Goal: Task Accomplishment & Management: Use online tool/utility

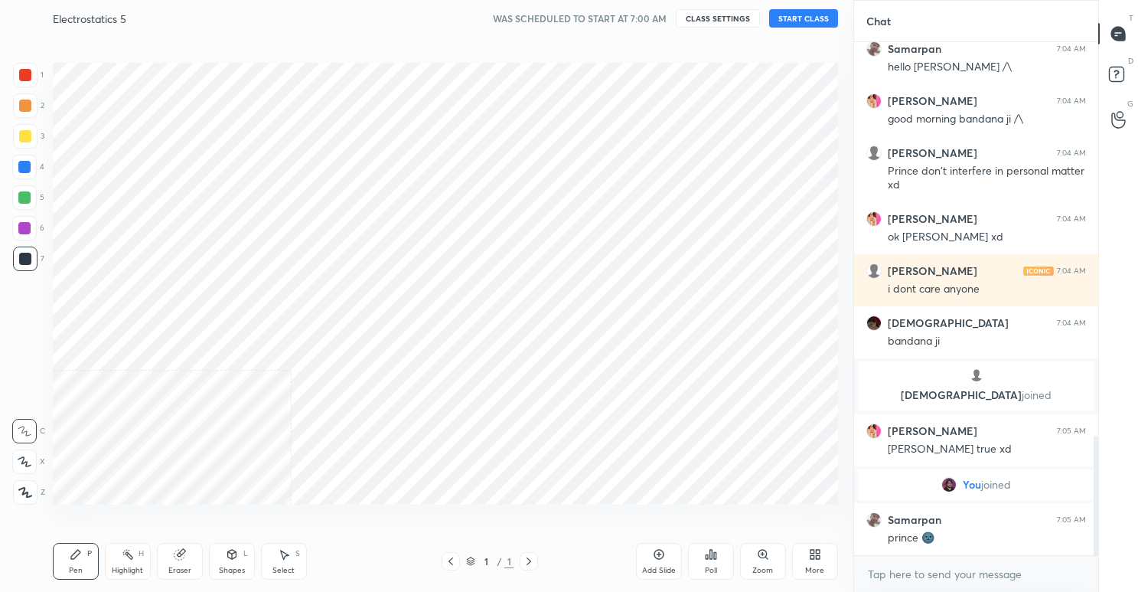
scroll to position [76051, 75752]
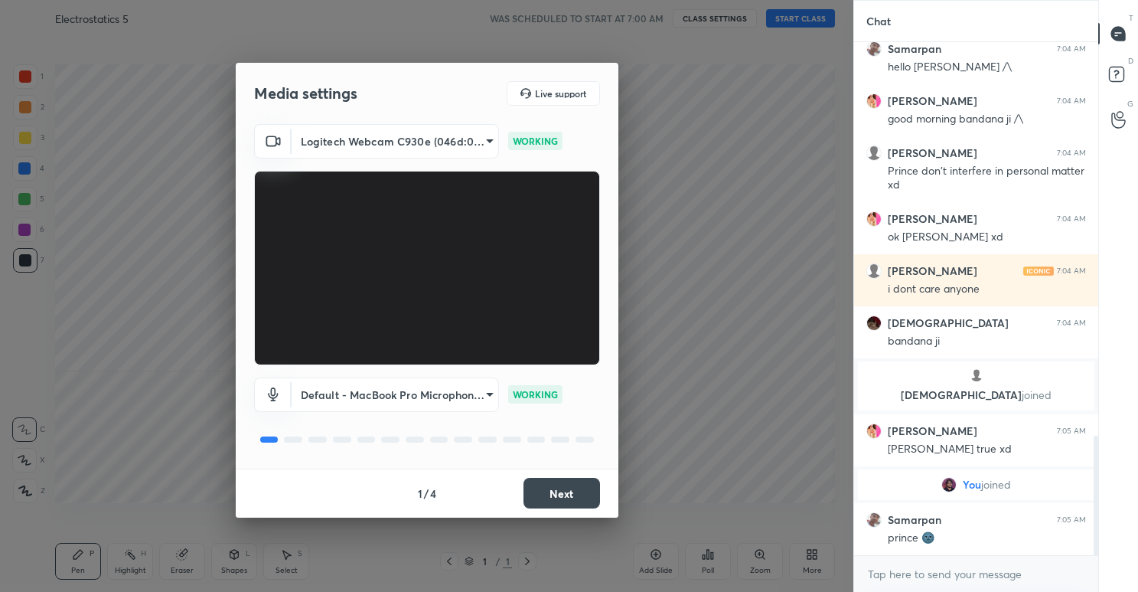
click at [560, 489] on button "Next" at bounding box center [562, 493] width 77 height 31
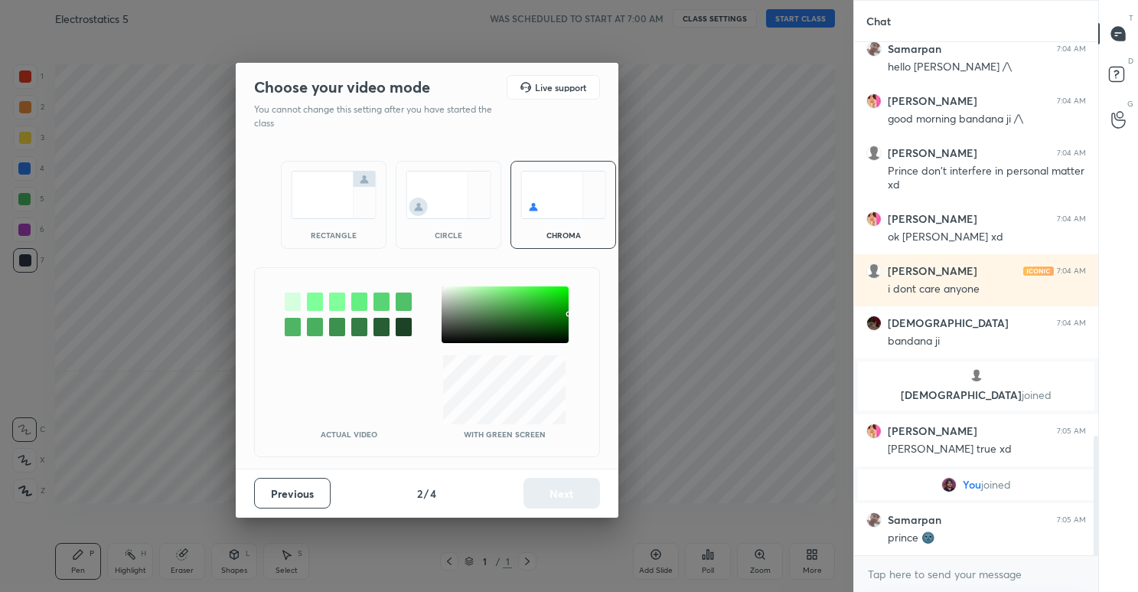
click at [449, 184] on img at bounding box center [449, 195] width 86 height 48
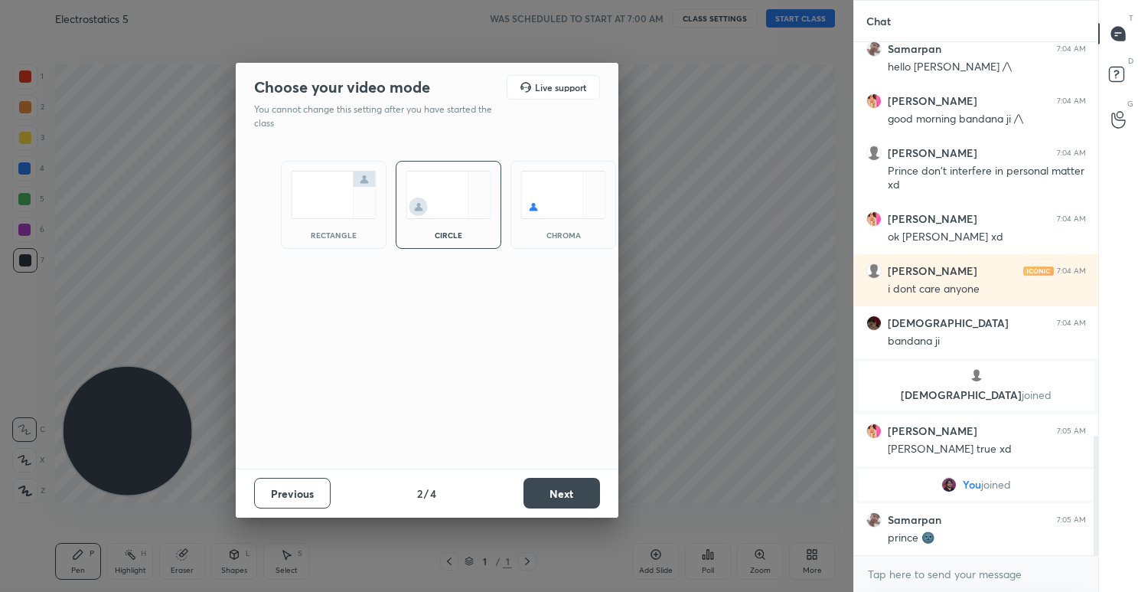
click at [570, 498] on button "Next" at bounding box center [562, 493] width 77 height 31
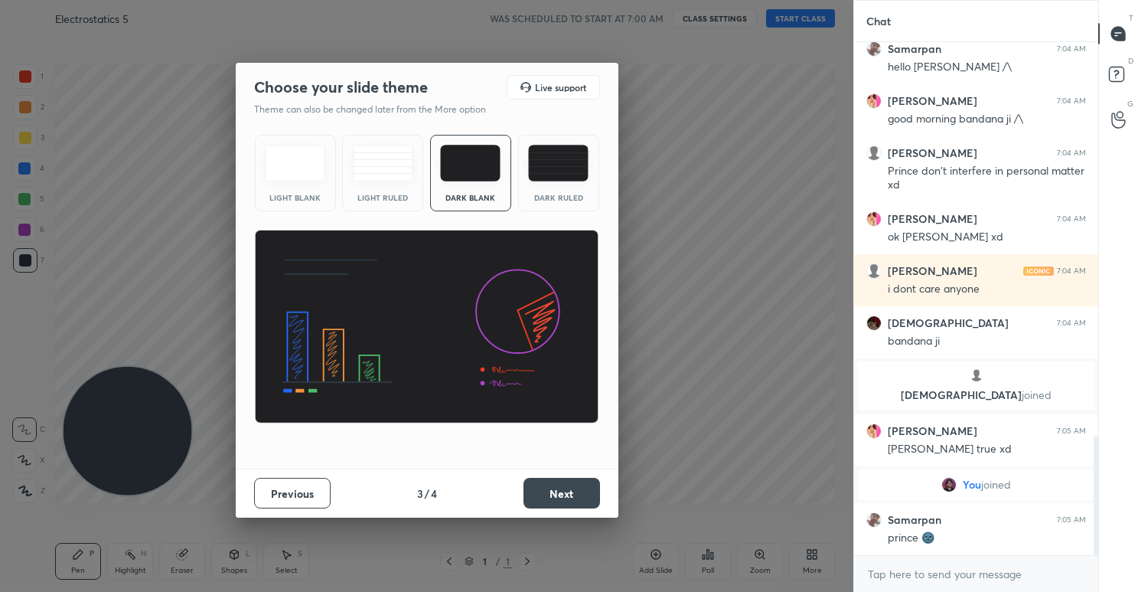
click at [583, 498] on button "Next" at bounding box center [562, 493] width 77 height 31
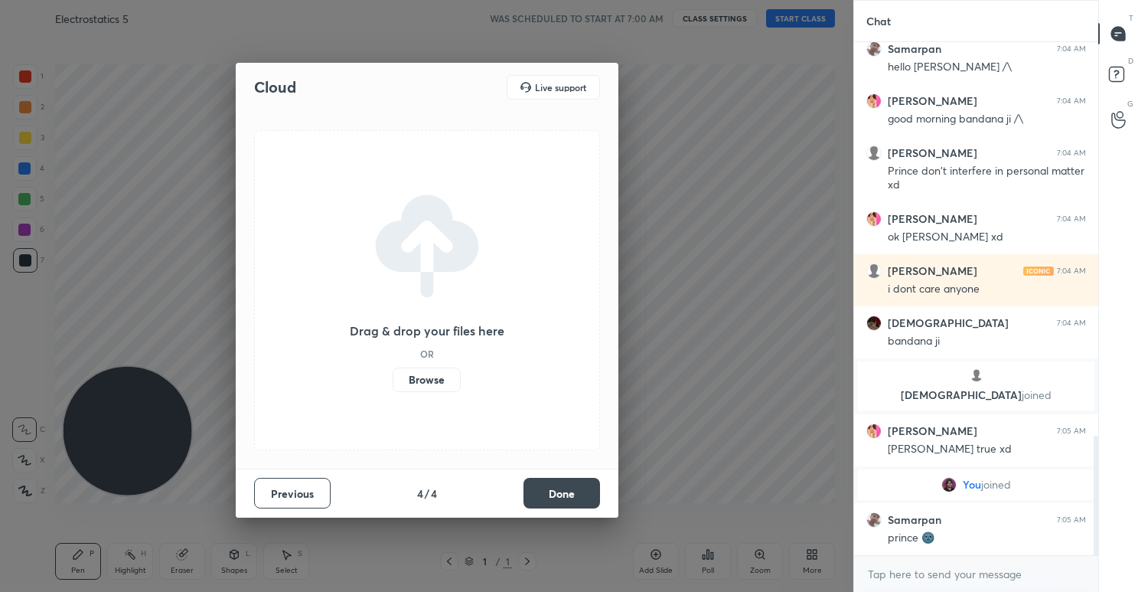
click at [583, 498] on button "Done" at bounding box center [562, 493] width 77 height 31
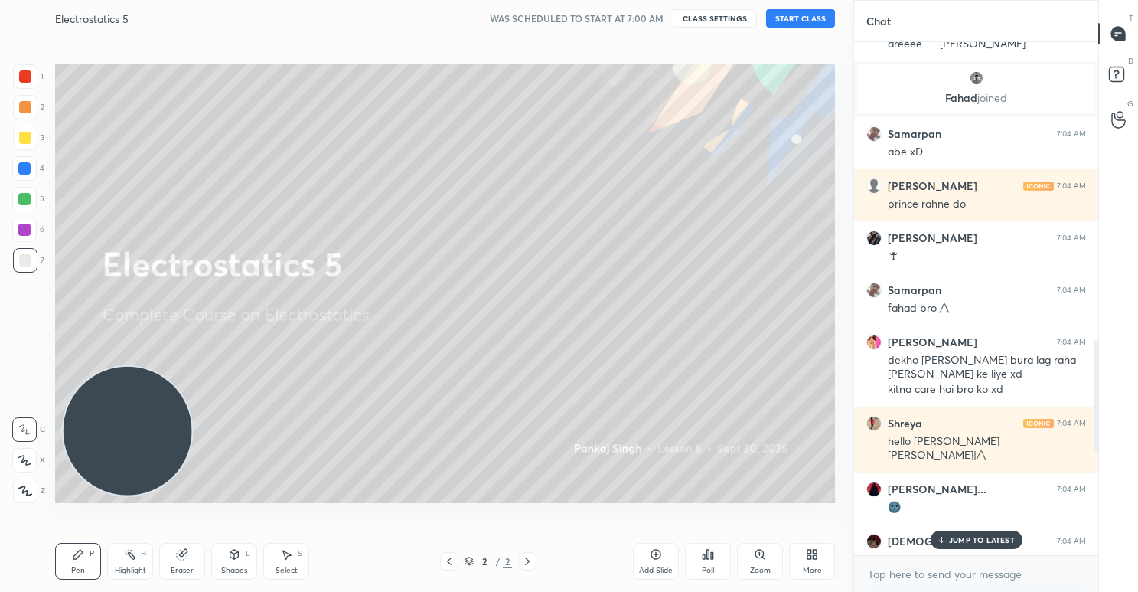
scroll to position [1124, 0]
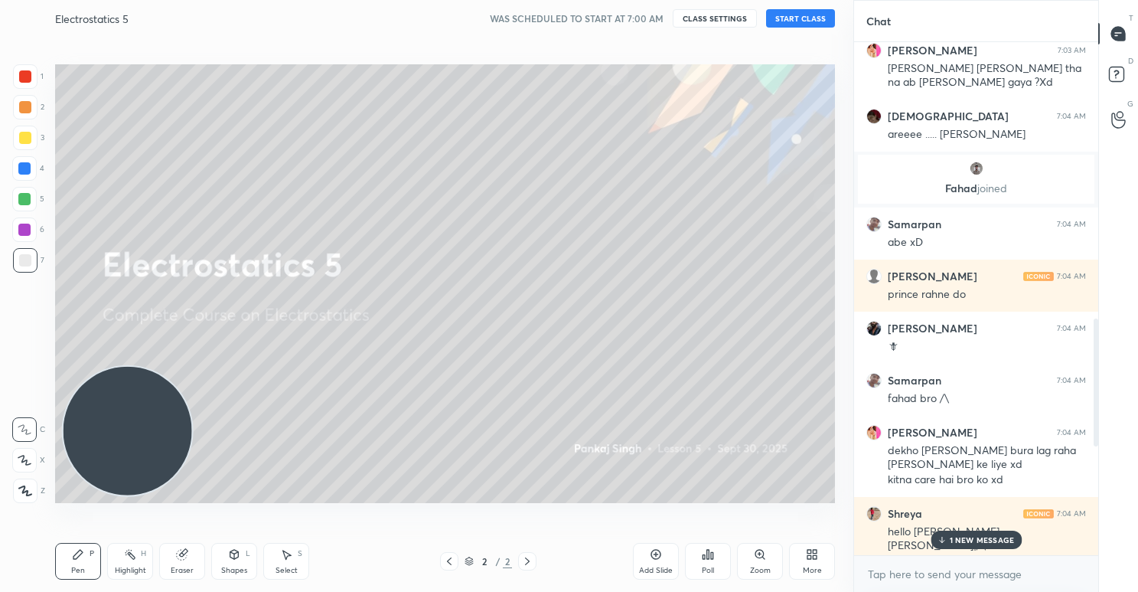
click at [808, 18] on button "START CLASS" at bounding box center [800, 18] width 69 height 18
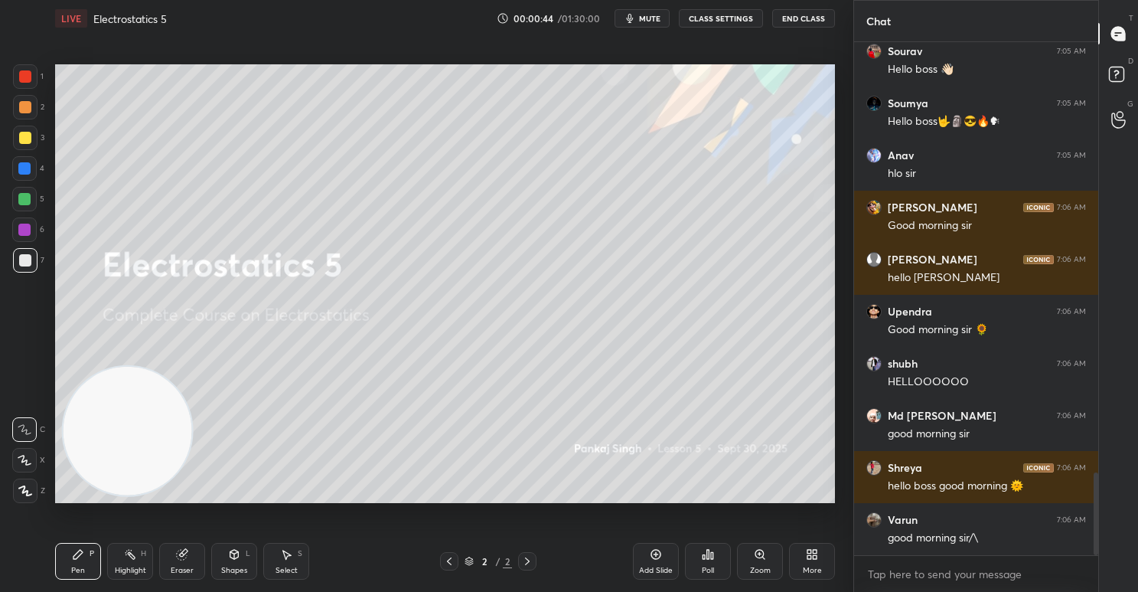
scroll to position [2677, 0]
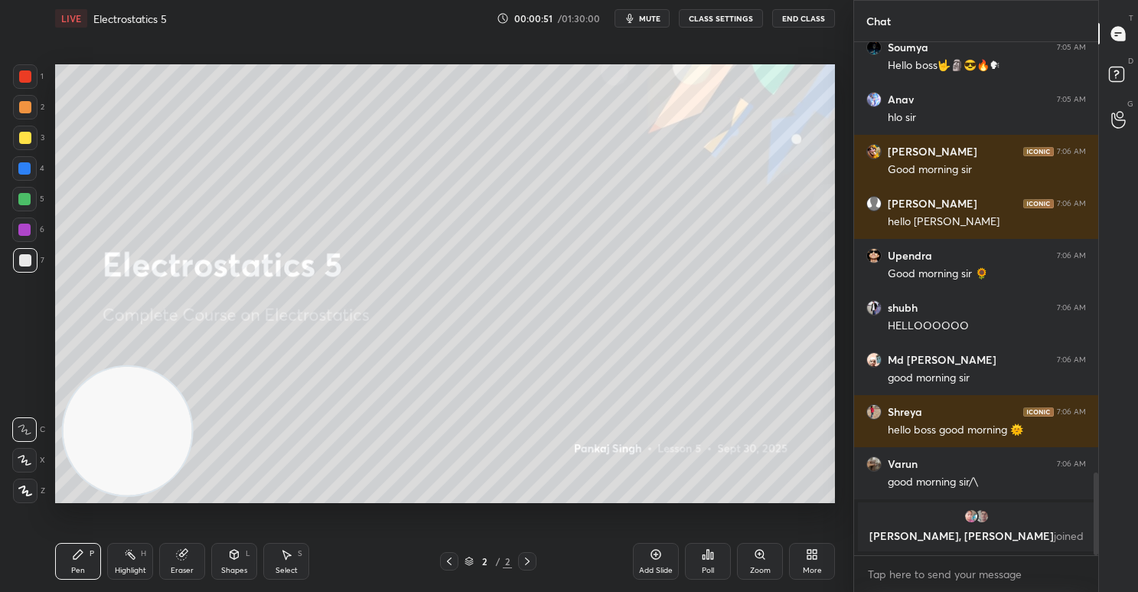
drag, startPoint x: 657, startPoint y: 569, endPoint x: 650, endPoint y: 556, distance: 14.1
click at [651, 566] on div "Add Slide" at bounding box center [656, 570] width 34 height 8
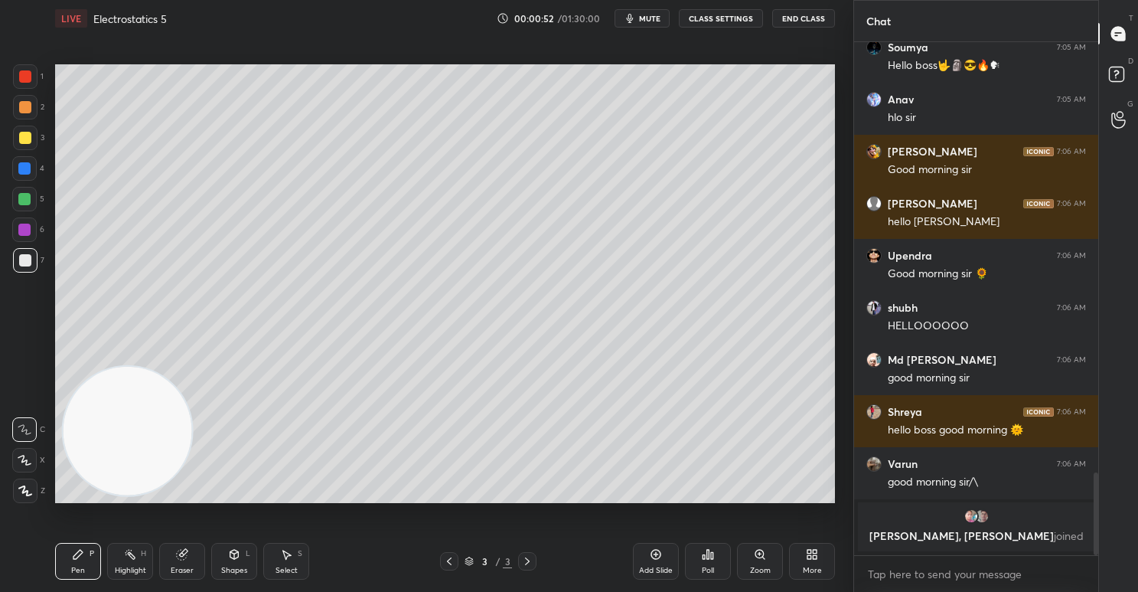
click at [24, 80] on div at bounding box center [25, 76] width 12 height 12
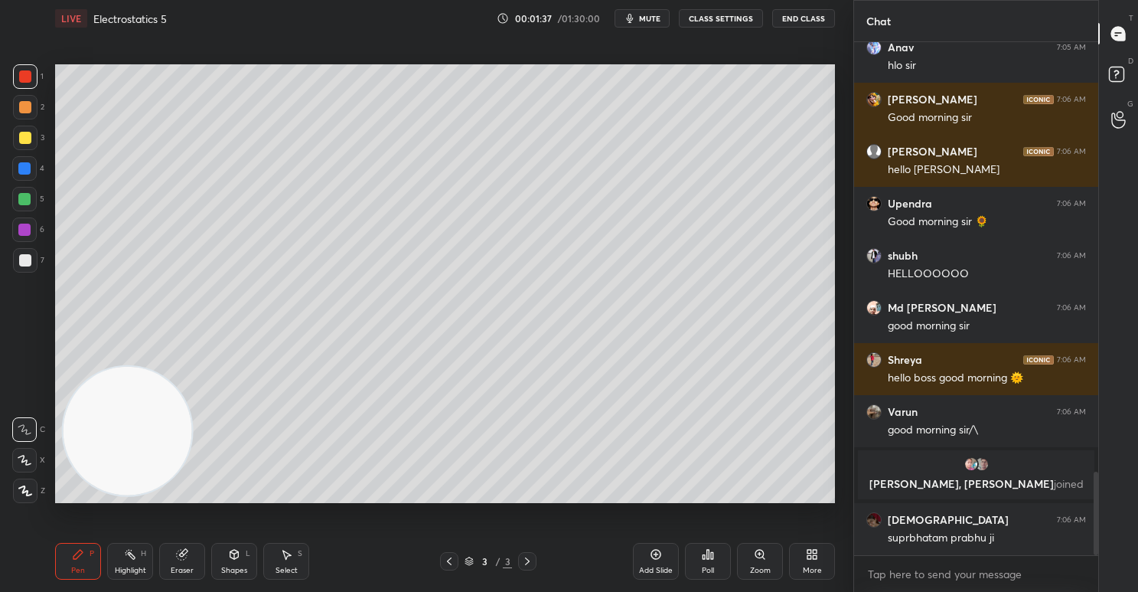
scroll to position [2631, 0]
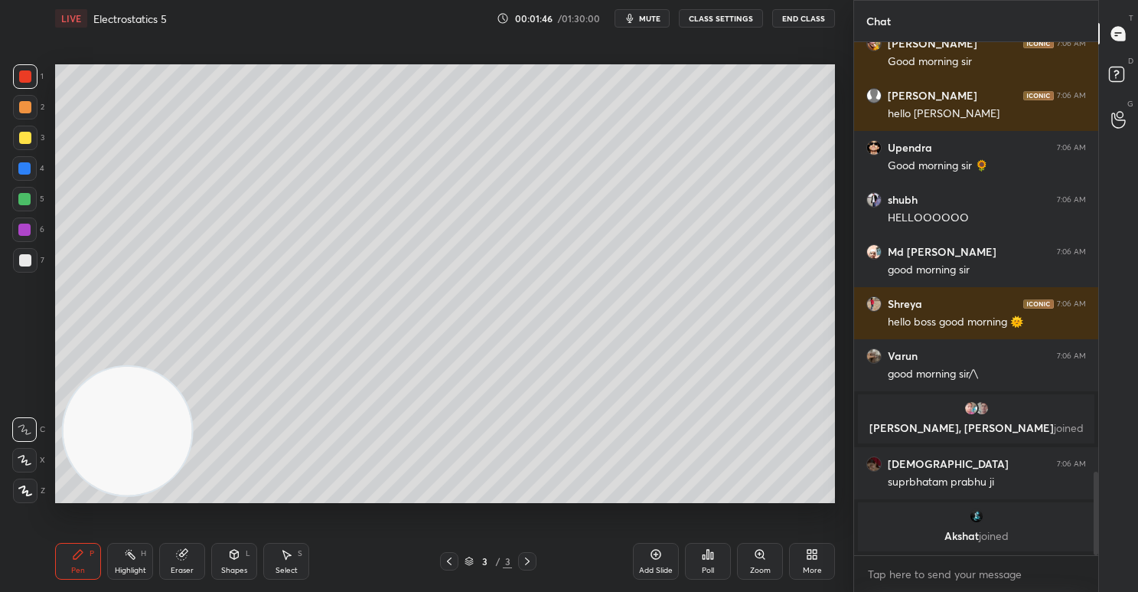
click at [21, 138] on div at bounding box center [25, 138] width 12 height 12
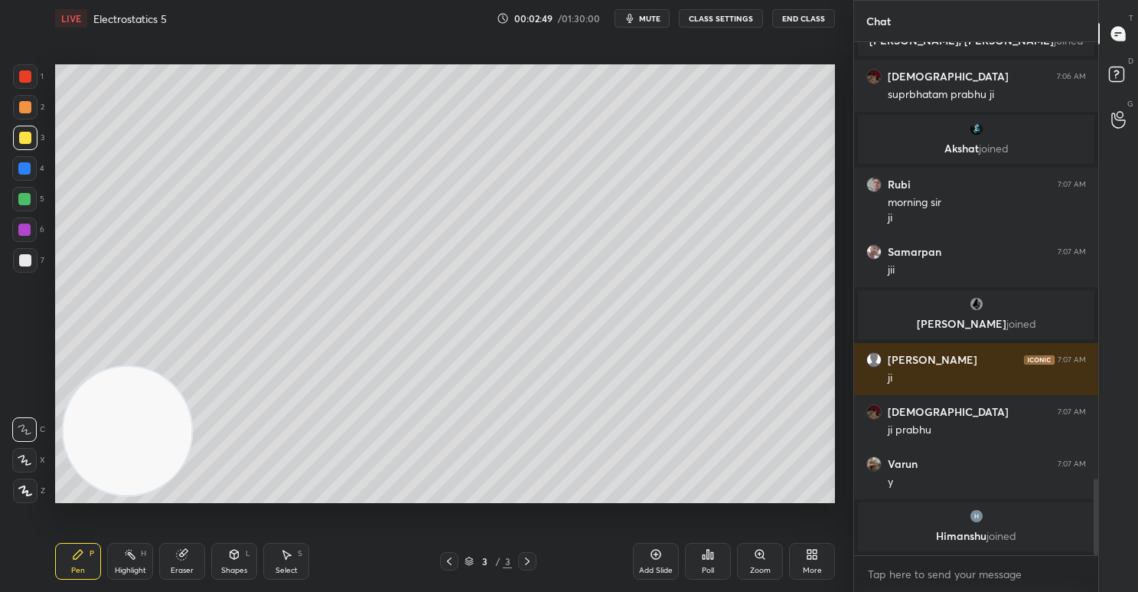
scroll to position [2962, 0]
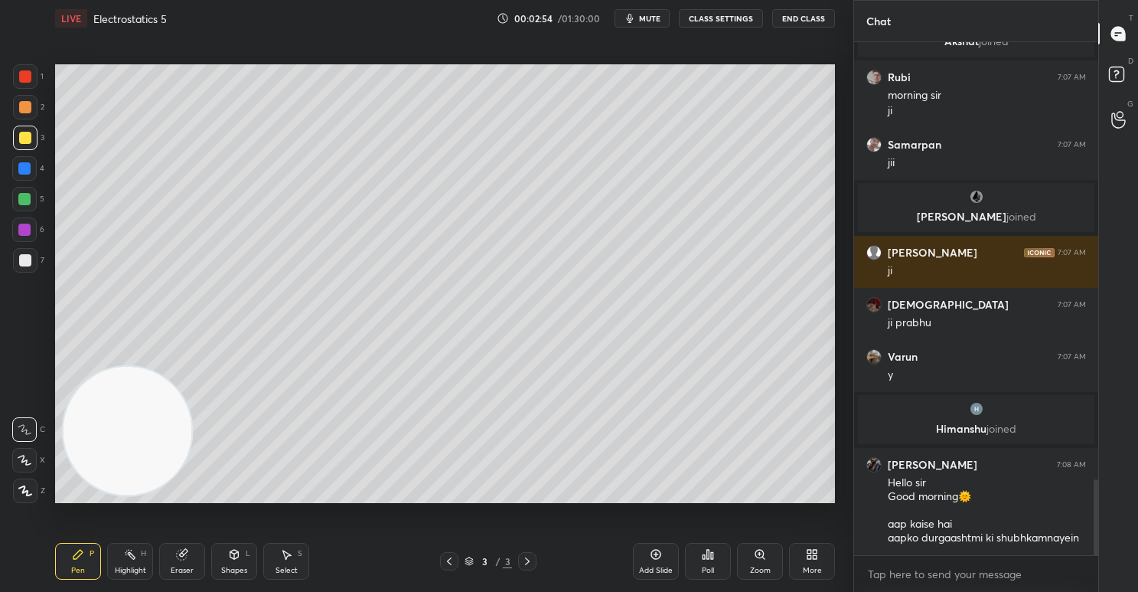
click at [31, 108] on div at bounding box center [25, 107] width 24 height 24
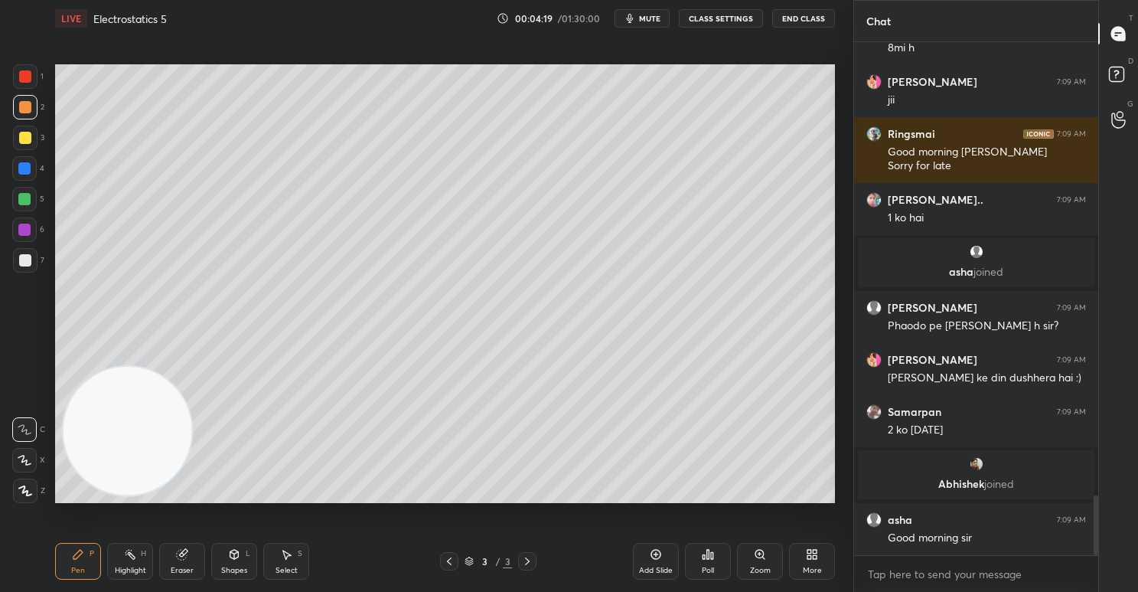
scroll to position [3882, 0]
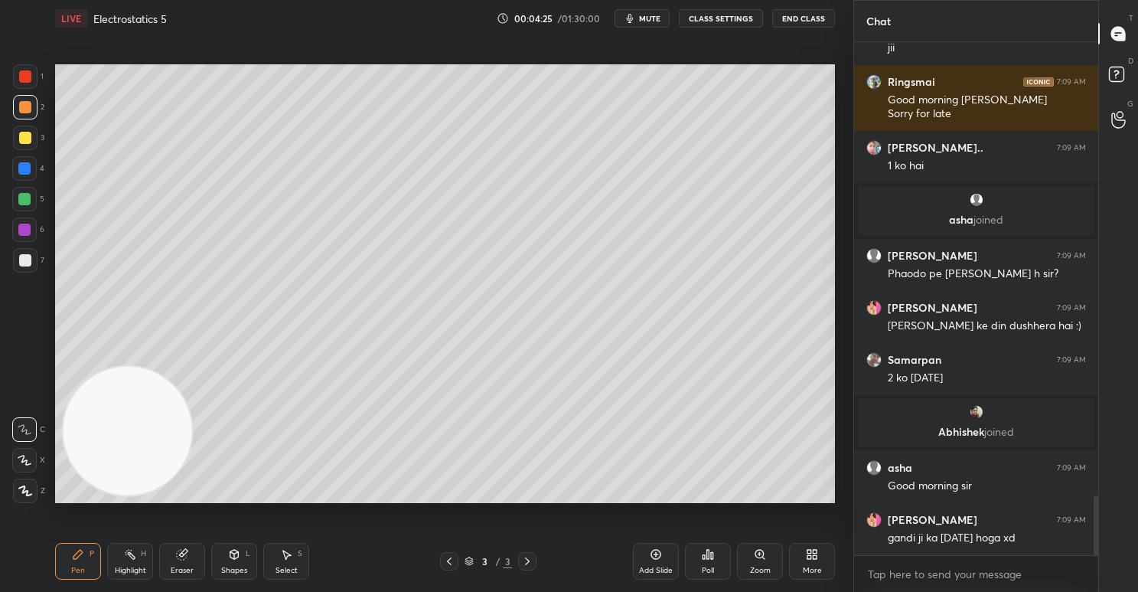
drag, startPoint x: 653, startPoint y: 563, endPoint x: 669, endPoint y: 522, distance: 43.6
click at [654, 563] on div "Add Slide" at bounding box center [656, 561] width 46 height 37
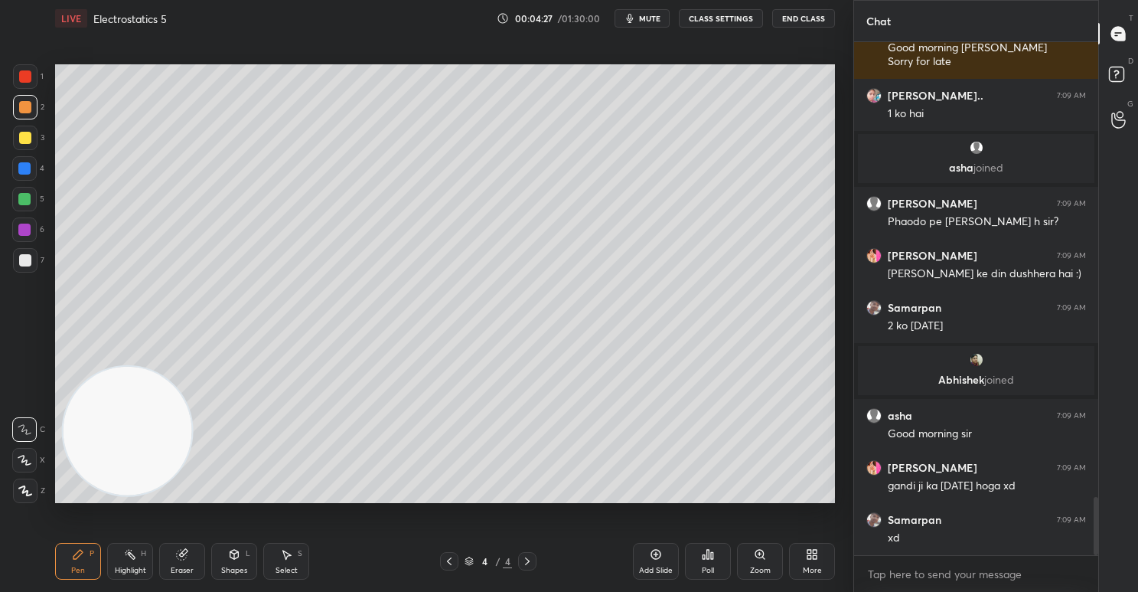
scroll to position [3986, 0]
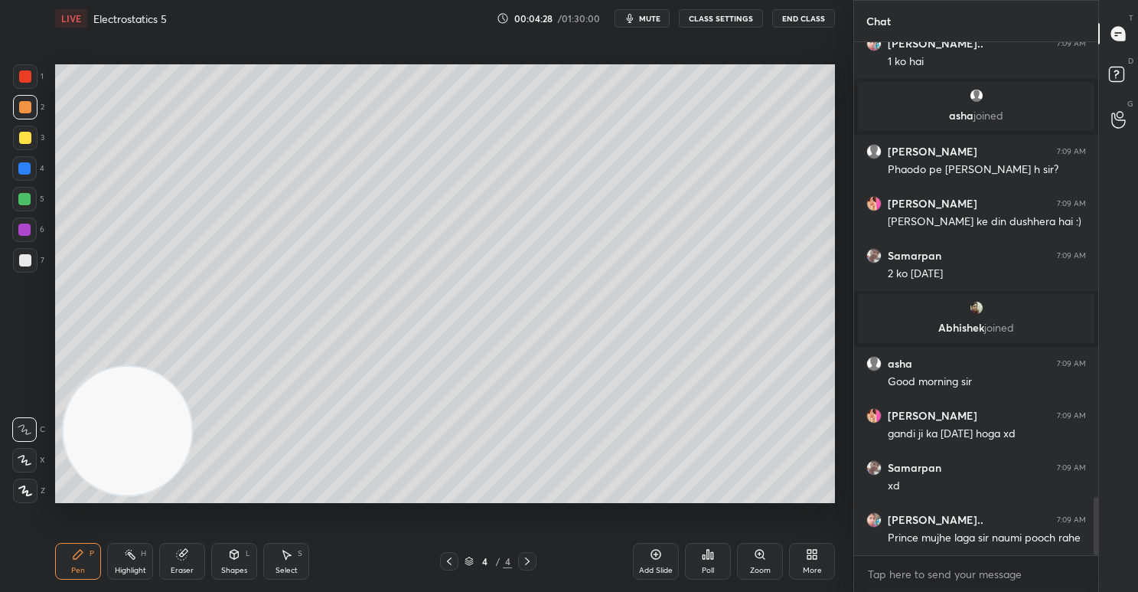
click at [27, 134] on div at bounding box center [25, 138] width 12 height 12
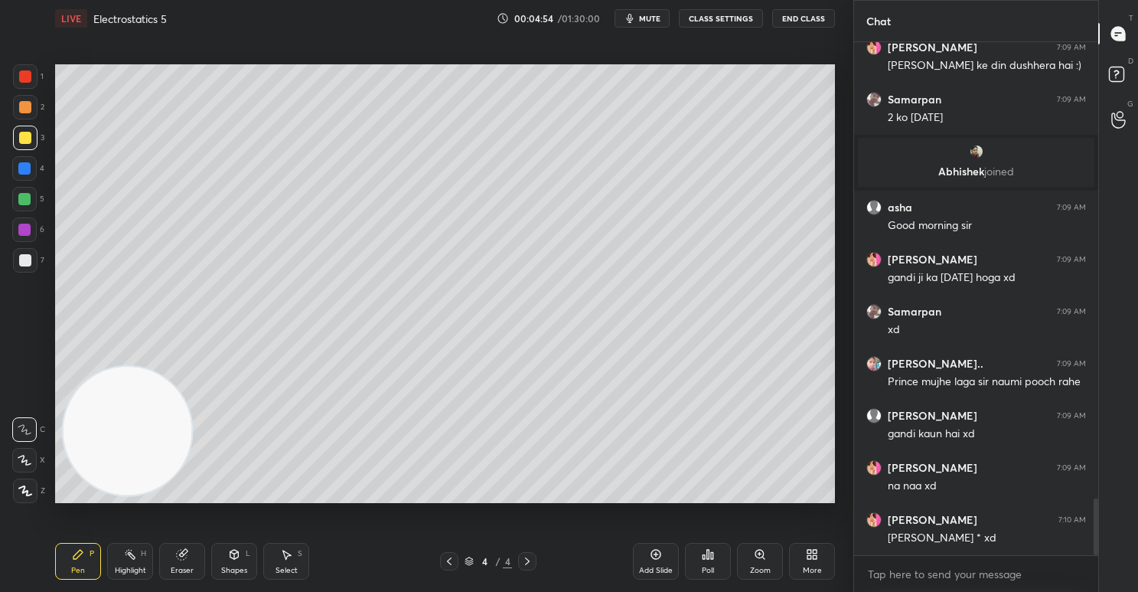
scroll to position [4195, 0]
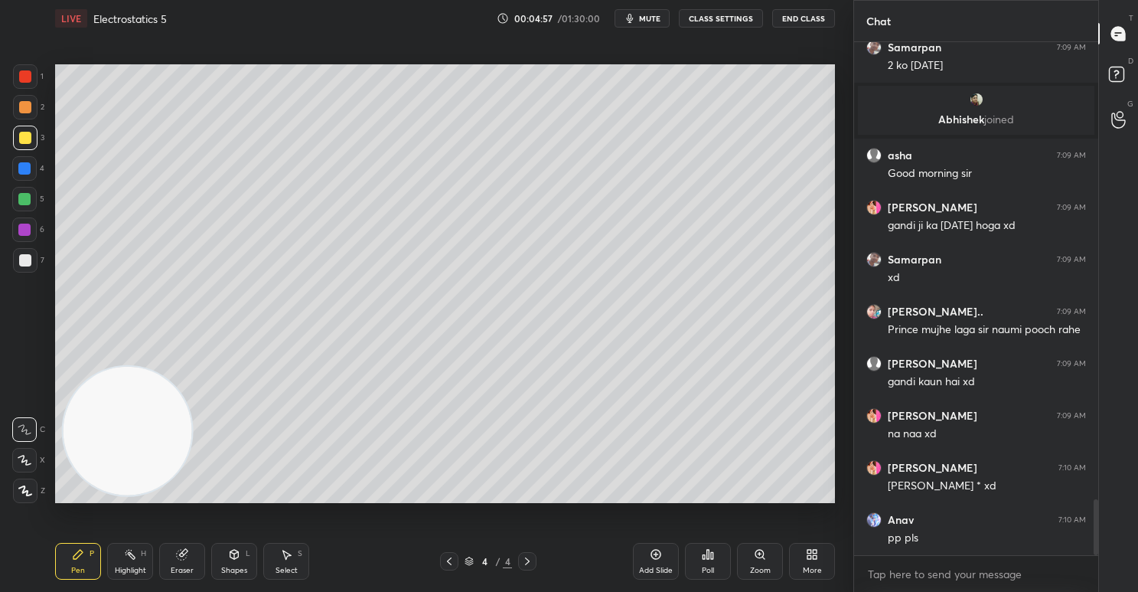
click at [449, 561] on icon at bounding box center [449, 561] width 12 height 12
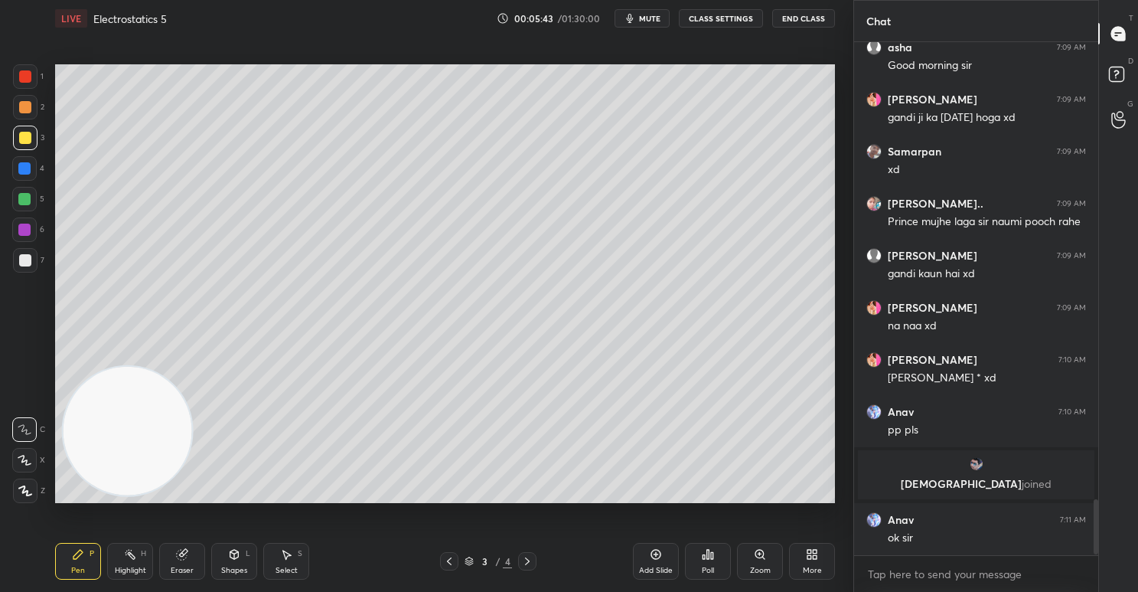
scroll to position [4244, 0]
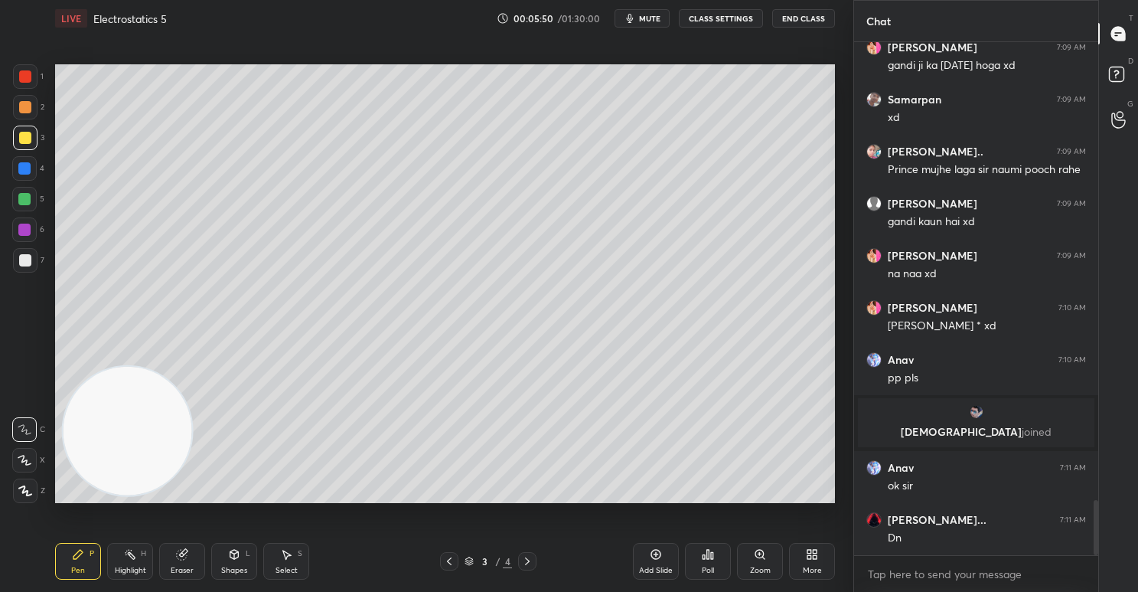
click at [533, 562] on icon at bounding box center [527, 561] width 12 height 12
click at [21, 198] on div at bounding box center [24, 199] width 12 height 12
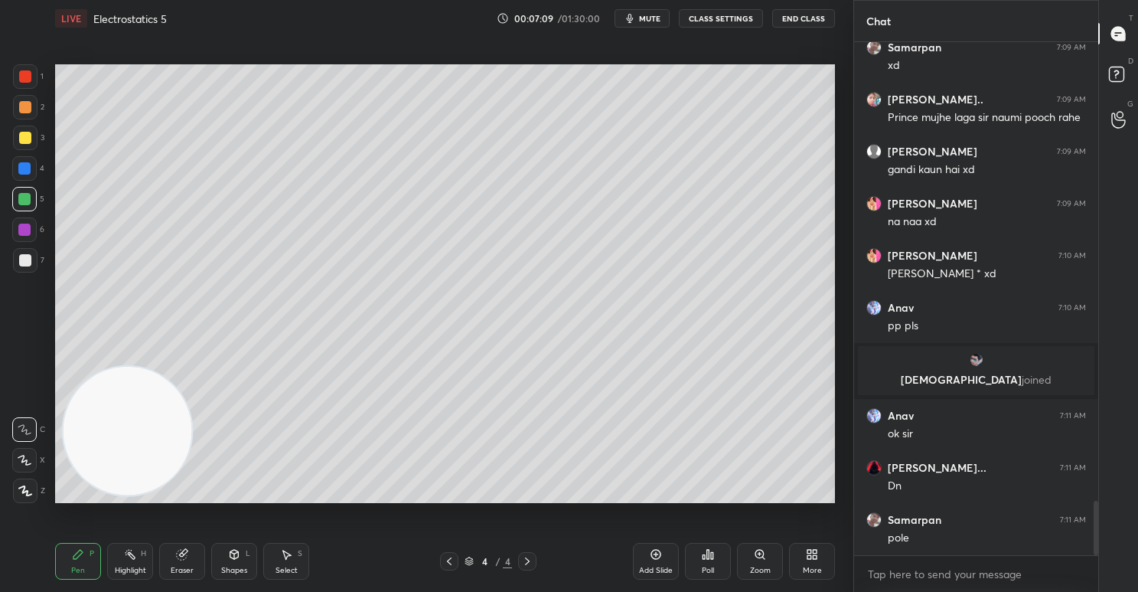
scroll to position [4349, 0]
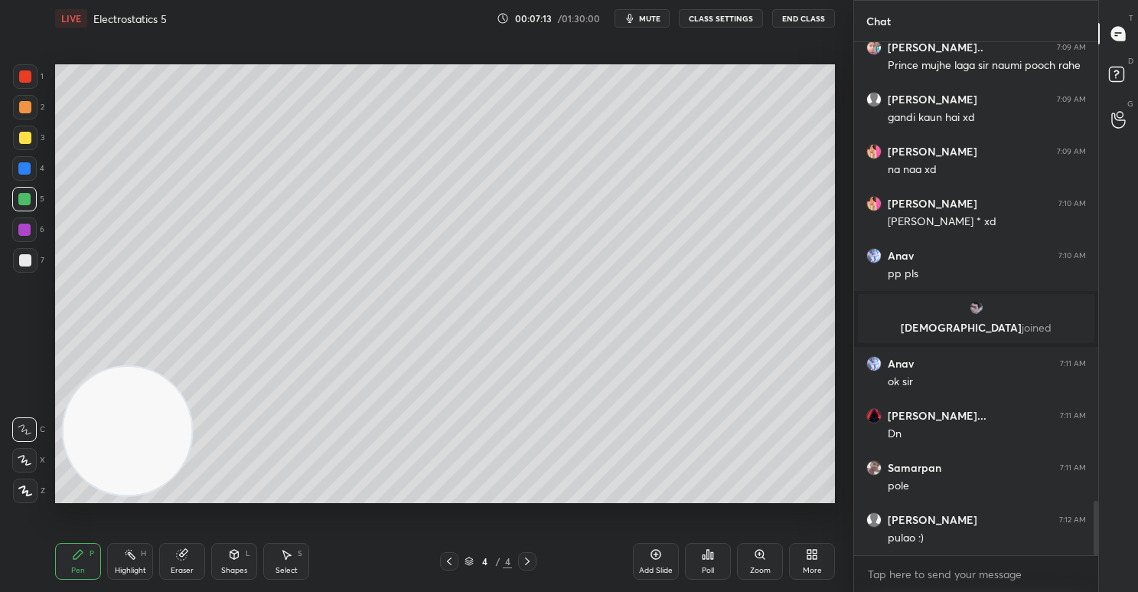
drag, startPoint x: 30, startPoint y: 74, endPoint x: 43, endPoint y: 77, distance: 13.4
click at [31, 75] on div at bounding box center [25, 76] width 24 height 24
click at [710, 559] on icon at bounding box center [708, 554] width 12 height 12
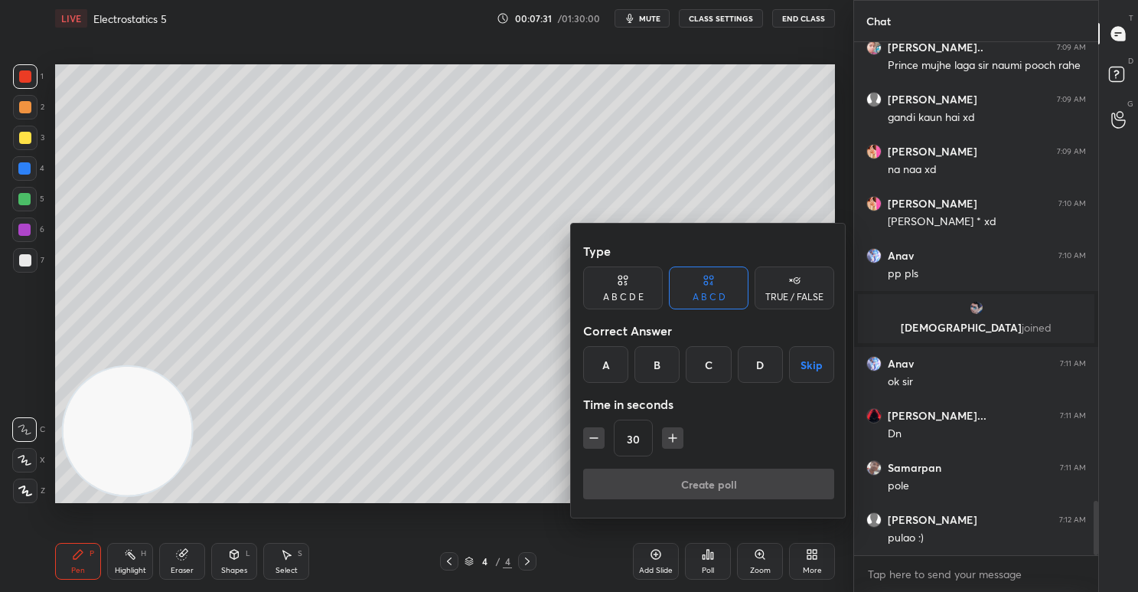
click at [783, 290] on div "TRUE / FALSE" at bounding box center [795, 287] width 80 height 43
click at [719, 362] on div "False" at bounding box center [709, 364] width 80 height 37
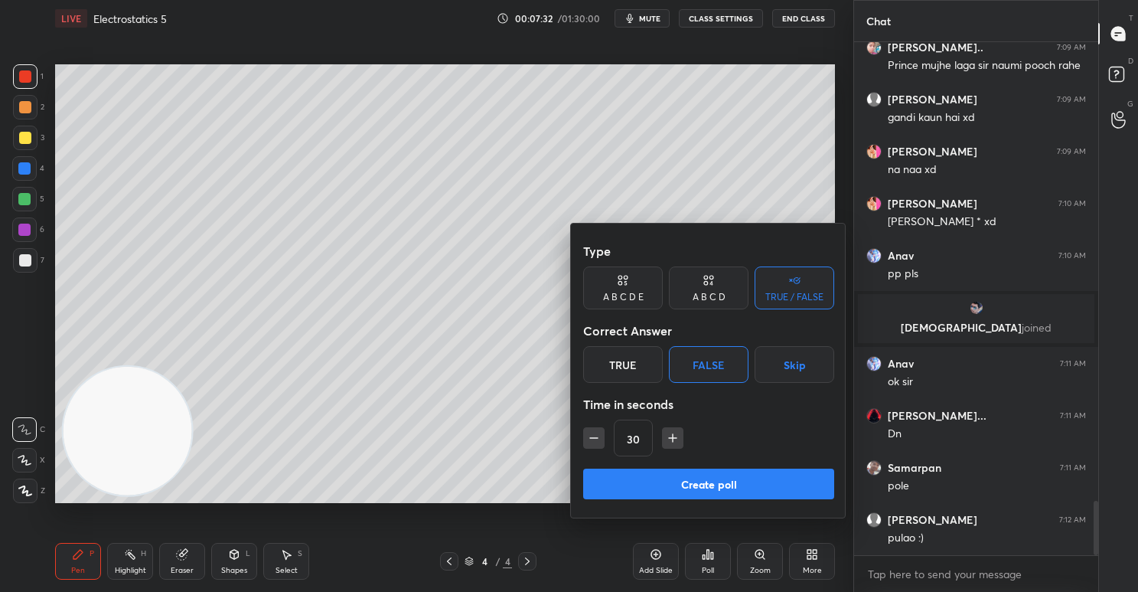
click at [730, 481] on button "Create poll" at bounding box center [708, 483] width 251 height 31
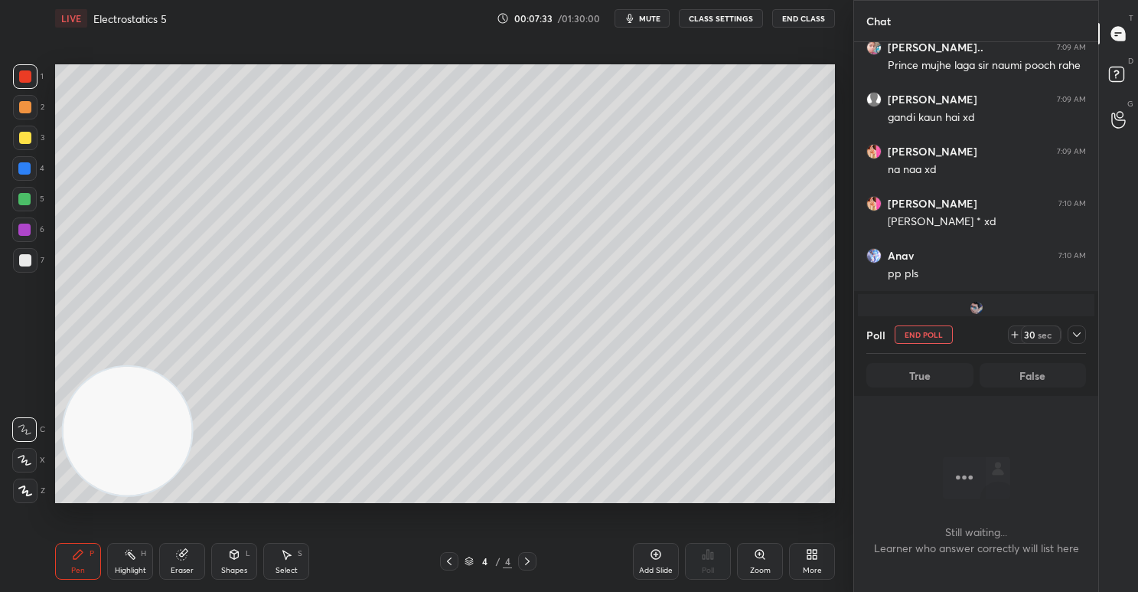
scroll to position [301, 239]
click at [24, 135] on div at bounding box center [25, 138] width 12 height 12
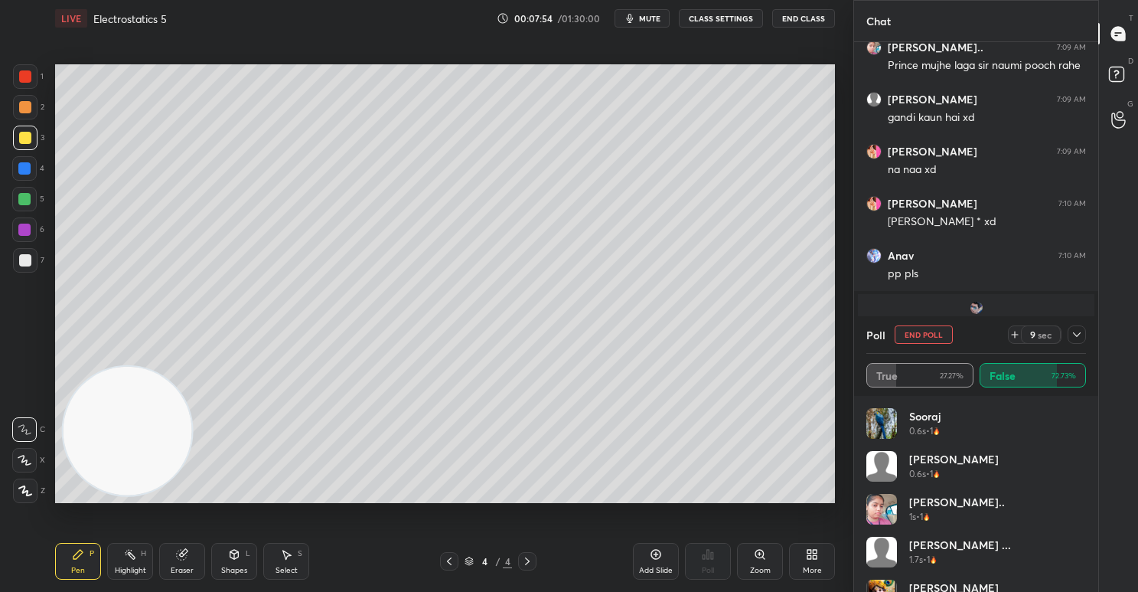
scroll to position [4480, 0]
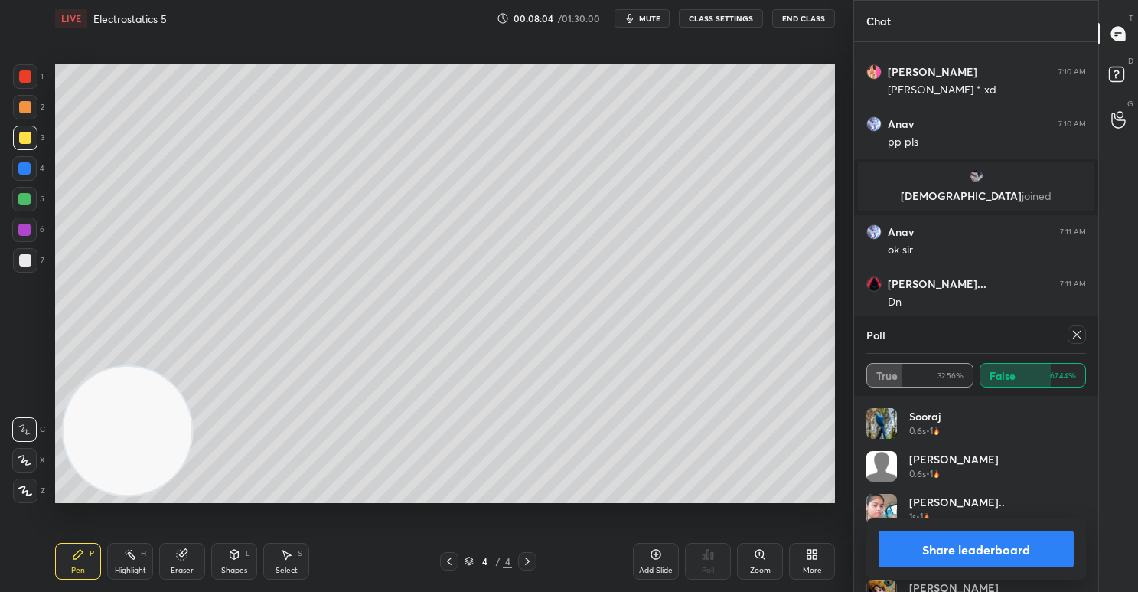
click at [938, 539] on button "Share leaderboard" at bounding box center [976, 548] width 195 height 37
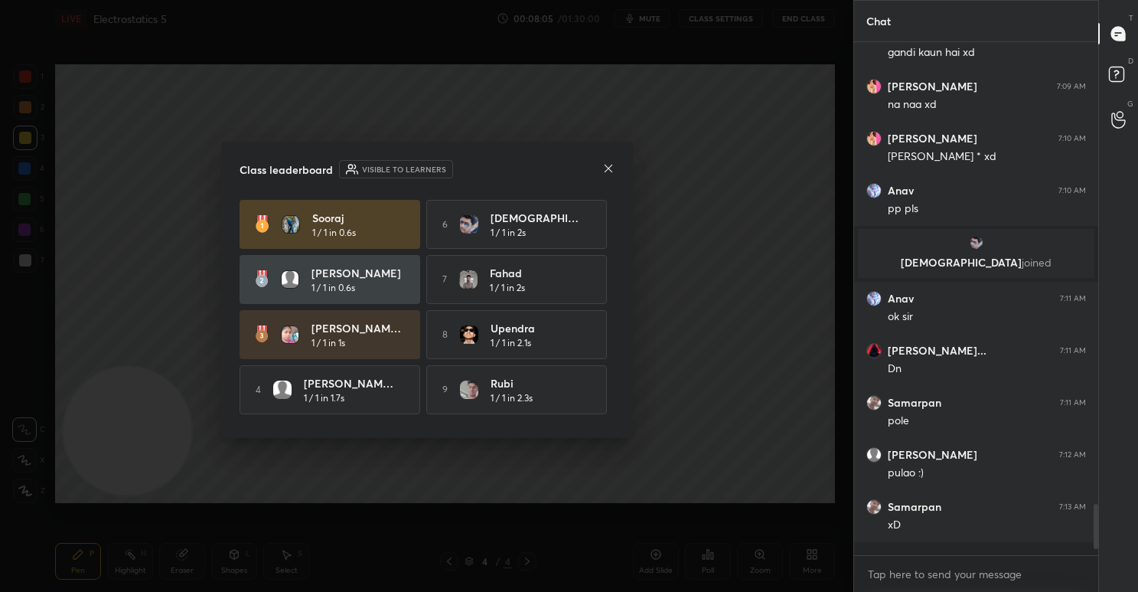
scroll to position [500, 239]
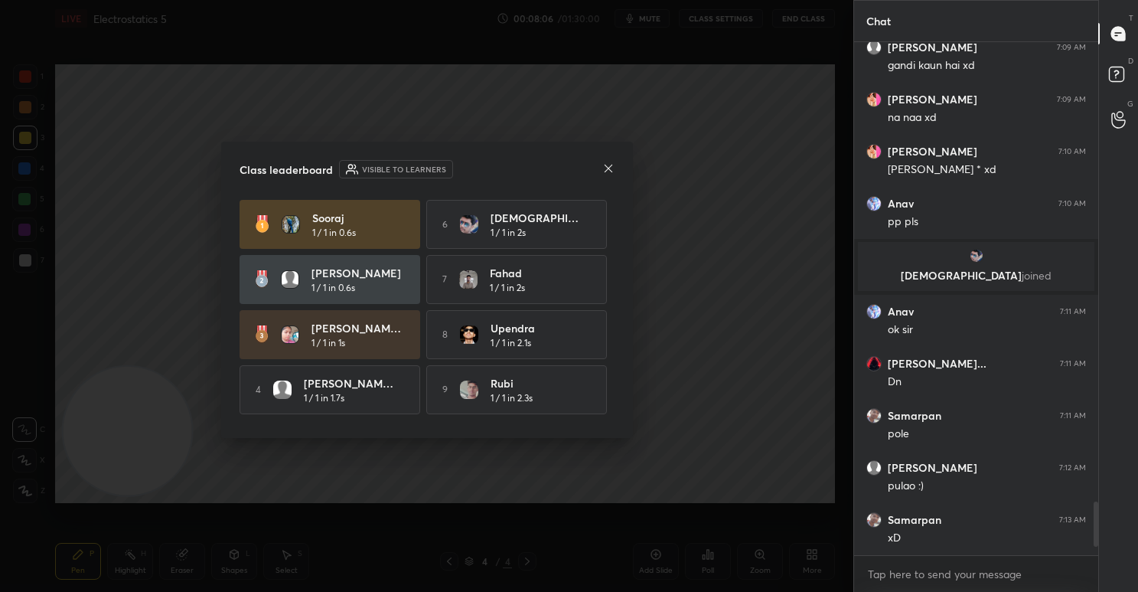
click at [605, 167] on icon at bounding box center [608, 168] width 12 height 12
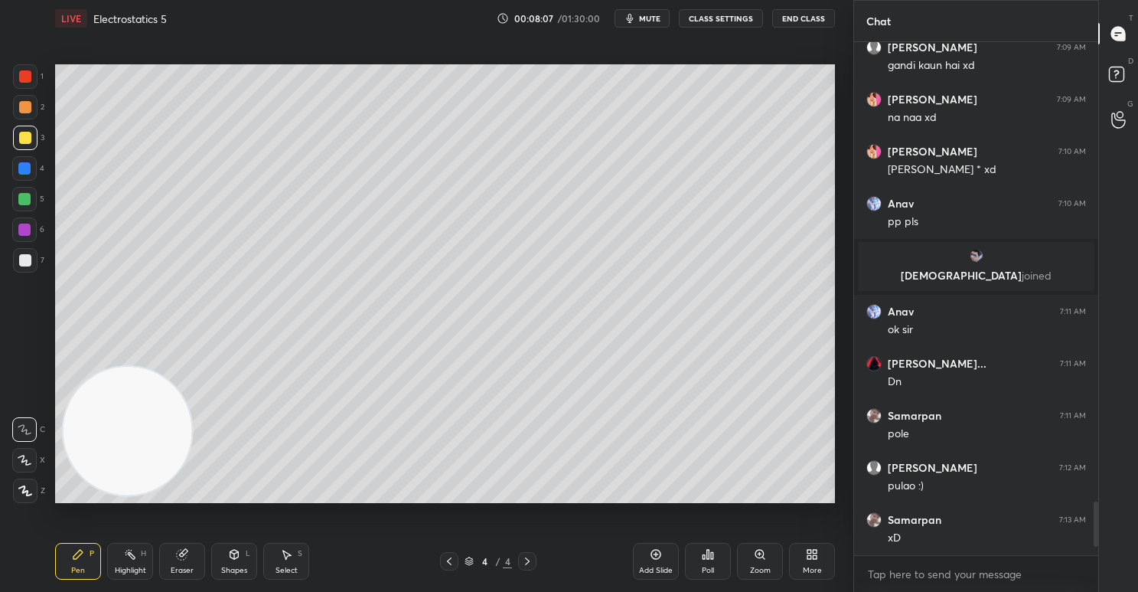
click at [24, 78] on div at bounding box center [25, 76] width 12 height 12
click at [24, 109] on div at bounding box center [25, 107] width 12 height 12
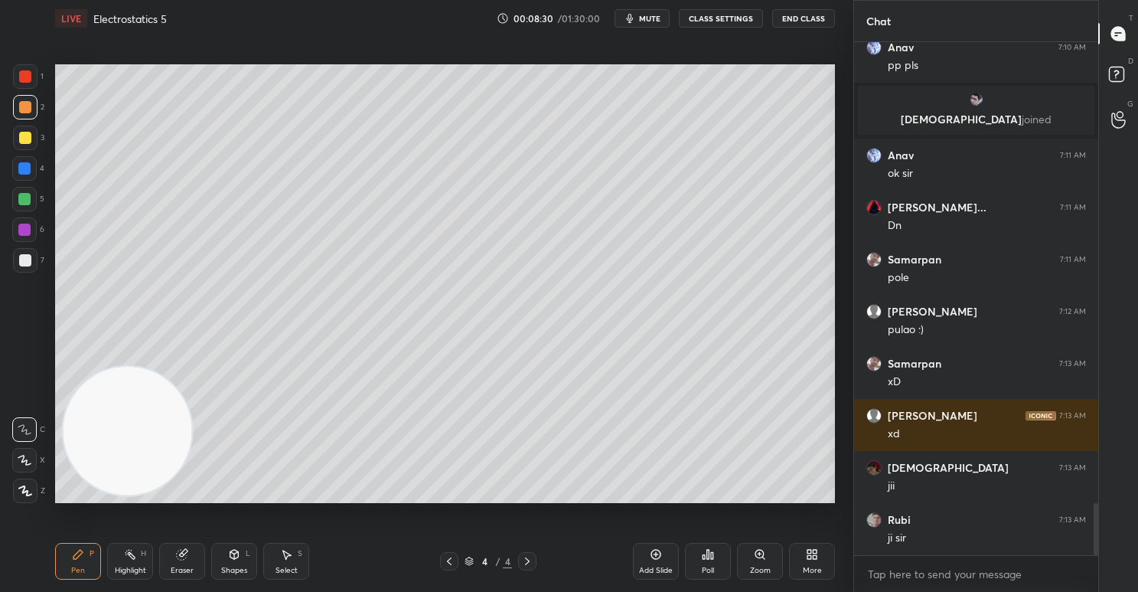
click at [27, 138] on div at bounding box center [25, 138] width 12 height 12
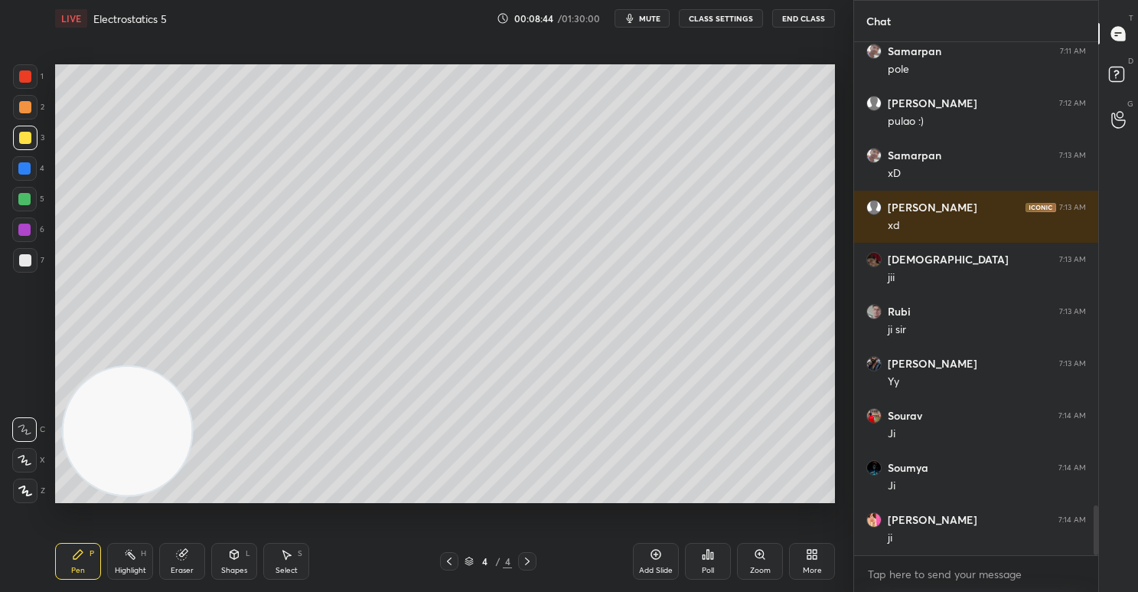
scroll to position [4817, 0]
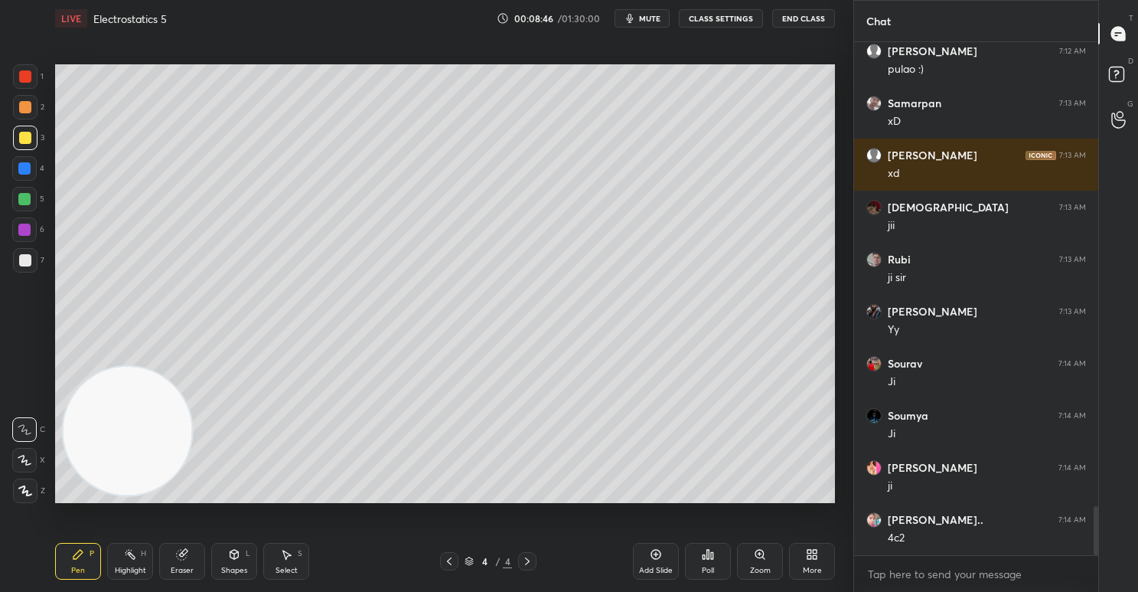
click at [658, 560] on div "Add Slide" at bounding box center [656, 561] width 46 height 37
click at [25, 201] on div at bounding box center [24, 199] width 12 height 12
click at [24, 106] on div at bounding box center [25, 107] width 12 height 12
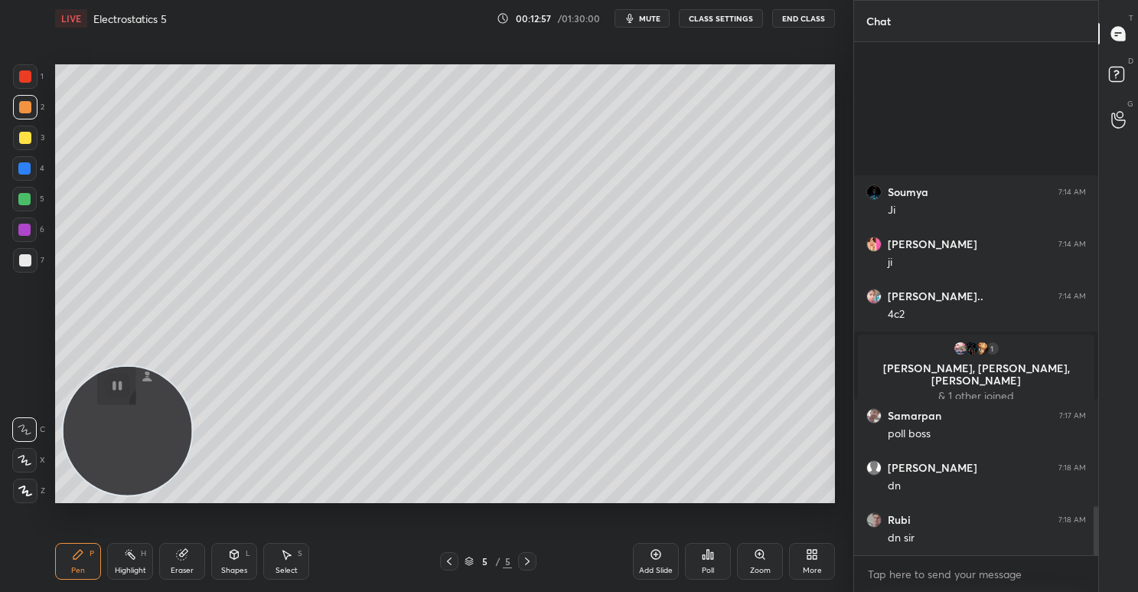
scroll to position [4785, 0]
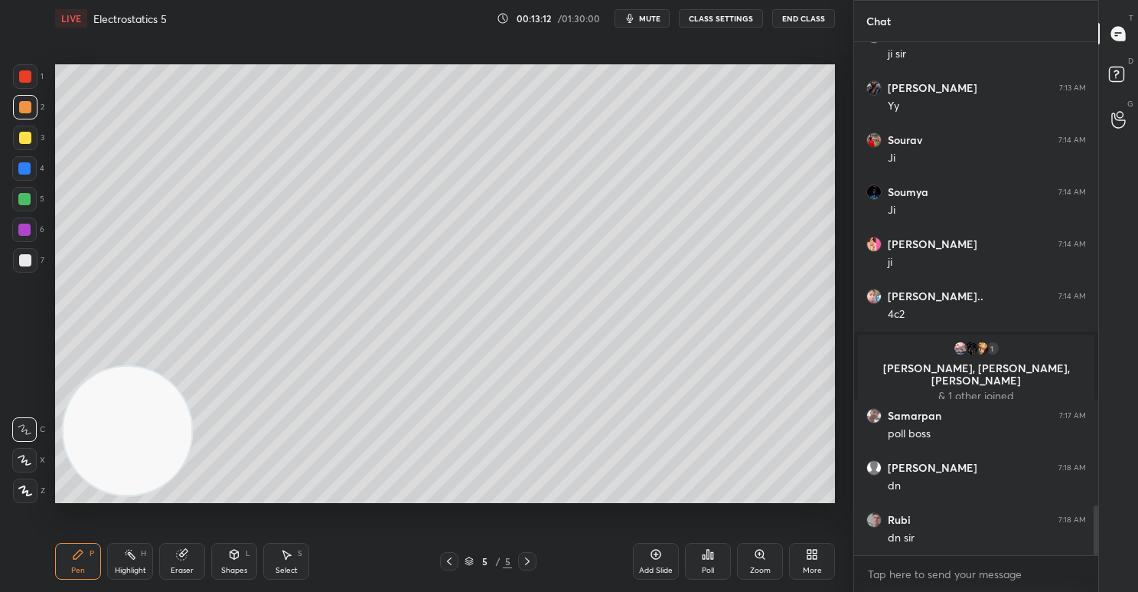
click at [639, 18] on button "mute" at bounding box center [642, 18] width 55 height 18
click at [637, 18] on span "unmute" at bounding box center [648, 18] width 33 height 11
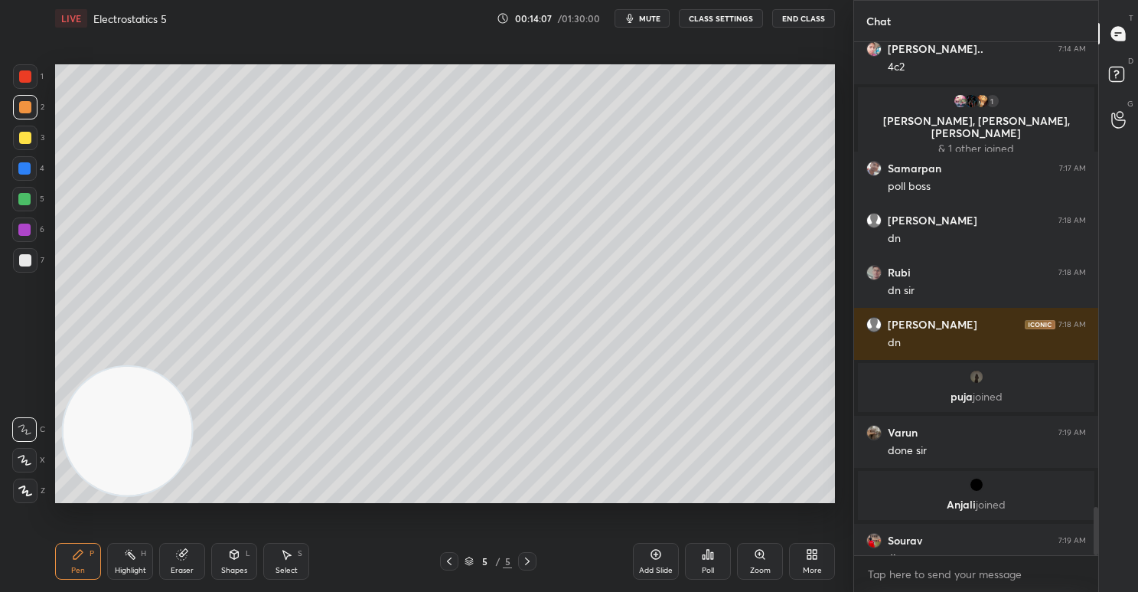
scroll to position [4980, 0]
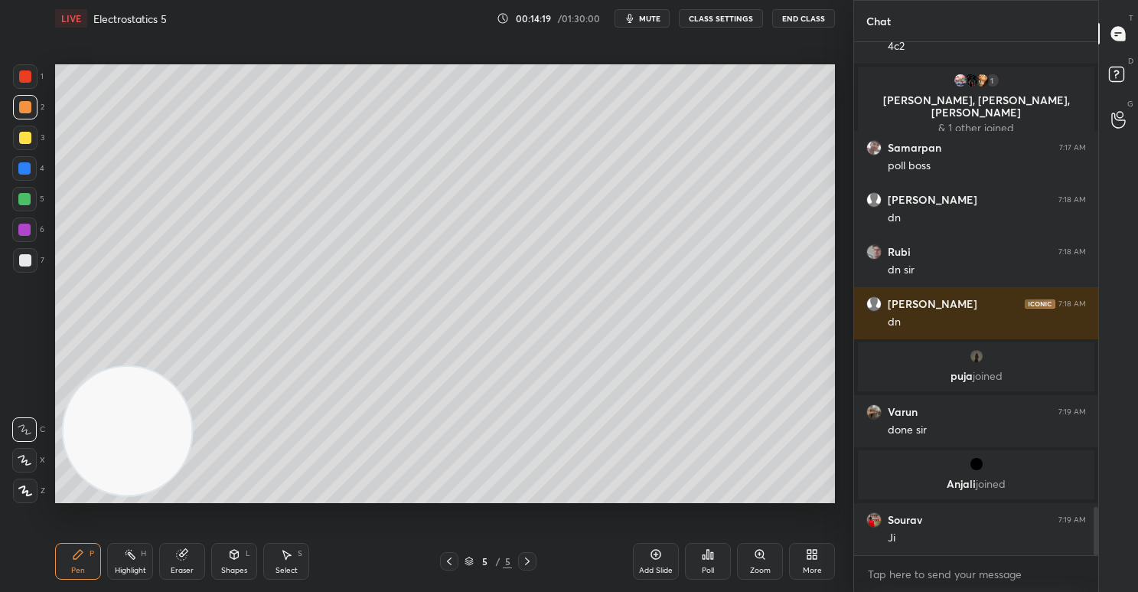
click at [656, 556] on icon at bounding box center [656, 554] width 12 height 12
click at [24, 74] on div at bounding box center [25, 76] width 12 height 12
click at [21, 194] on div at bounding box center [24, 199] width 12 height 12
click at [30, 103] on div at bounding box center [25, 107] width 12 height 12
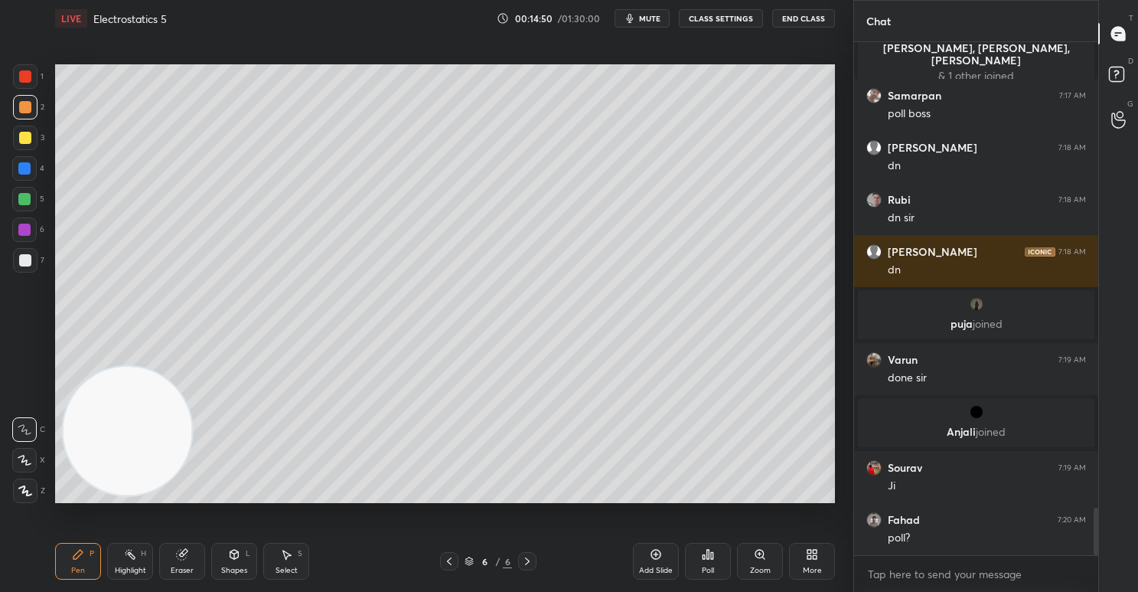
drag, startPoint x: 25, startPoint y: 135, endPoint x: 40, endPoint y: 146, distance: 18.1
click at [28, 135] on div at bounding box center [25, 138] width 12 height 12
drag, startPoint x: 449, startPoint y: 560, endPoint x: 453, endPoint y: 531, distance: 29.3
click at [450, 558] on icon at bounding box center [449, 561] width 12 height 12
click at [187, 563] on div "Eraser" at bounding box center [182, 561] width 46 height 37
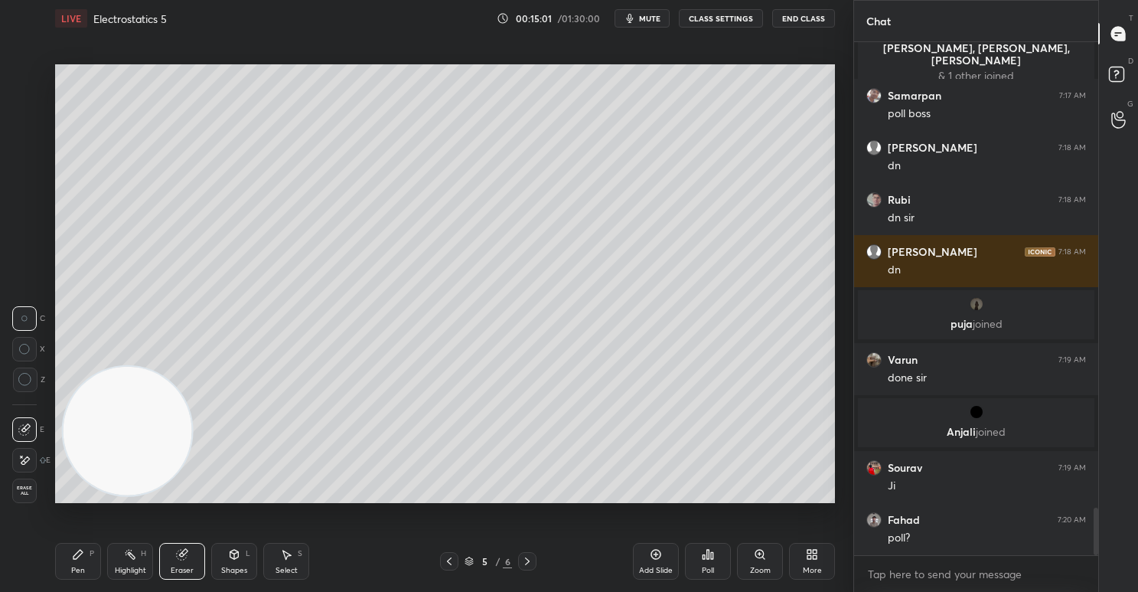
click at [87, 558] on div "Pen P" at bounding box center [78, 561] width 46 height 37
click at [714, 572] on div "Poll" at bounding box center [708, 561] width 46 height 37
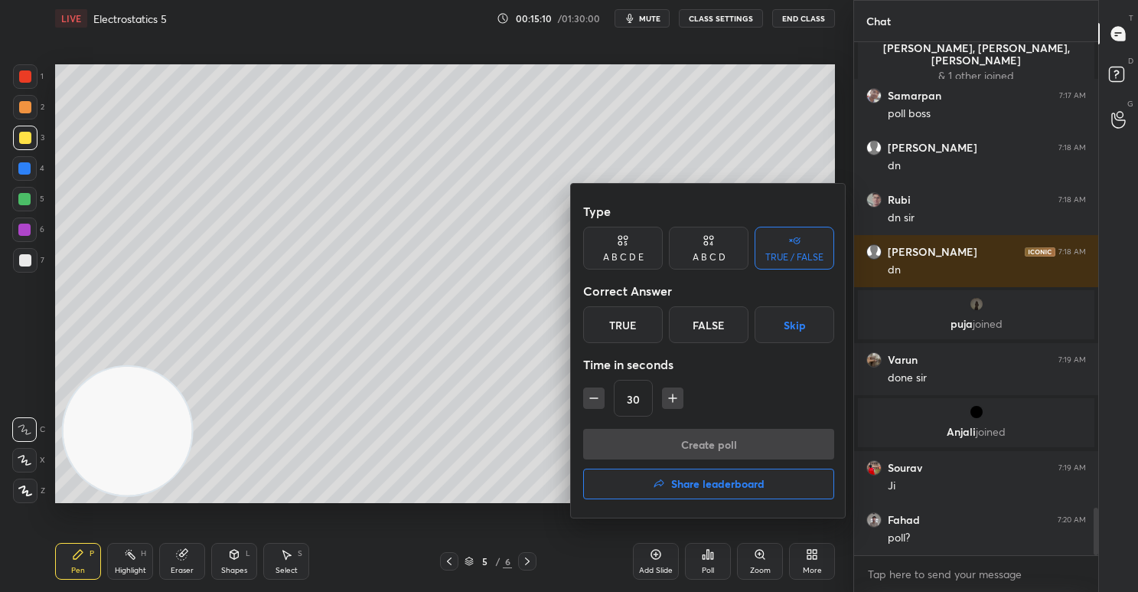
drag, startPoint x: 711, startPoint y: 331, endPoint x: 749, endPoint y: 368, distance: 52.5
click at [717, 331] on div "False" at bounding box center [709, 324] width 80 height 37
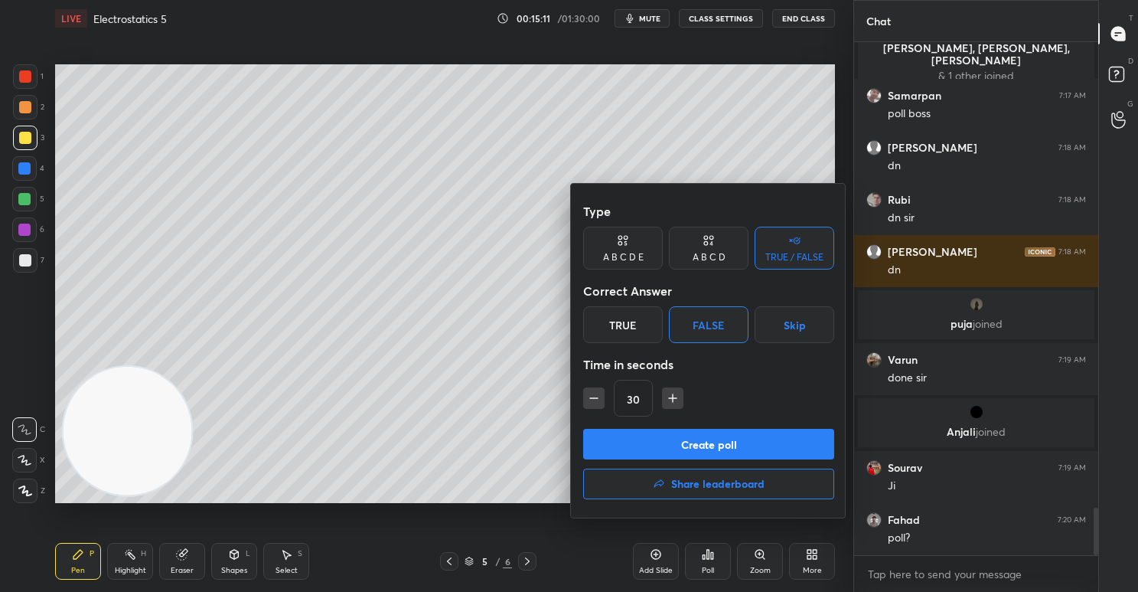
click at [762, 429] on button "Create poll" at bounding box center [708, 444] width 251 height 31
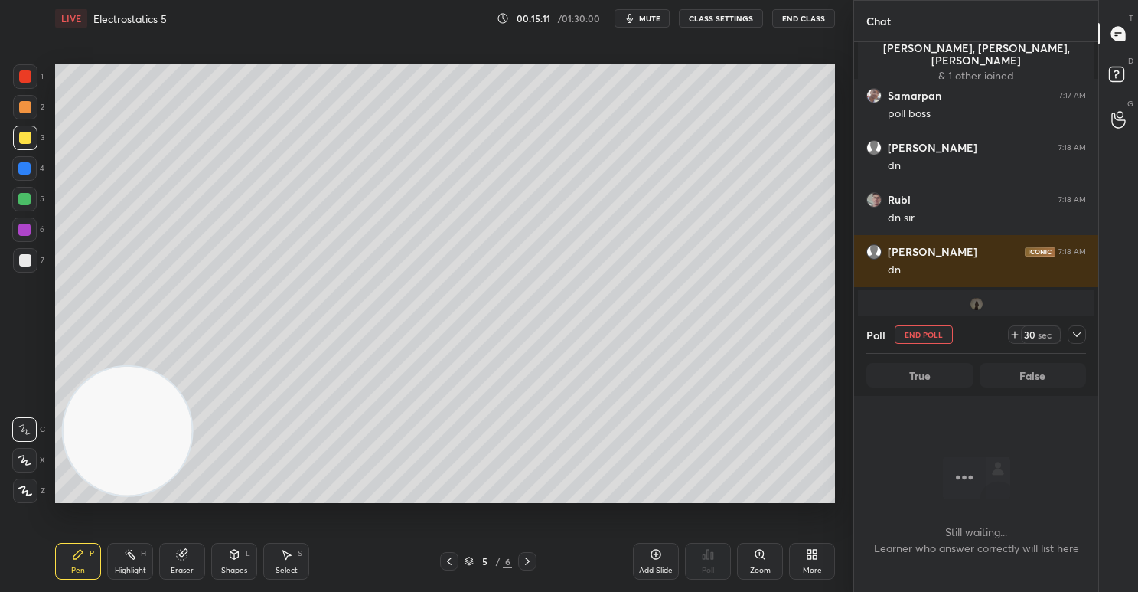
scroll to position [301, 239]
click at [1044, 332] on div "sec" at bounding box center [1045, 334] width 18 height 12
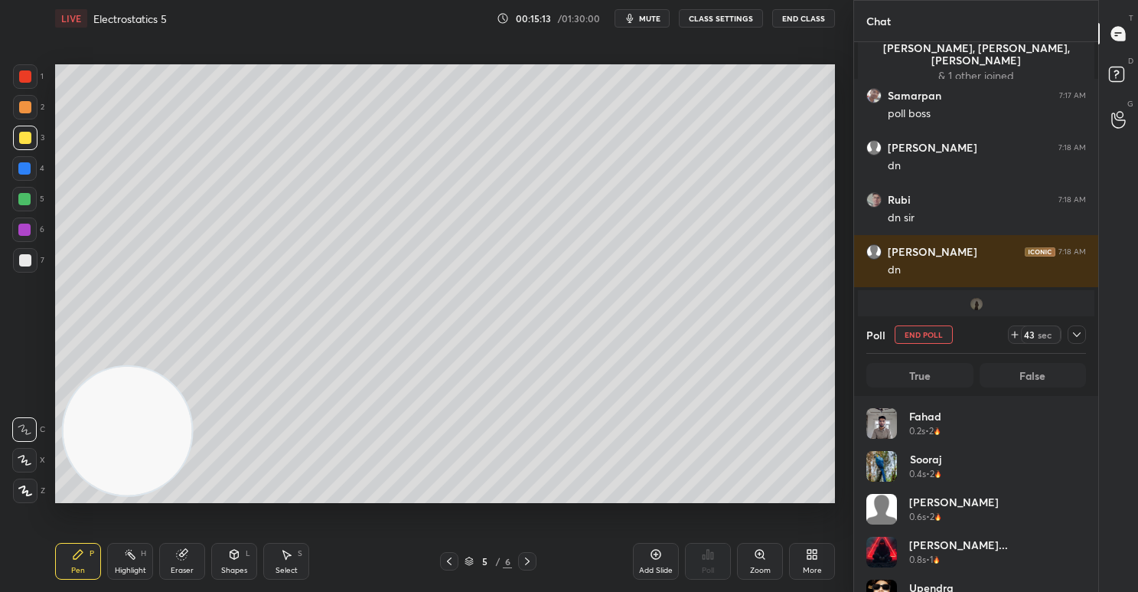
click at [1044, 332] on div "sec" at bounding box center [1045, 334] width 18 height 12
click at [1042, 336] on div "sec" at bounding box center [1045, 334] width 18 height 12
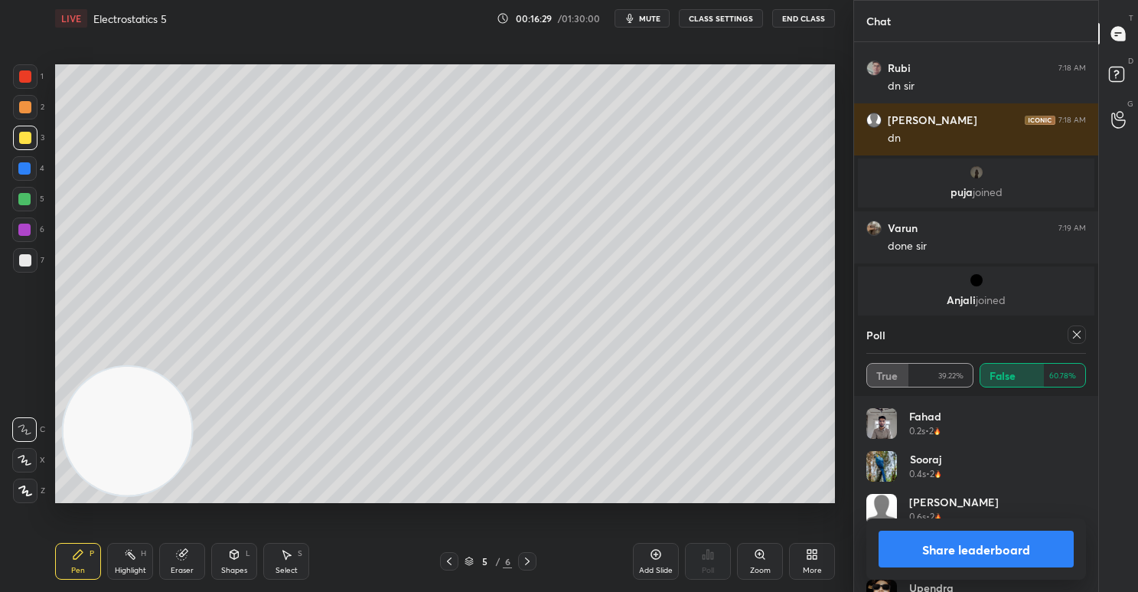
click at [966, 556] on button "Share leaderboard" at bounding box center [976, 548] width 195 height 37
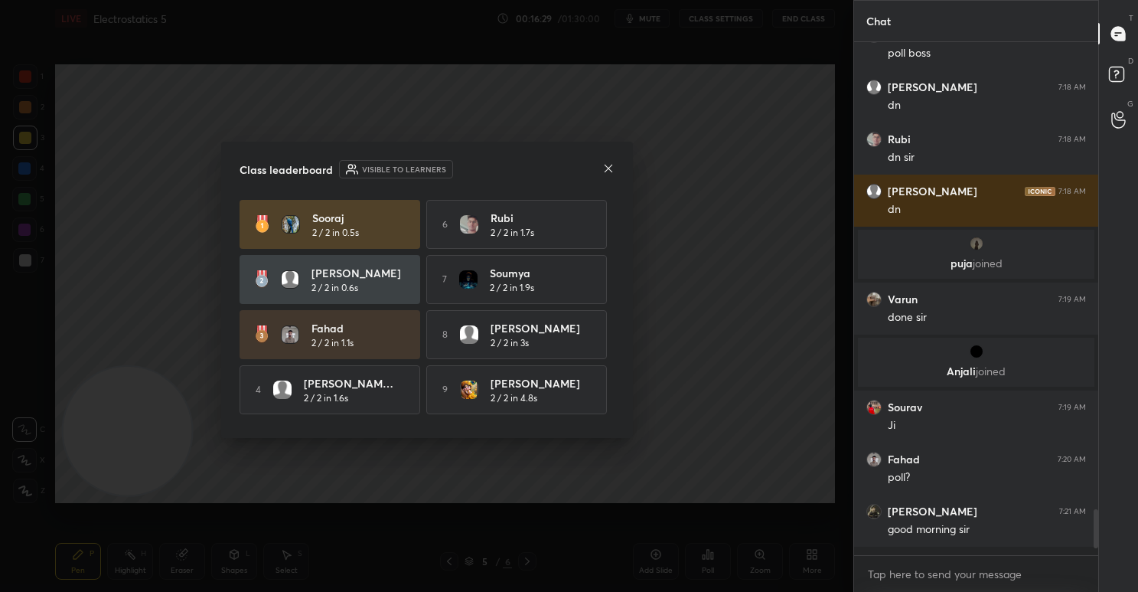
scroll to position [5084, 0]
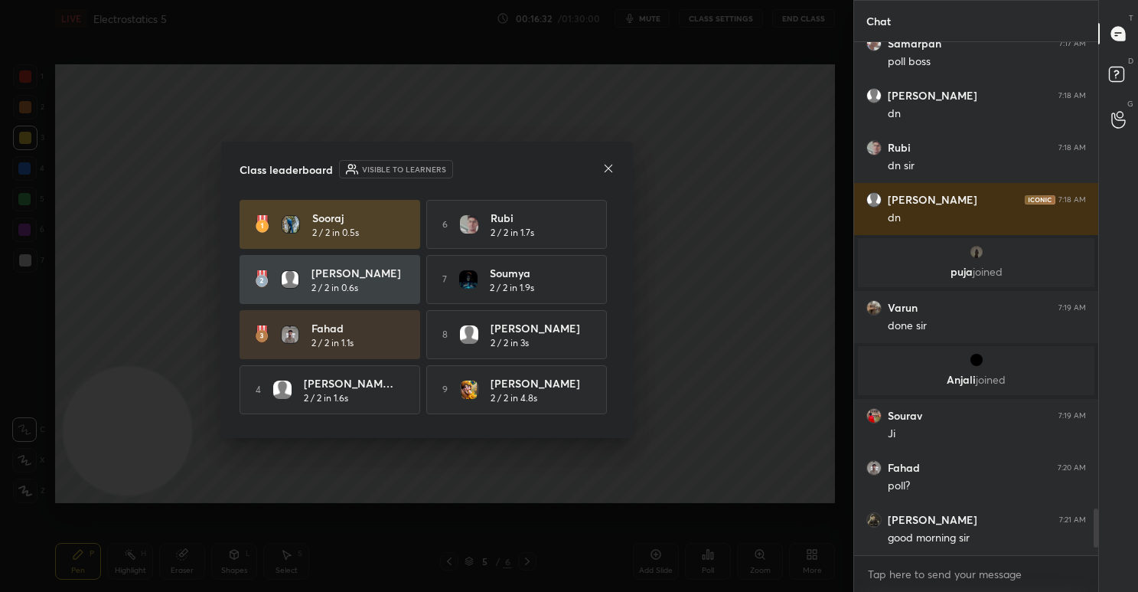
click at [608, 169] on icon at bounding box center [608, 168] width 12 height 12
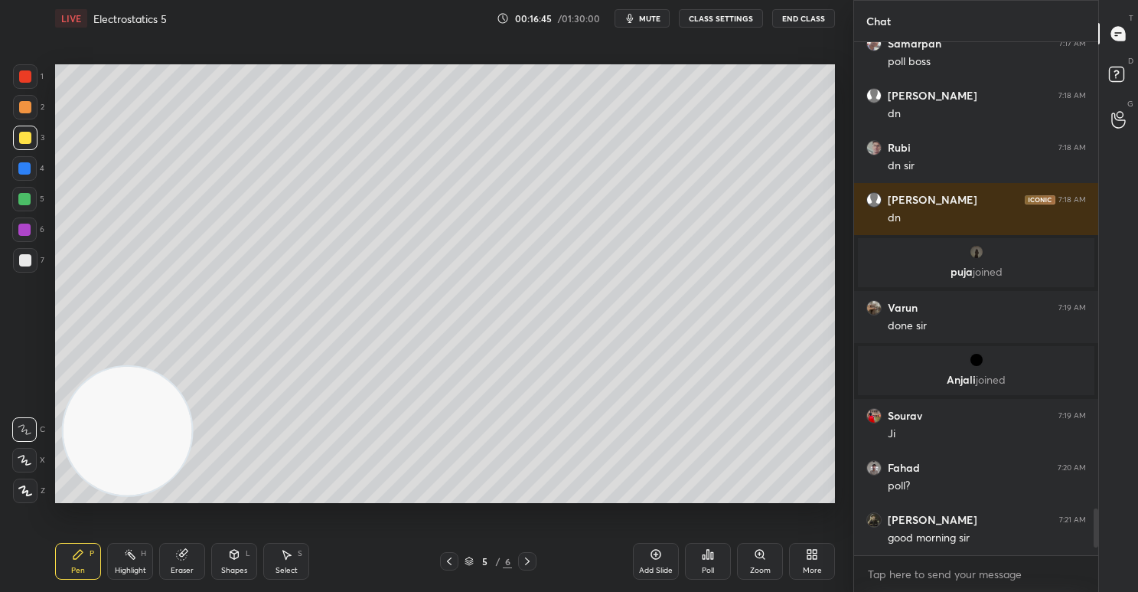
click at [712, 566] on div "Poll" at bounding box center [708, 570] width 12 height 8
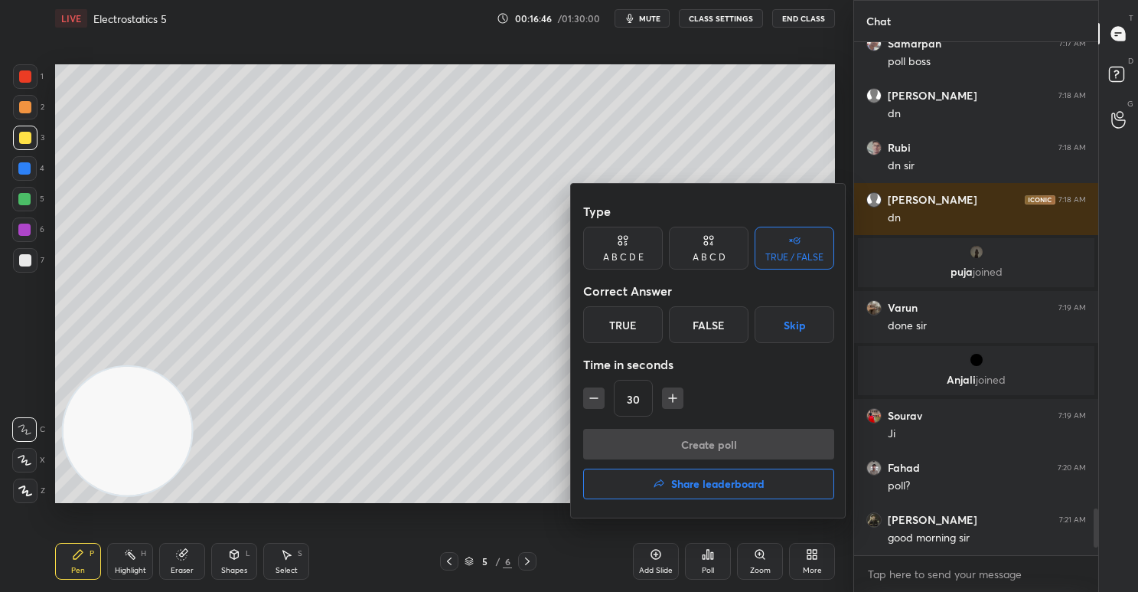
click at [705, 328] on div "False" at bounding box center [709, 324] width 80 height 37
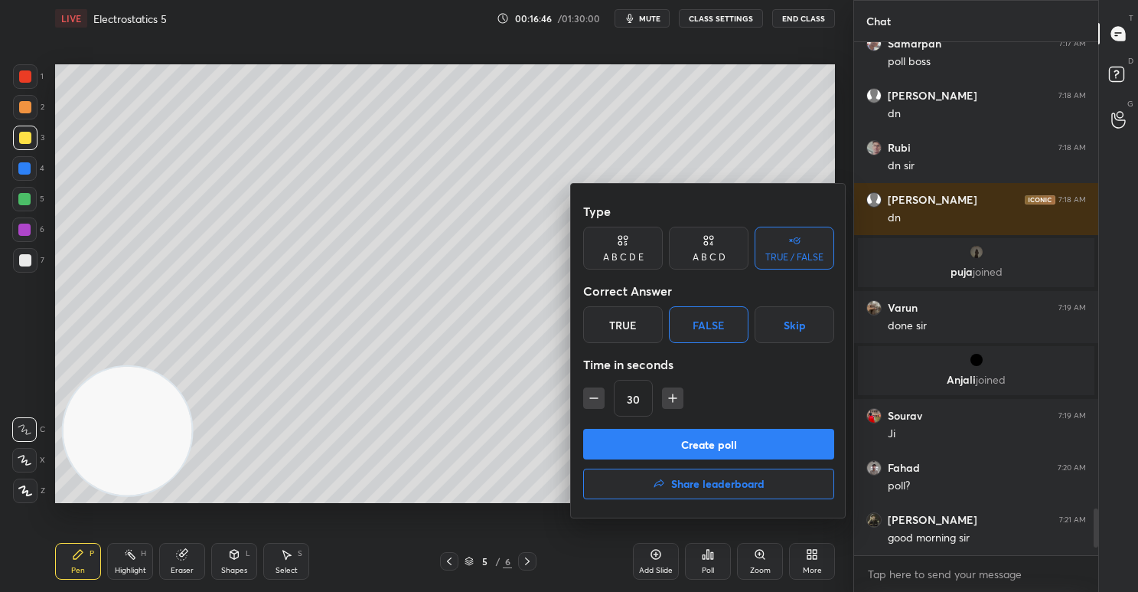
click at [730, 436] on button "Create poll" at bounding box center [708, 444] width 251 height 31
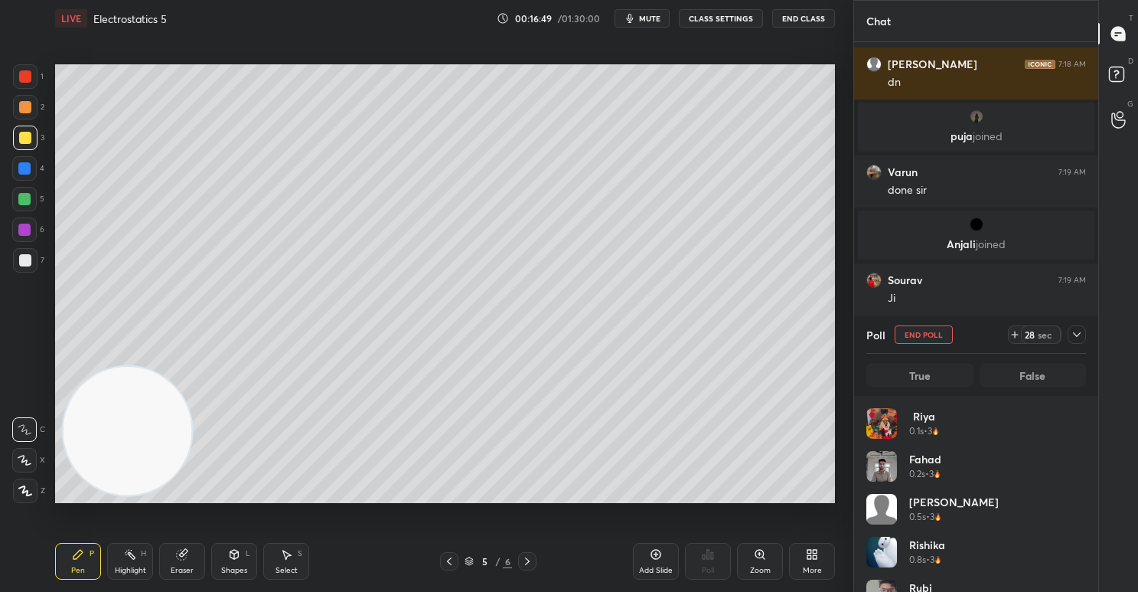
scroll to position [179, 214]
click at [1027, 329] on div "28" at bounding box center [1029, 334] width 12 height 12
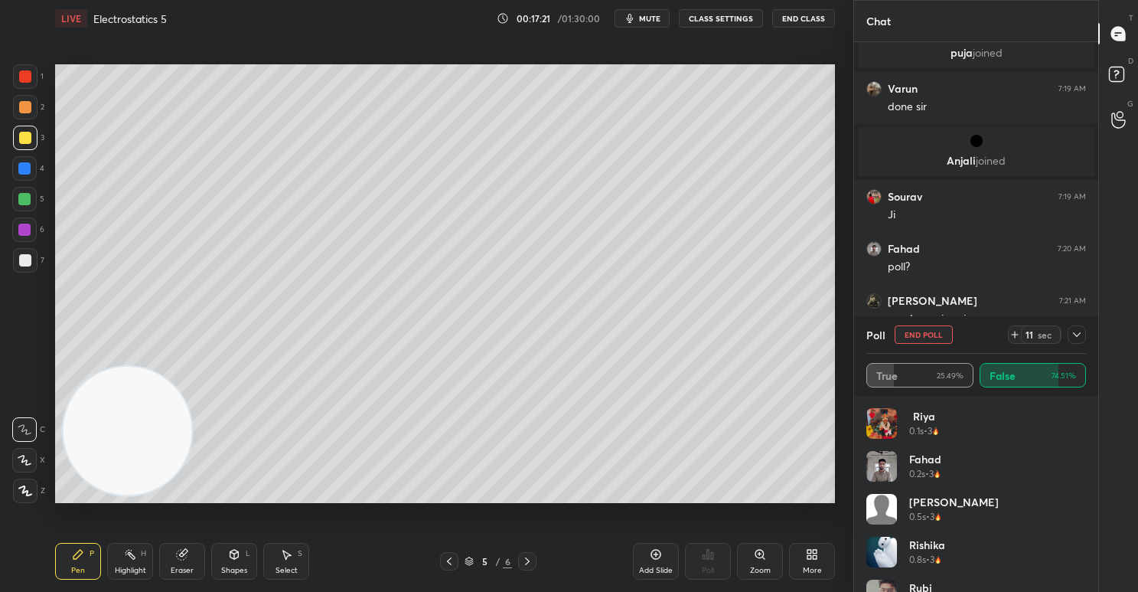
scroll to position [5300, 0]
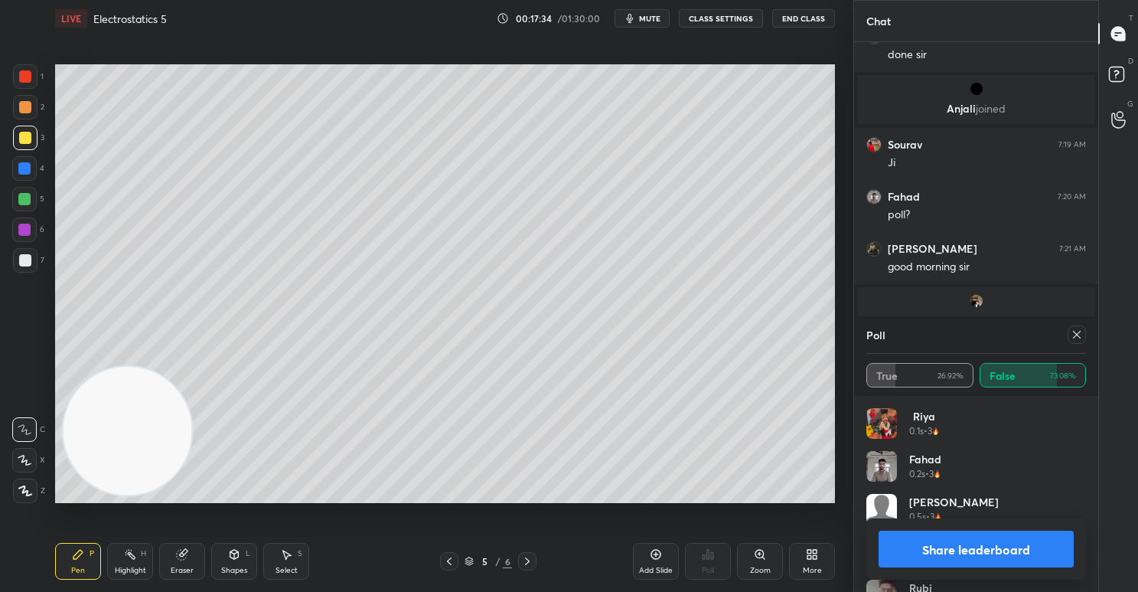
click at [943, 537] on button "Share leaderboard" at bounding box center [976, 548] width 195 height 37
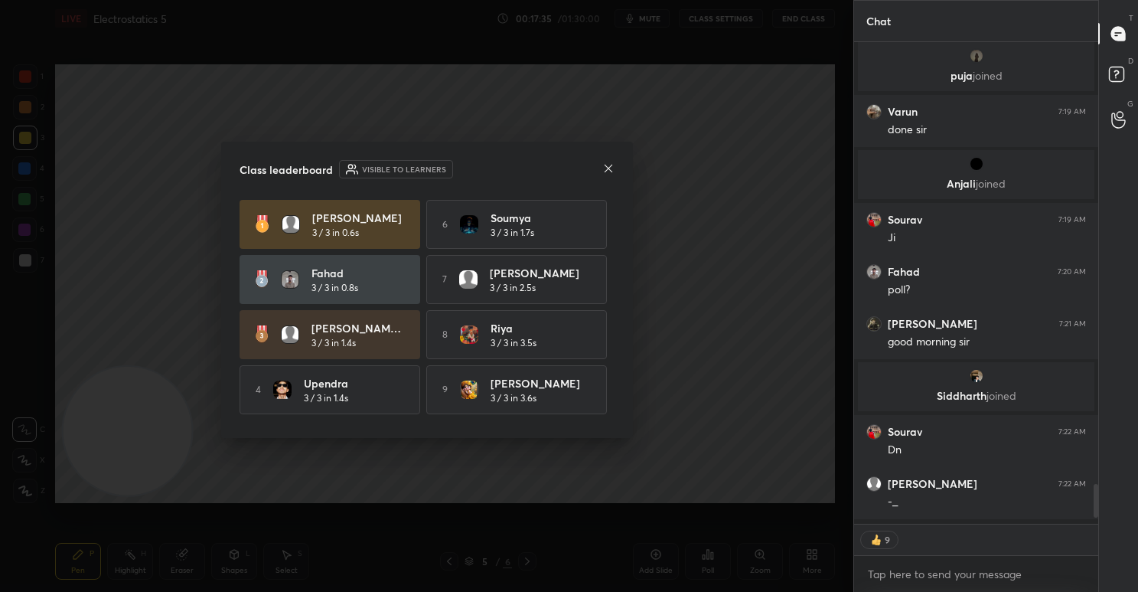
scroll to position [5220, 0]
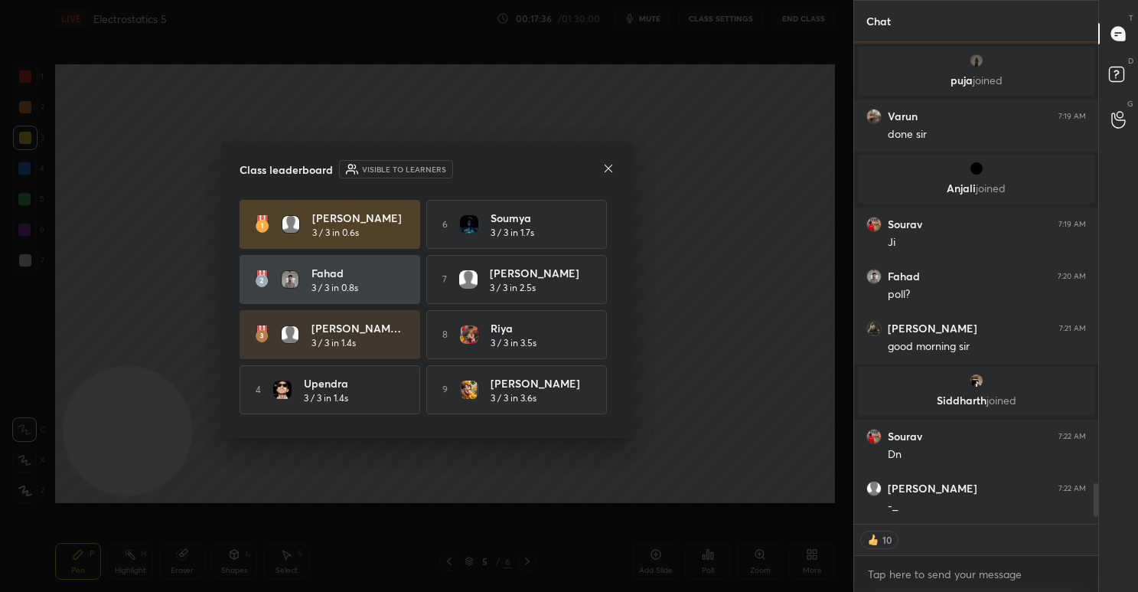
click at [610, 171] on icon at bounding box center [608, 168] width 12 height 12
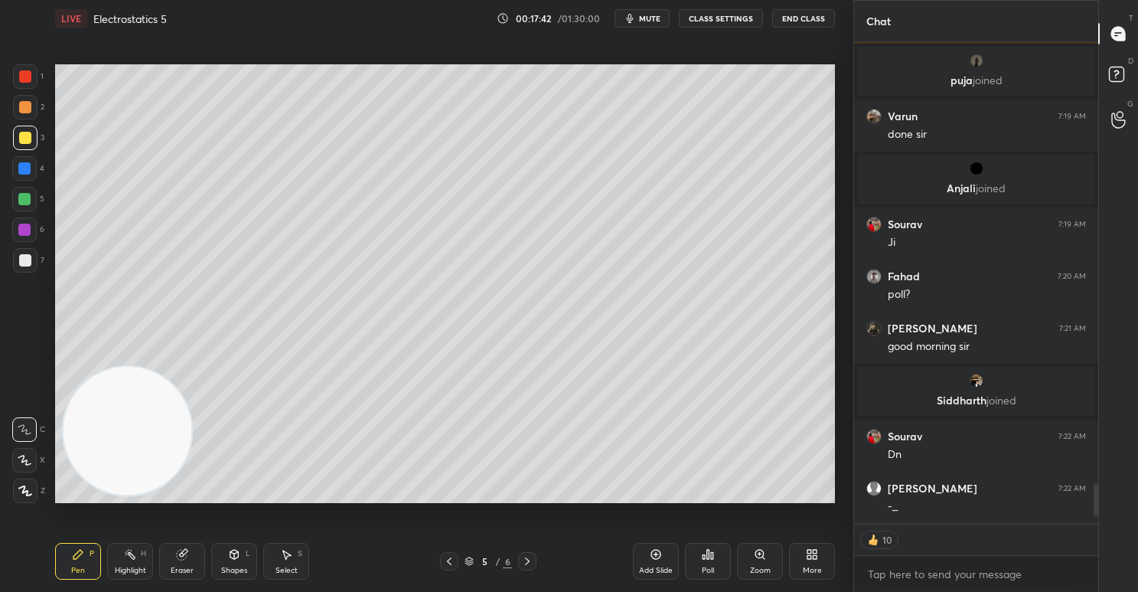
click at [18, 72] on div at bounding box center [25, 76] width 24 height 24
click at [530, 561] on icon at bounding box center [527, 561] width 12 height 12
click at [25, 194] on div at bounding box center [24, 199] width 12 height 12
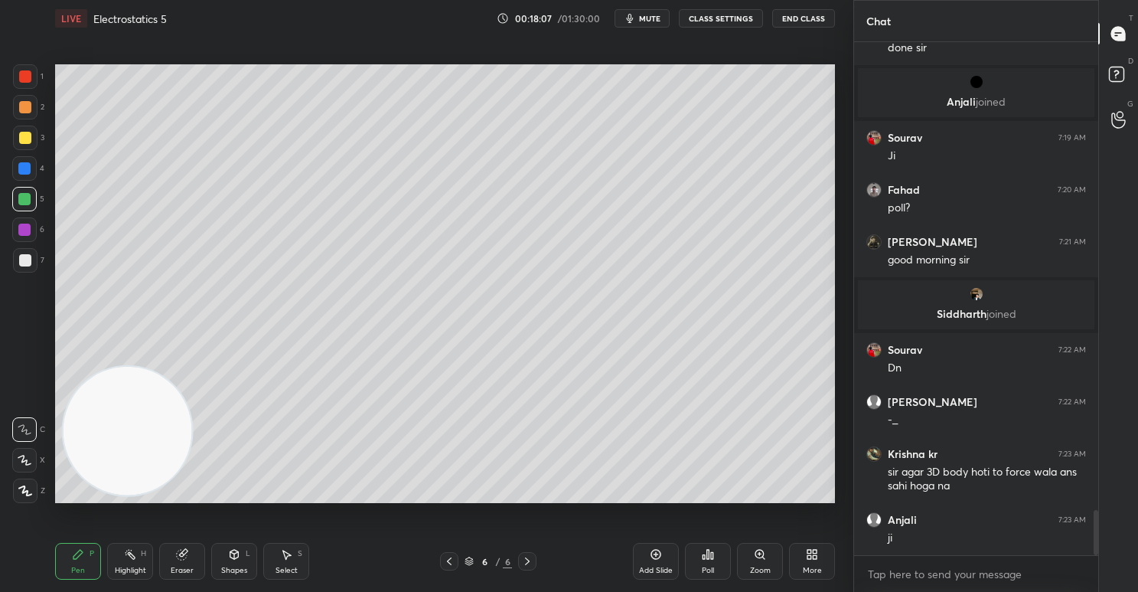
scroll to position [5359, 0]
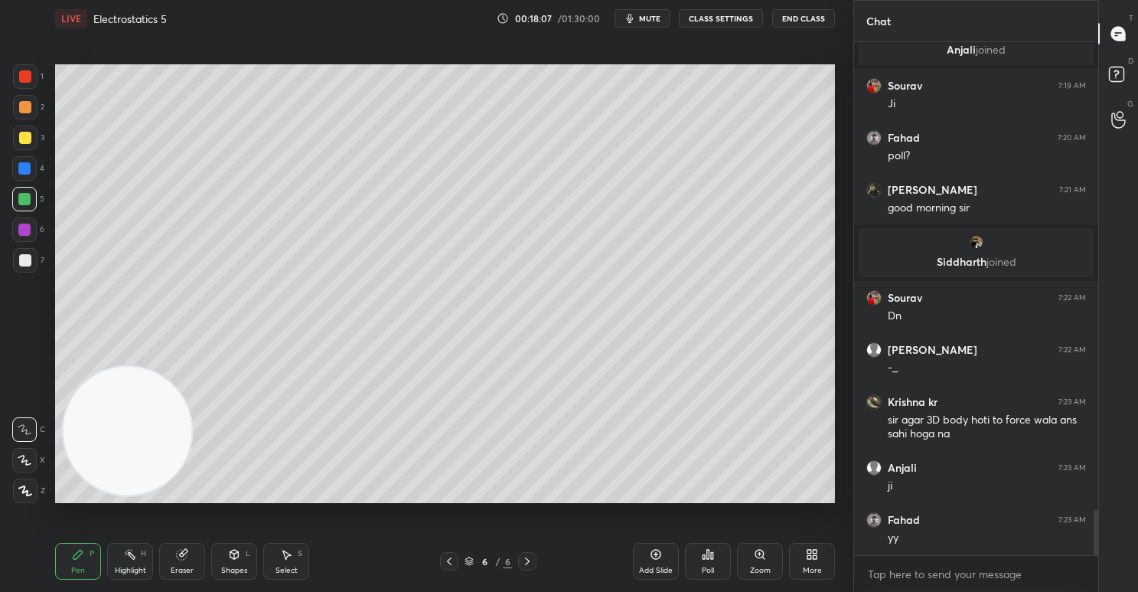
click at [24, 262] on div at bounding box center [25, 260] width 12 height 12
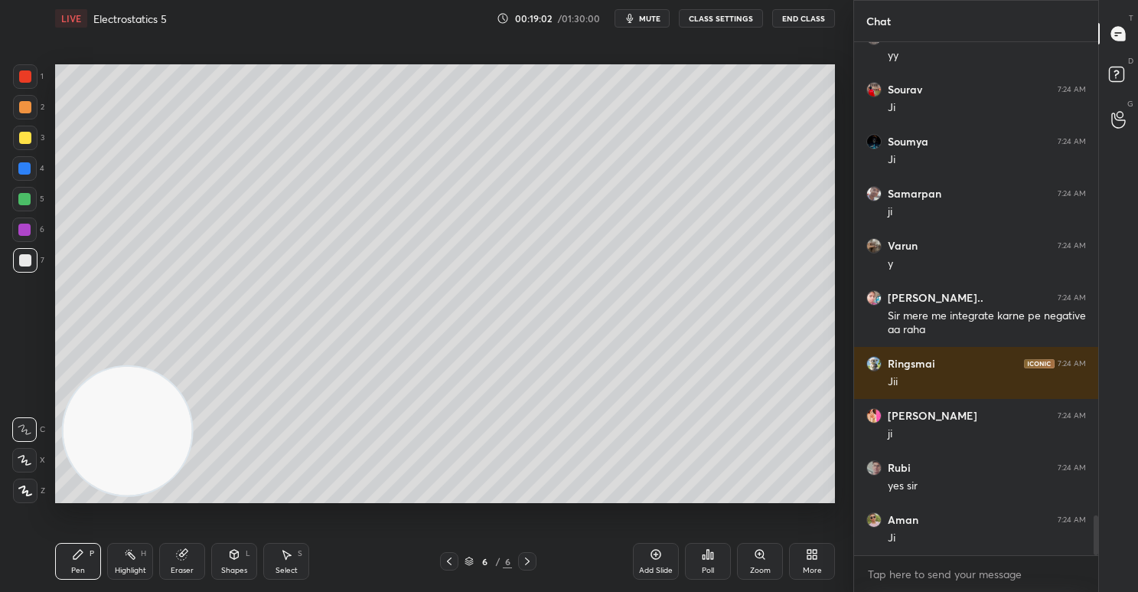
scroll to position [6151, 0]
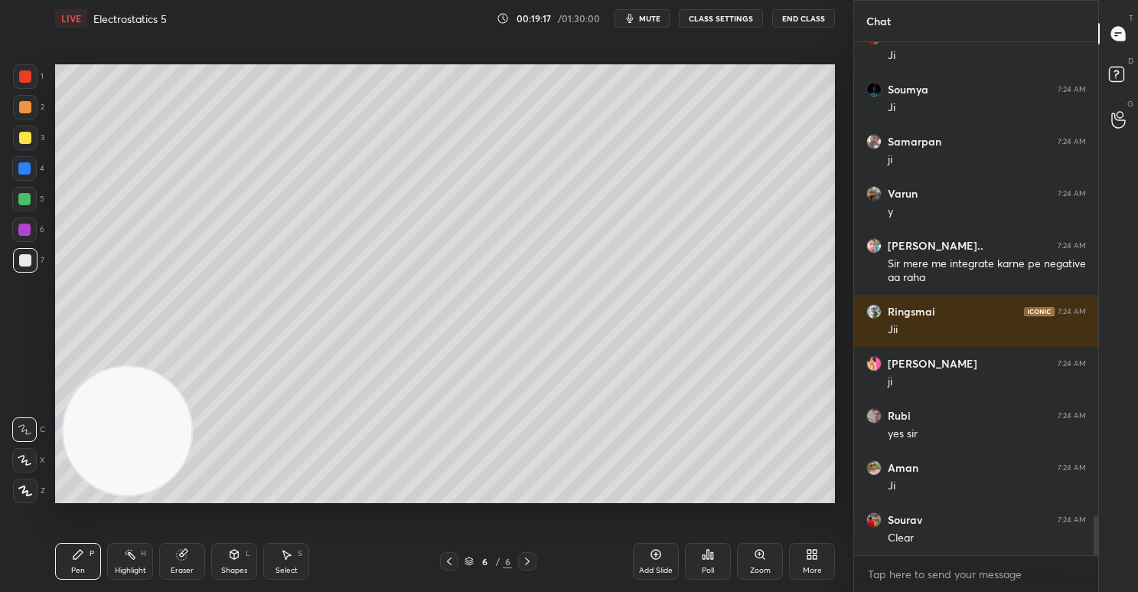
click at [447, 562] on icon at bounding box center [449, 561] width 12 height 12
click at [527, 558] on icon at bounding box center [527, 561] width 12 height 12
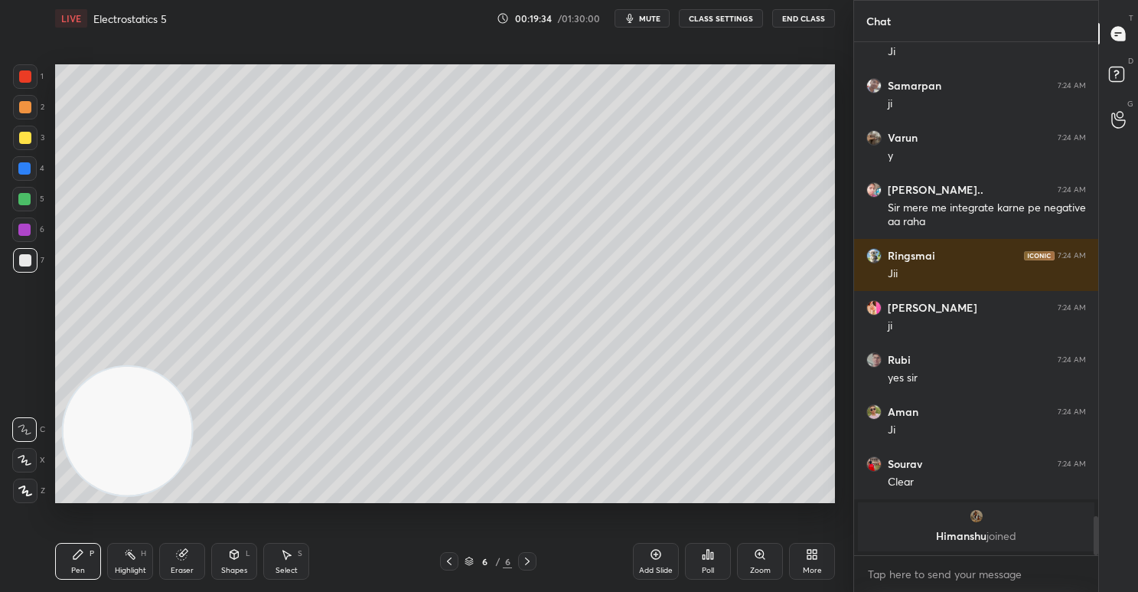
click at [24, 70] on div at bounding box center [25, 76] width 12 height 12
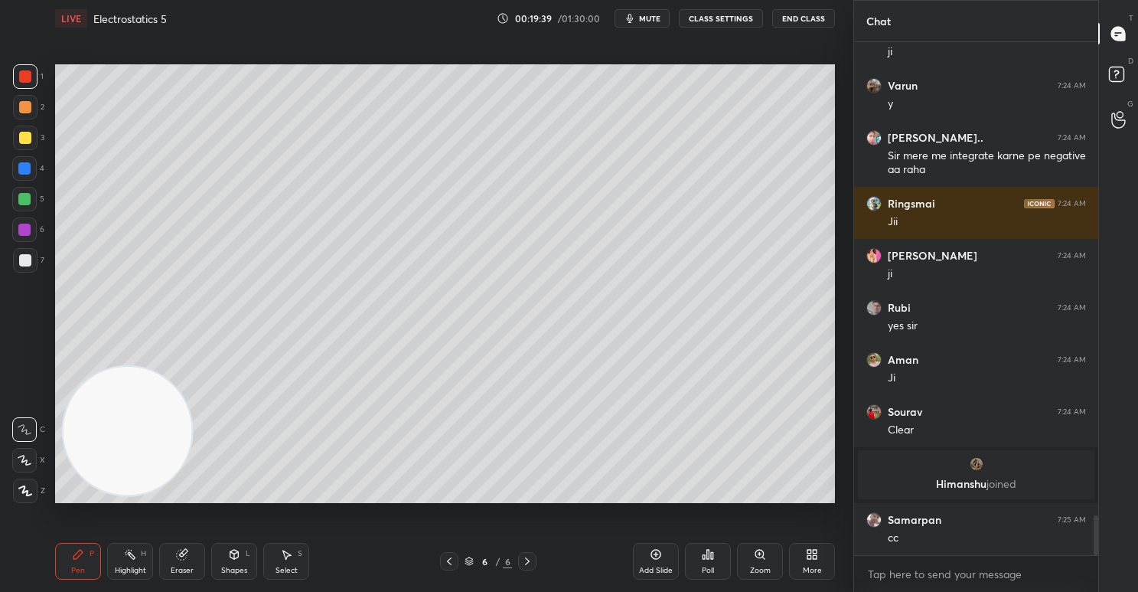
scroll to position [6039, 0]
click at [645, 543] on div "Add Slide Poll Zoom More" at bounding box center [734, 561] width 202 height 86
drag, startPoint x: 649, startPoint y: 557, endPoint x: 651, endPoint y: 533, distance: 24.5
click at [650, 553] on div "Add Slide" at bounding box center [656, 561] width 46 height 37
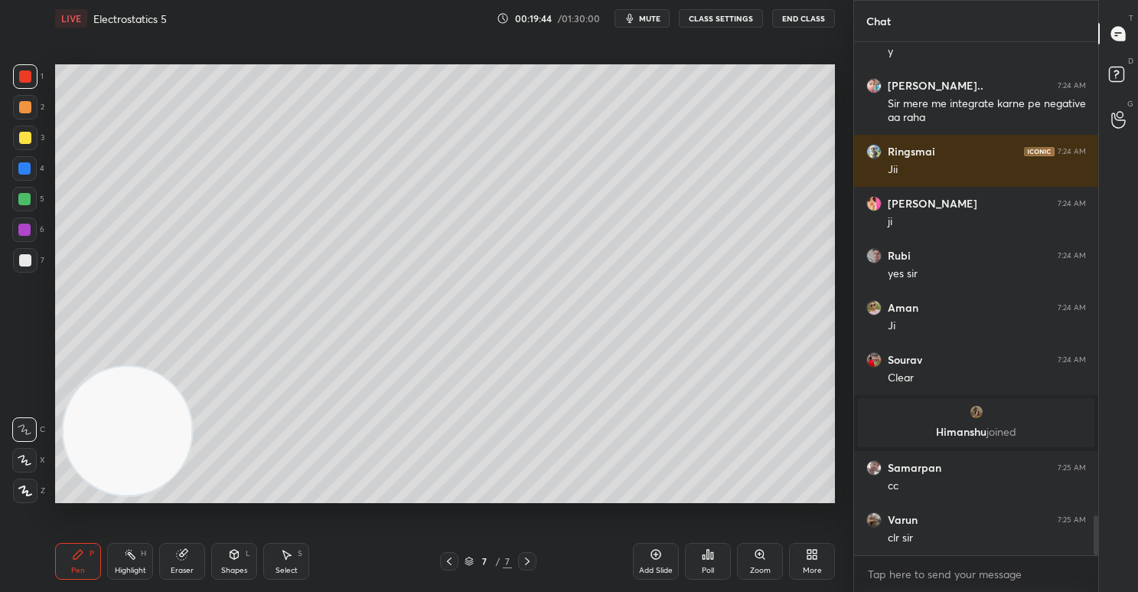
scroll to position [6143, 0]
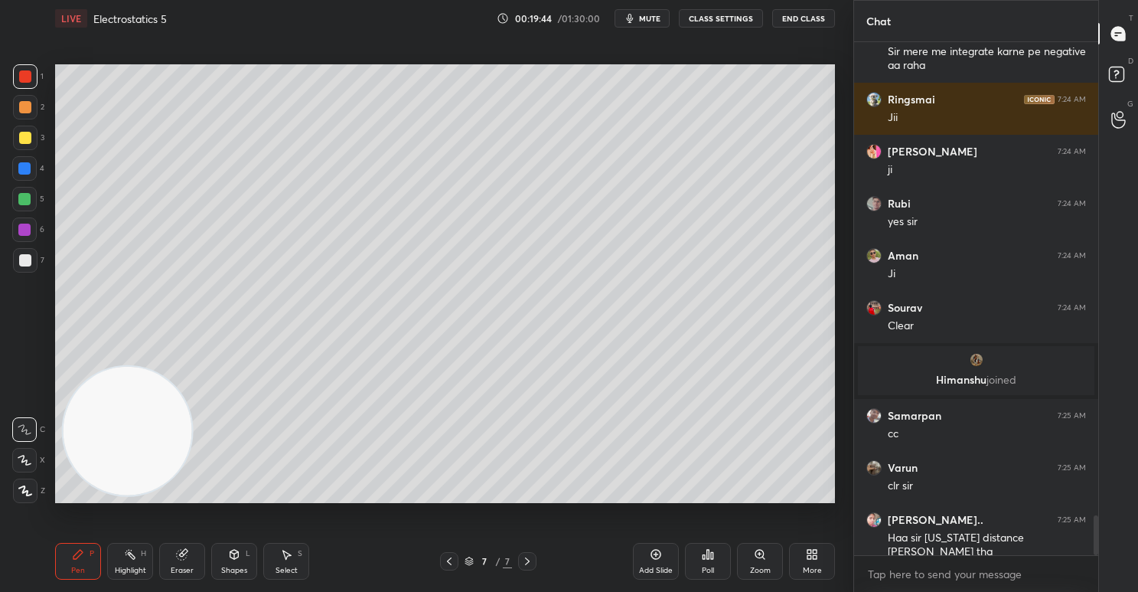
click at [19, 131] on div at bounding box center [25, 138] width 24 height 24
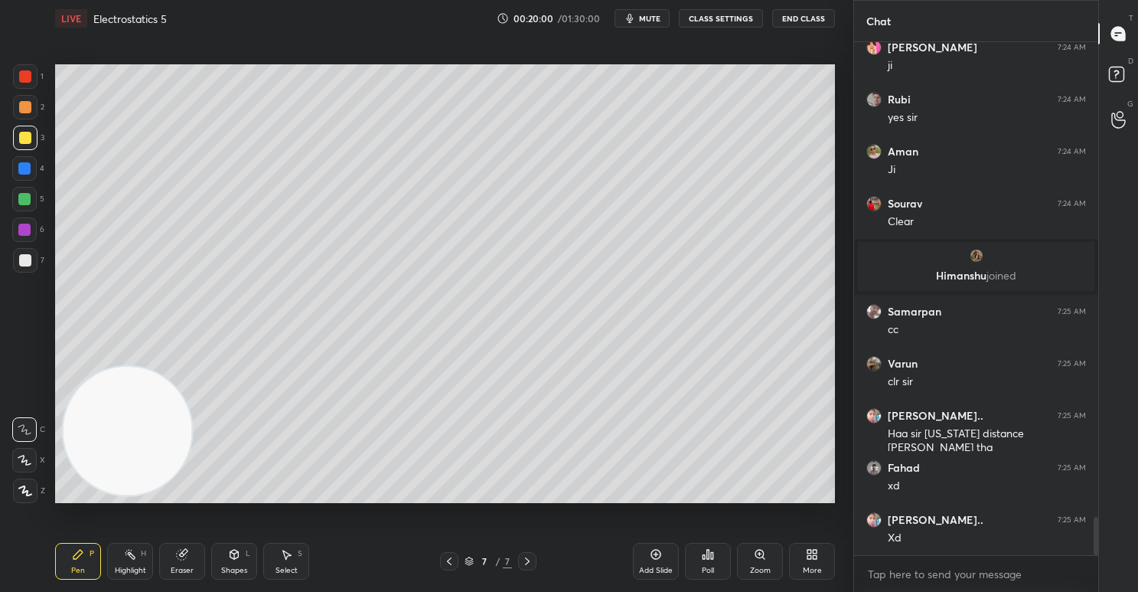
scroll to position [6300, 0]
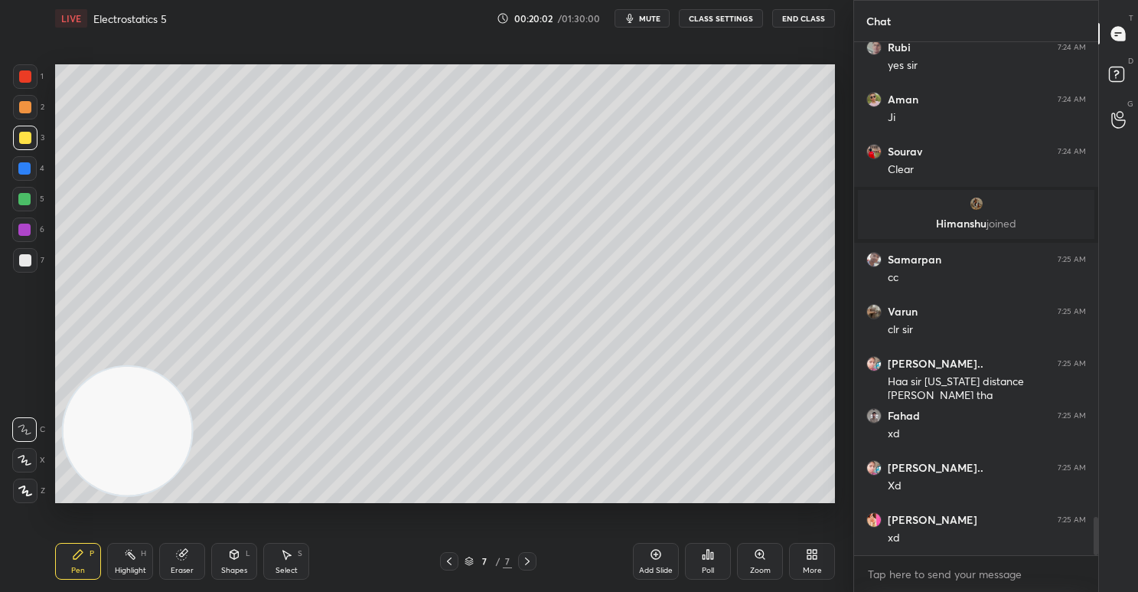
click at [25, 202] on div at bounding box center [24, 199] width 12 height 12
click at [28, 105] on div at bounding box center [25, 107] width 12 height 12
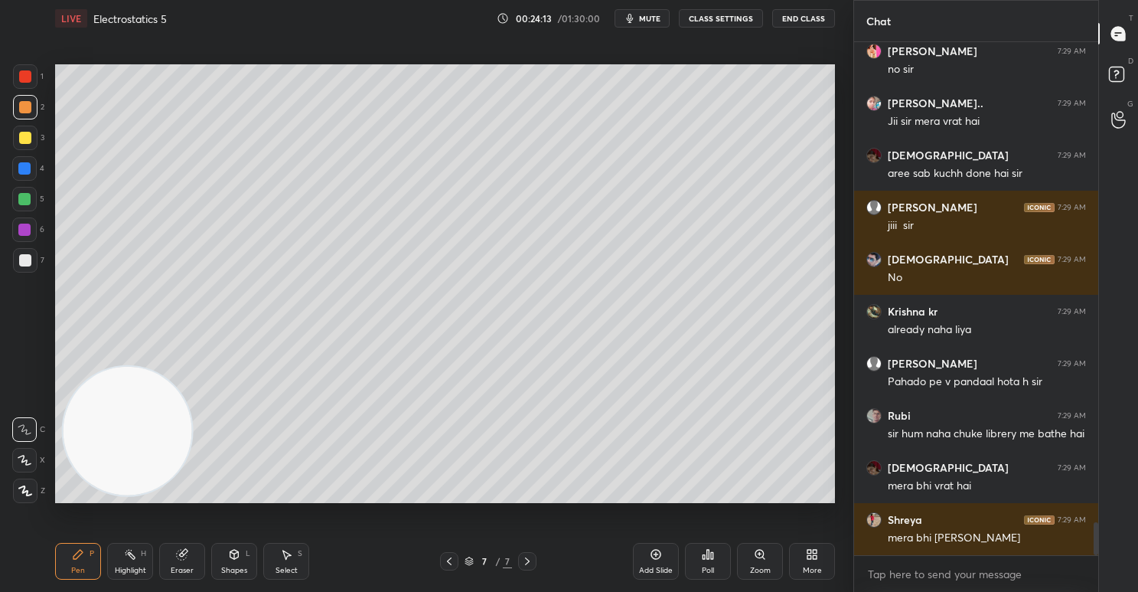
scroll to position [7615, 0]
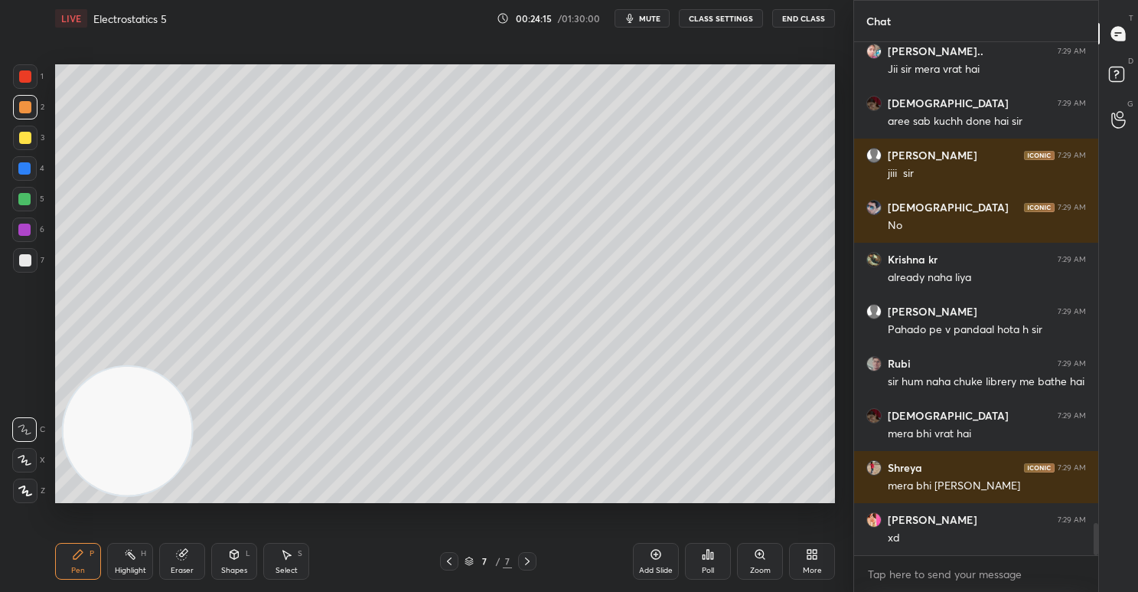
click at [17, 139] on div at bounding box center [25, 138] width 24 height 24
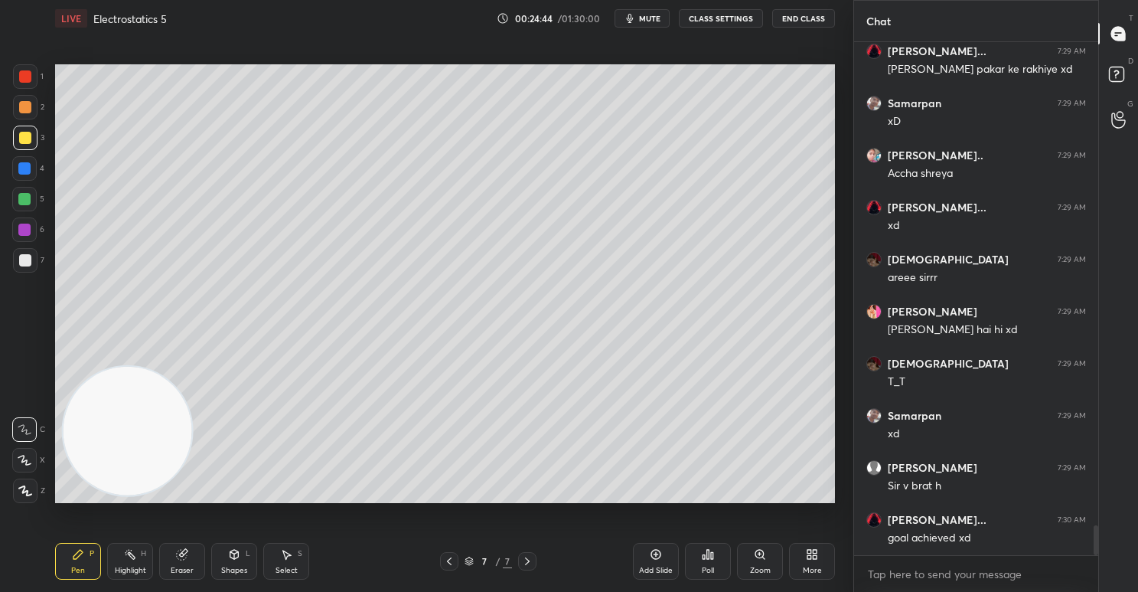
scroll to position [8239, 0]
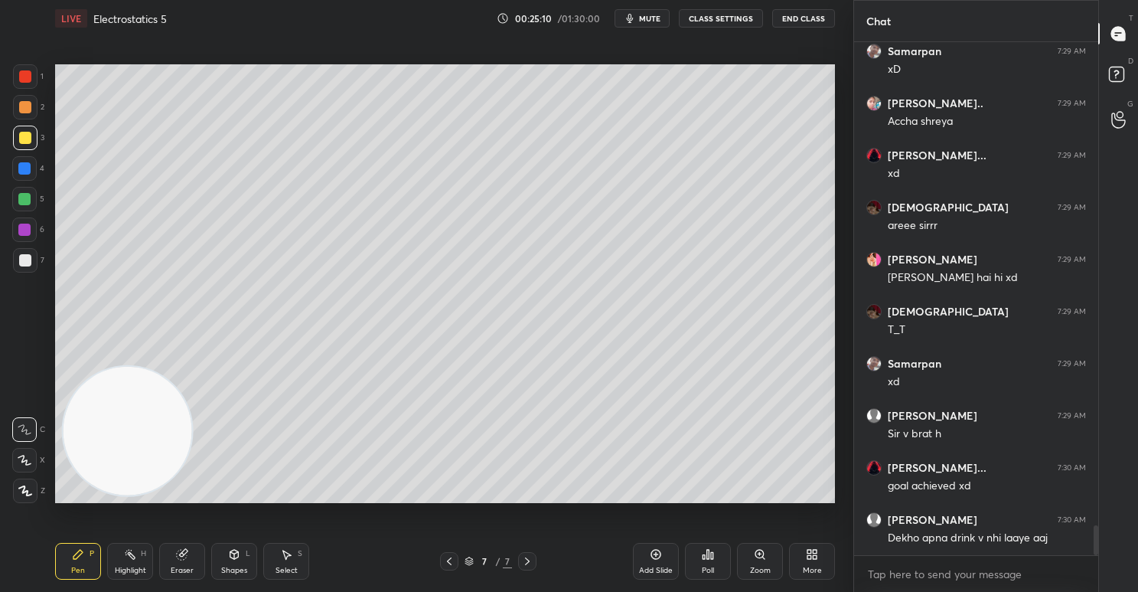
click at [28, 103] on div at bounding box center [25, 107] width 12 height 12
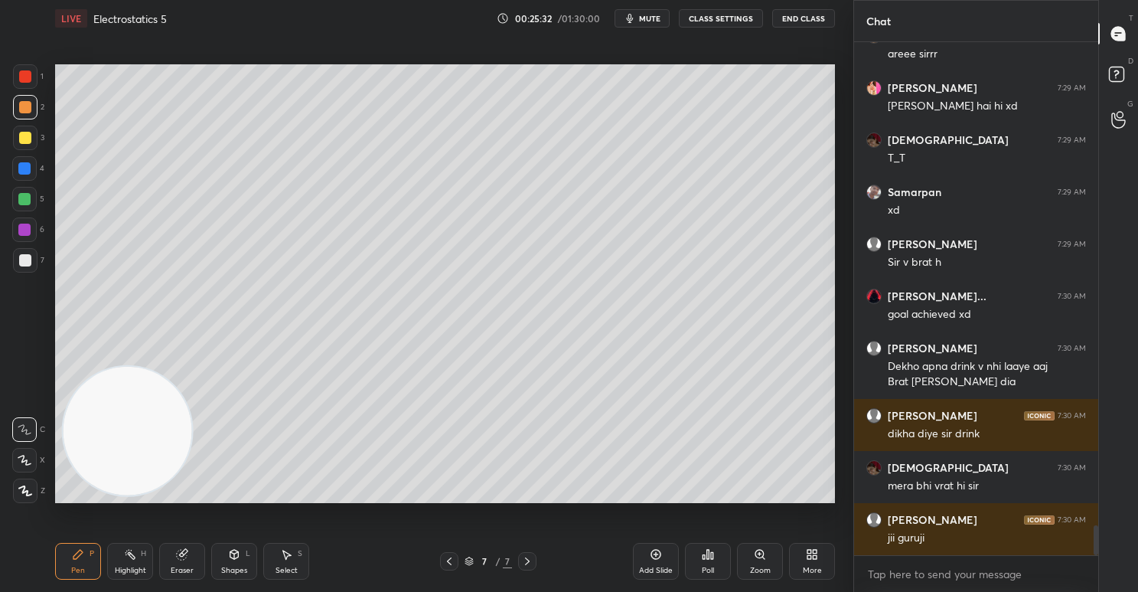
scroll to position [8463, 0]
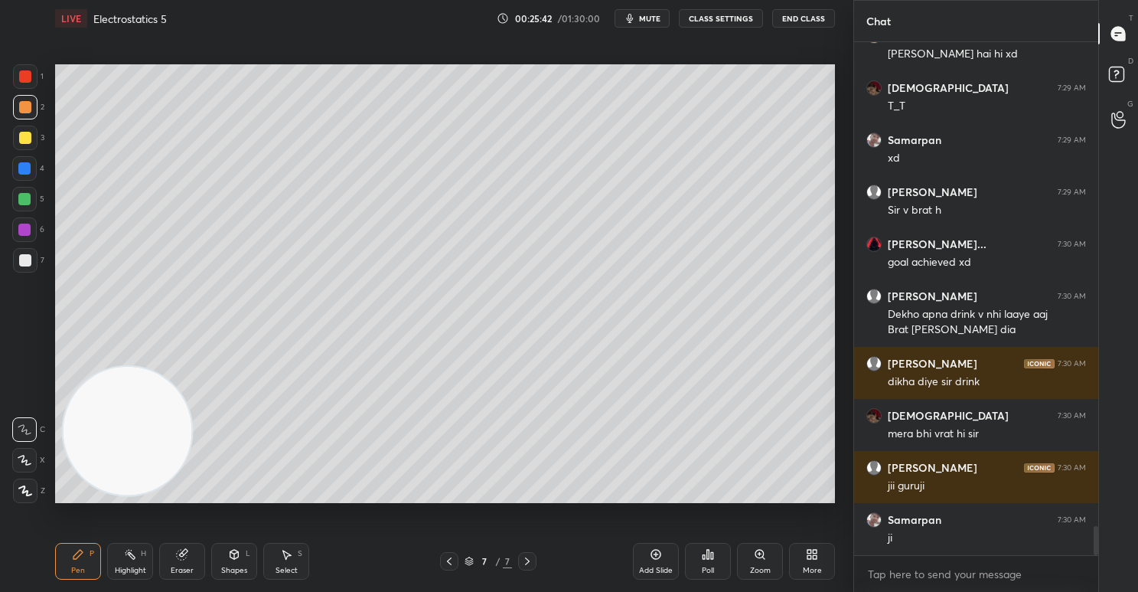
click at [811, 556] on icon at bounding box center [810, 557] width 4 height 4
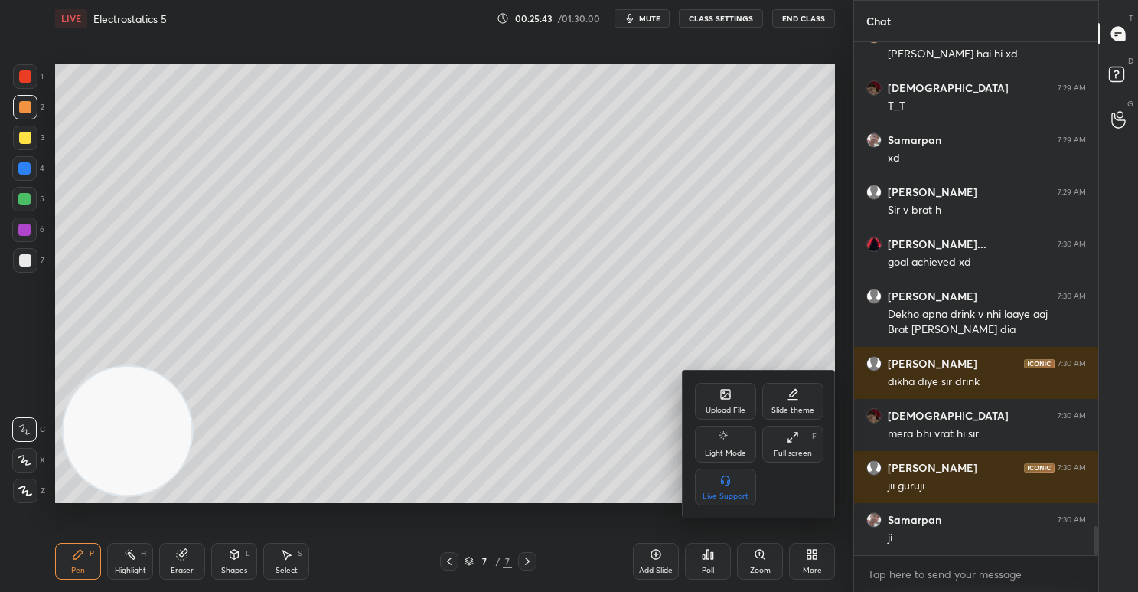
scroll to position [8515, 0]
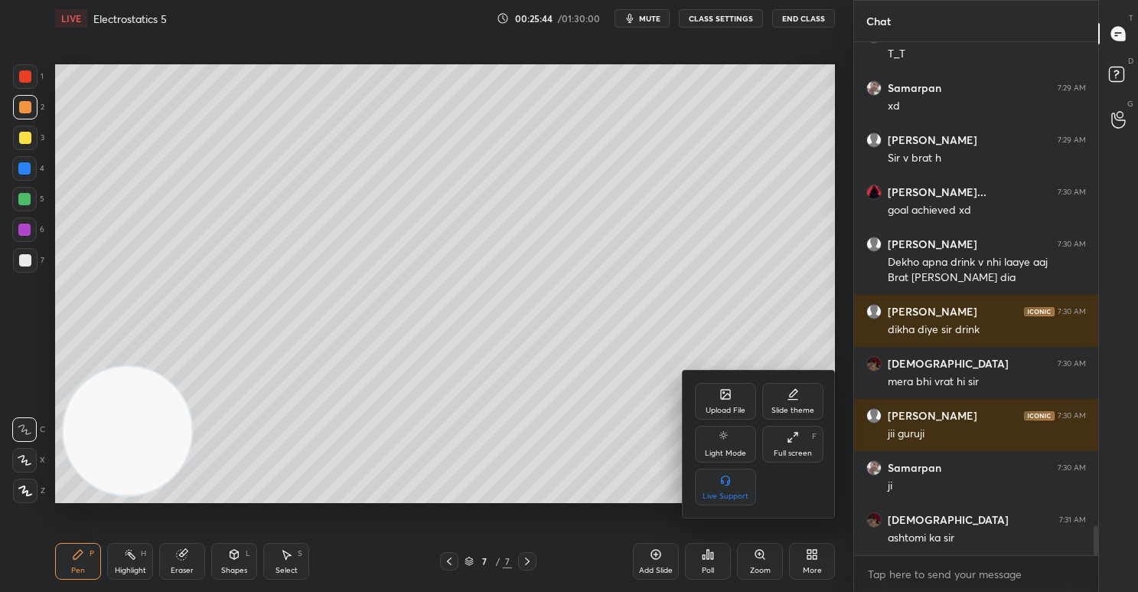
click at [704, 569] on div at bounding box center [569, 296] width 1138 height 592
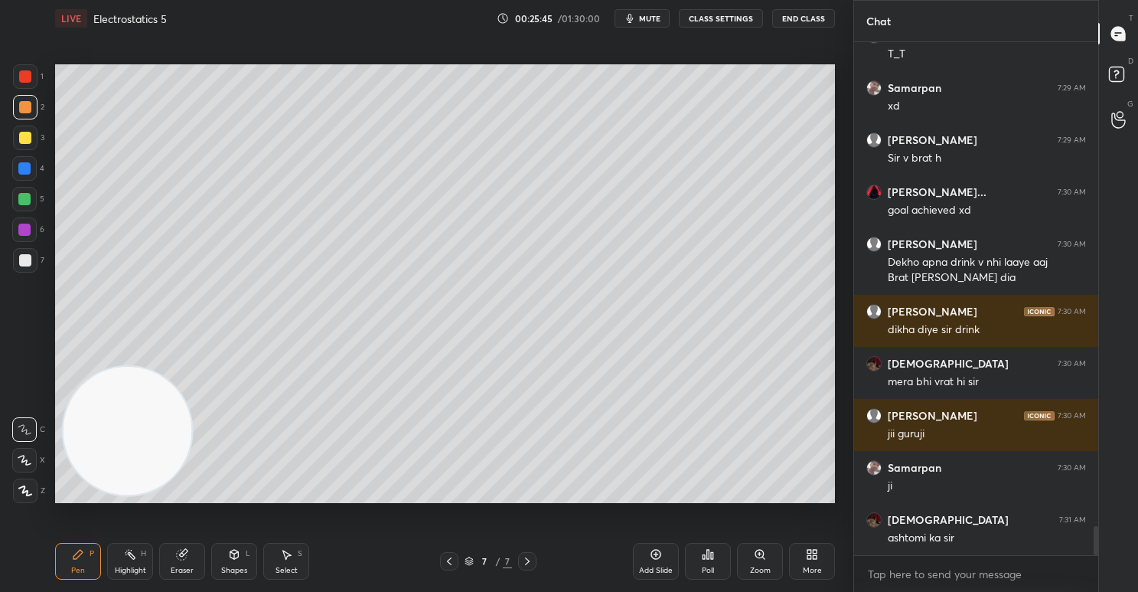
click at [704, 567] on div "Poll" at bounding box center [708, 570] width 12 height 8
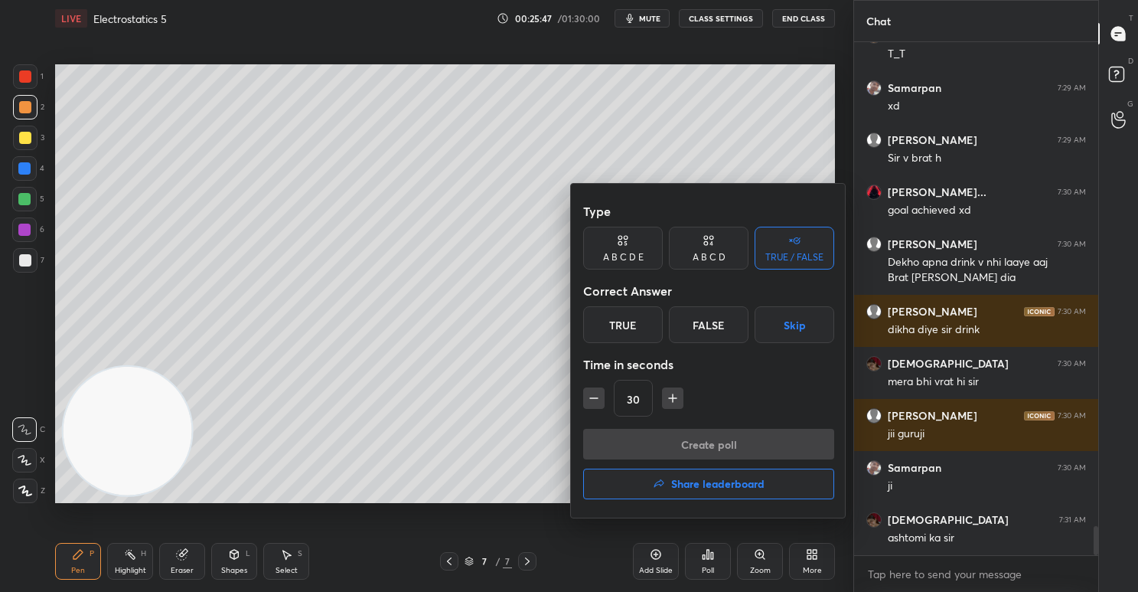
click at [611, 332] on div "True" at bounding box center [623, 324] width 80 height 37
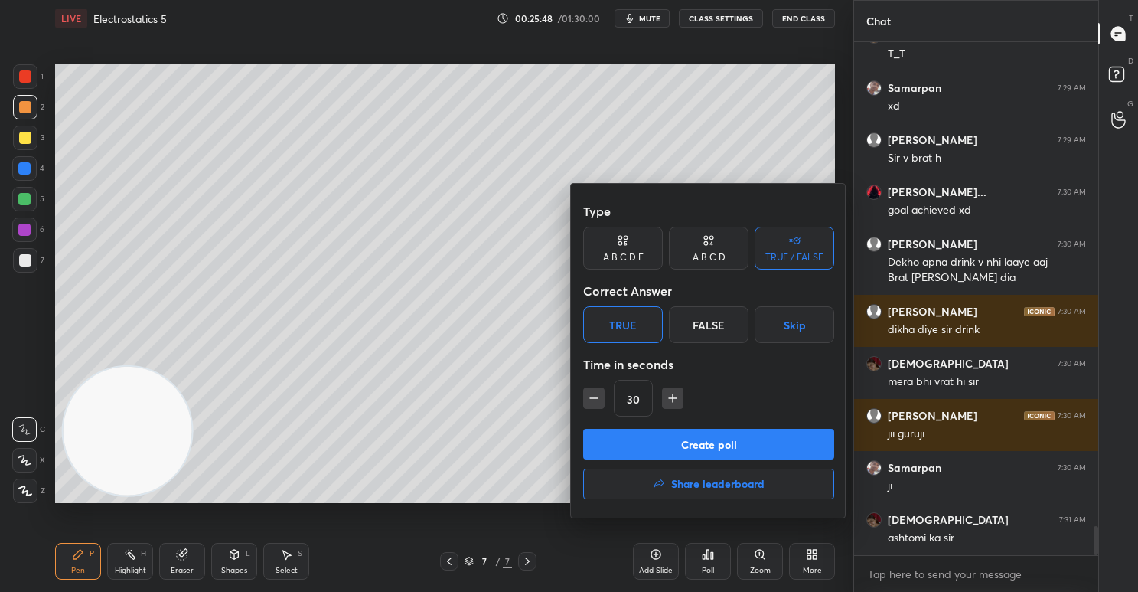
click at [706, 452] on button "Create poll" at bounding box center [708, 444] width 251 height 31
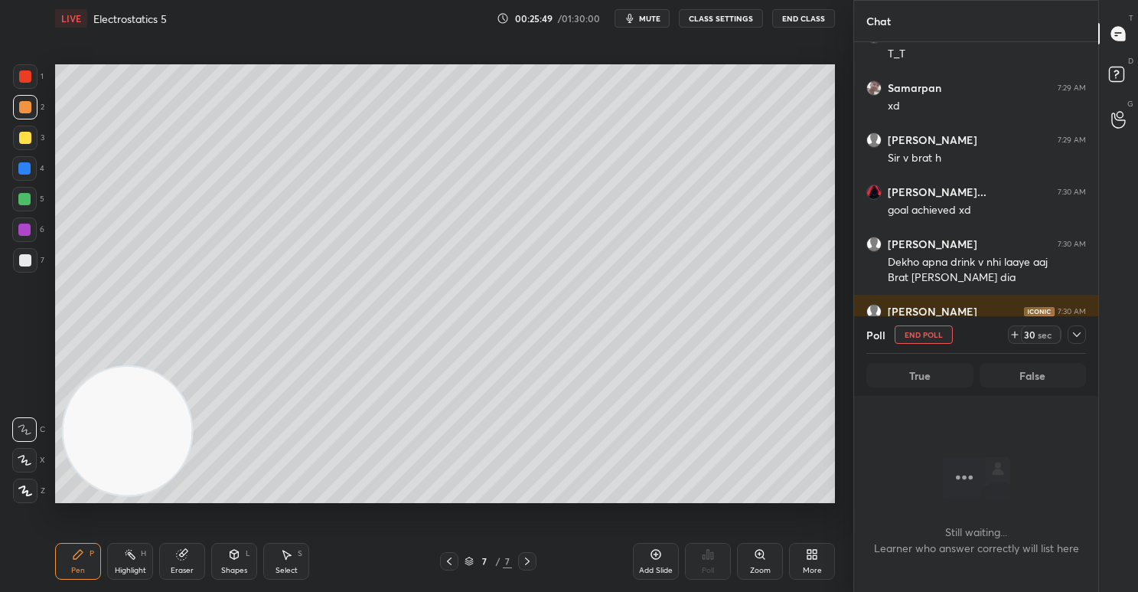
scroll to position [5, 5]
click at [1030, 338] on div "30" at bounding box center [1029, 334] width 12 height 12
click at [1030, 338] on div "29" at bounding box center [1029, 334] width 12 height 12
click at [1030, 338] on div "44" at bounding box center [1029, 334] width 12 height 12
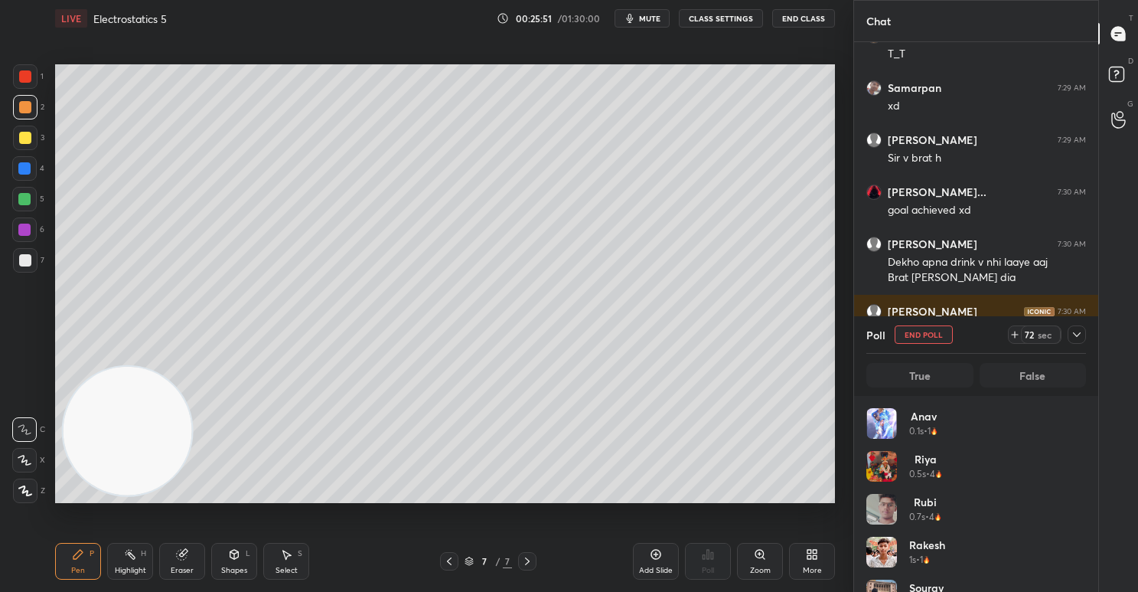
click at [1073, 332] on icon at bounding box center [1077, 334] width 8 height 5
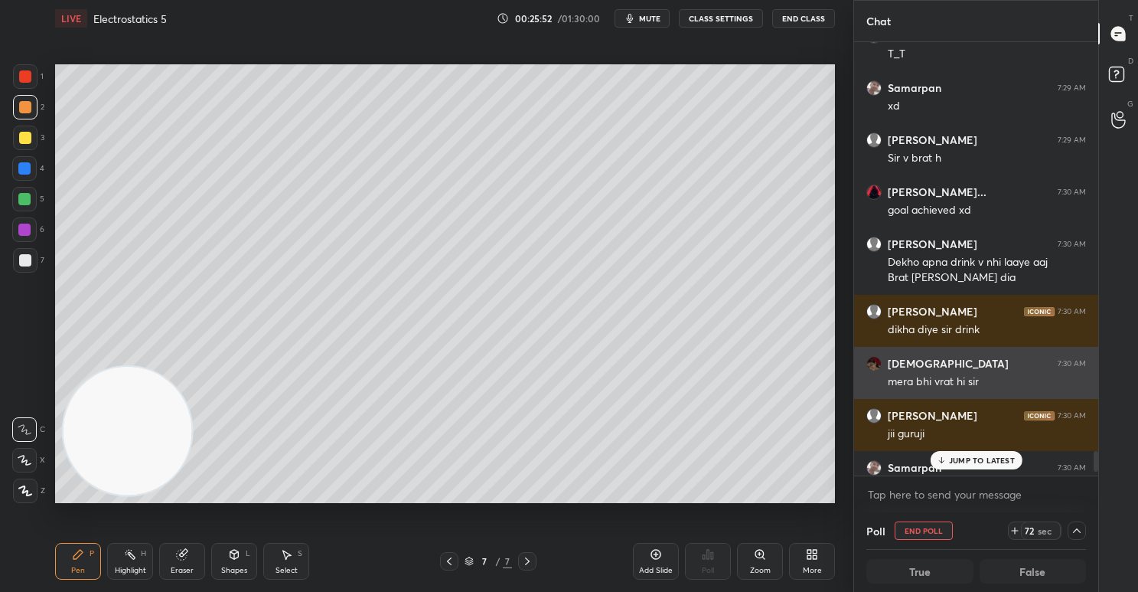
scroll to position [8594, 0]
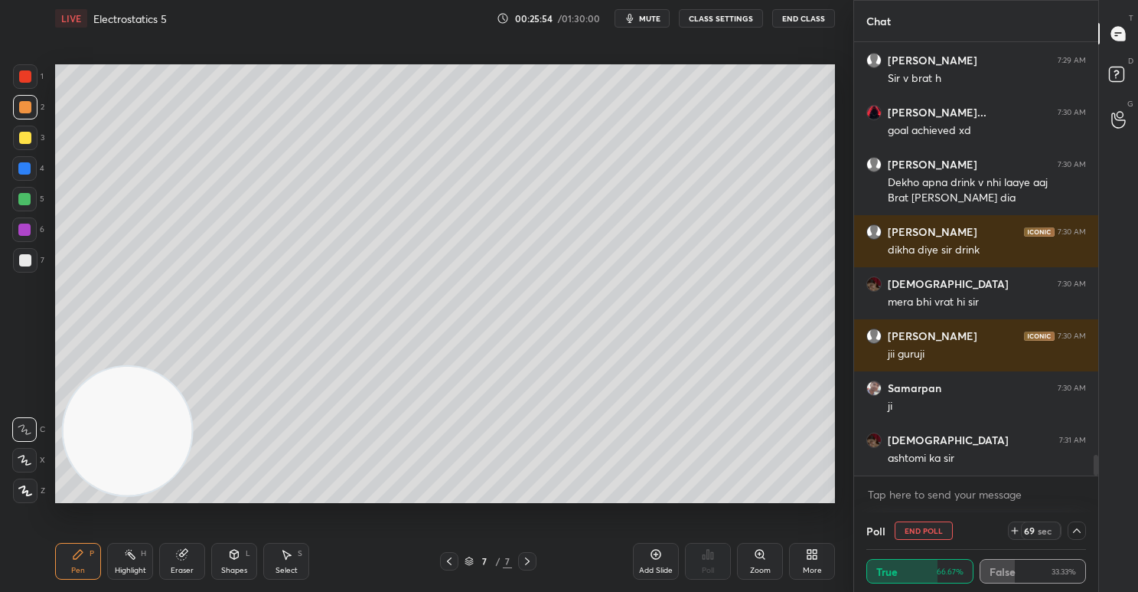
click at [1030, 530] on div "69" at bounding box center [1029, 530] width 12 height 12
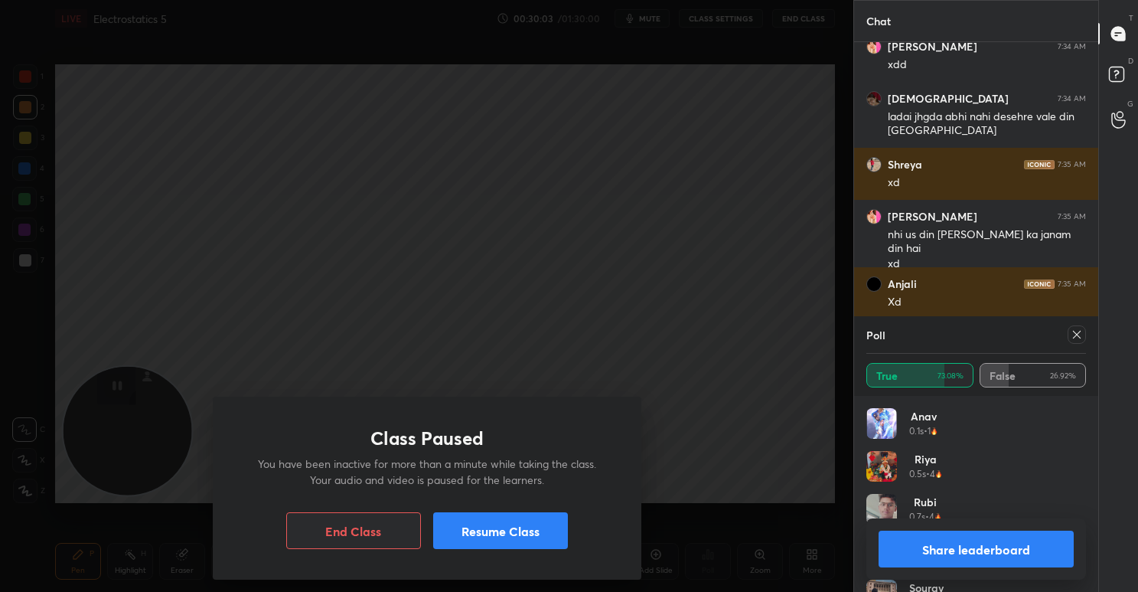
scroll to position [179, 214]
click at [534, 527] on button "Resume Class" at bounding box center [500, 530] width 135 height 37
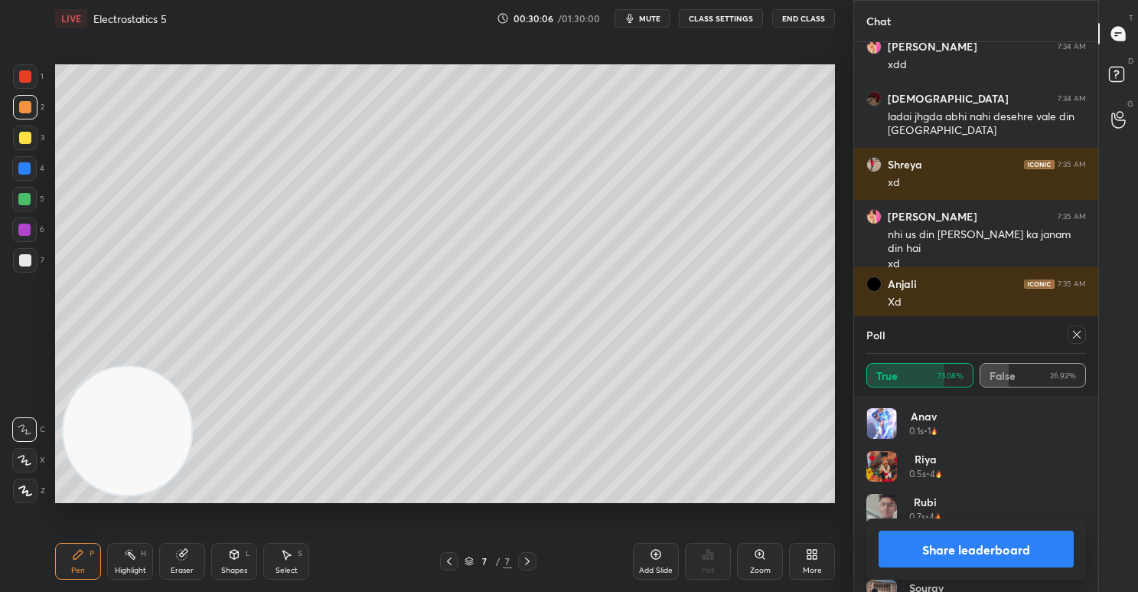
click at [1005, 553] on button "Share leaderboard" at bounding box center [976, 548] width 195 height 37
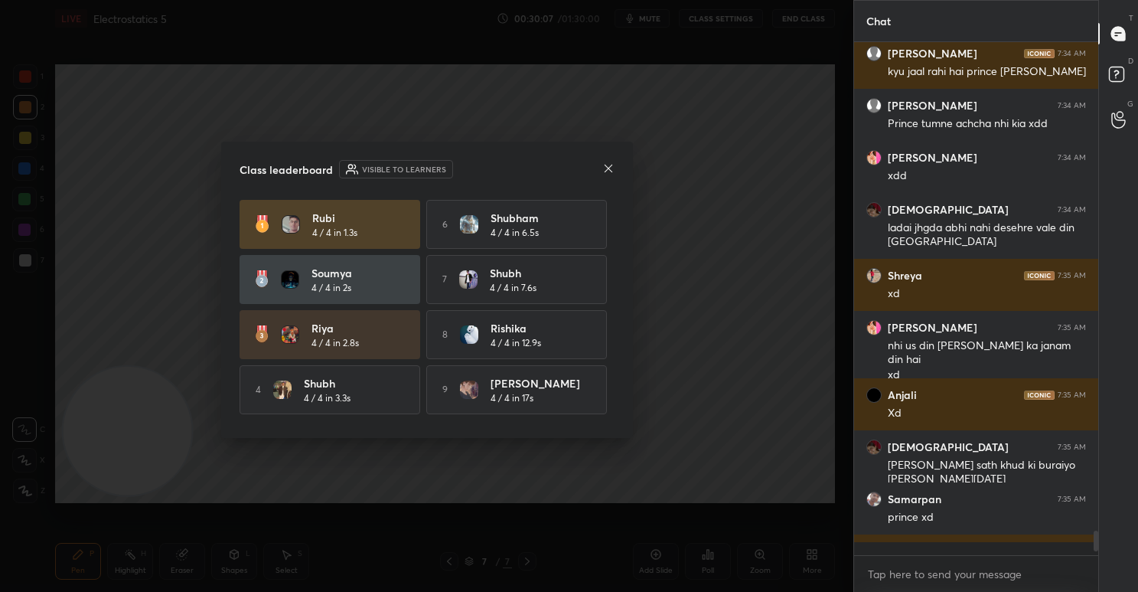
scroll to position [2, 5]
click at [609, 165] on icon at bounding box center [608, 168] width 12 height 12
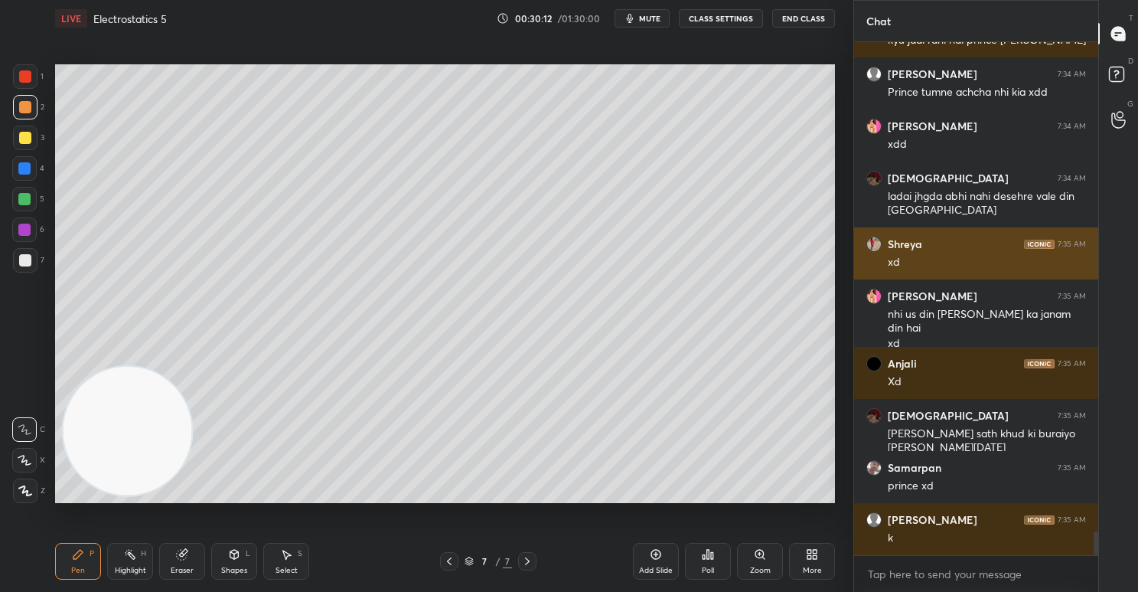
scroll to position [10458, 0]
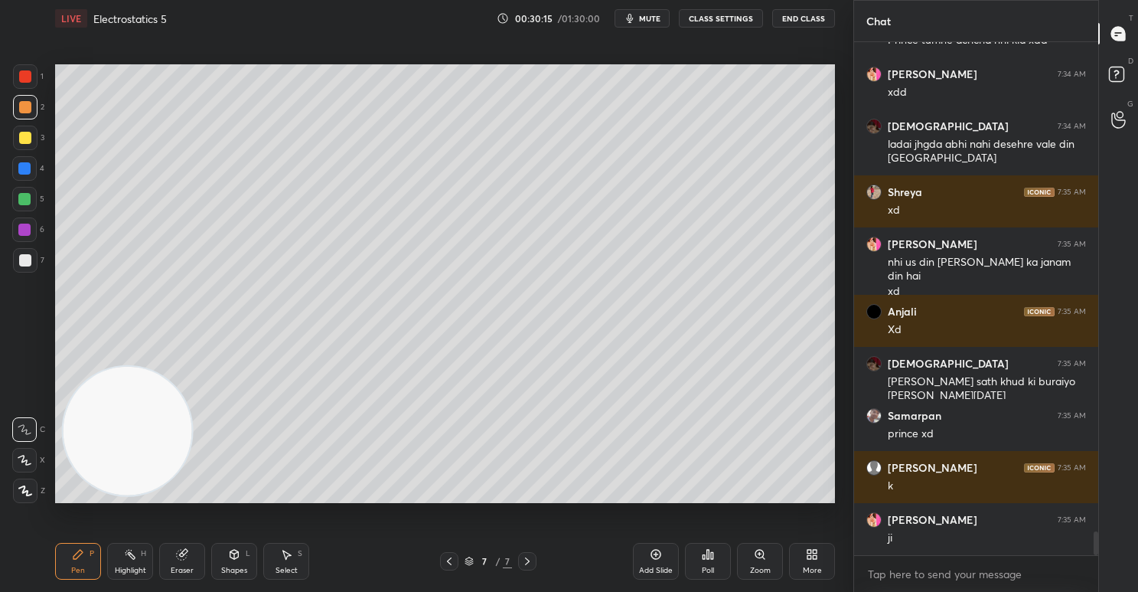
click at [21, 109] on div at bounding box center [25, 107] width 12 height 12
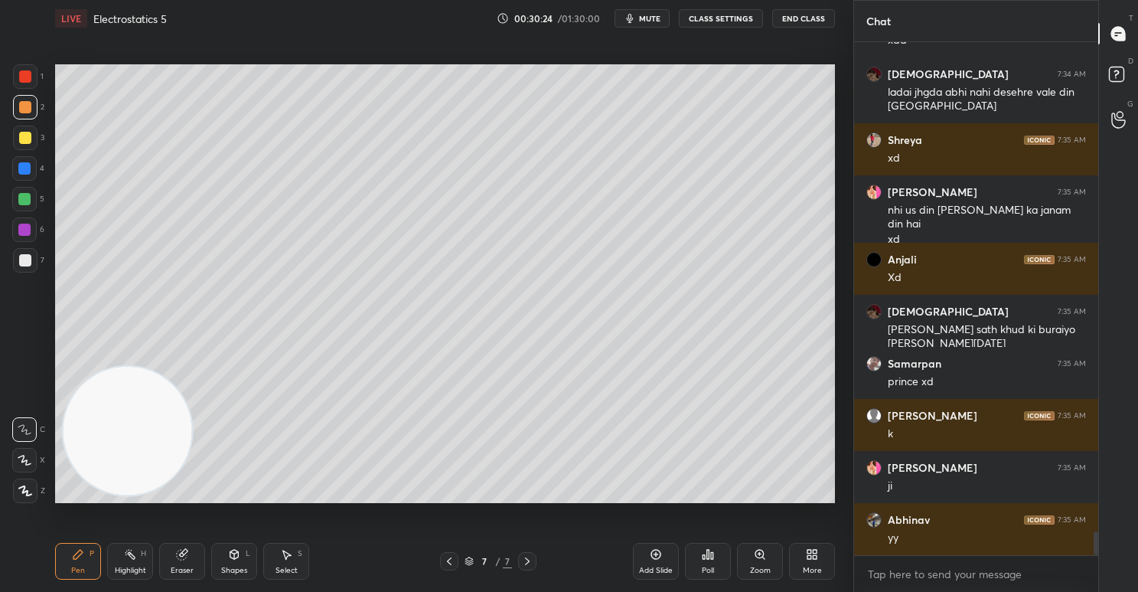
scroll to position [10562, 0]
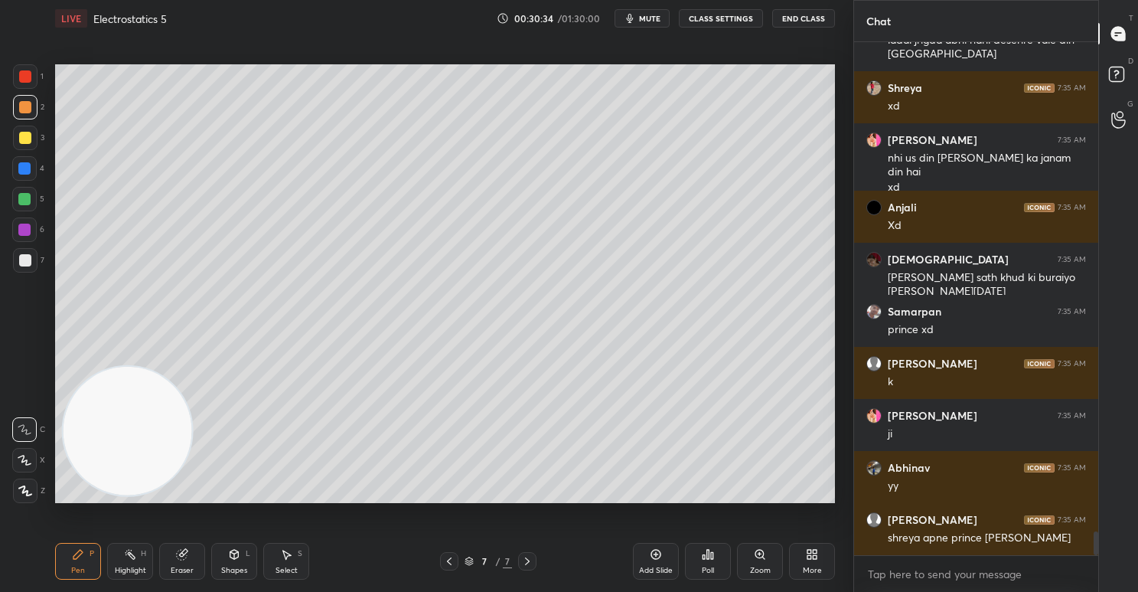
click at [256, 61] on div "Setting up your live class Poll for secs No correct answer Start poll" at bounding box center [445, 284] width 792 height 494
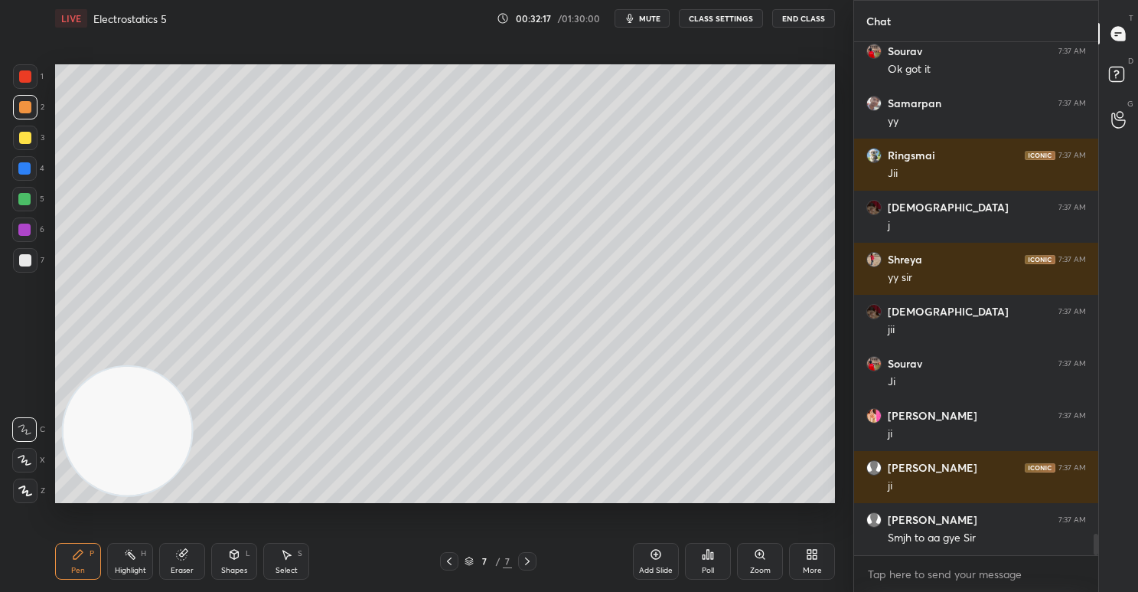
scroll to position [11773, 0]
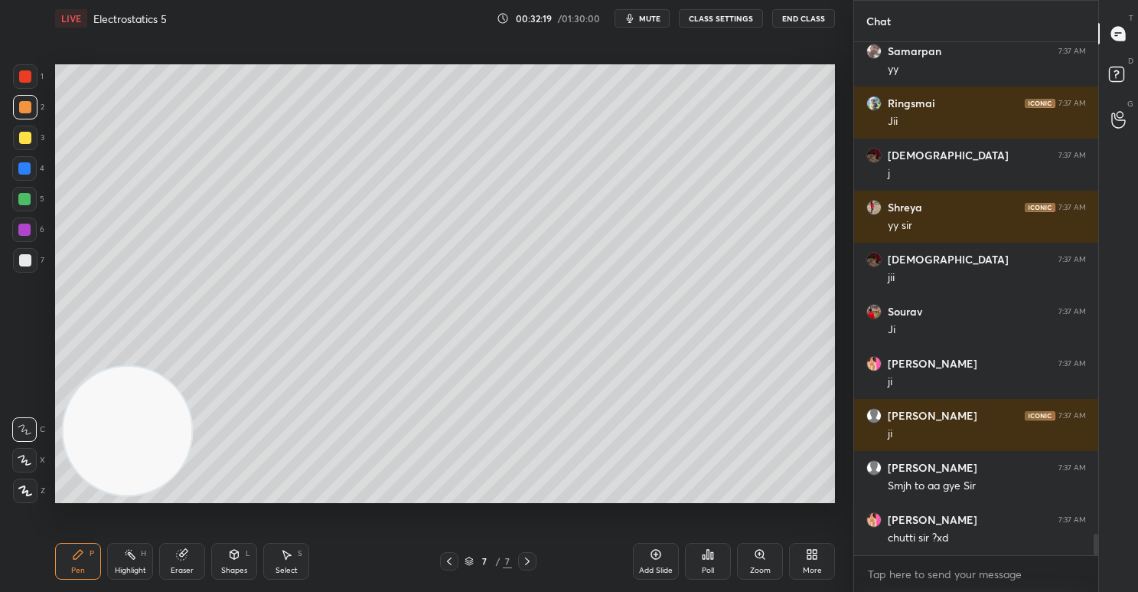
click at [530, 562] on icon at bounding box center [527, 561] width 12 height 12
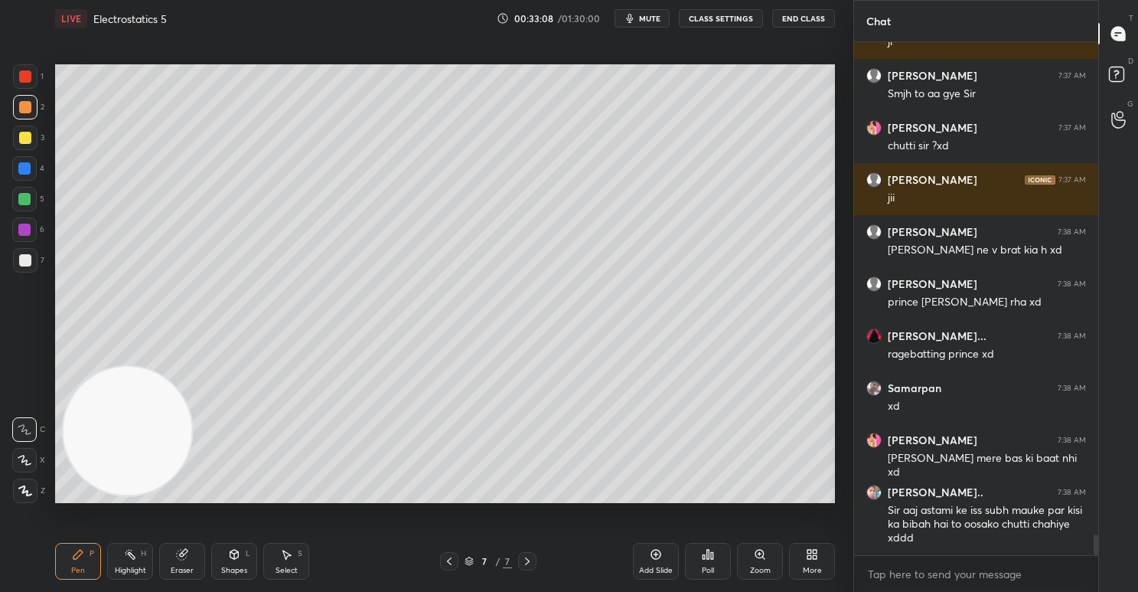
scroll to position [12217, 0]
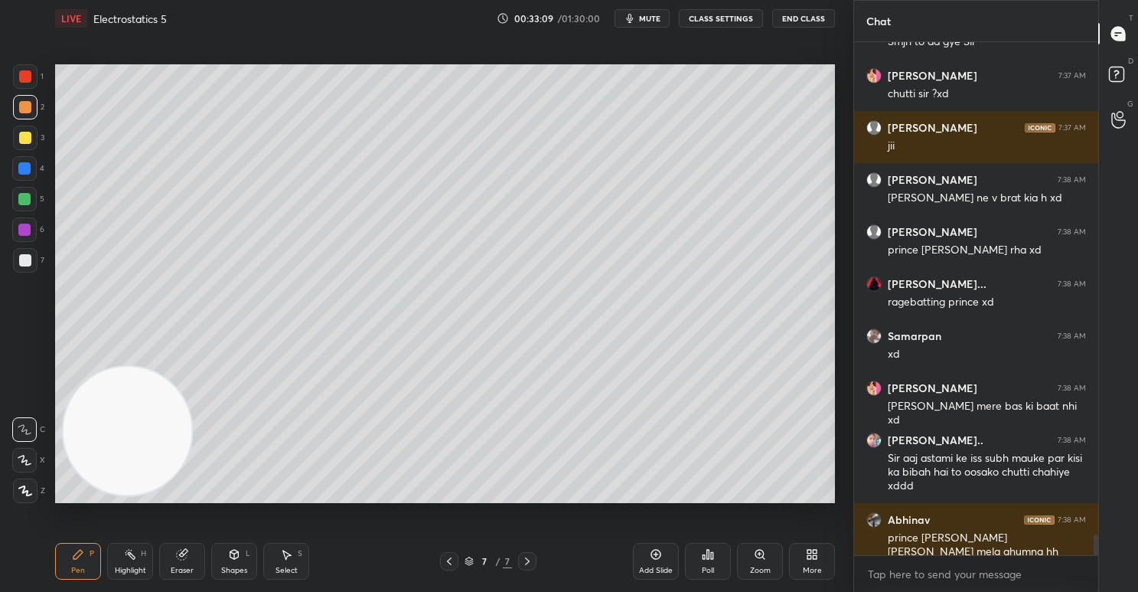
click at [814, 560] on icon at bounding box center [812, 554] width 12 height 12
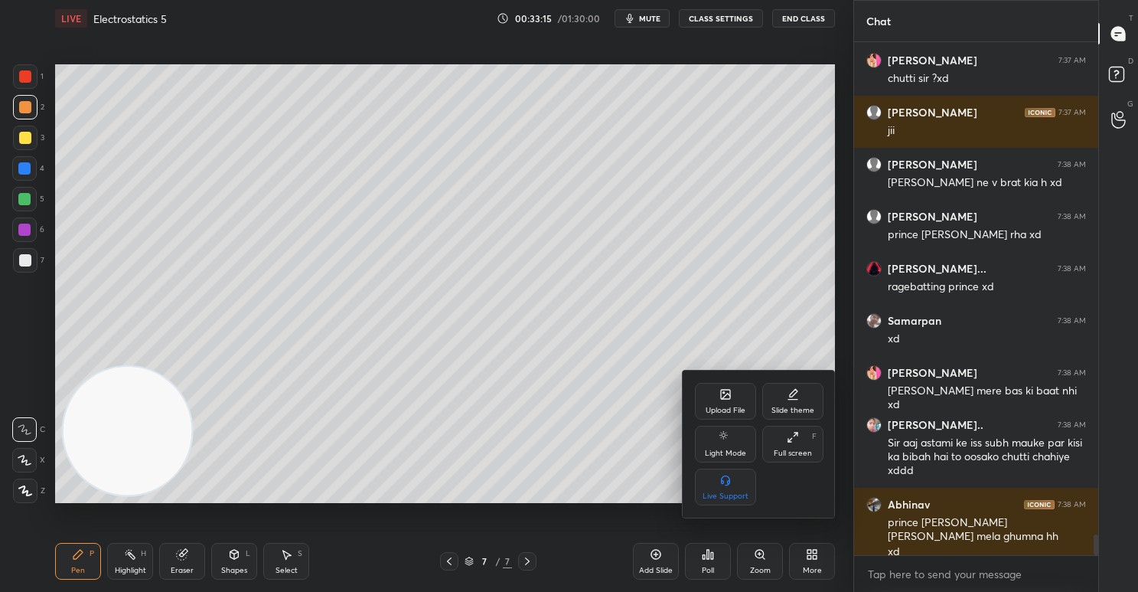
scroll to position [12284, 0]
click at [713, 400] on div "Upload File" at bounding box center [725, 401] width 61 height 37
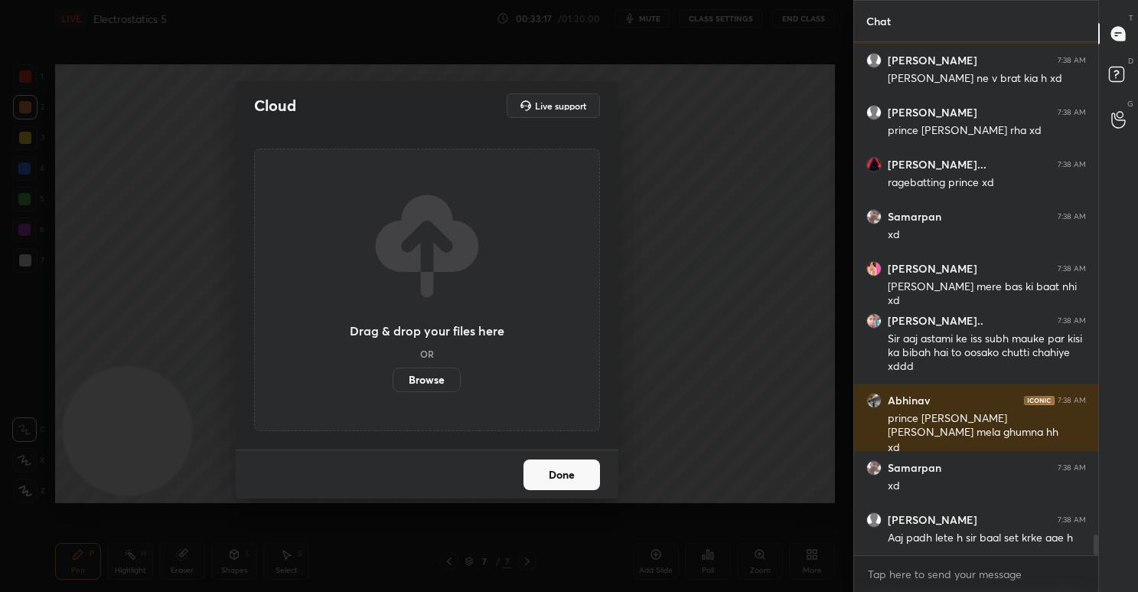
click at [437, 372] on label "Browse" at bounding box center [427, 379] width 68 height 24
click at [393, 372] on input "Browse" at bounding box center [393, 379] width 0 height 24
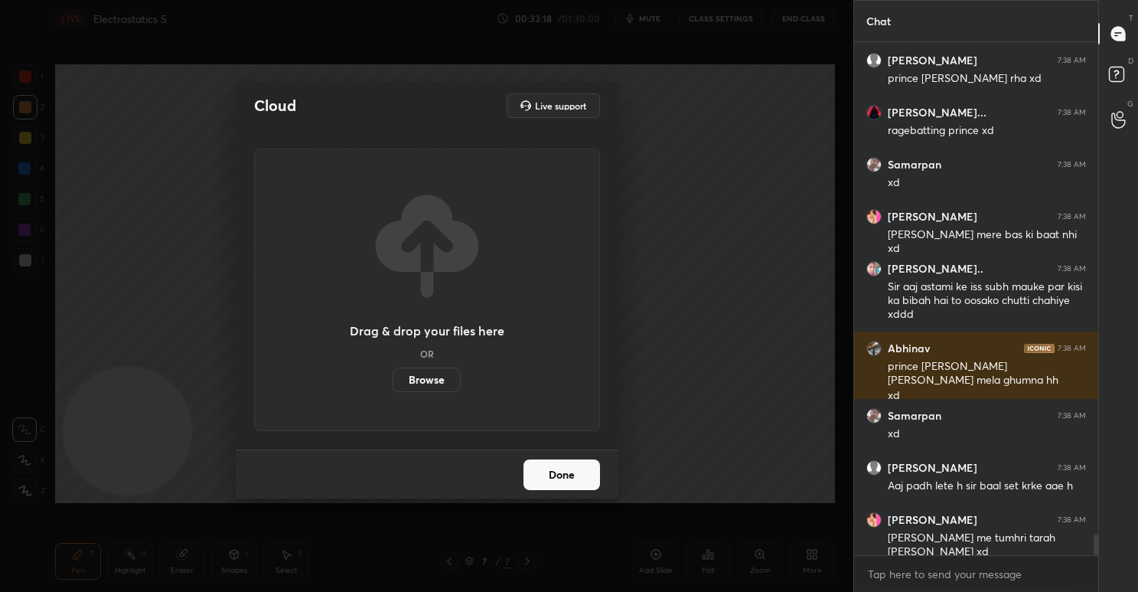
scroll to position [12440, 0]
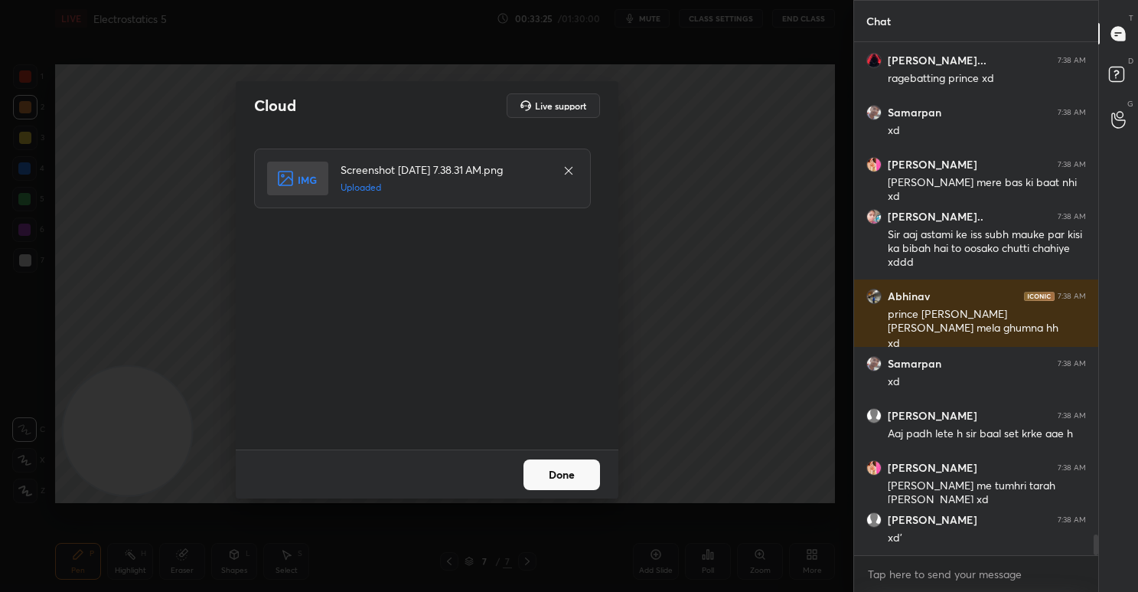
click at [572, 468] on button "Done" at bounding box center [562, 474] width 77 height 31
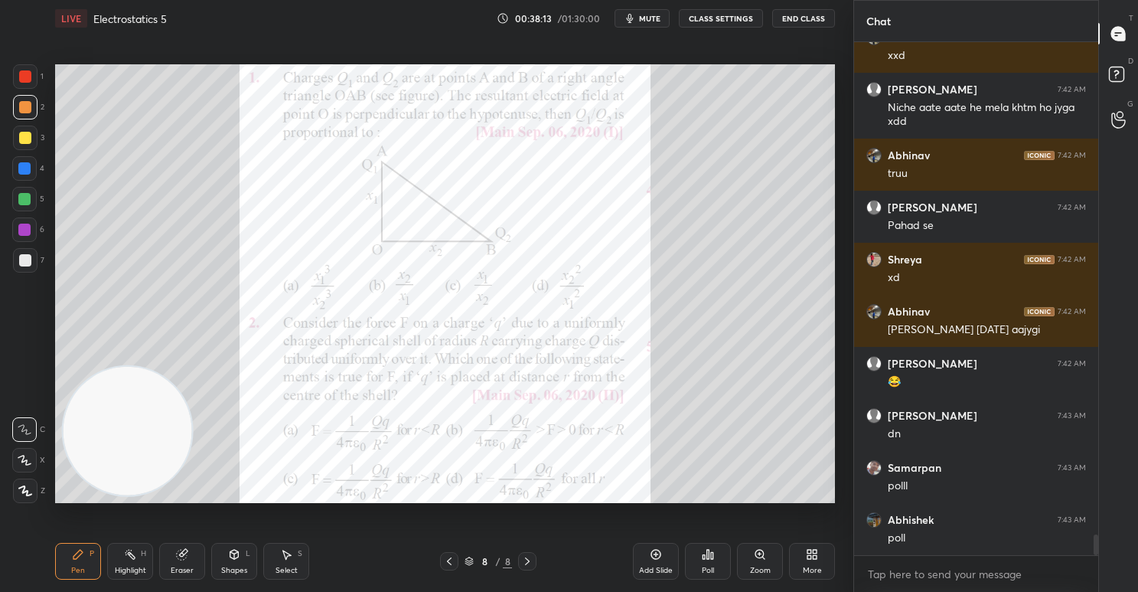
scroll to position [12479, 0]
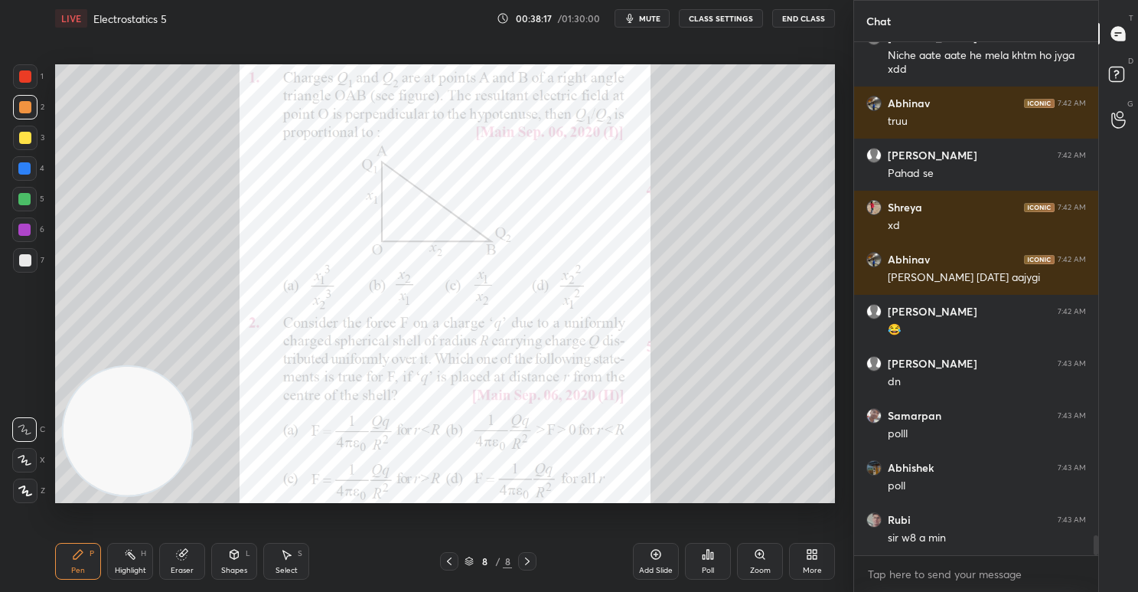
click at [688, 570] on div "Poll" at bounding box center [708, 561] width 46 height 37
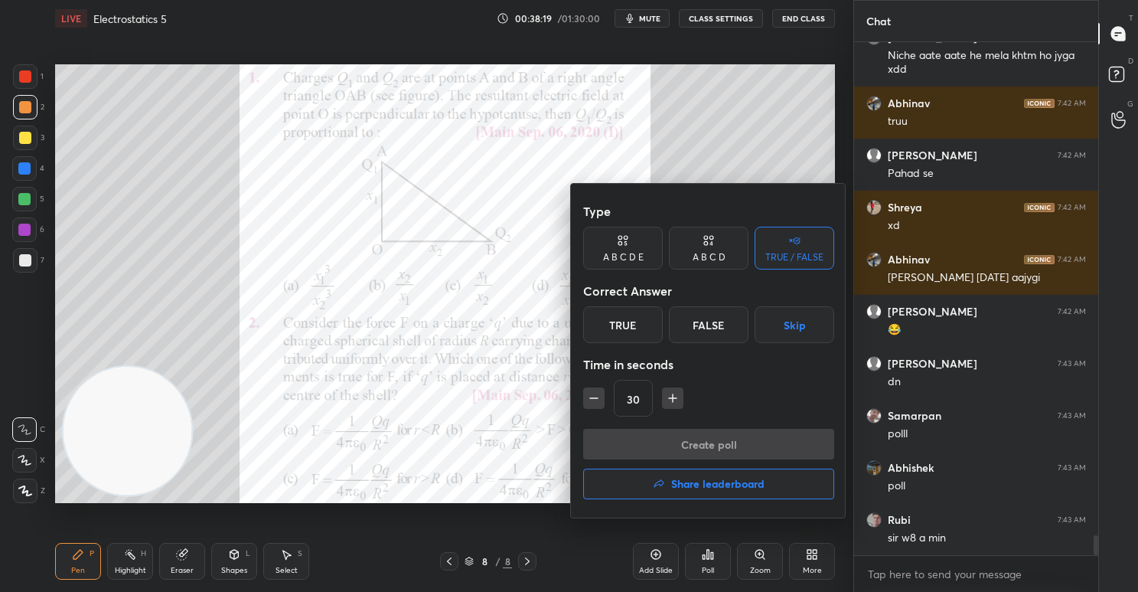
click at [717, 260] on div "A B C D" at bounding box center [709, 257] width 33 height 9
click at [710, 323] on div "C" at bounding box center [708, 324] width 45 height 37
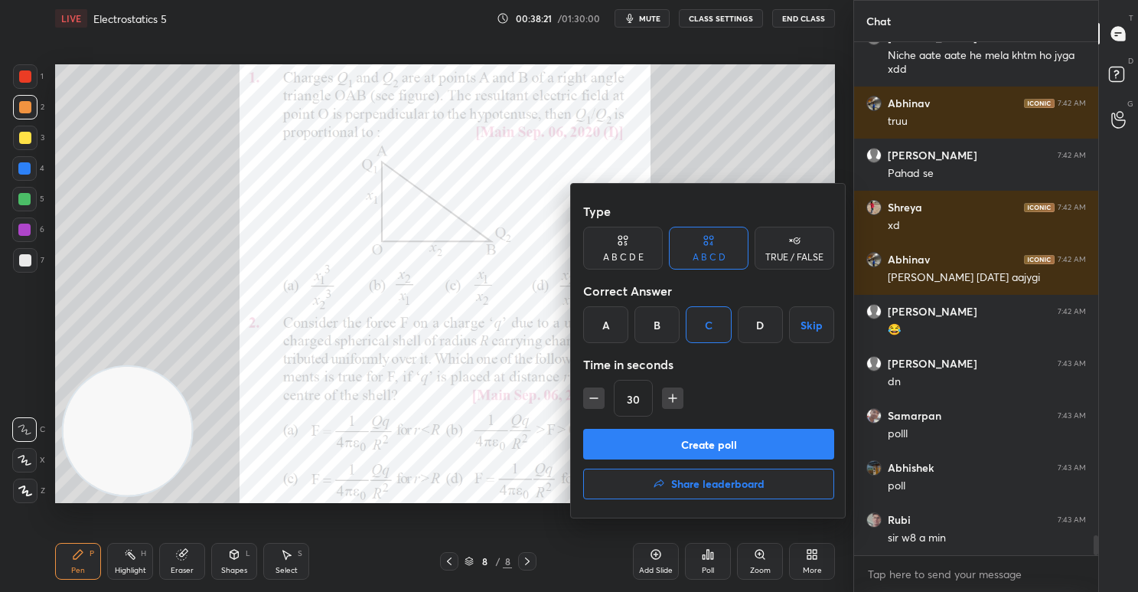
click at [723, 442] on button "Create poll" at bounding box center [708, 444] width 251 height 31
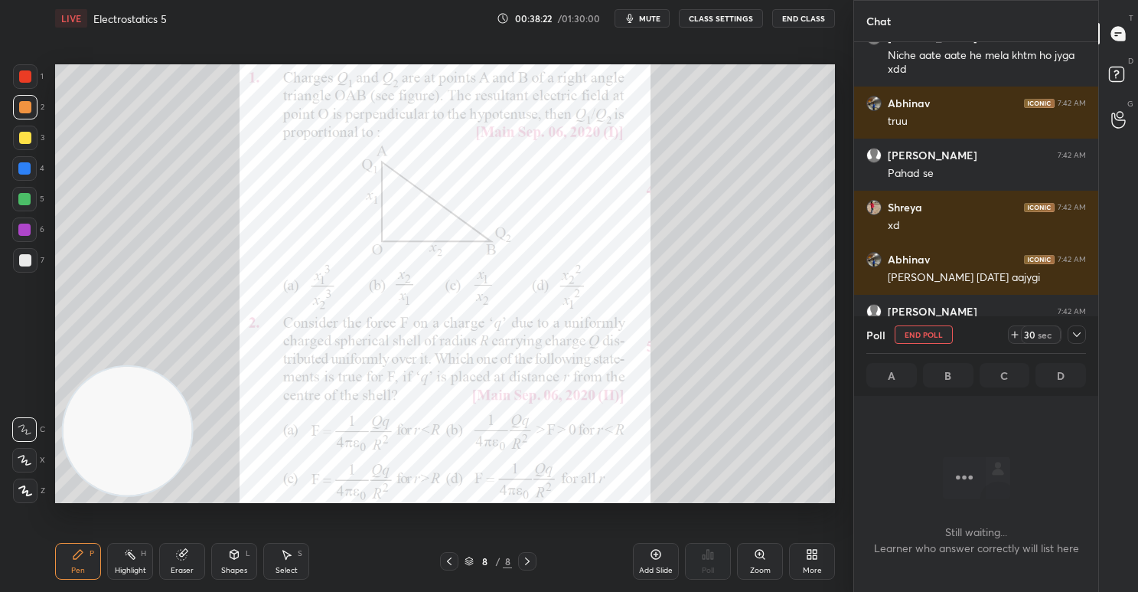
scroll to position [301, 239]
click at [1043, 335] on div "sec" at bounding box center [1045, 334] width 18 height 12
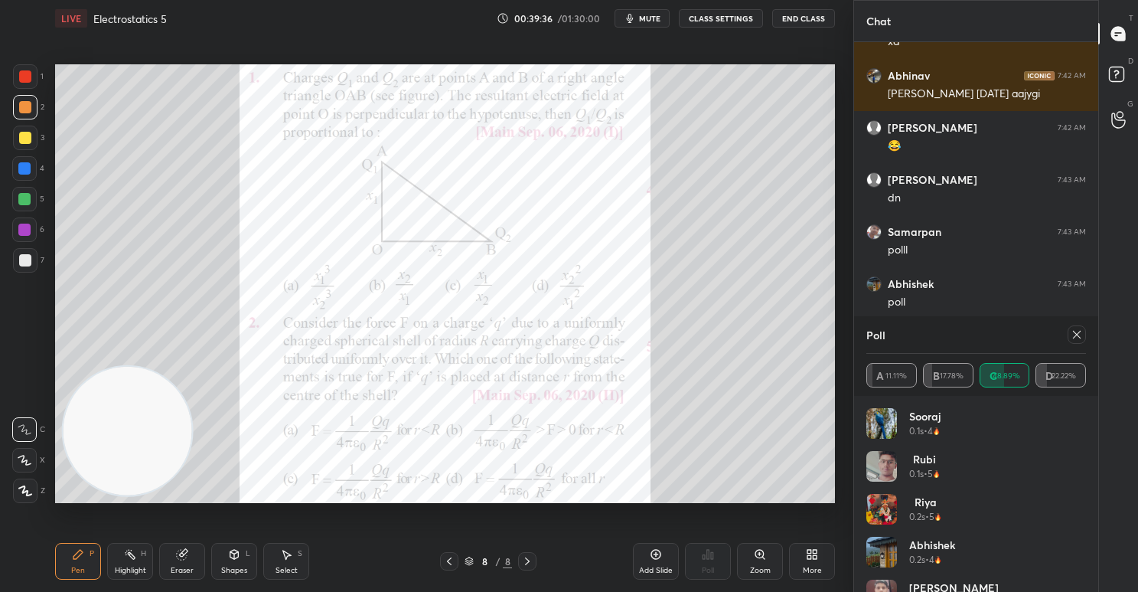
scroll to position [12715, 0]
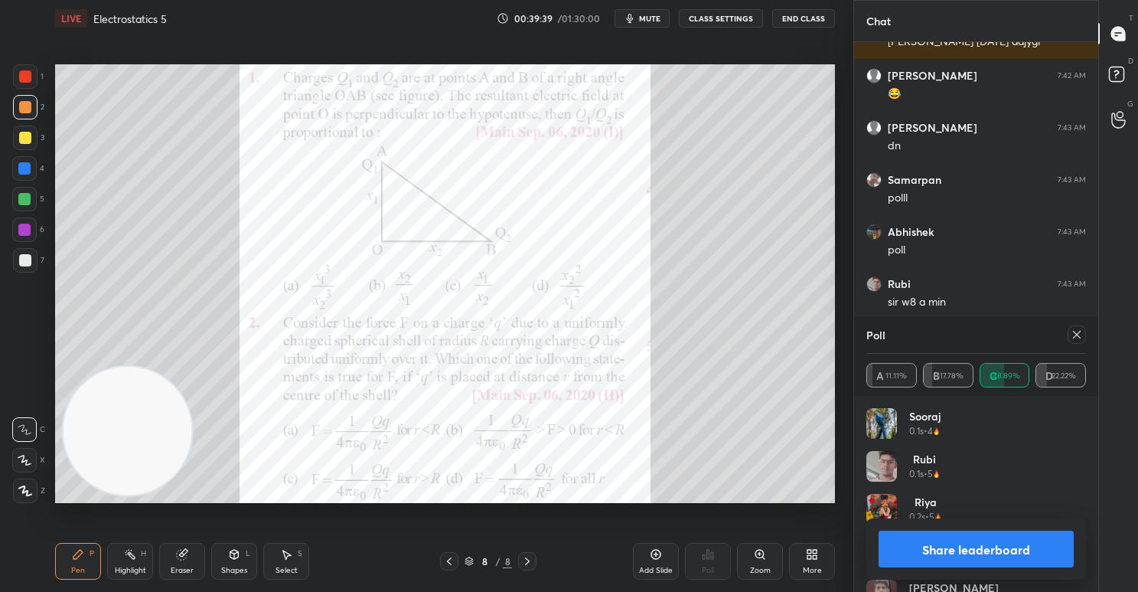
click at [968, 548] on button "Share leaderboard" at bounding box center [976, 548] width 195 height 37
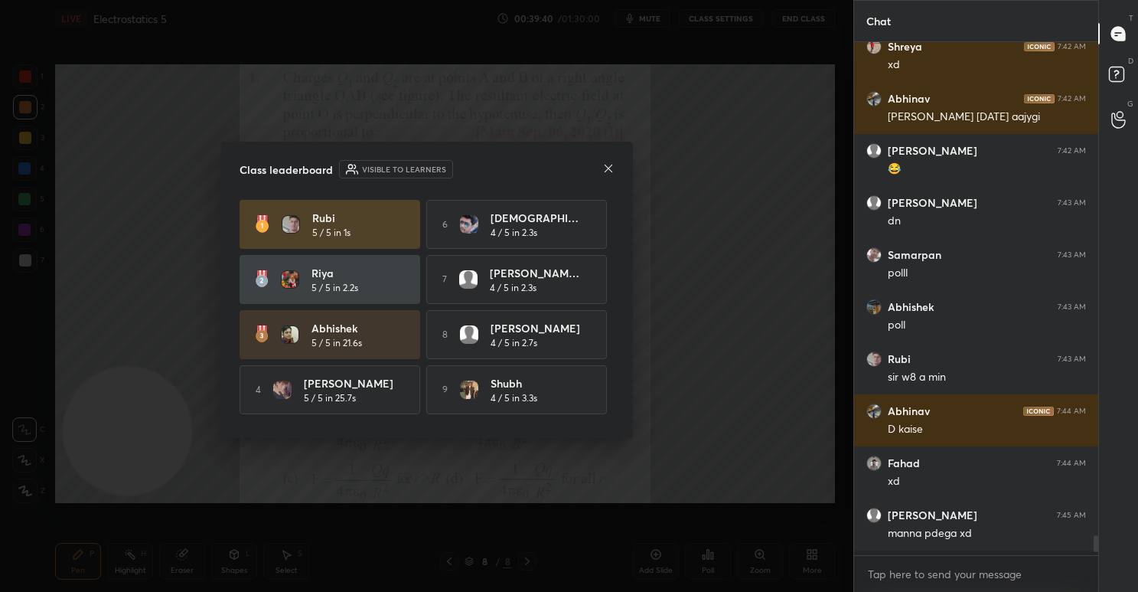
scroll to position [12635, 0]
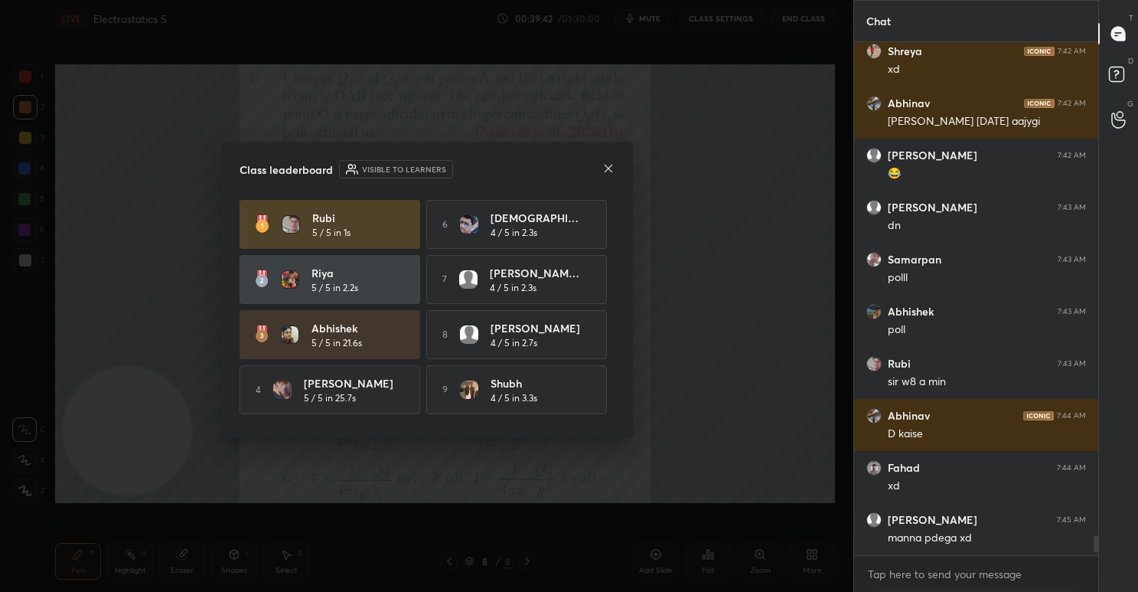
click at [609, 168] on icon at bounding box center [608, 169] width 8 height 8
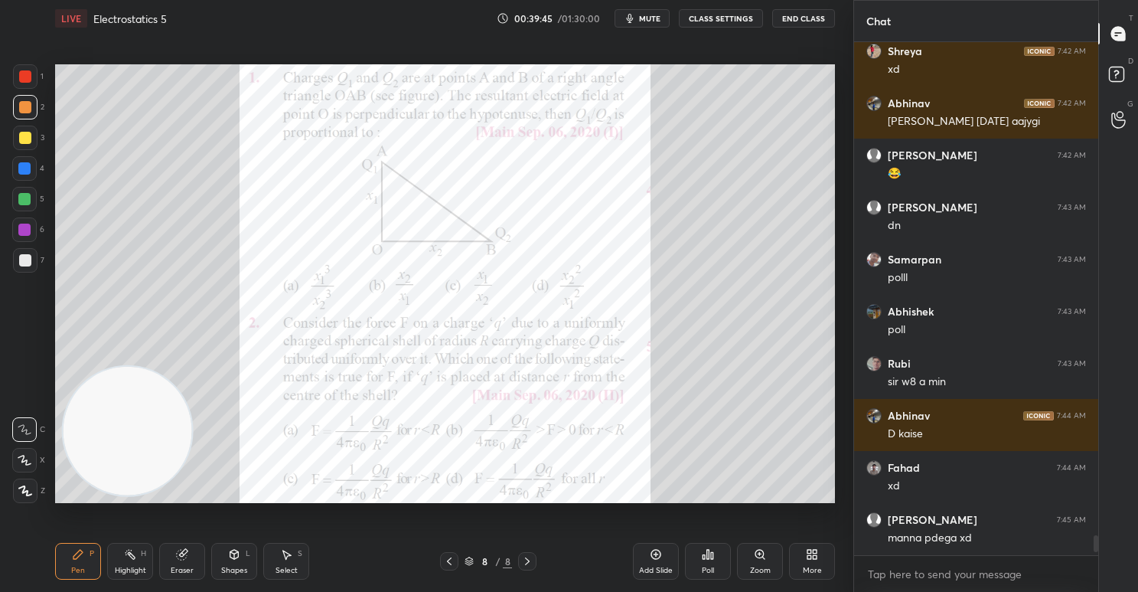
click at [713, 550] on icon at bounding box center [708, 554] width 12 height 12
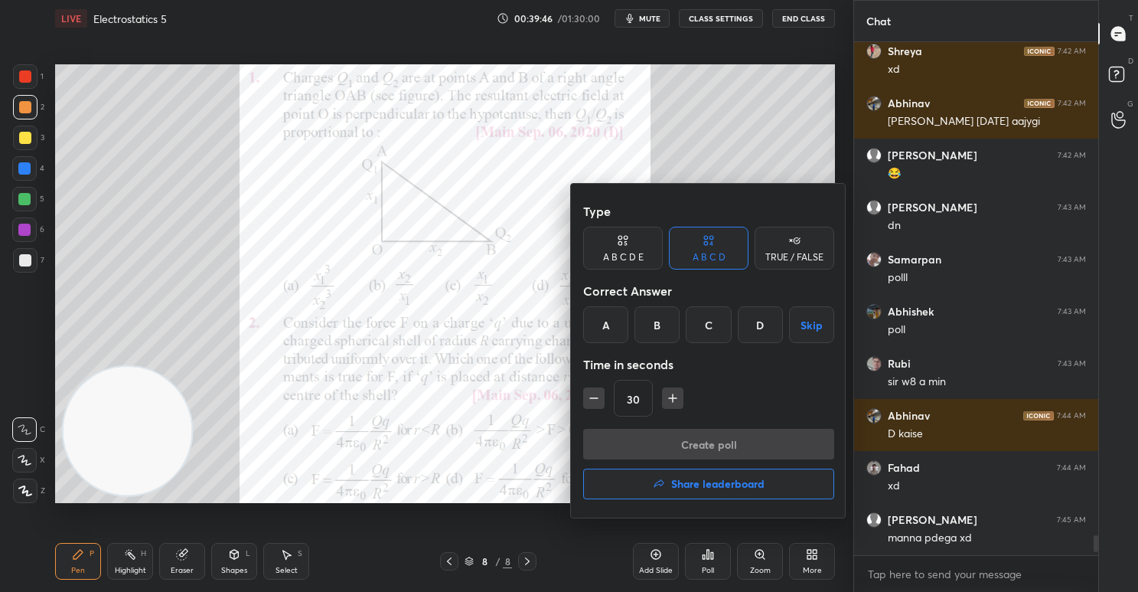
click at [710, 321] on div "C" at bounding box center [708, 324] width 45 height 37
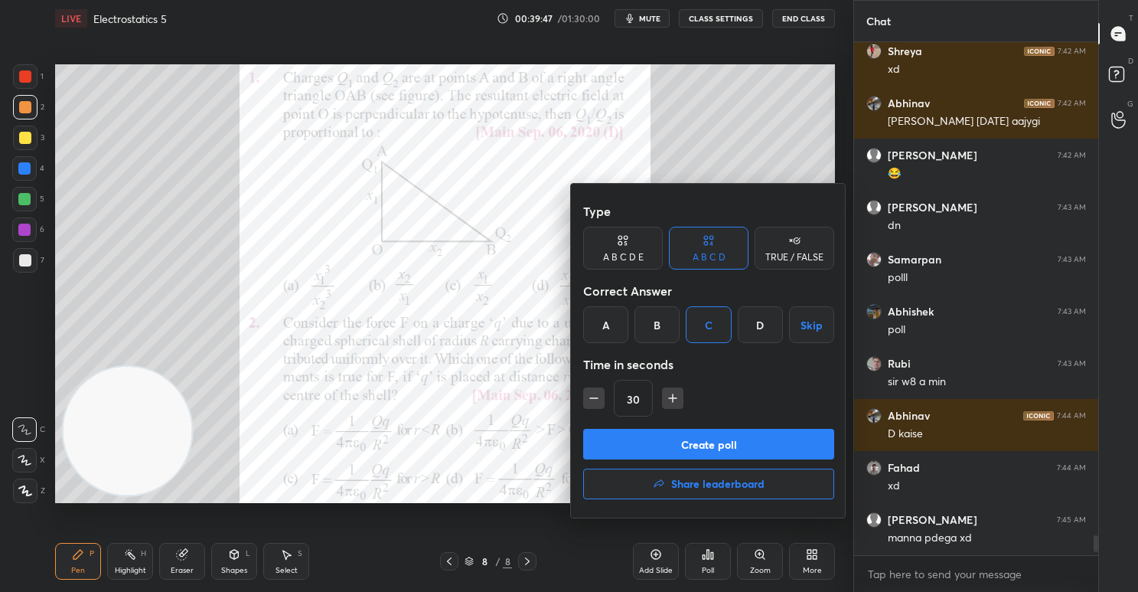
click at [730, 459] on div "Create poll Share leaderboard" at bounding box center [708, 467] width 251 height 77
click at [731, 441] on button "Create poll" at bounding box center [708, 444] width 251 height 31
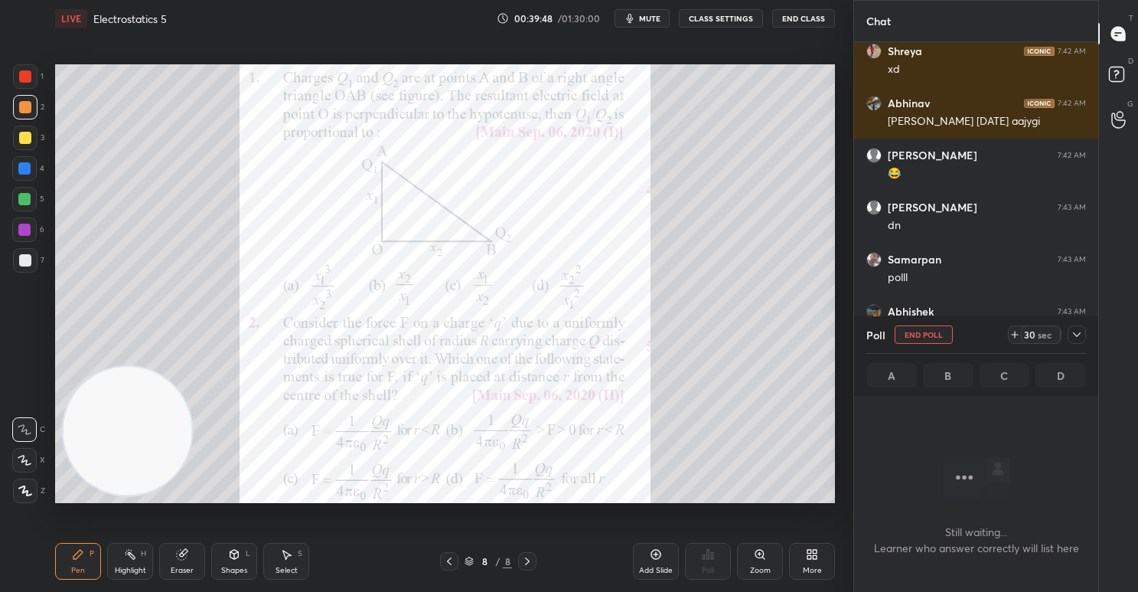
scroll to position [5, 5]
click at [1042, 339] on div "sec" at bounding box center [1045, 334] width 18 height 12
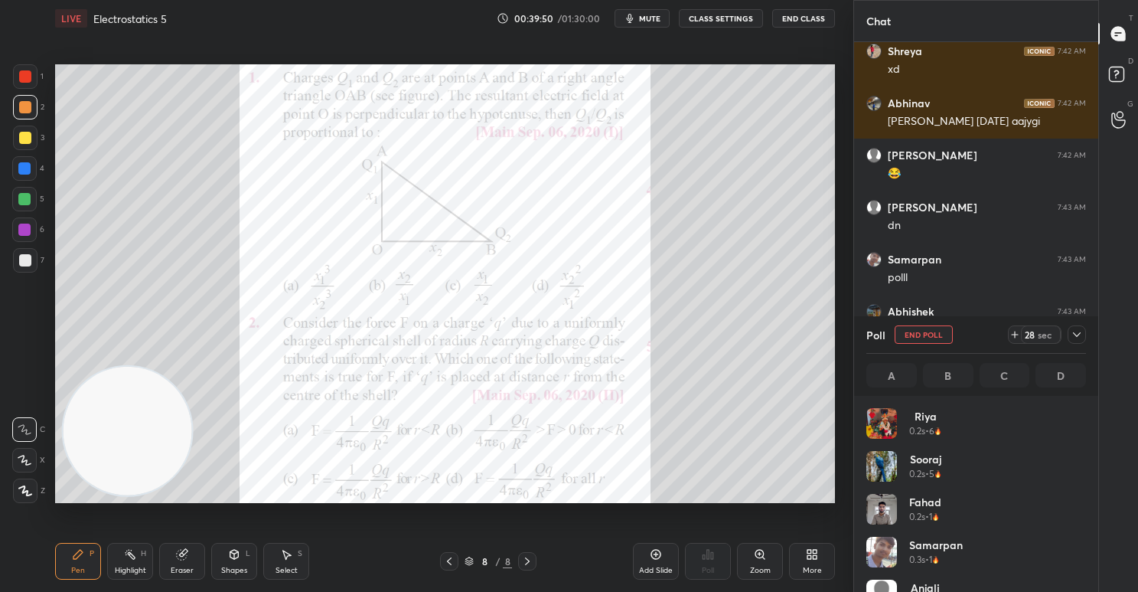
scroll to position [179, 214]
click at [1075, 328] on icon at bounding box center [1077, 334] width 12 height 12
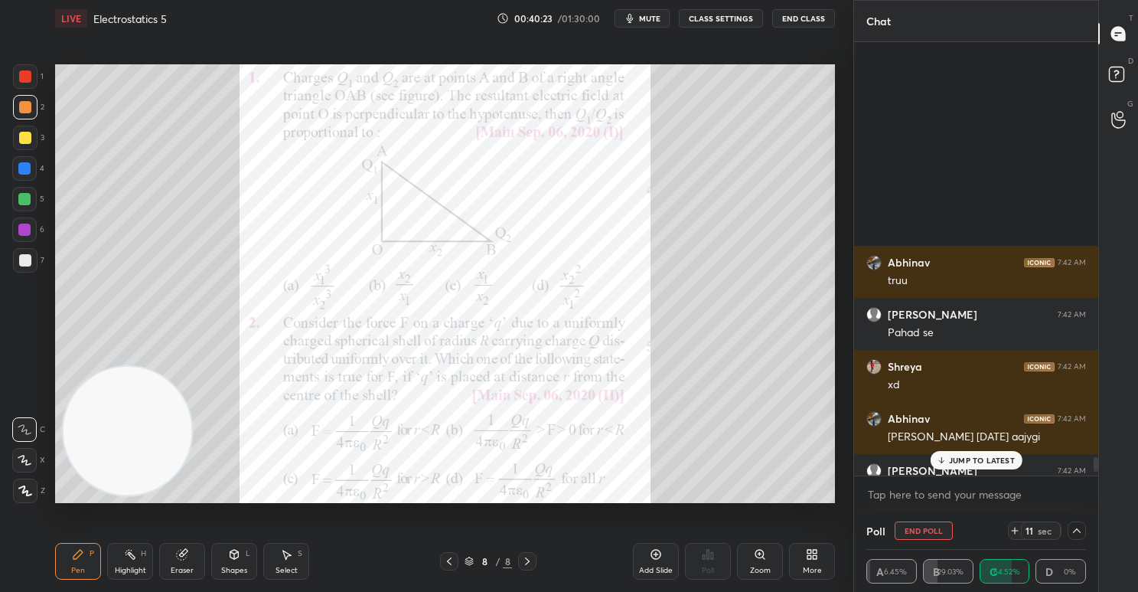
scroll to position [12784, 0]
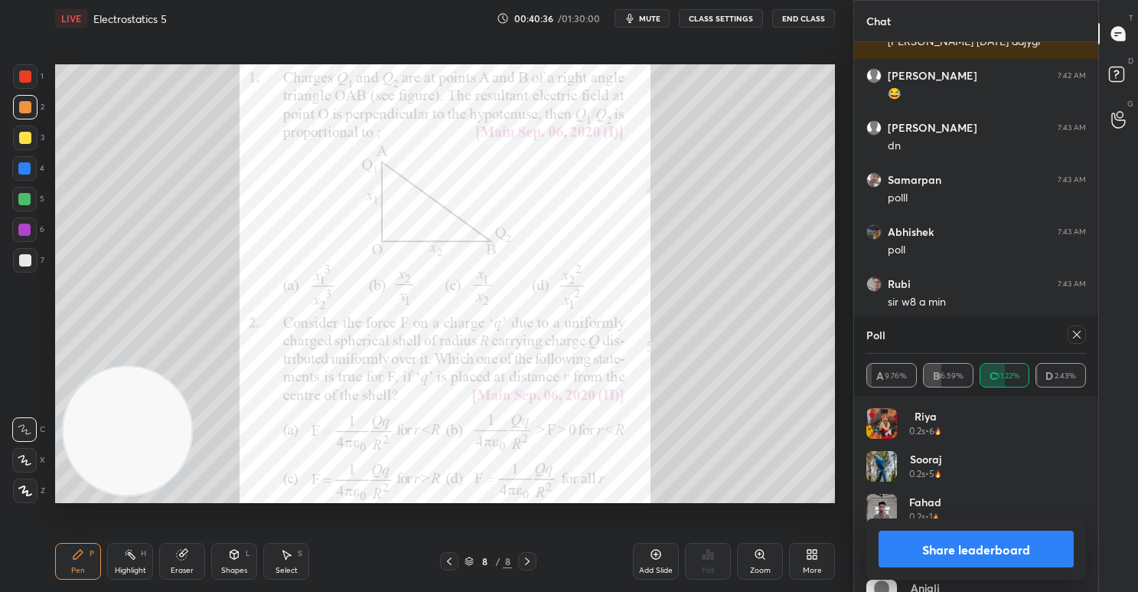
click at [968, 546] on button "Share leaderboard" at bounding box center [976, 548] width 195 height 37
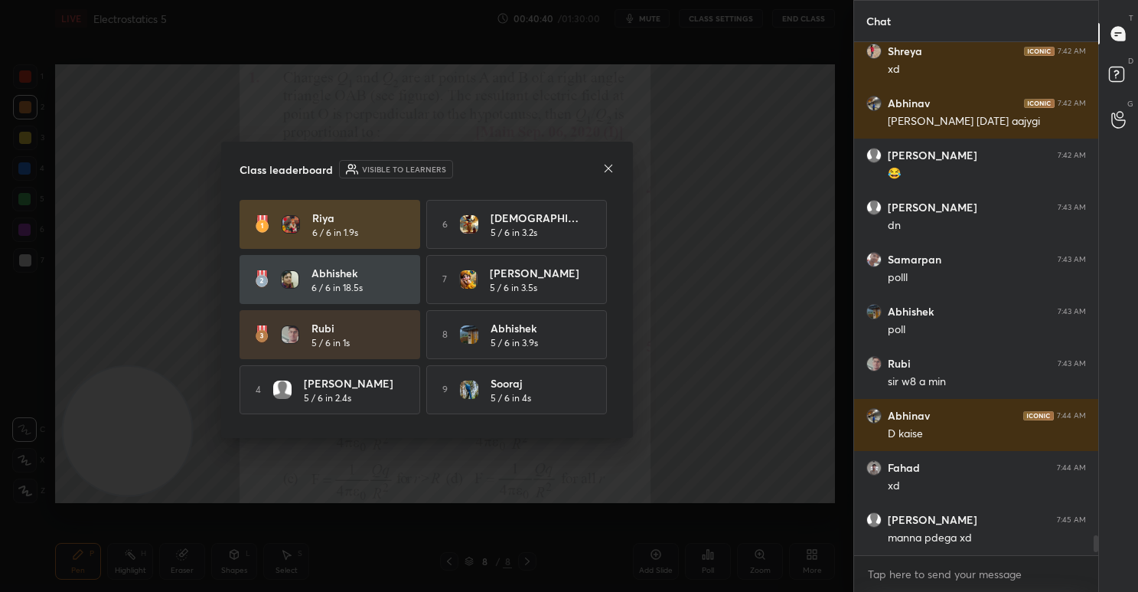
click at [609, 168] on icon at bounding box center [608, 168] width 12 height 12
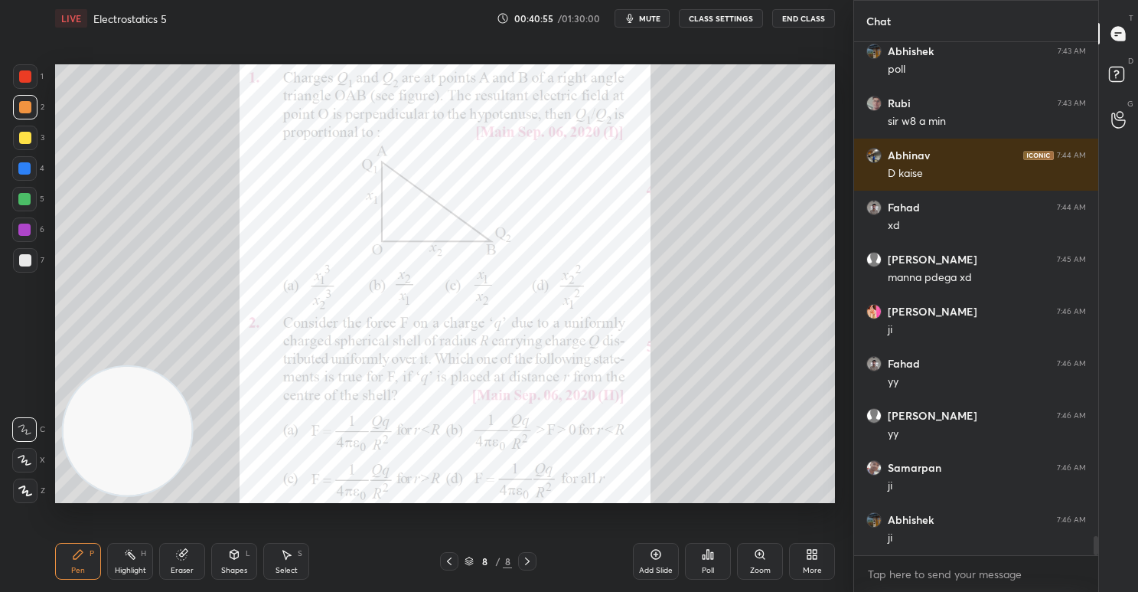
click at [702, 554] on icon at bounding box center [708, 554] width 12 height 12
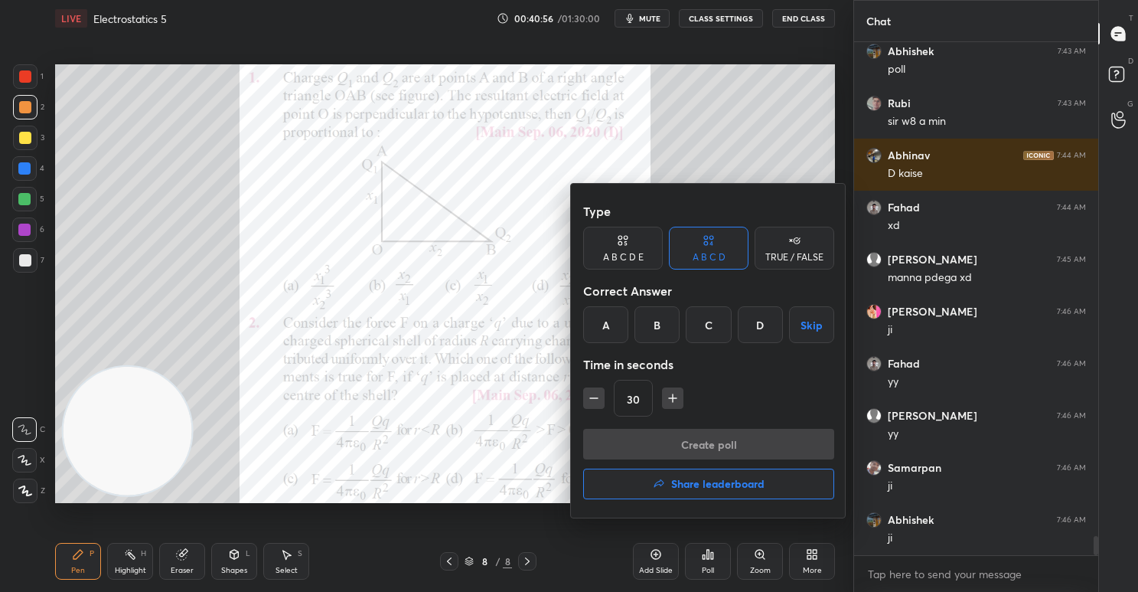
click at [706, 318] on div "C" at bounding box center [708, 324] width 45 height 37
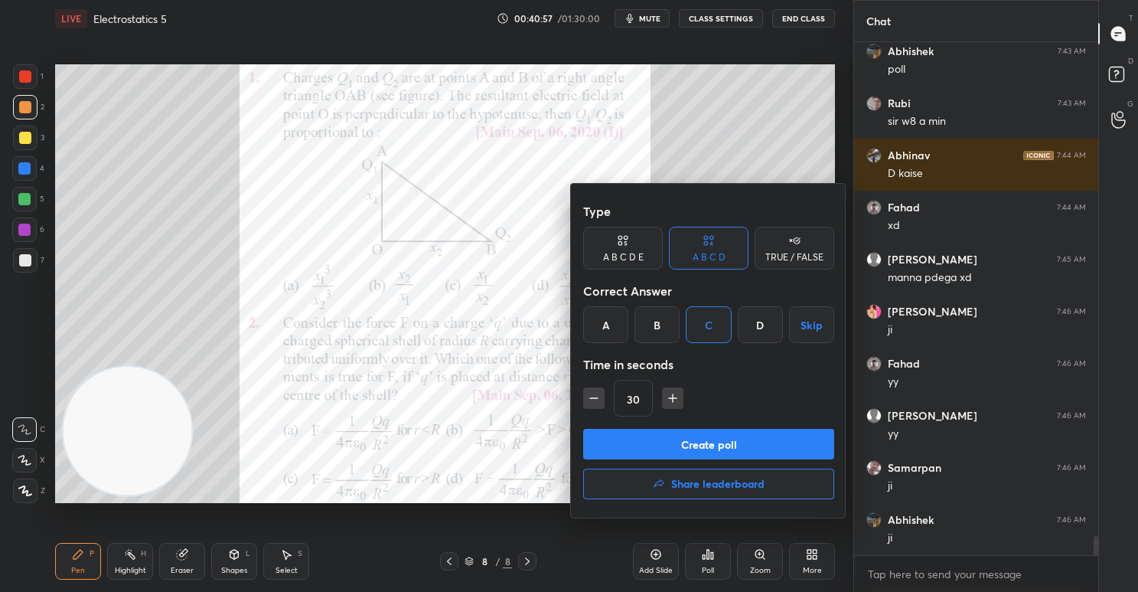
click at [713, 444] on button "Create poll" at bounding box center [708, 444] width 251 height 31
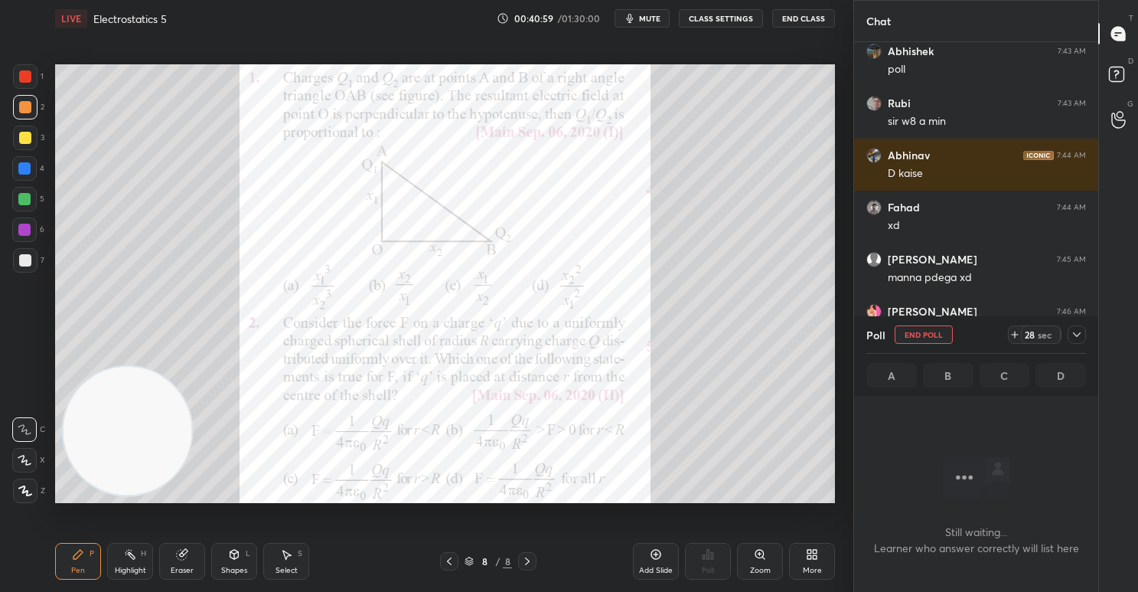
click at [1030, 335] on div "28" at bounding box center [1029, 334] width 12 height 12
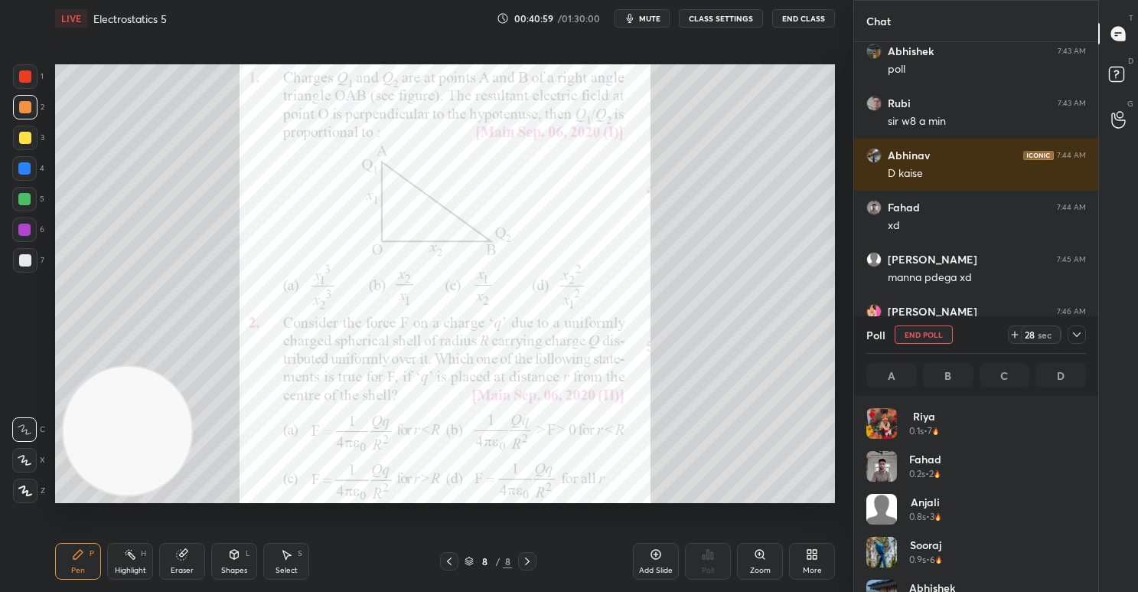
click at [1030, 335] on div "28" at bounding box center [1029, 334] width 12 height 12
click at [1074, 331] on icon at bounding box center [1077, 334] width 12 height 12
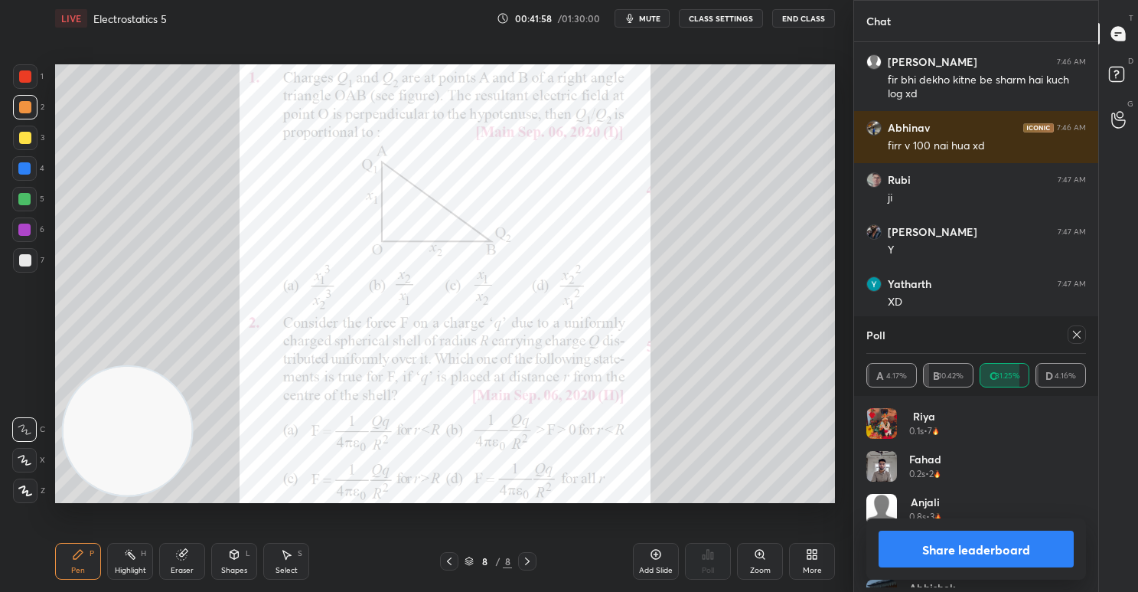
scroll to position [179, 214]
click at [952, 556] on button "Share leaderboard" at bounding box center [976, 548] width 195 height 37
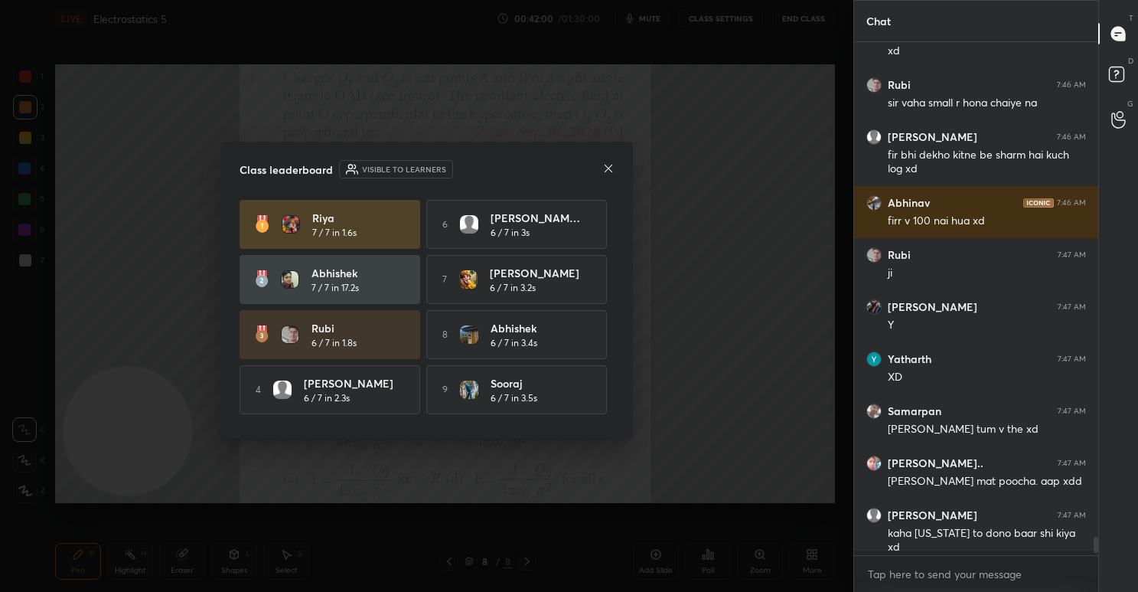
scroll to position [380, 239]
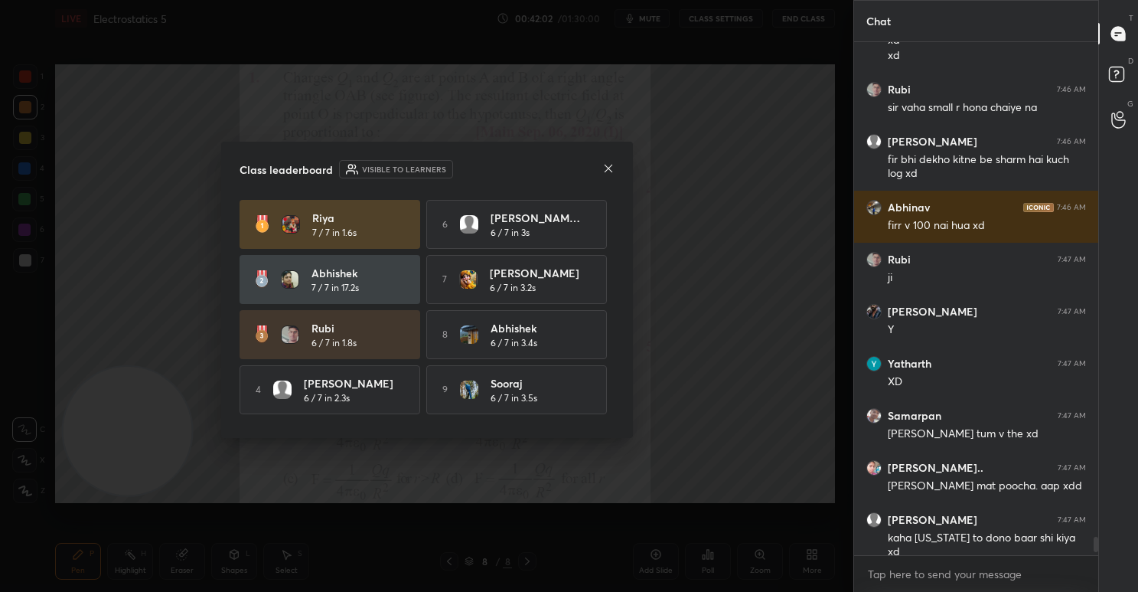
click at [606, 166] on icon at bounding box center [608, 169] width 8 height 8
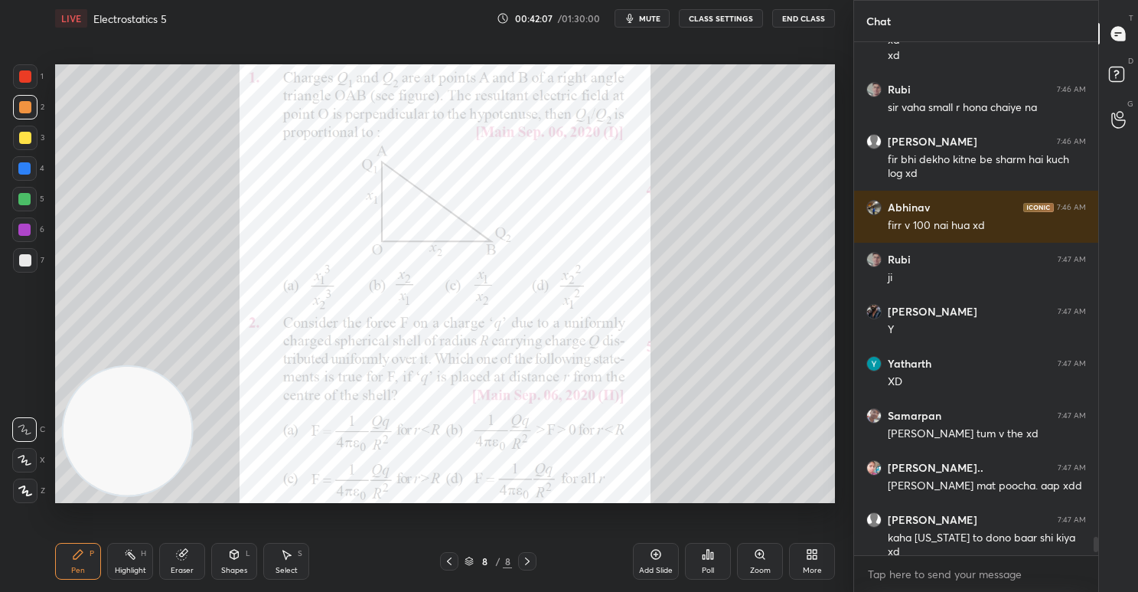
click at [19, 80] on div at bounding box center [25, 76] width 12 height 12
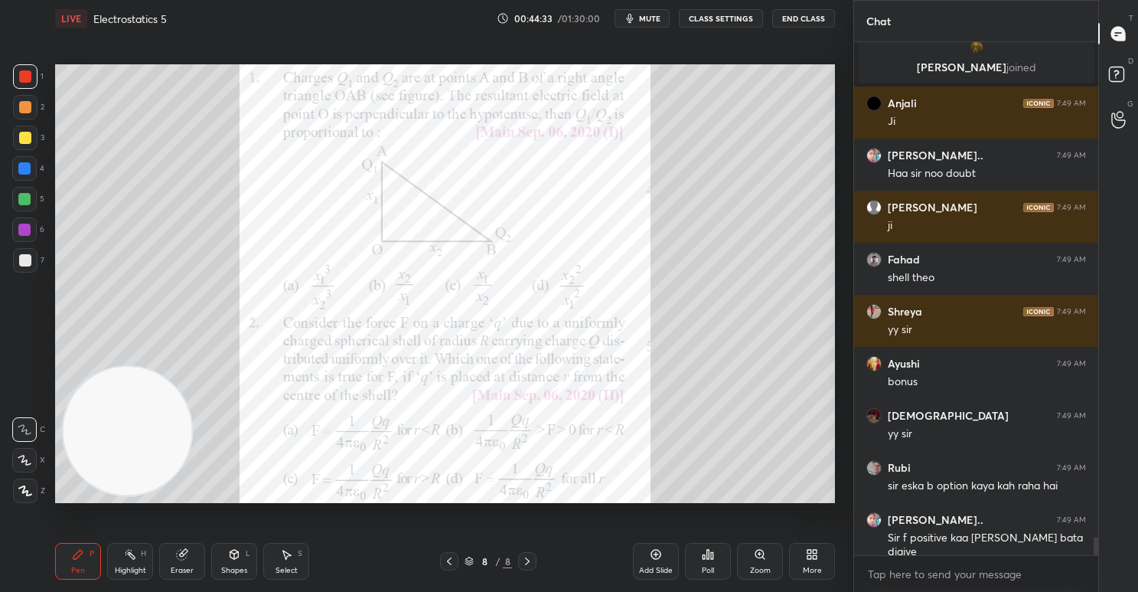
scroll to position [13930, 0]
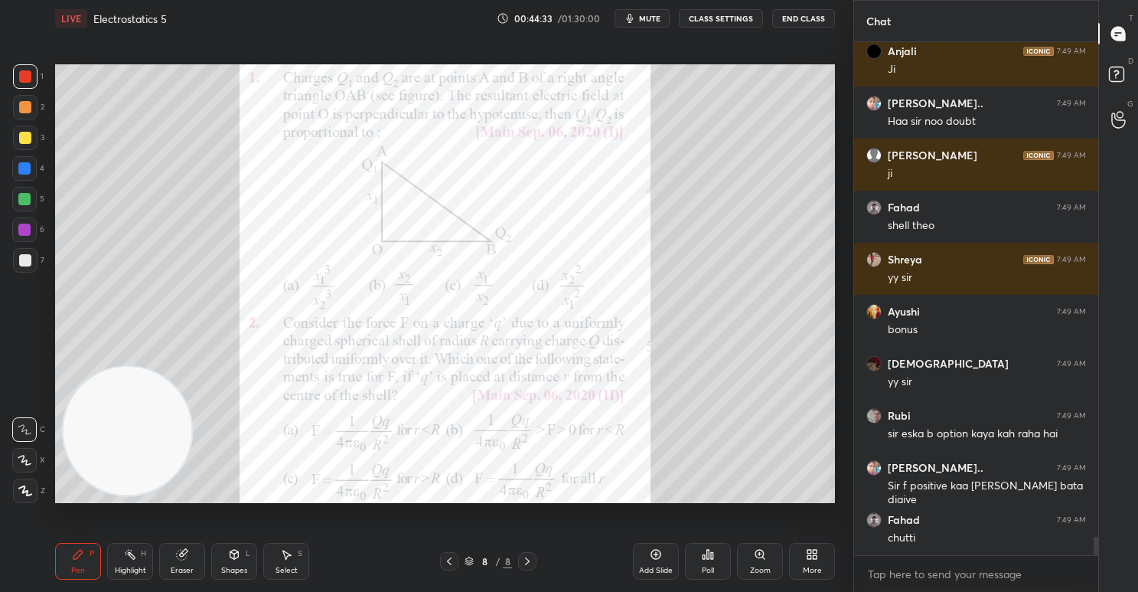
click at [819, 556] on div "More" at bounding box center [812, 561] width 46 height 37
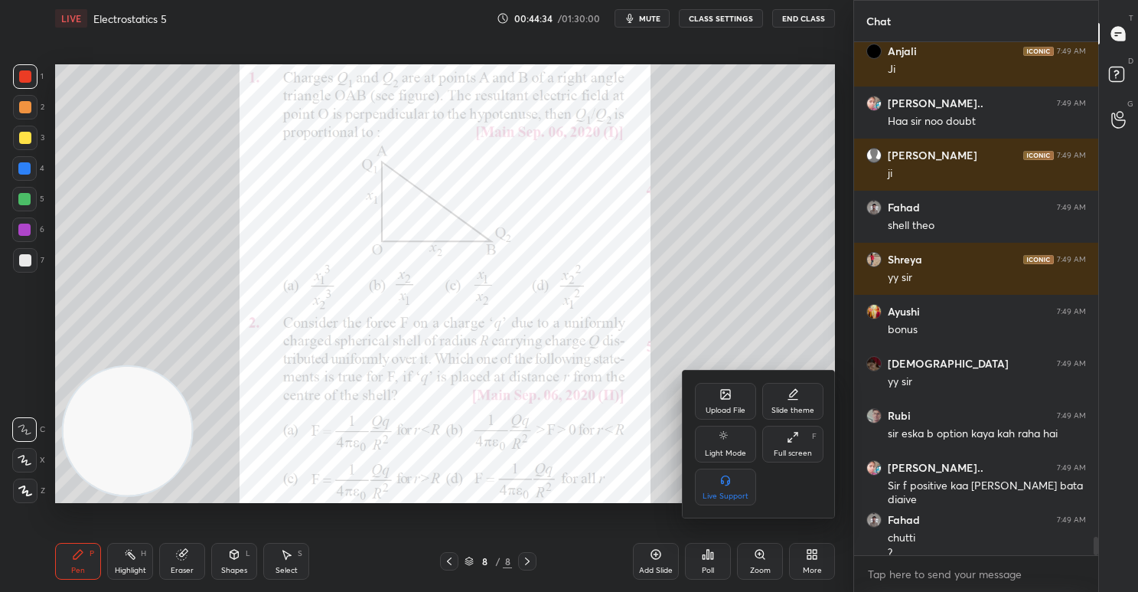
scroll to position [13946, 0]
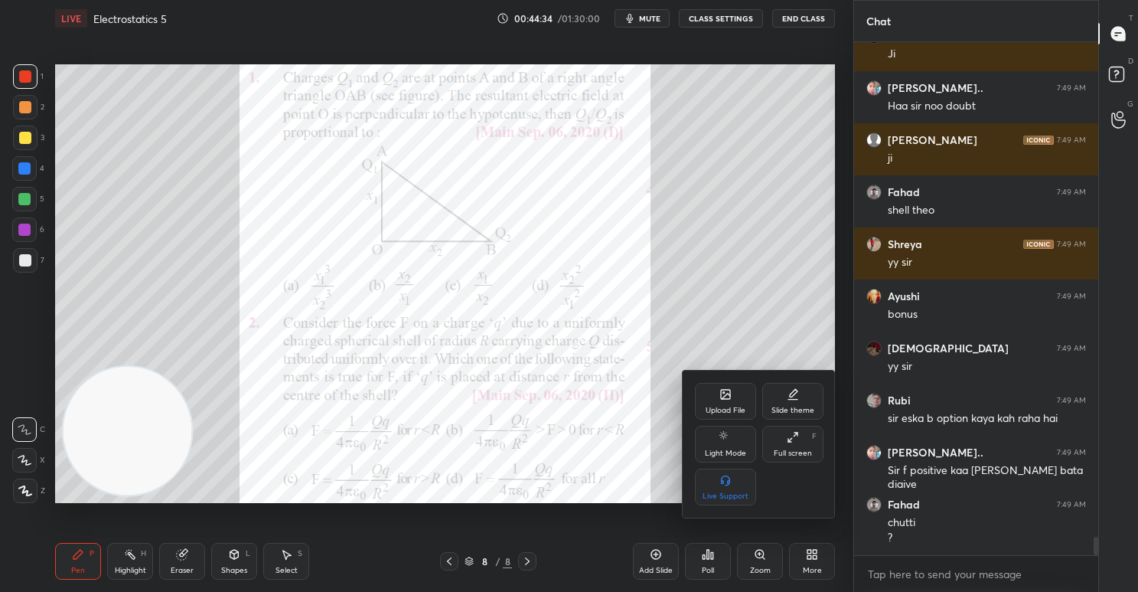
click at [723, 400] on icon at bounding box center [726, 394] width 12 height 12
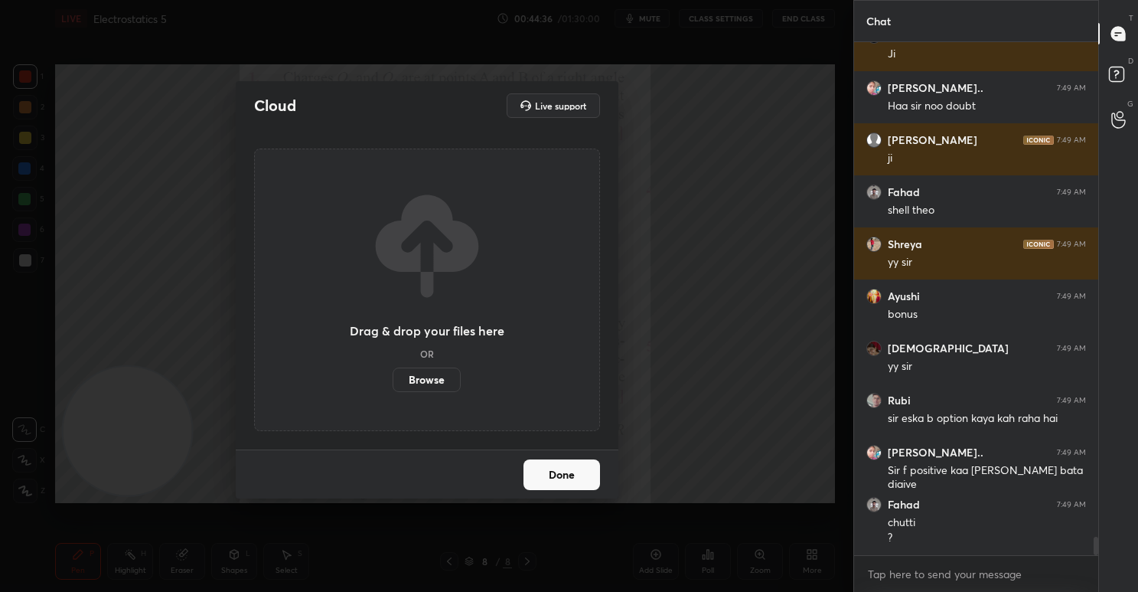
scroll to position [13998, 0]
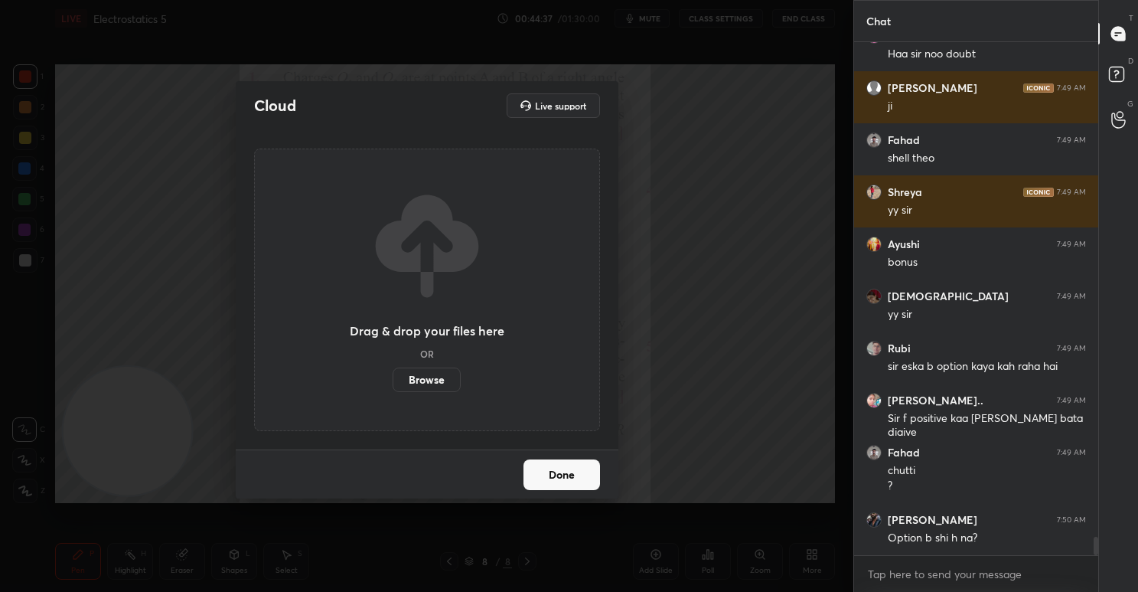
click at [563, 476] on button "Done" at bounding box center [562, 474] width 77 height 31
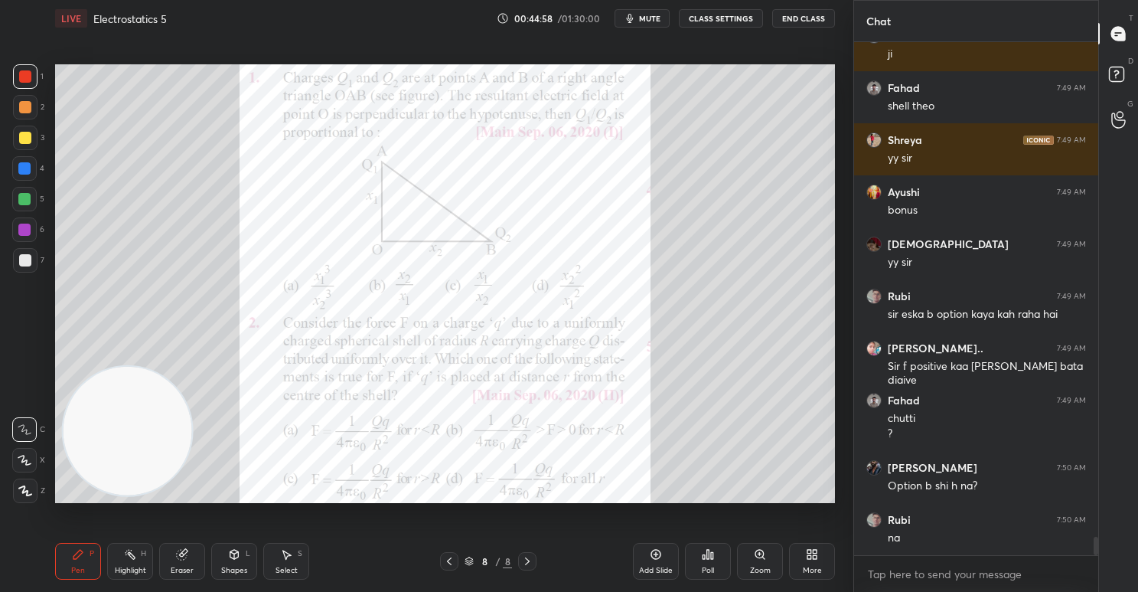
scroll to position [14102, 0]
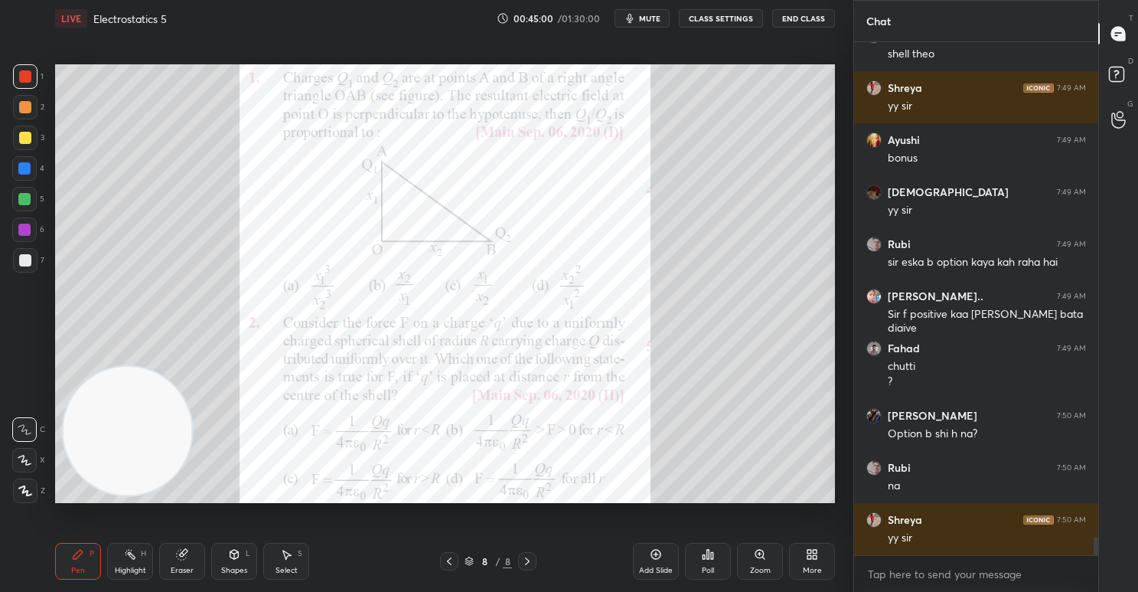
click at [811, 553] on icon at bounding box center [812, 554] width 12 height 12
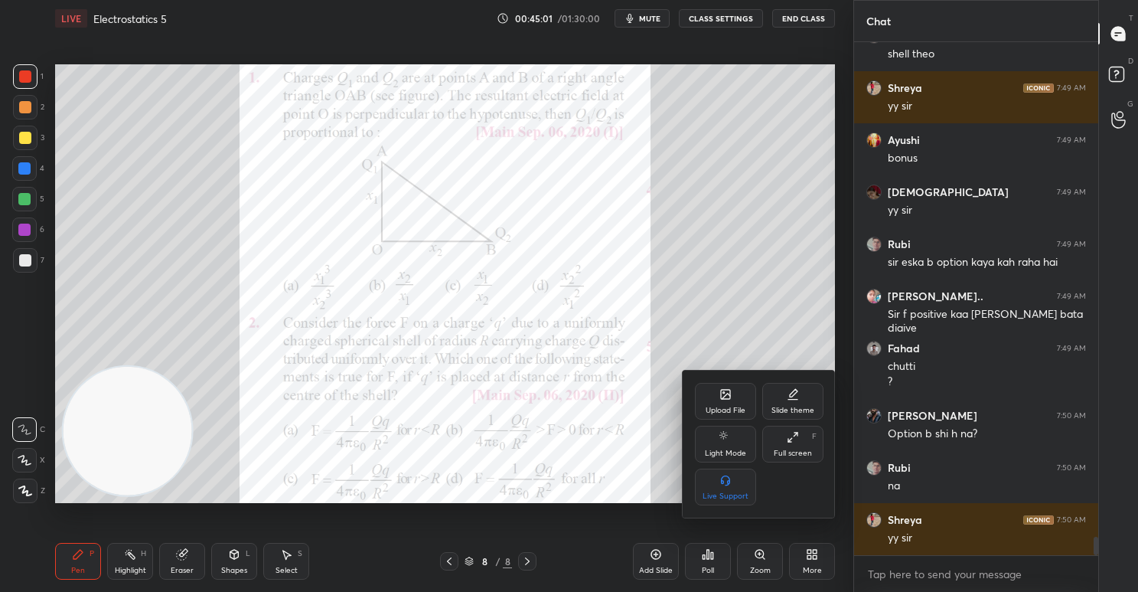
click at [729, 409] on div "Upload File" at bounding box center [726, 410] width 40 height 8
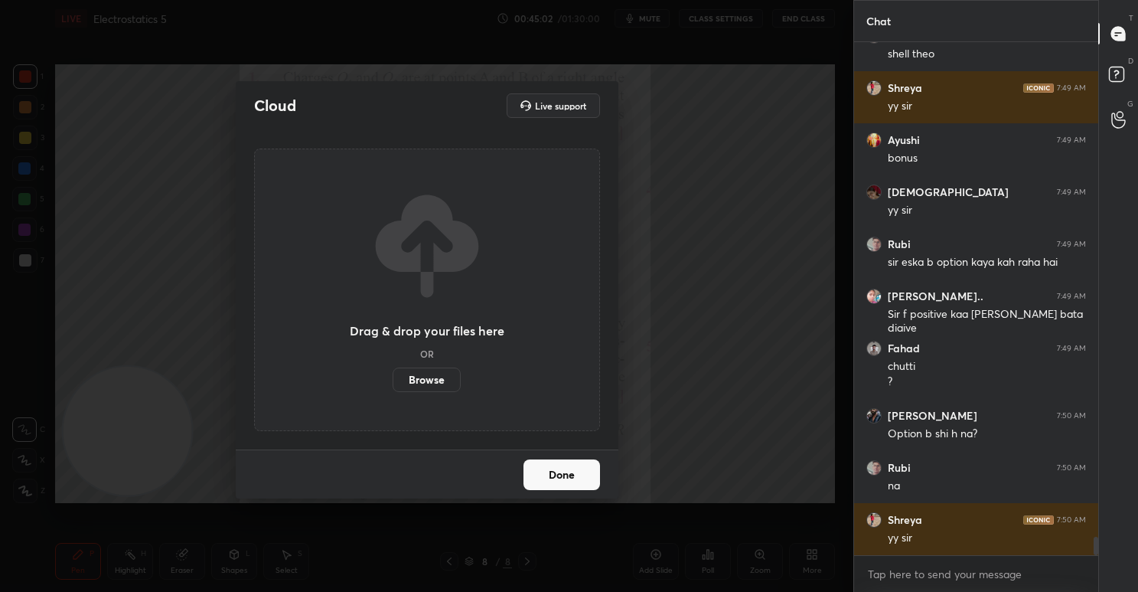
click at [423, 384] on label "Browse" at bounding box center [427, 379] width 68 height 24
click at [393, 384] on input "Browse" at bounding box center [393, 379] width 0 height 24
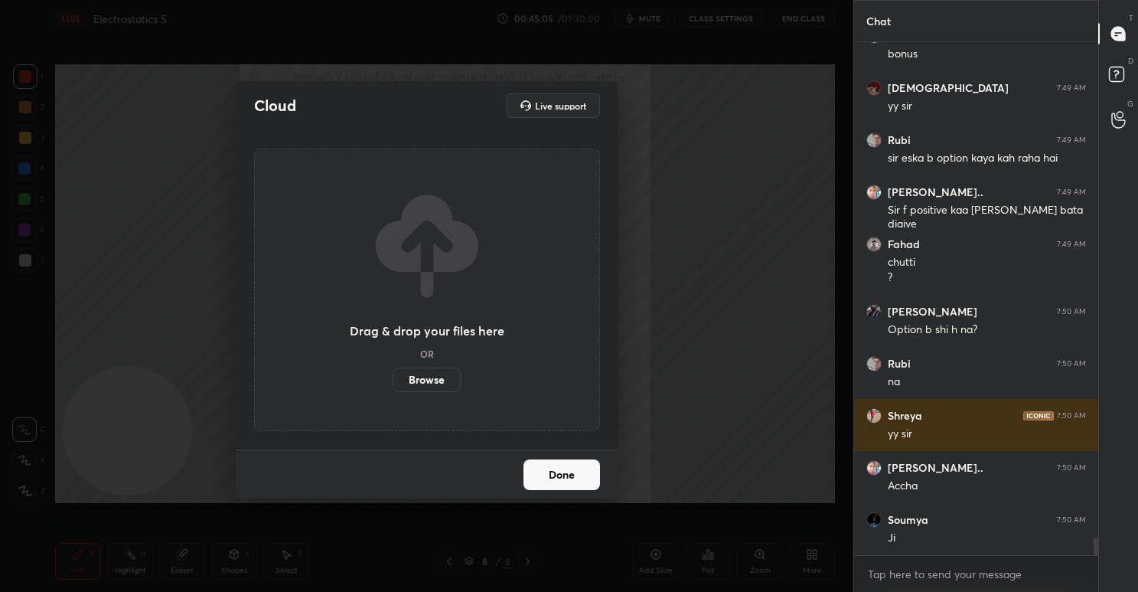
scroll to position [14258, 0]
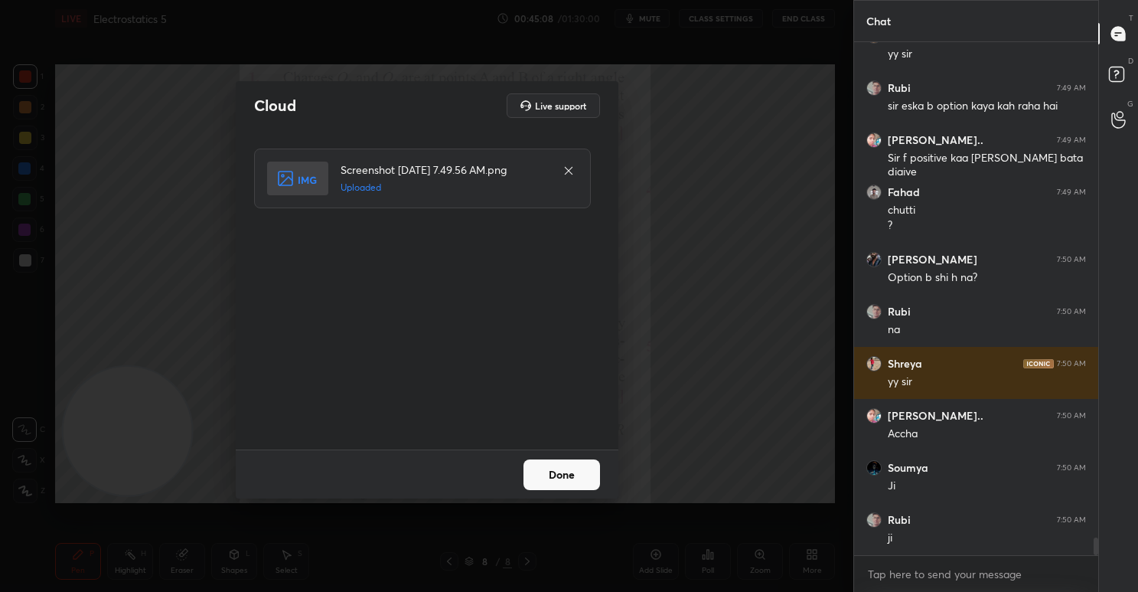
click at [558, 475] on button "Done" at bounding box center [562, 474] width 77 height 31
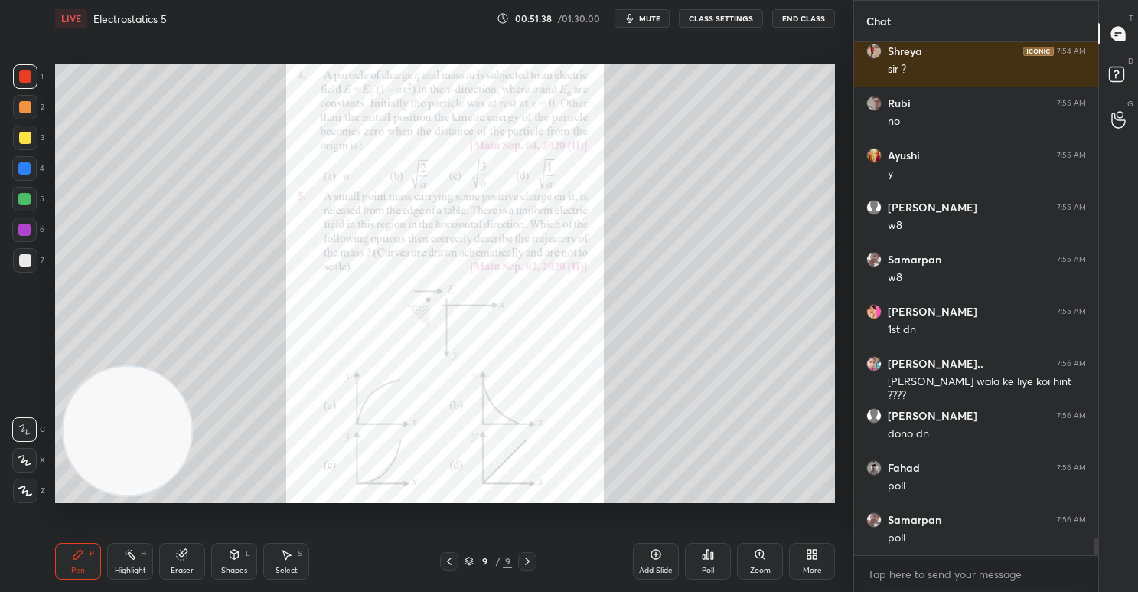
scroll to position [14831, 0]
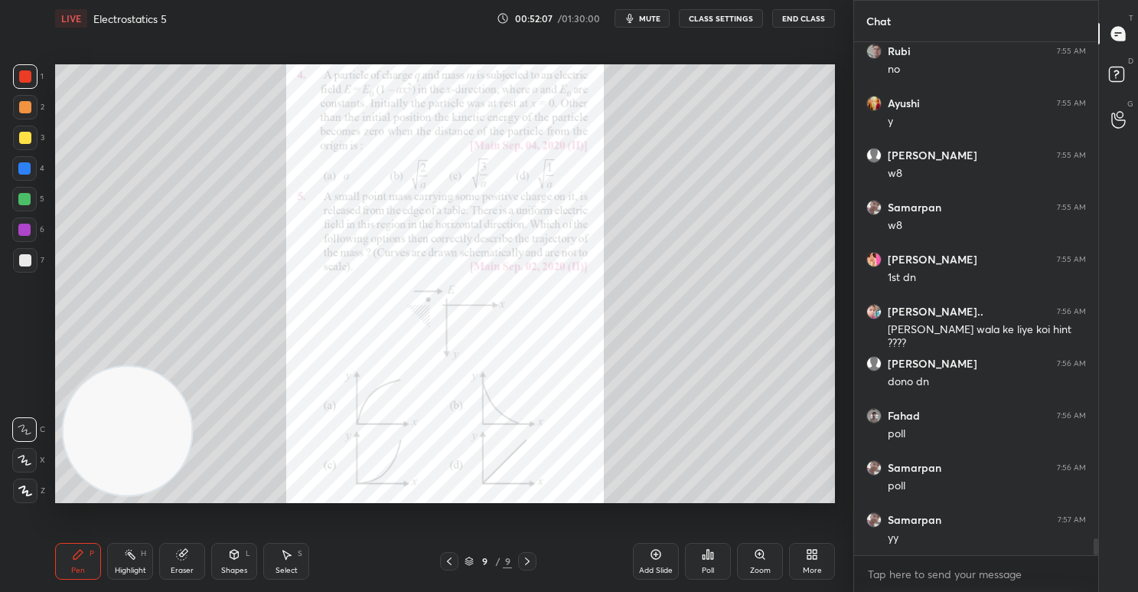
click at [705, 556] on icon at bounding box center [704, 557] width 2 height 4
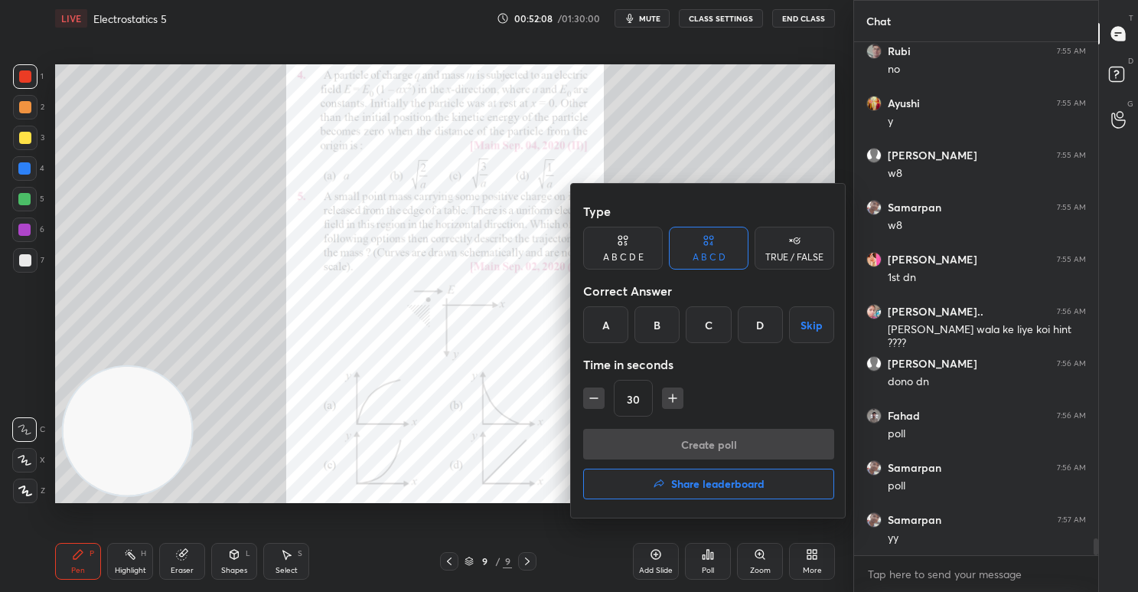
click at [713, 334] on div "C" at bounding box center [708, 324] width 45 height 37
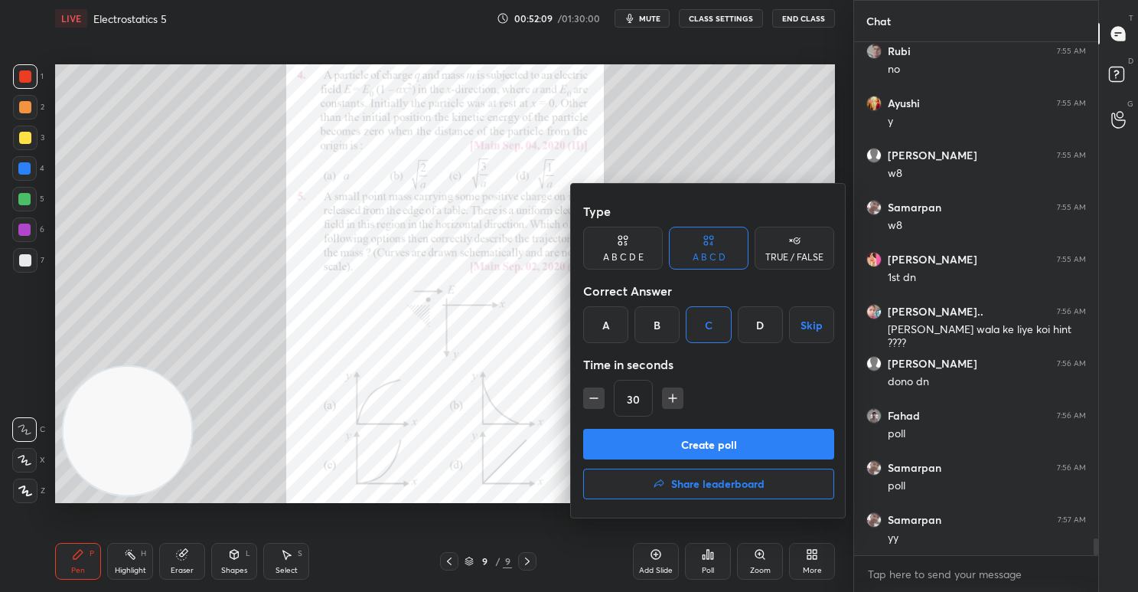
click at [742, 445] on button "Create poll" at bounding box center [708, 444] width 251 height 31
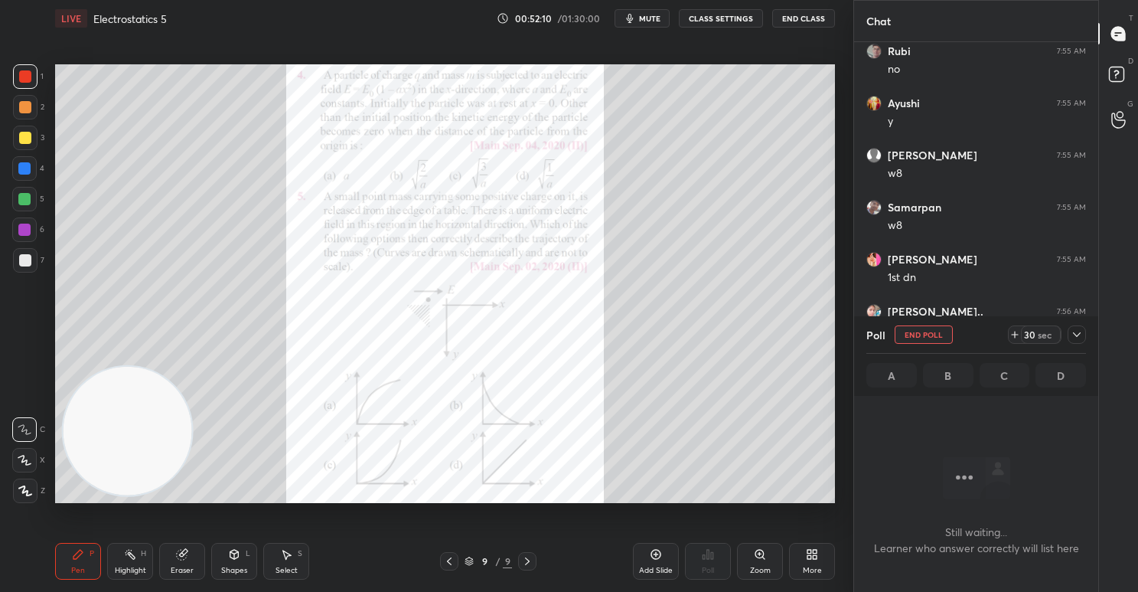
scroll to position [5, 5]
click at [1029, 338] on div "29" at bounding box center [1029, 334] width 12 height 12
click at [1029, 338] on div "44" at bounding box center [1029, 334] width 12 height 12
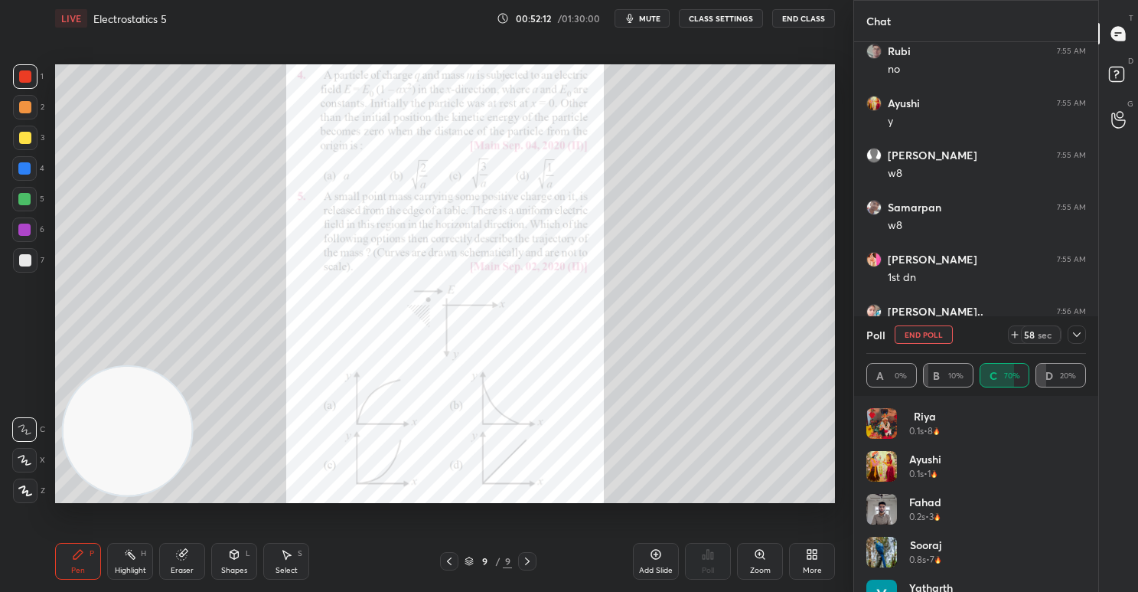
scroll to position [5, 5]
click at [1077, 331] on icon at bounding box center [1077, 334] width 12 height 12
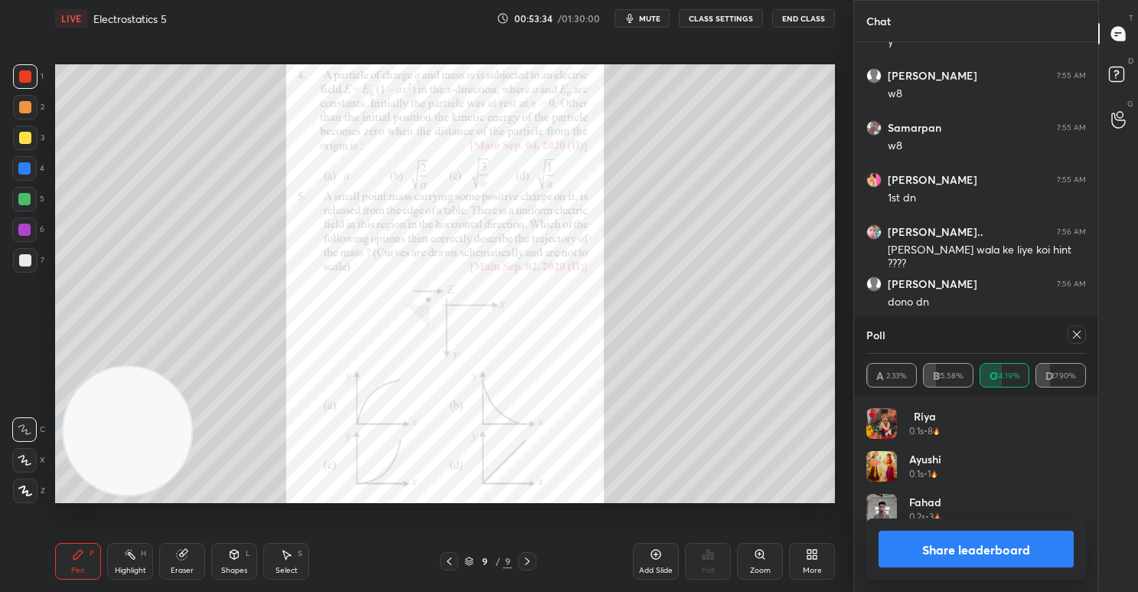
scroll to position [179, 214]
click at [968, 556] on button "Share leaderboard" at bounding box center [976, 548] width 195 height 37
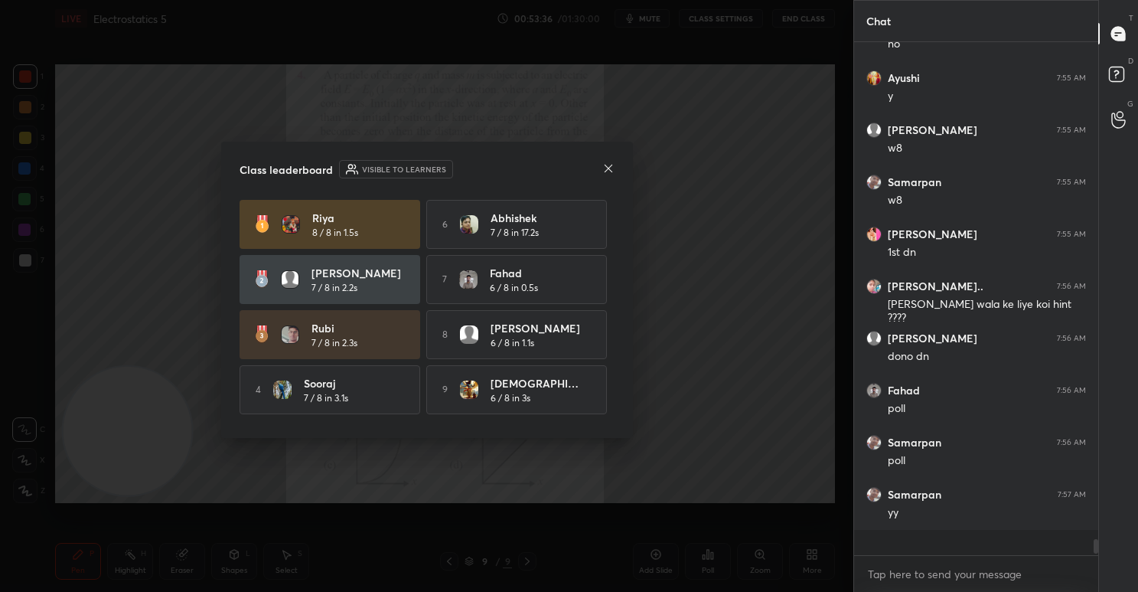
scroll to position [14831, 0]
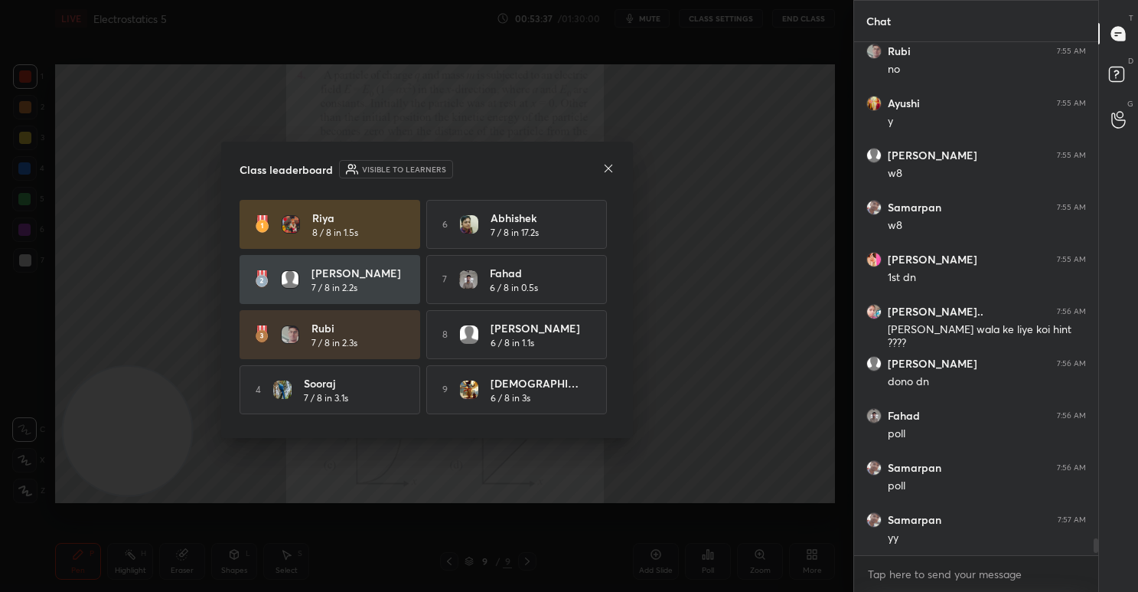
click at [605, 173] on icon at bounding box center [608, 168] width 12 height 12
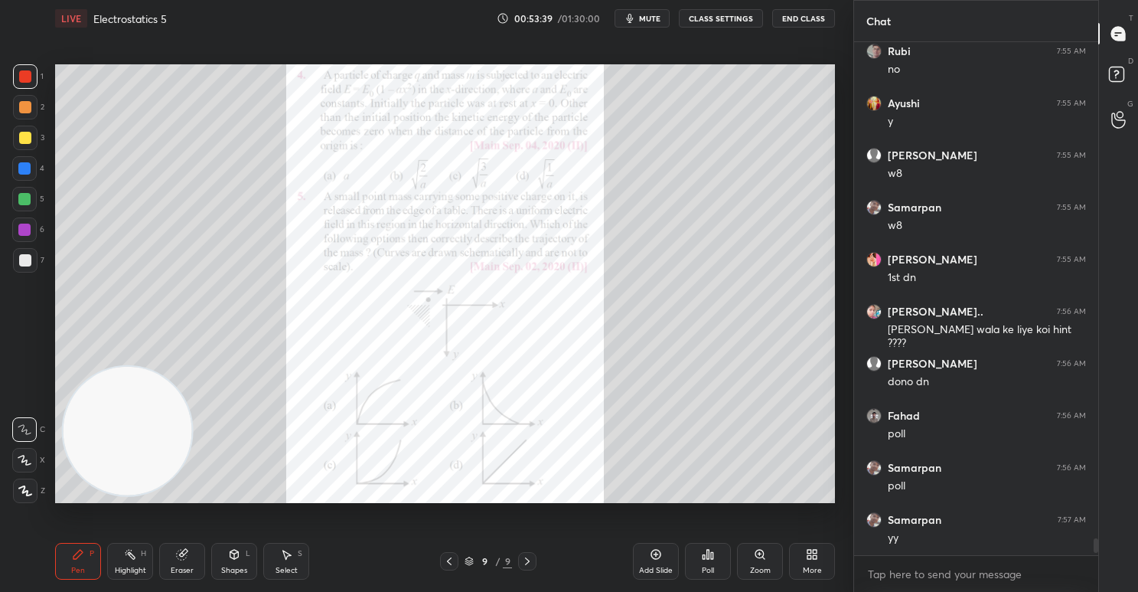
click at [702, 566] on div "Poll" at bounding box center [708, 570] width 12 height 8
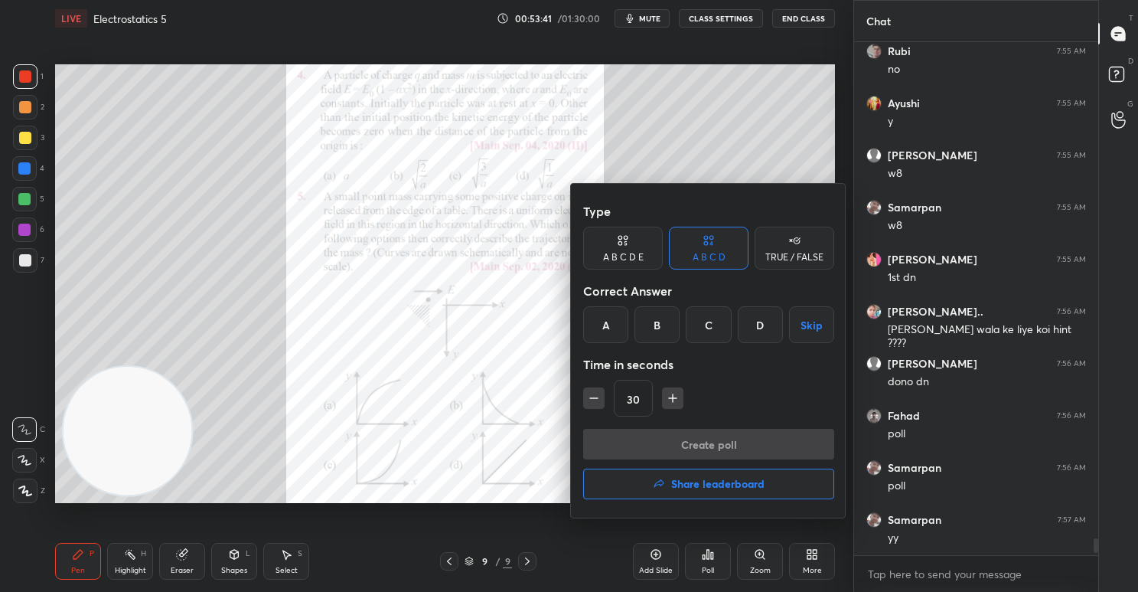
click at [755, 329] on div "D" at bounding box center [760, 324] width 45 height 37
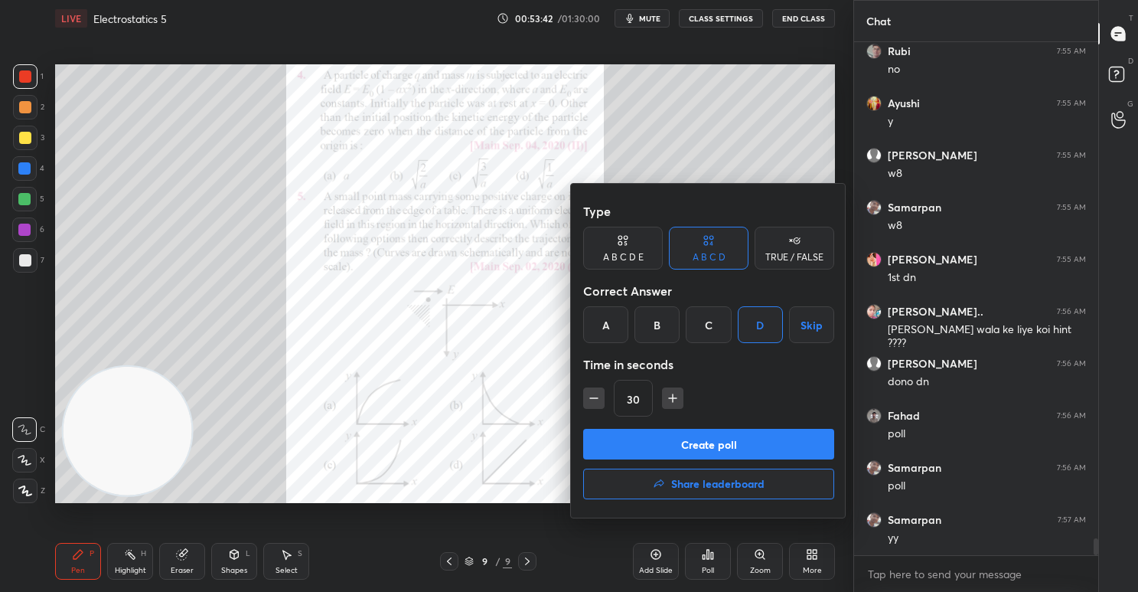
scroll to position [14883, 0]
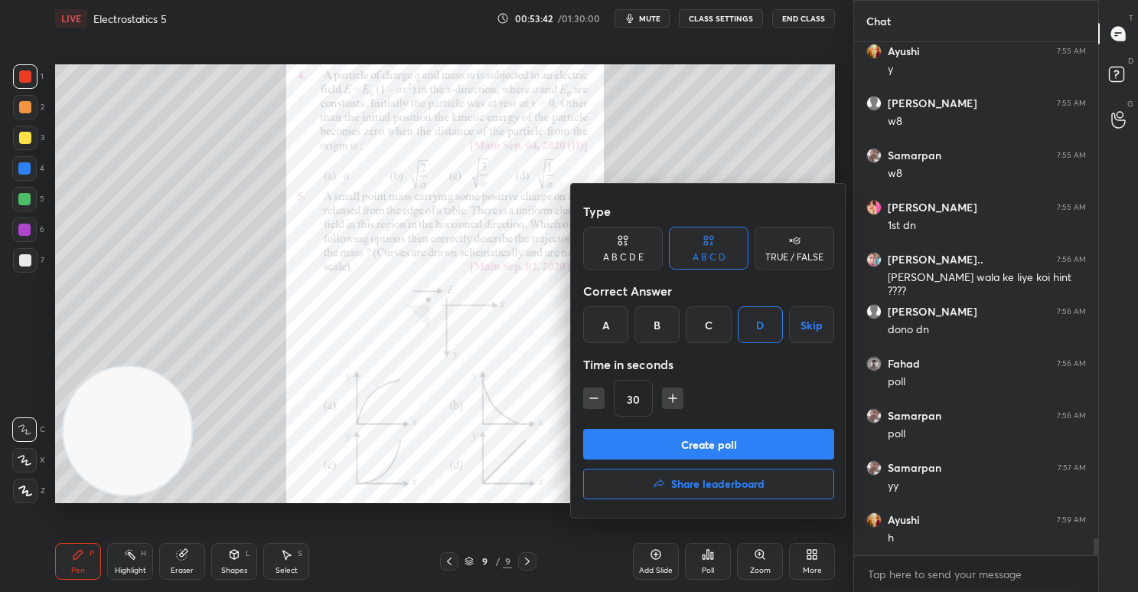
click at [733, 439] on button "Create poll" at bounding box center [708, 444] width 251 height 31
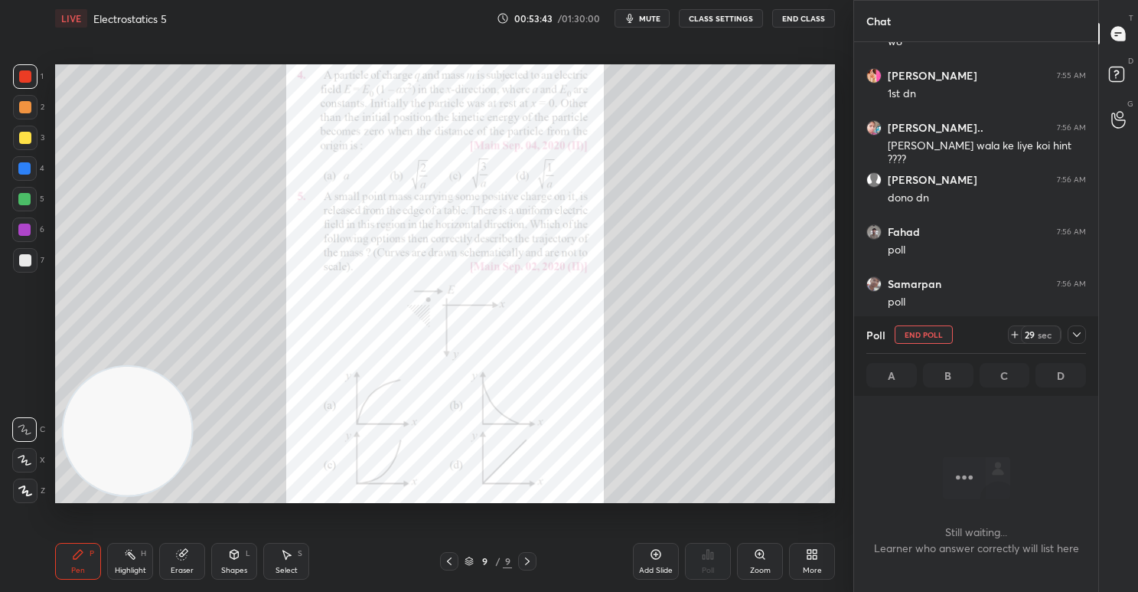
scroll to position [15066, 0]
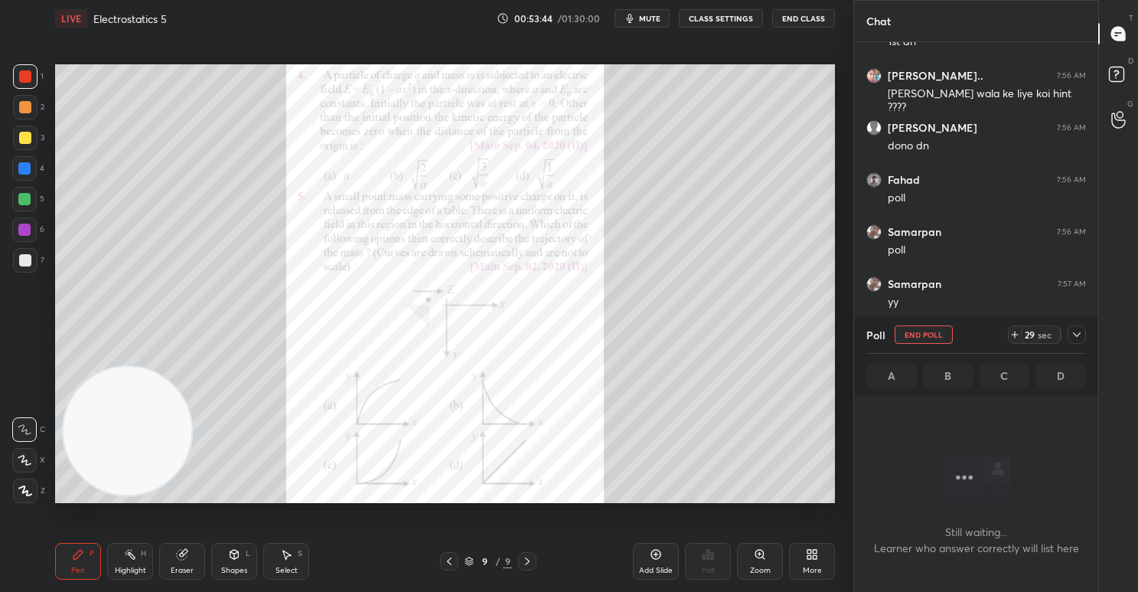
click at [1045, 333] on div "sec" at bounding box center [1045, 334] width 18 height 12
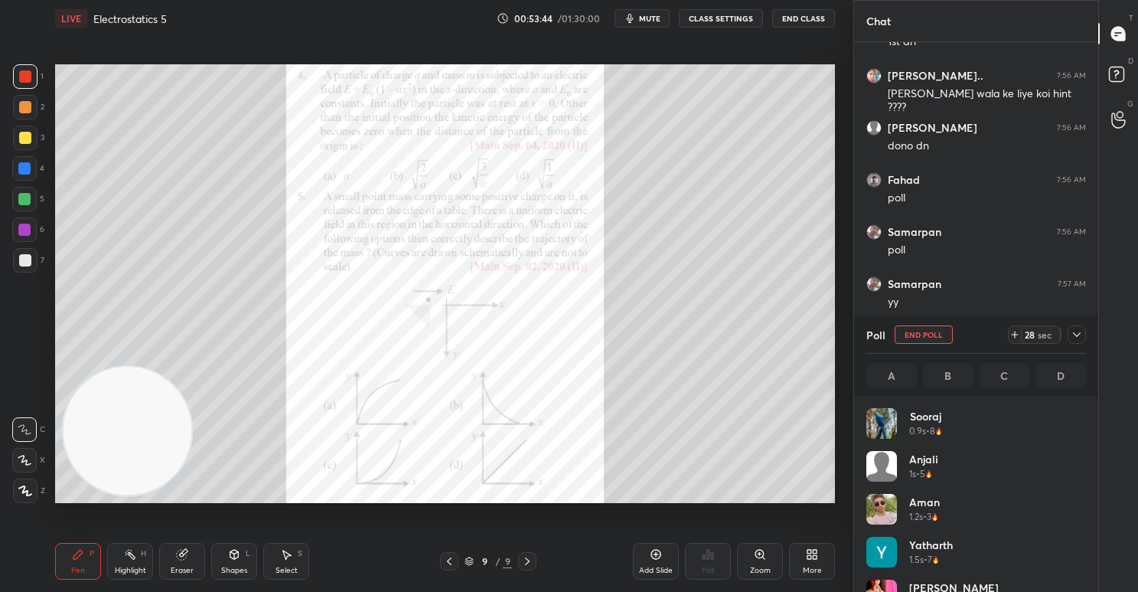
click at [1045, 333] on div "sec" at bounding box center [1045, 334] width 18 height 12
click at [1082, 329] on icon at bounding box center [1077, 334] width 12 height 12
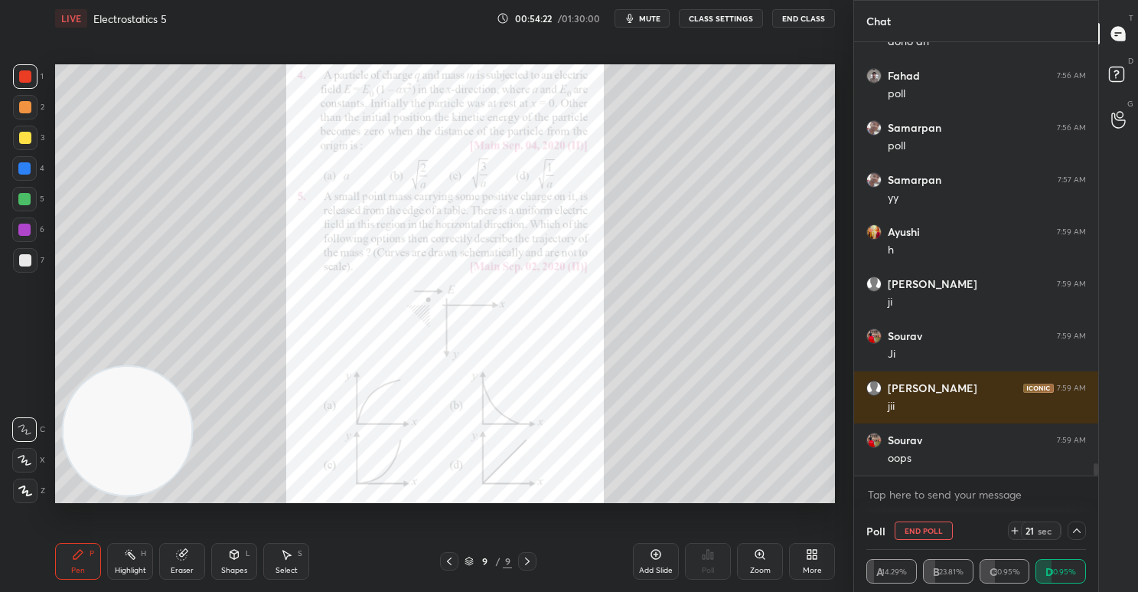
click at [1040, 531] on div "sec" at bounding box center [1045, 530] width 18 height 12
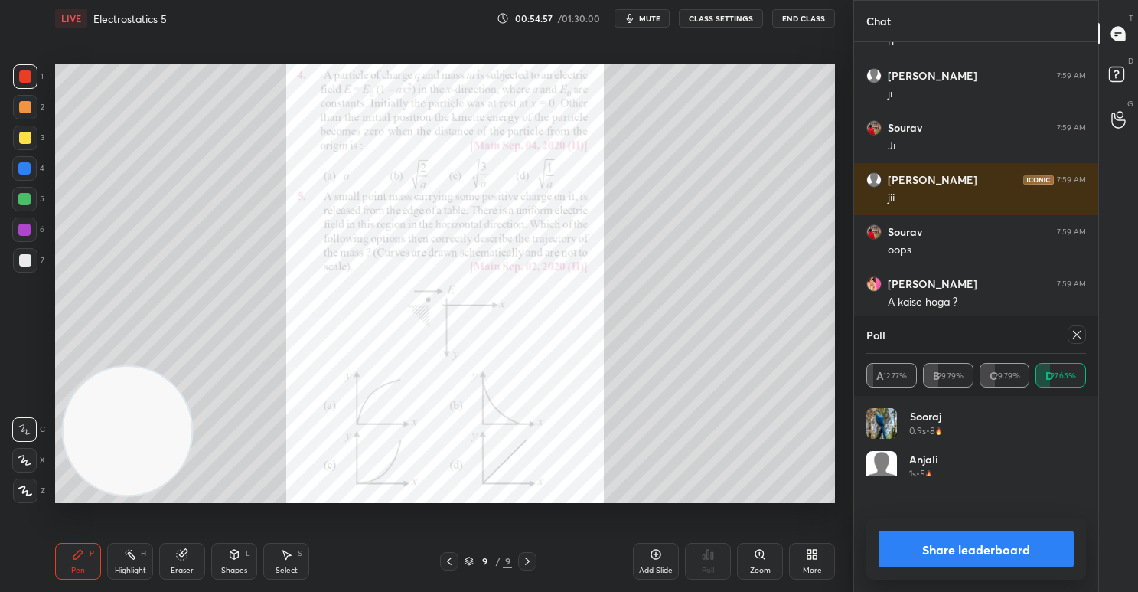
scroll to position [179, 214]
click at [940, 552] on button "Share leaderboard" at bounding box center [976, 548] width 195 height 37
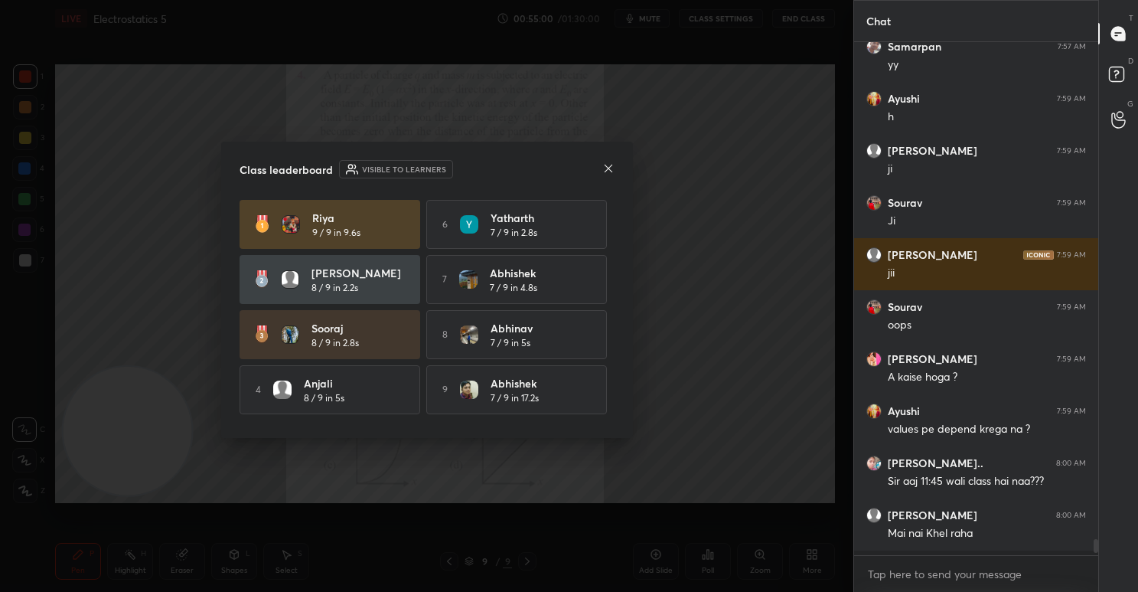
scroll to position [380, 239]
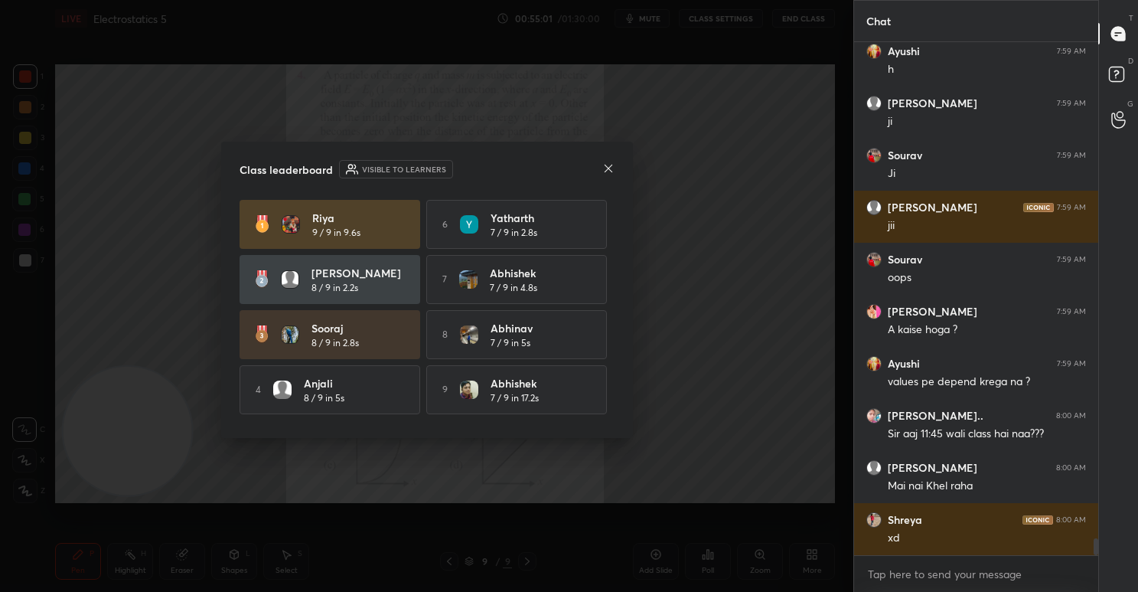
click at [608, 167] on icon at bounding box center [608, 169] width 8 height 8
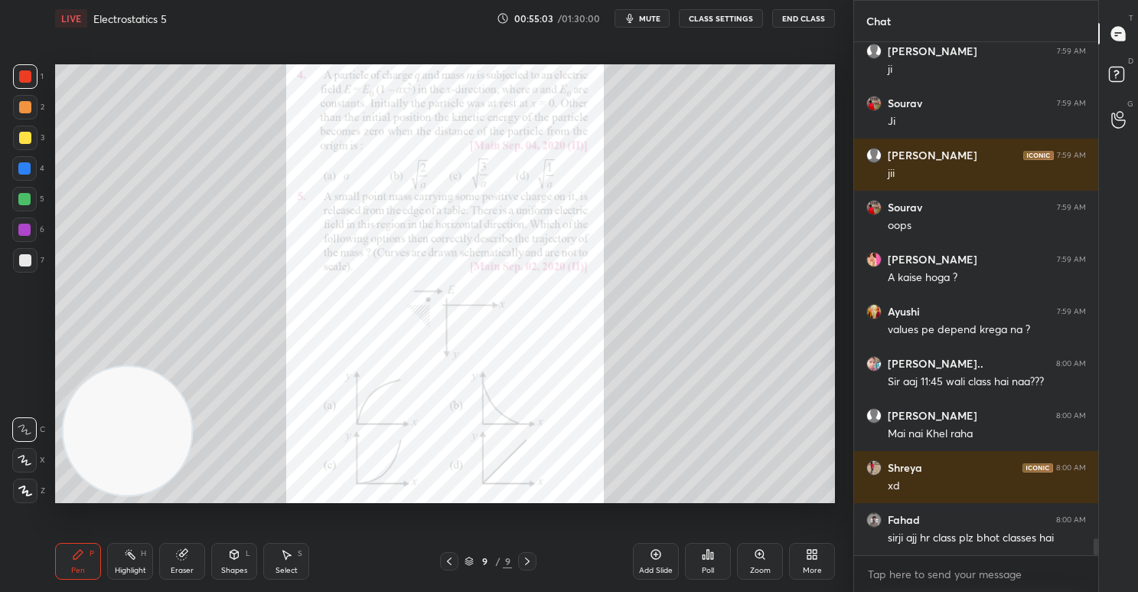
scroll to position [15455, 0]
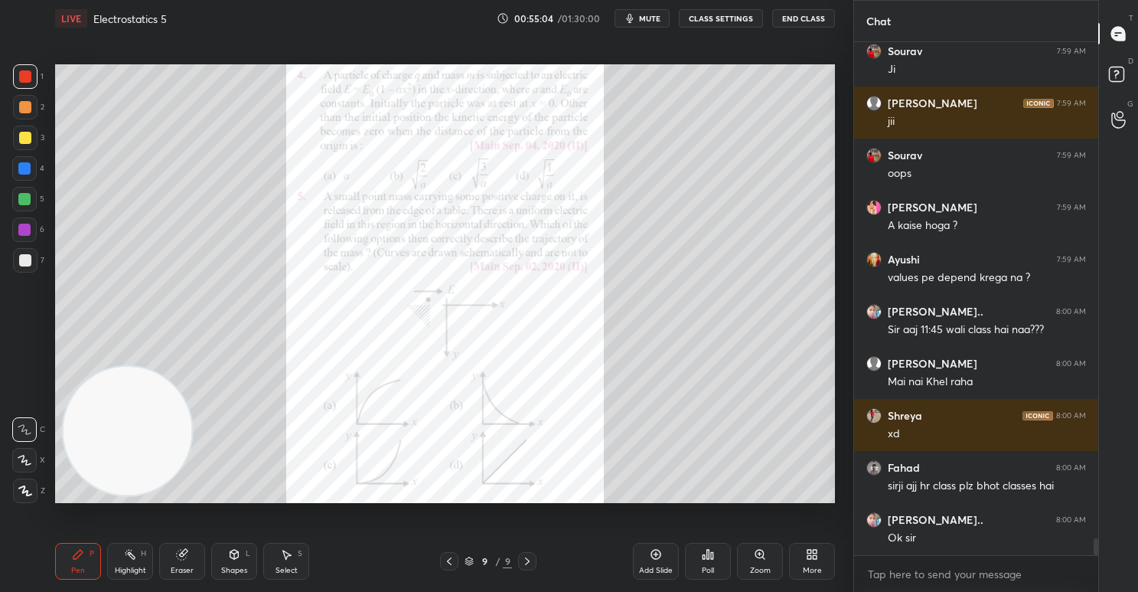
click at [22, 84] on div at bounding box center [25, 76] width 24 height 24
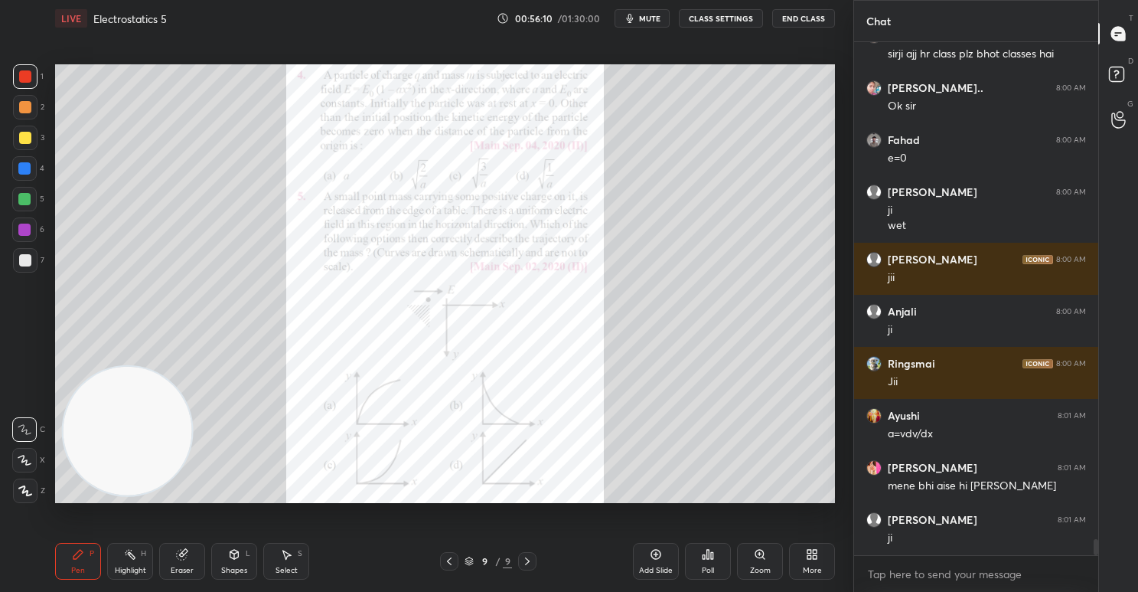
scroll to position [15939, 0]
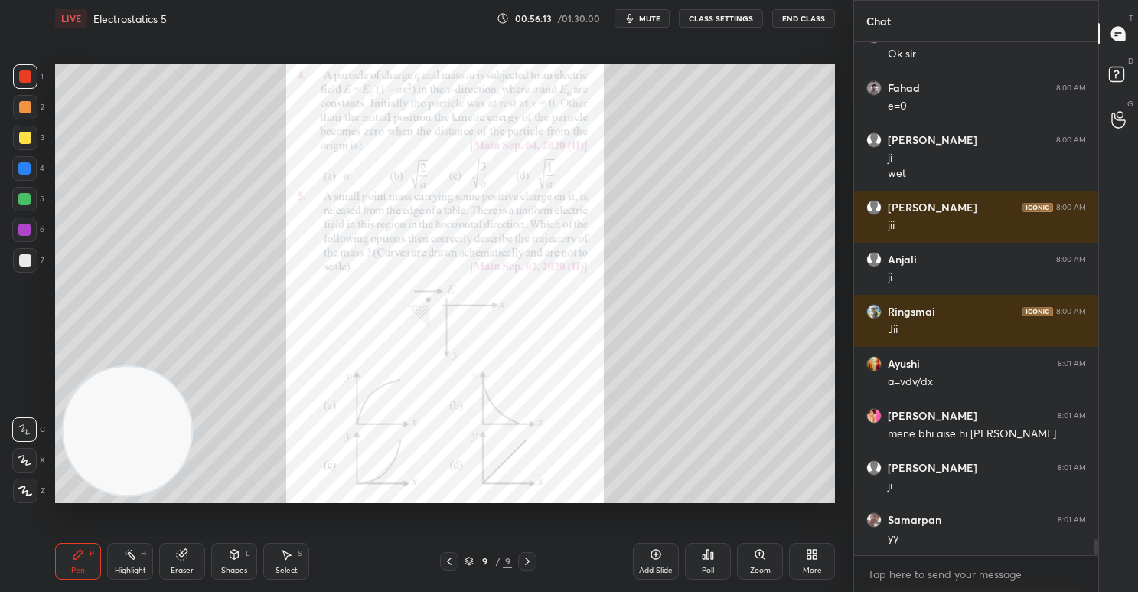
click at [28, 139] on div at bounding box center [25, 138] width 12 height 12
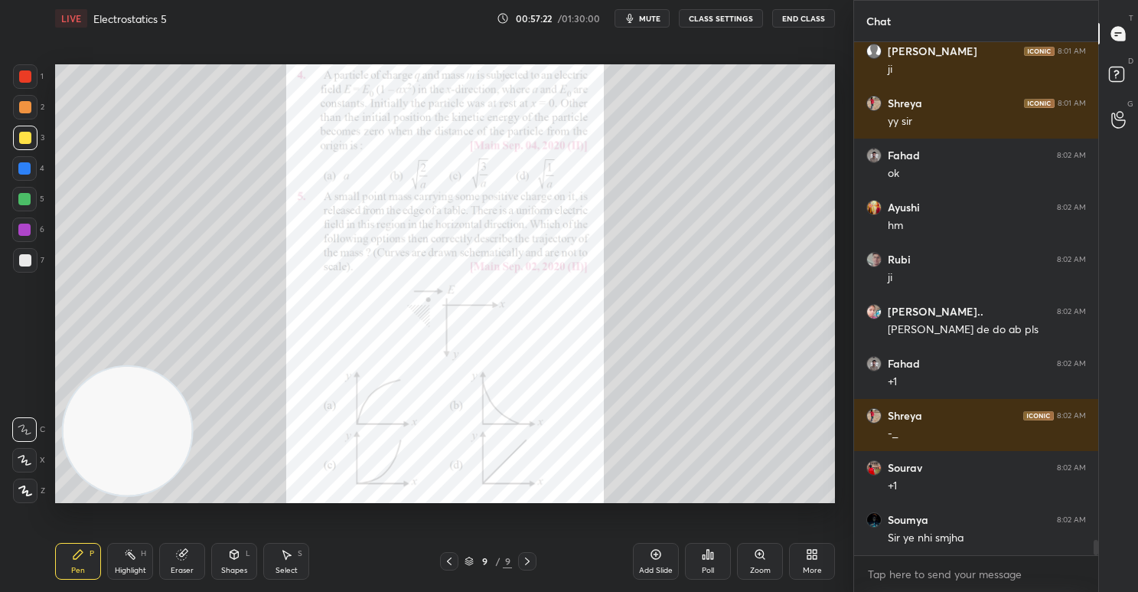
scroll to position [16616, 0]
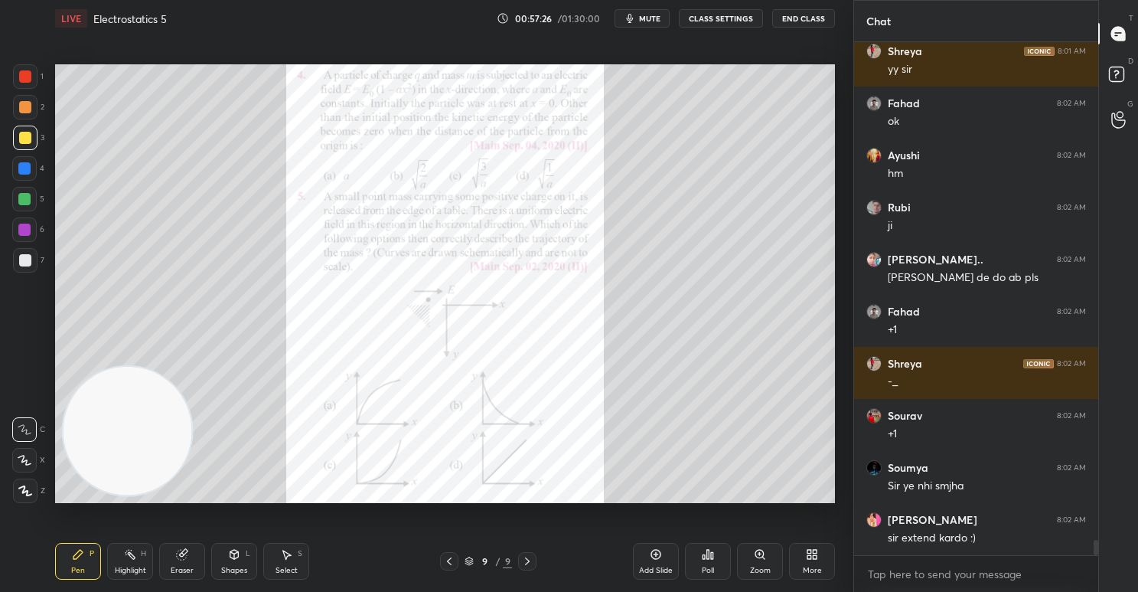
click at [821, 560] on div "More" at bounding box center [812, 561] width 46 height 37
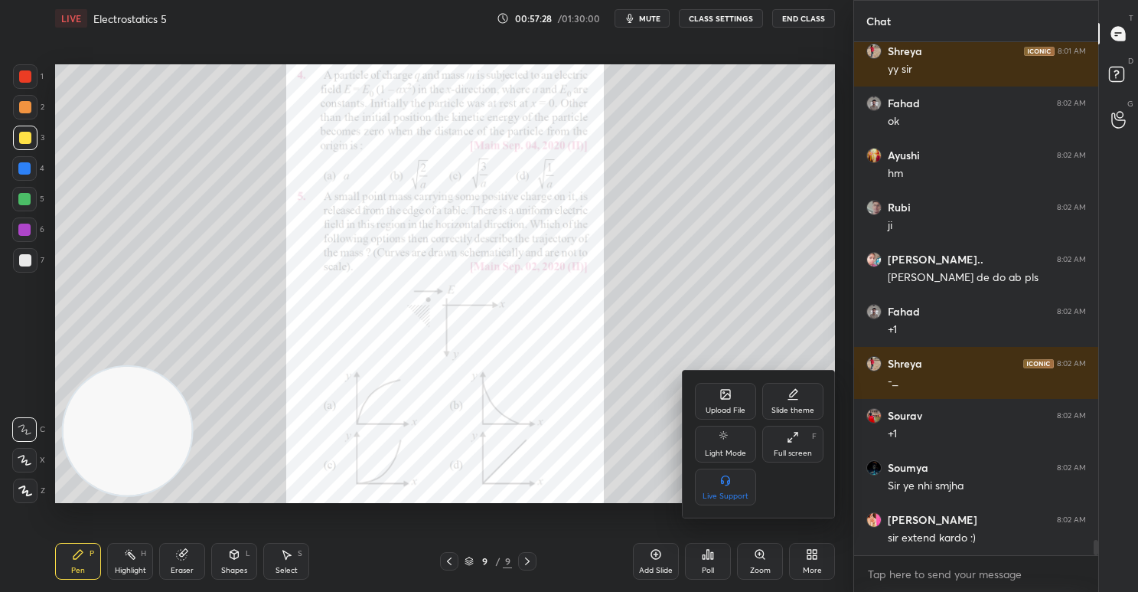
click at [723, 403] on div "Upload File" at bounding box center [725, 401] width 61 height 37
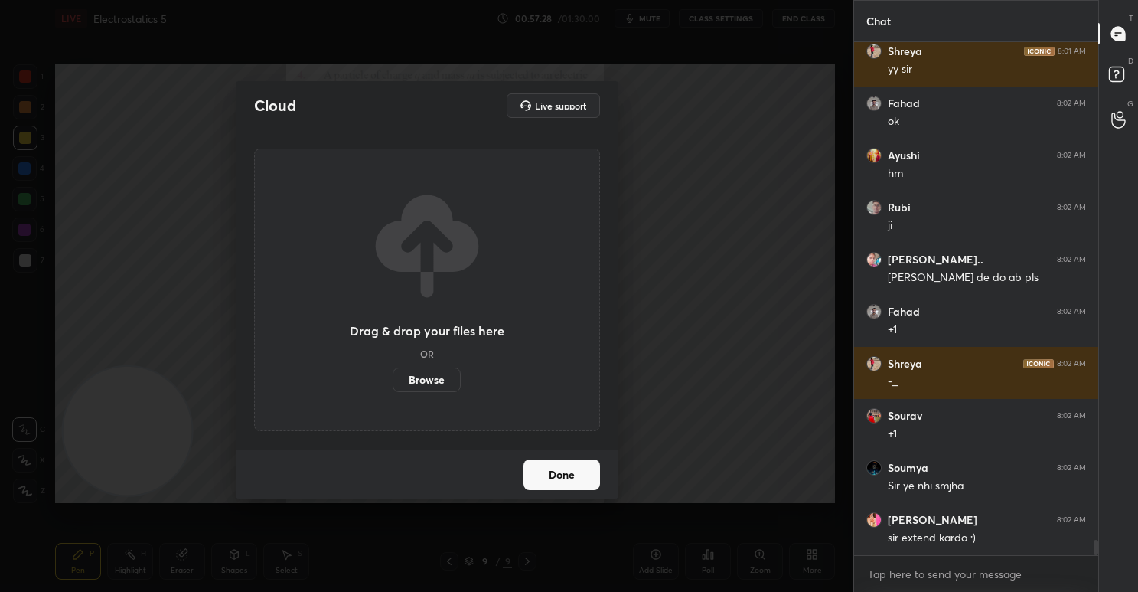
scroll to position [16668, 0]
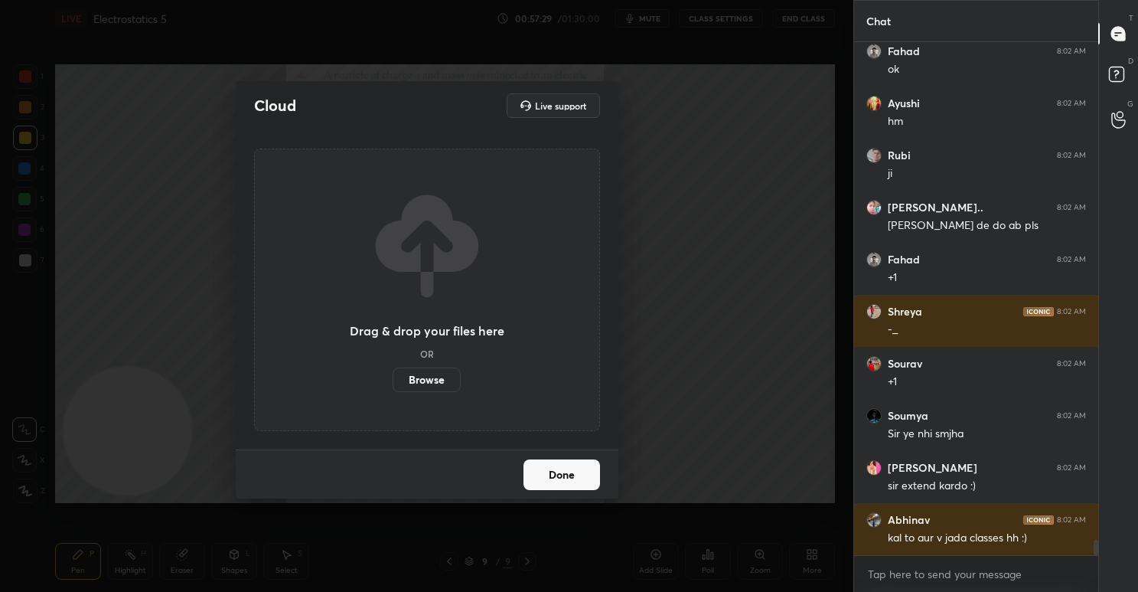
click at [439, 384] on label "Browse" at bounding box center [427, 379] width 68 height 24
click at [393, 384] on input "Browse" at bounding box center [393, 379] width 0 height 24
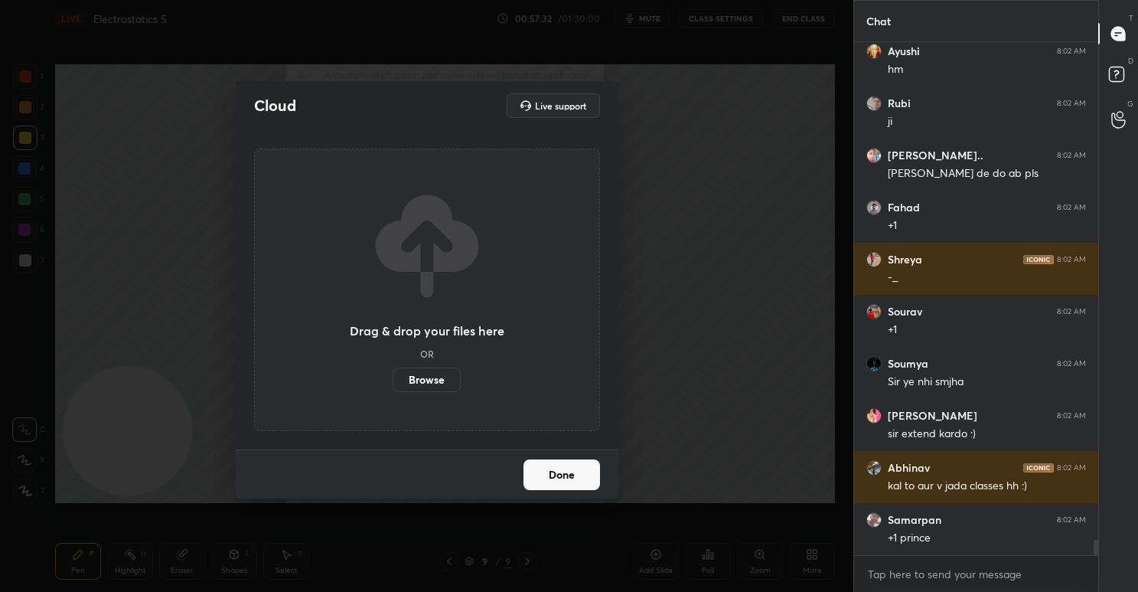
scroll to position [16772, 0]
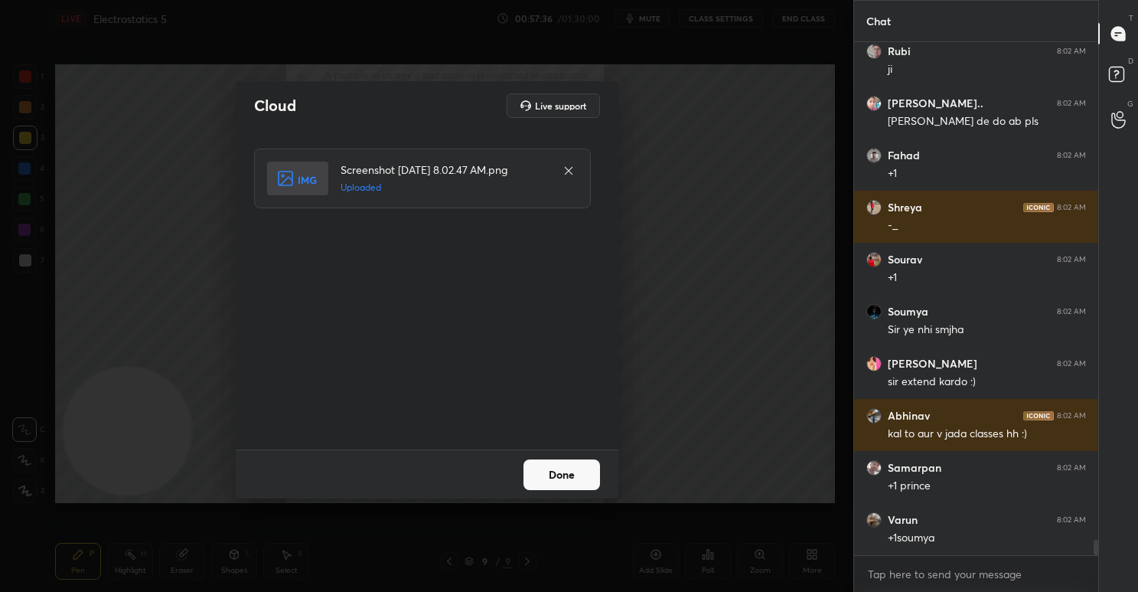
click at [569, 475] on button "Done" at bounding box center [562, 474] width 77 height 31
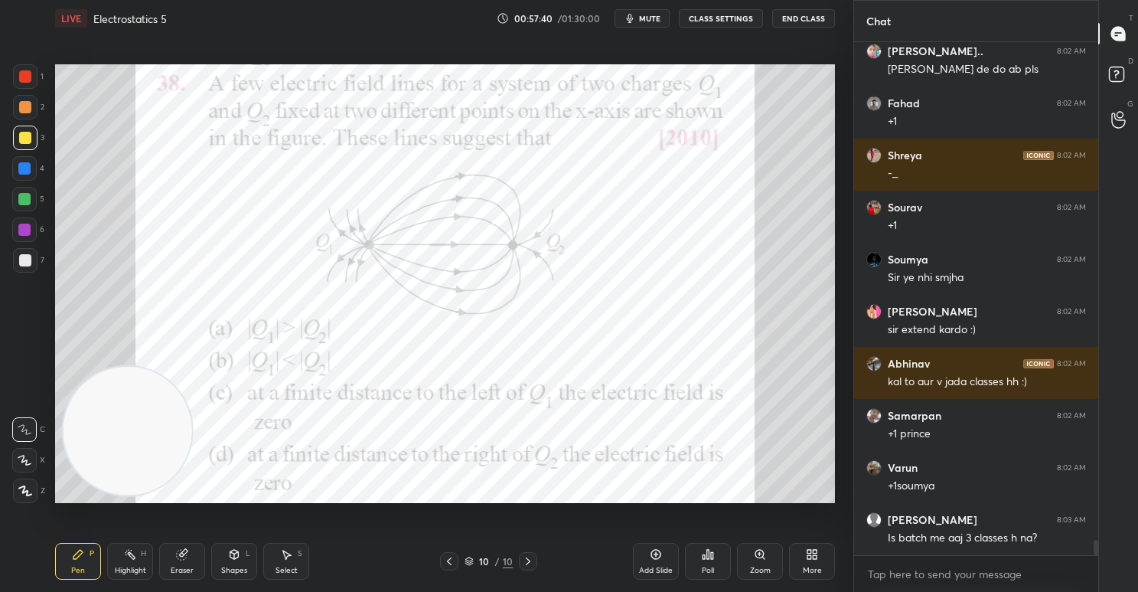
scroll to position [16876, 0]
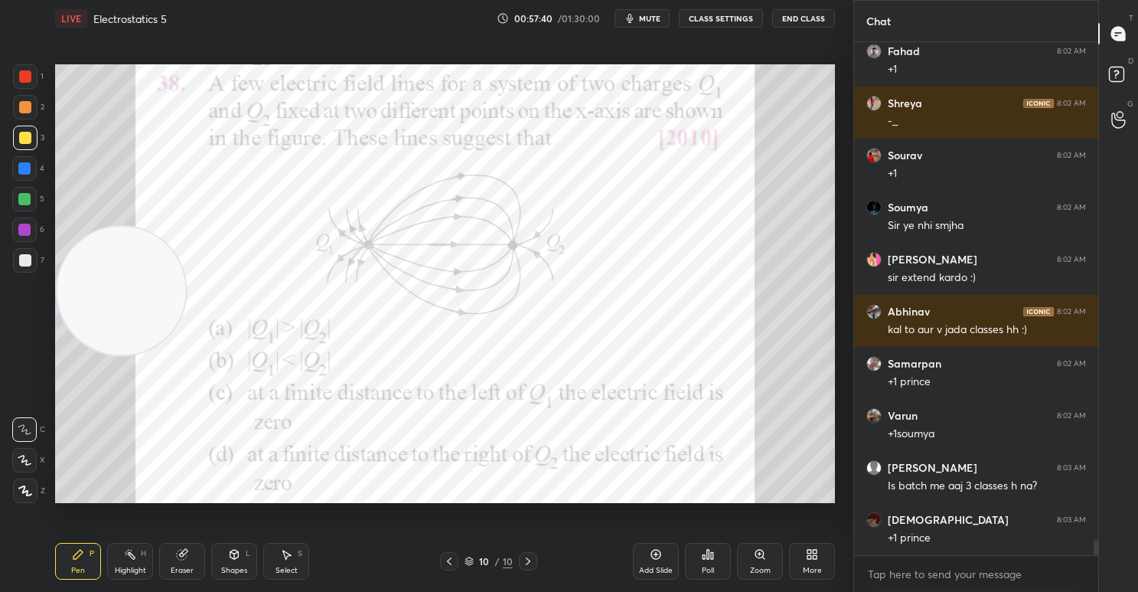
drag, startPoint x: 155, startPoint y: 465, endPoint x: 166, endPoint y: 305, distance: 160.3
click at [166, 305] on video at bounding box center [121, 291] width 129 height 129
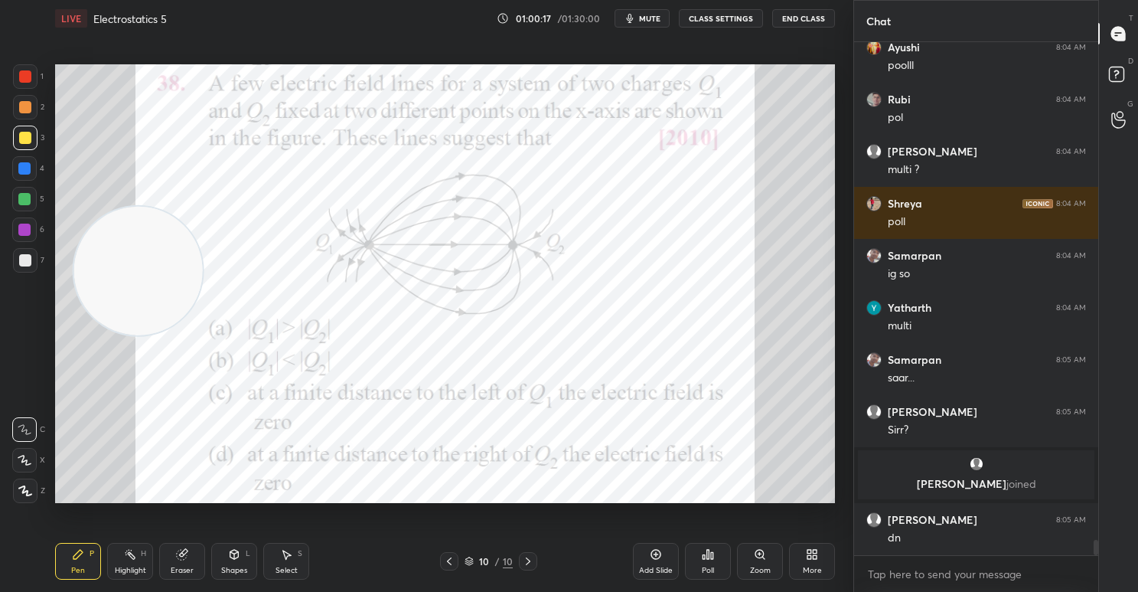
scroll to position [16547, 0]
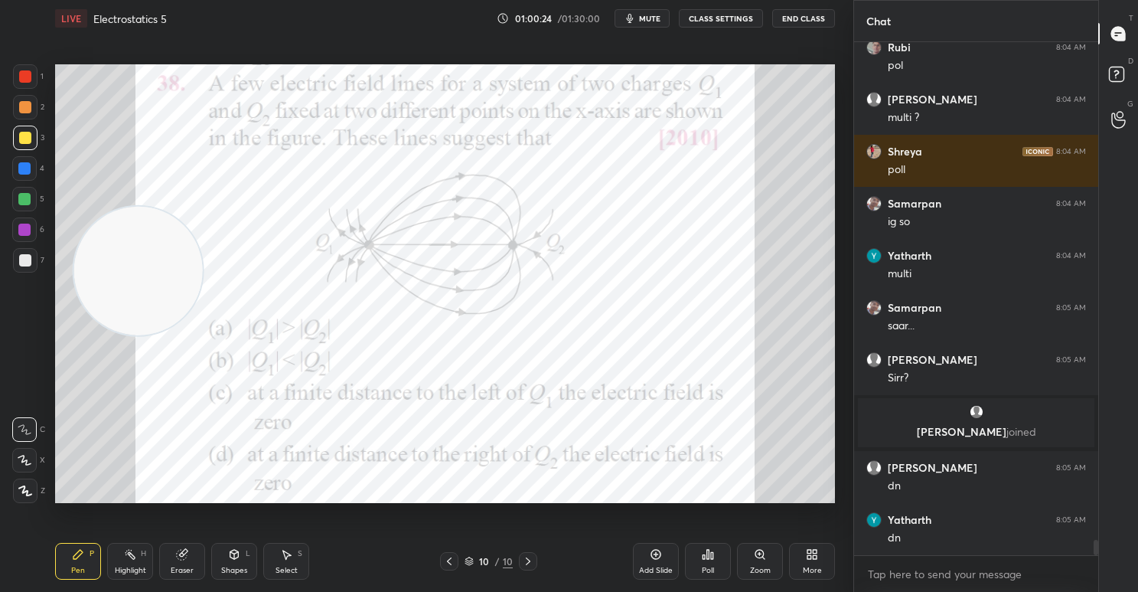
drag, startPoint x: 25, startPoint y: 76, endPoint x: 47, endPoint y: 89, distance: 25.1
click at [26, 73] on div at bounding box center [25, 76] width 12 height 12
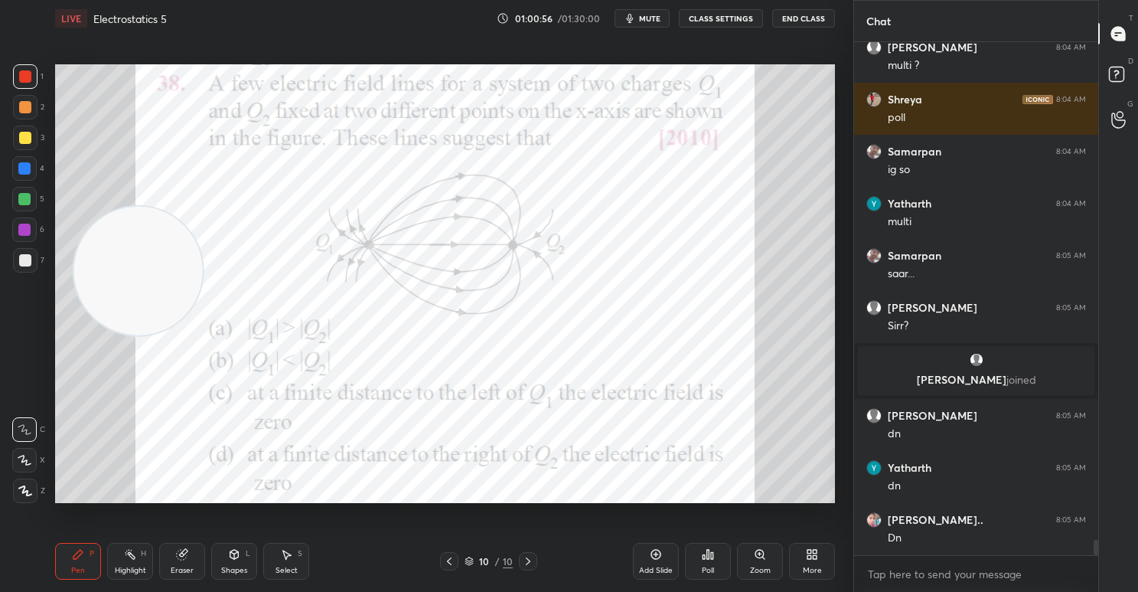
click at [22, 77] on div at bounding box center [25, 76] width 12 height 12
click at [708, 556] on icon at bounding box center [708, 554] width 2 height 9
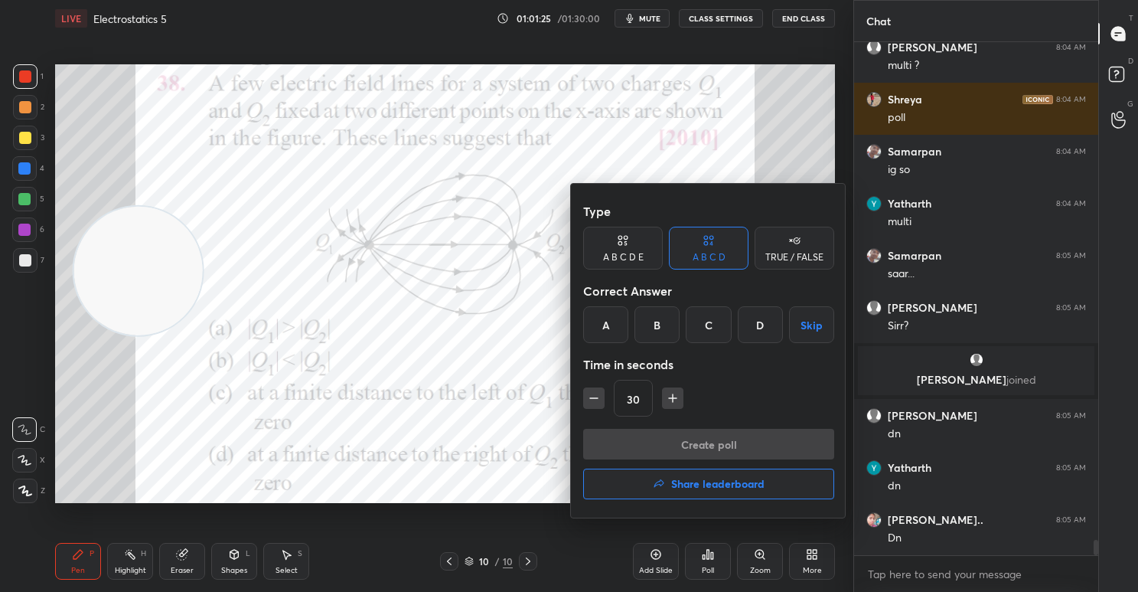
click at [662, 323] on div "B" at bounding box center [657, 324] width 45 height 37
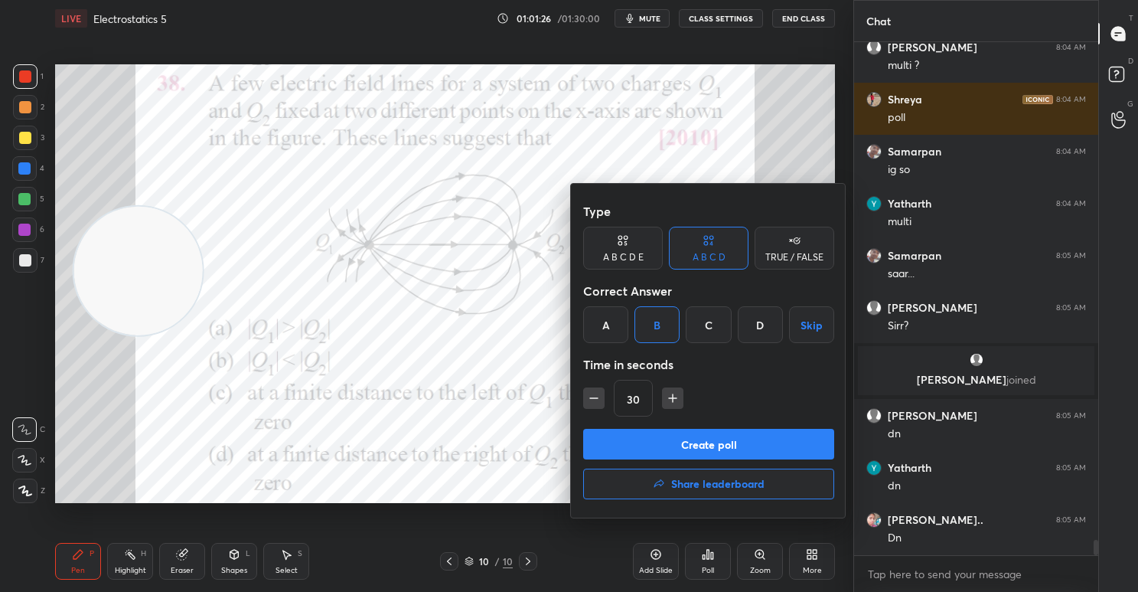
click at [721, 432] on button "Create poll" at bounding box center [708, 444] width 251 height 31
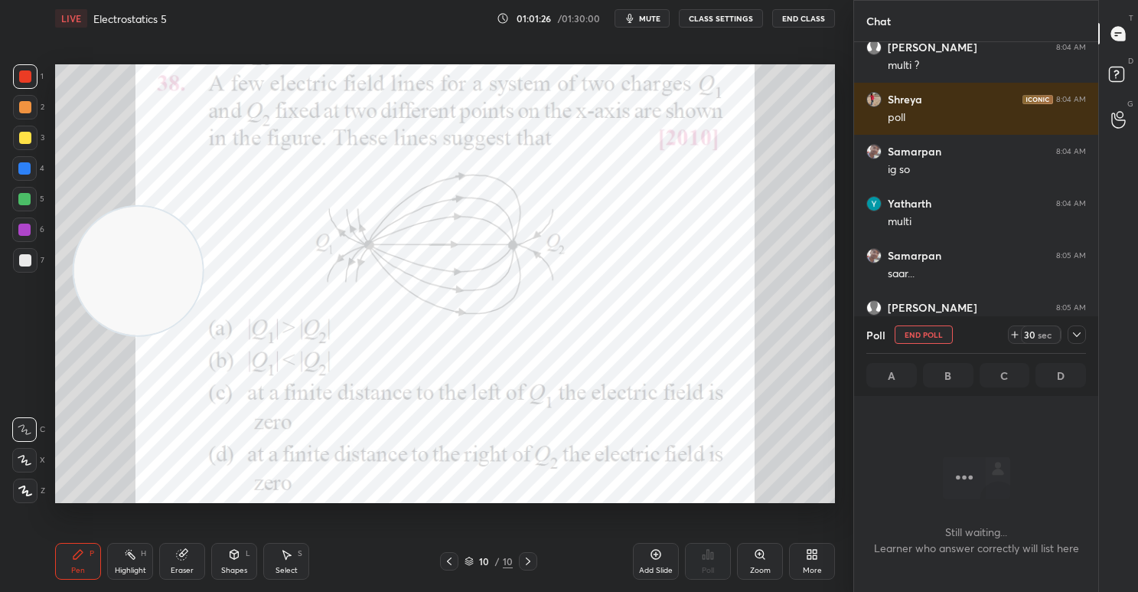
scroll to position [301, 239]
click at [1036, 328] on div "30 sec" at bounding box center [1041, 334] width 40 height 18
click at [1036, 327] on div "30 sec" at bounding box center [1041, 334] width 40 height 18
click at [1038, 325] on div "59 sec" at bounding box center [1041, 334] width 40 height 18
click at [1040, 328] on div "59 sec" at bounding box center [1041, 334] width 40 height 18
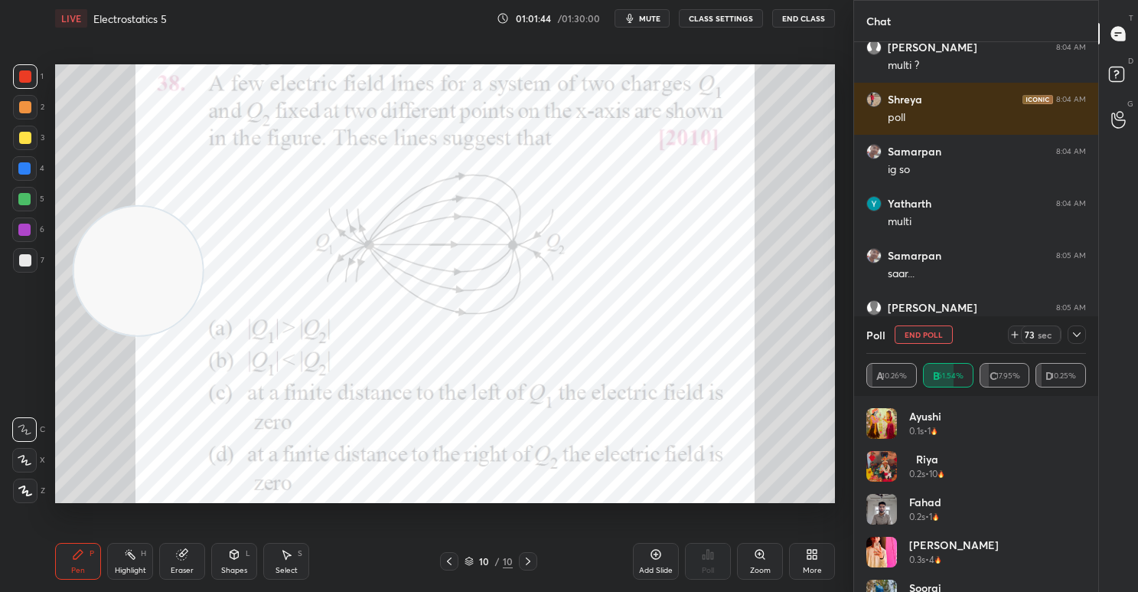
scroll to position [16782, 0]
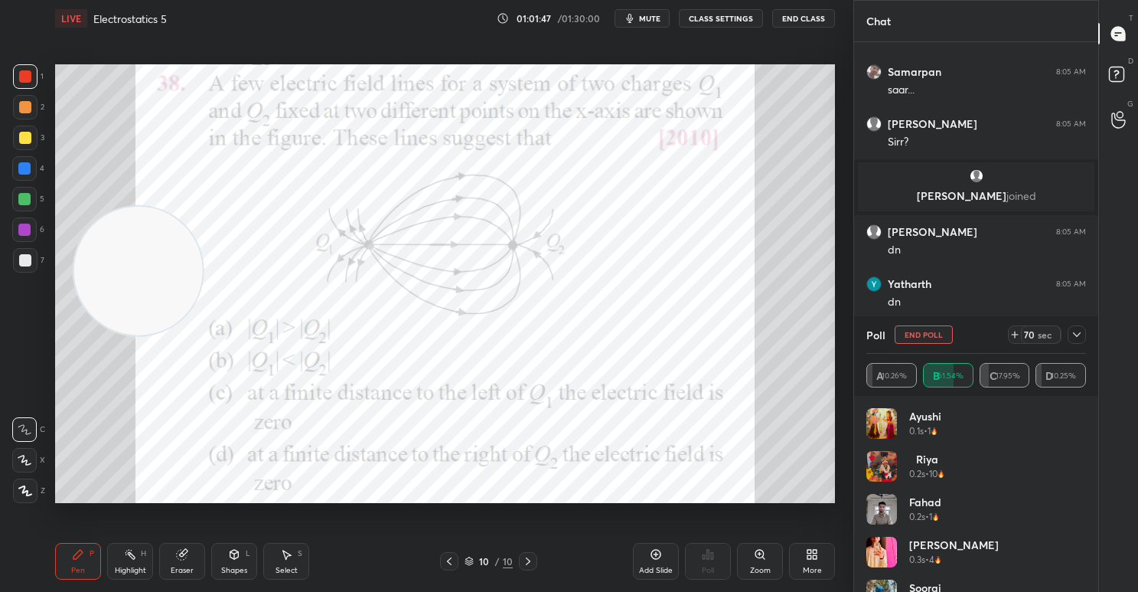
click at [1075, 331] on icon at bounding box center [1077, 334] width 12 height 12
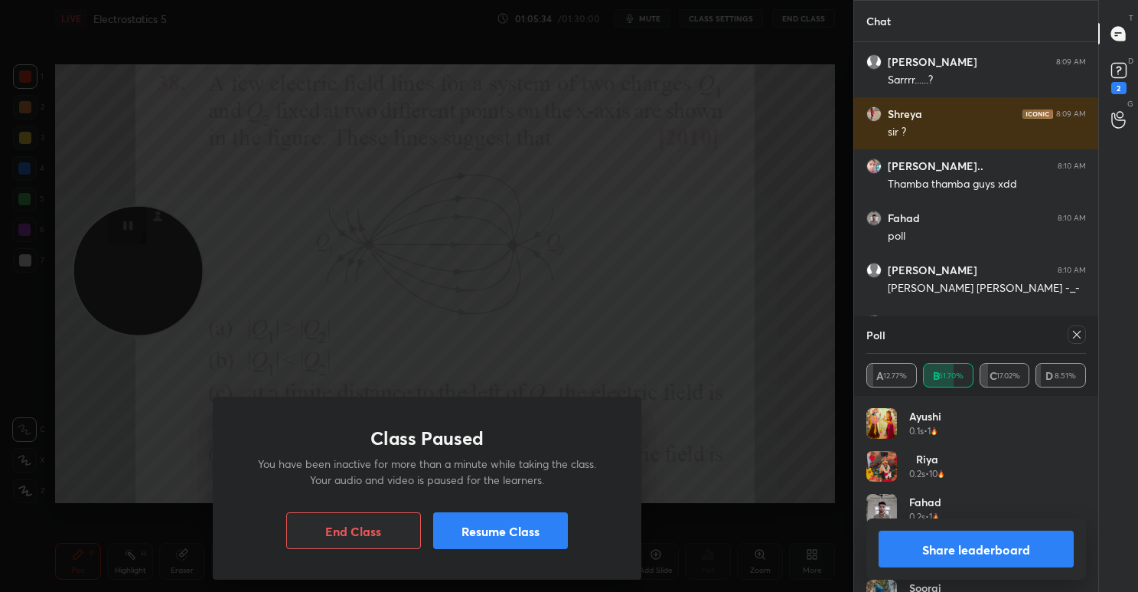
scroll to position [17847, 0]
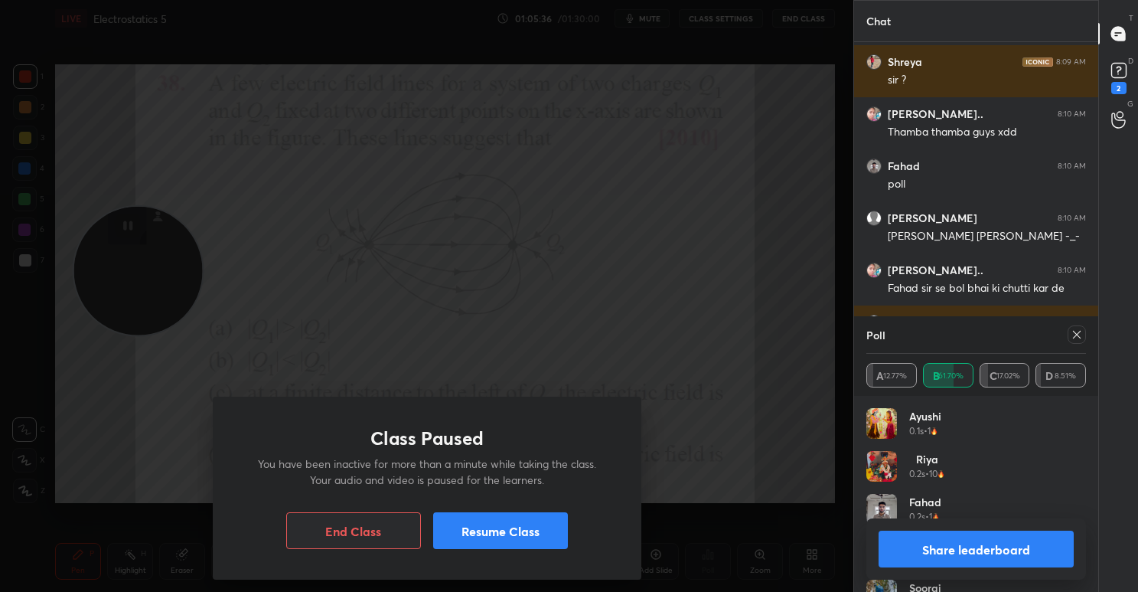
click at [514, 528] on button "Resume Class" at bounding box center [500, 530] width 135 height 37
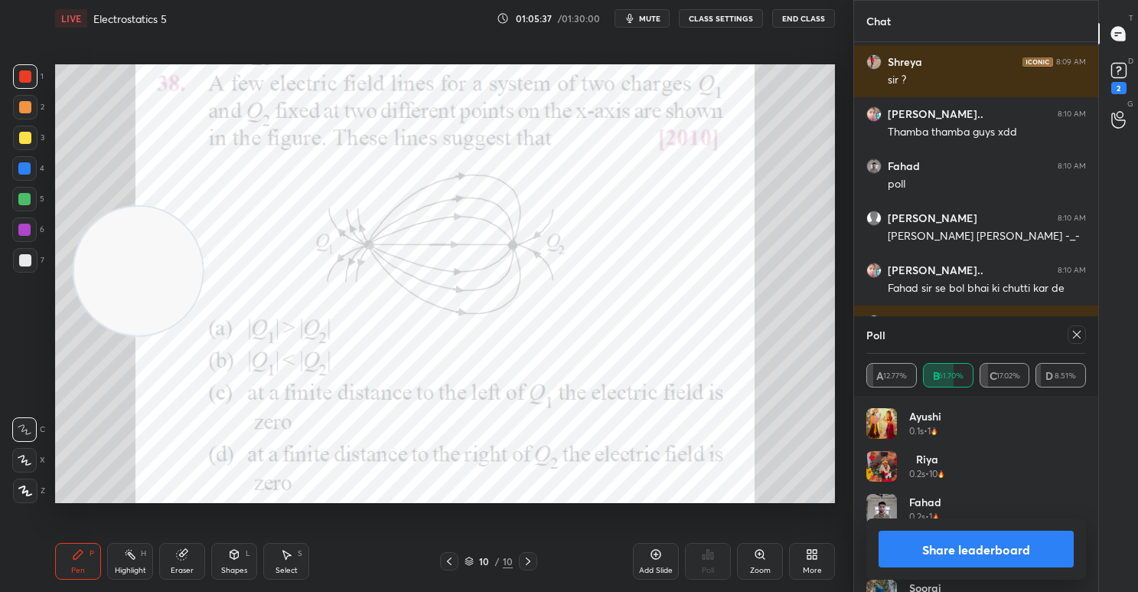
click at [975, 549] on button "Share leaderboard" at bounding box center [976, 548] width 195 height 37
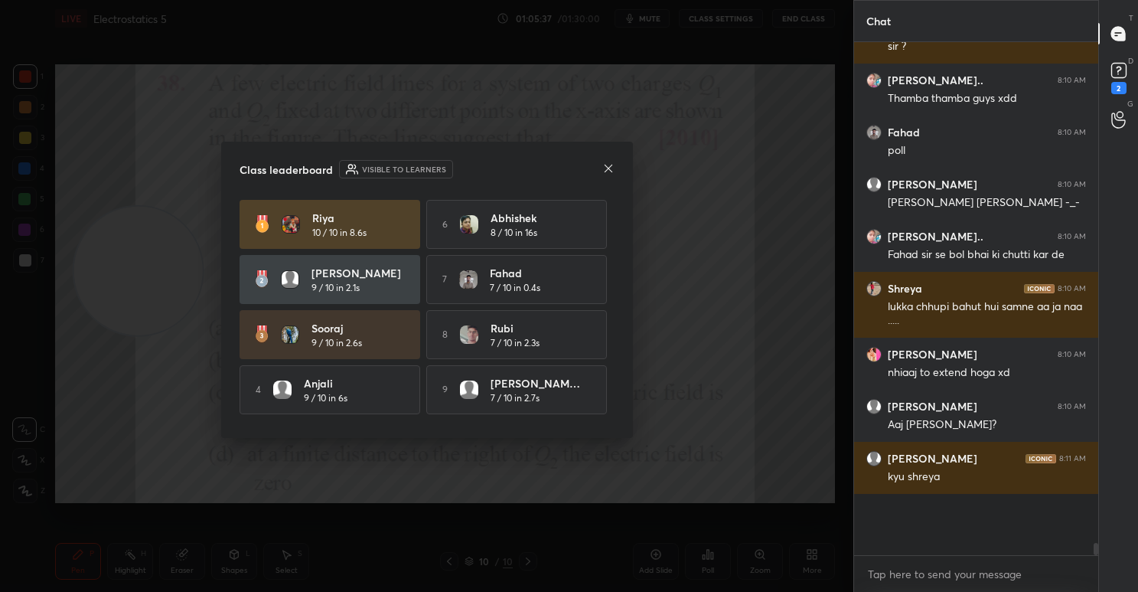
scroll to position [17820, 0]
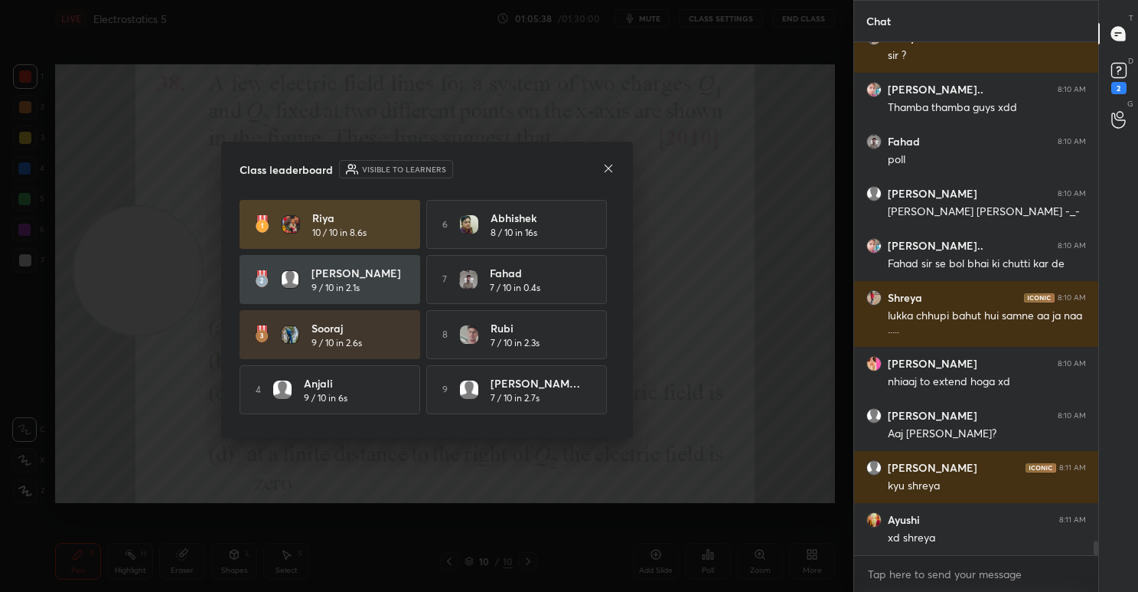
click at [611, 171] on icon at bounding box center [608, 169] width 8 height 8
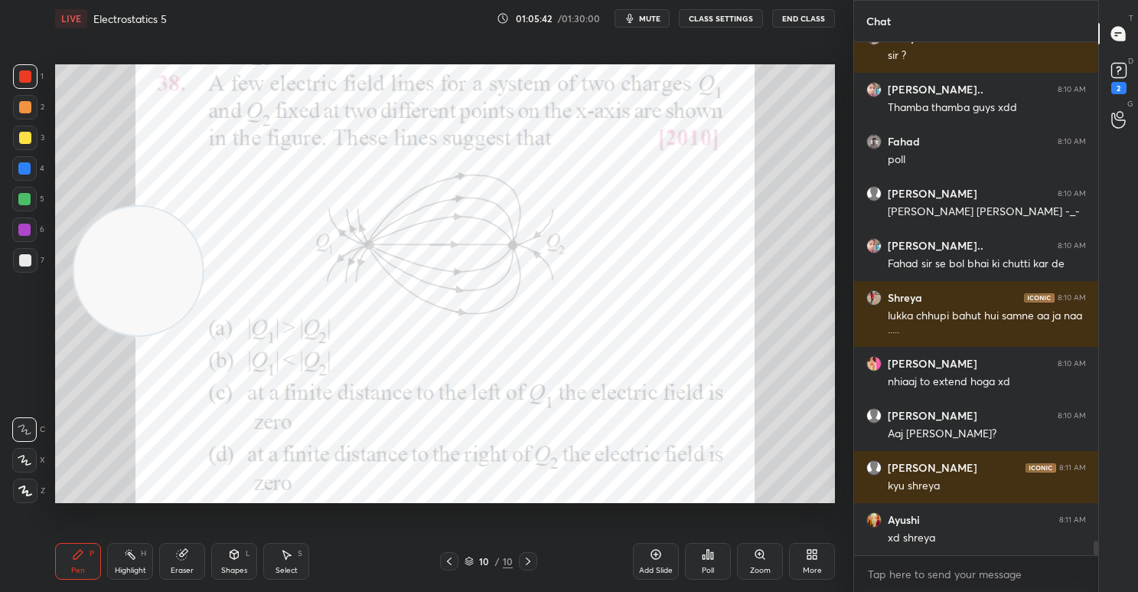
click at [12, 87] on div "1 2 3 4 5 6 7" at bounding box center [28, 171] width 32 height 214
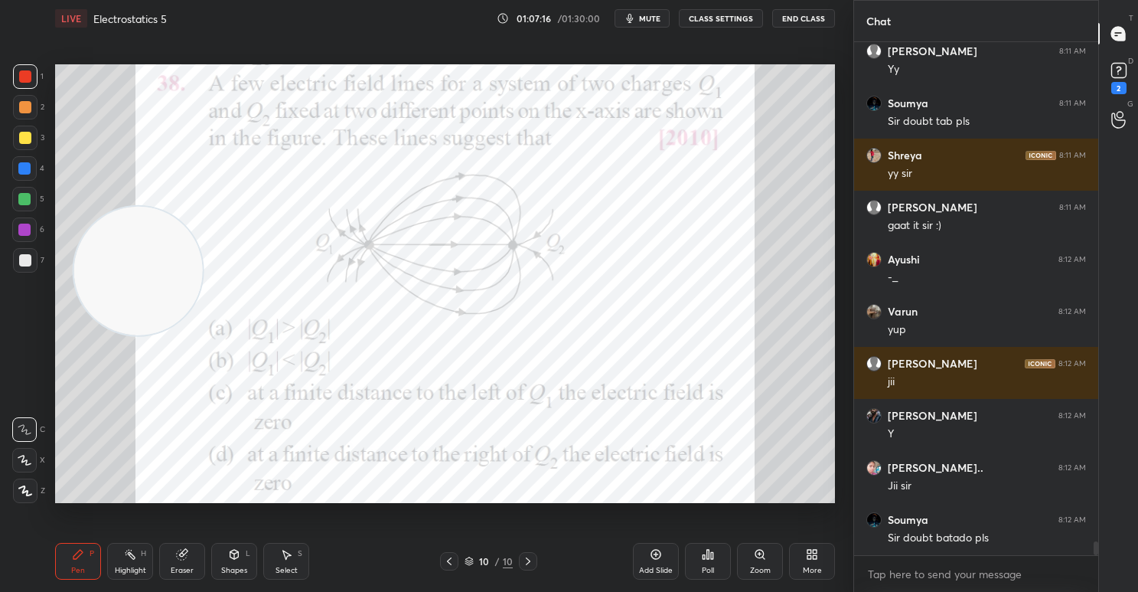
scroll to position [18703, 0]
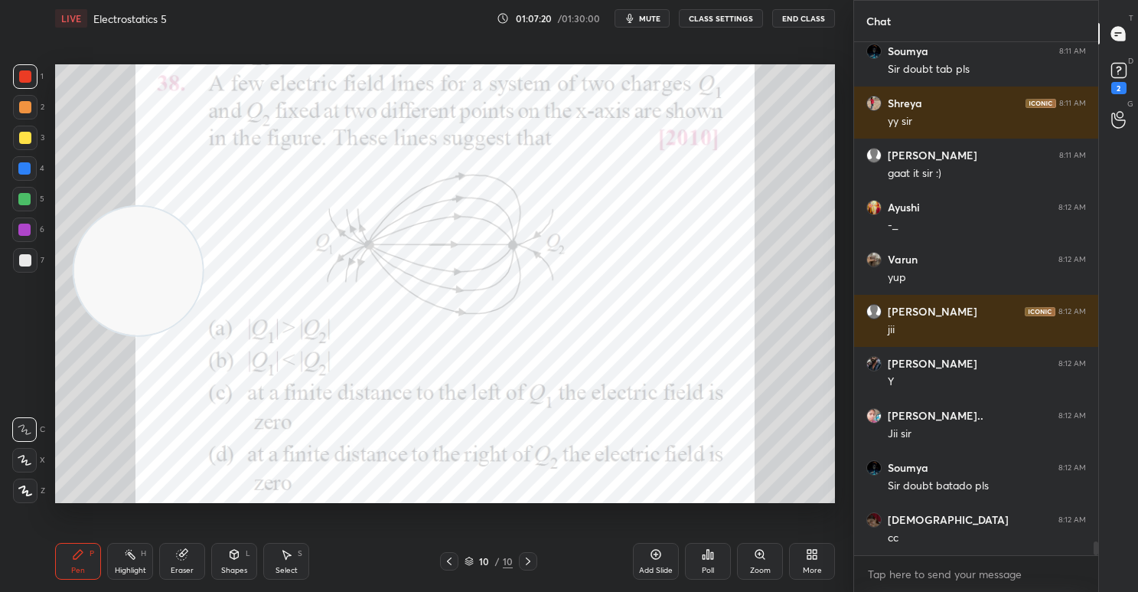
click at [808, 552] on icon at bounding box center [810, 552] width 4 height 4
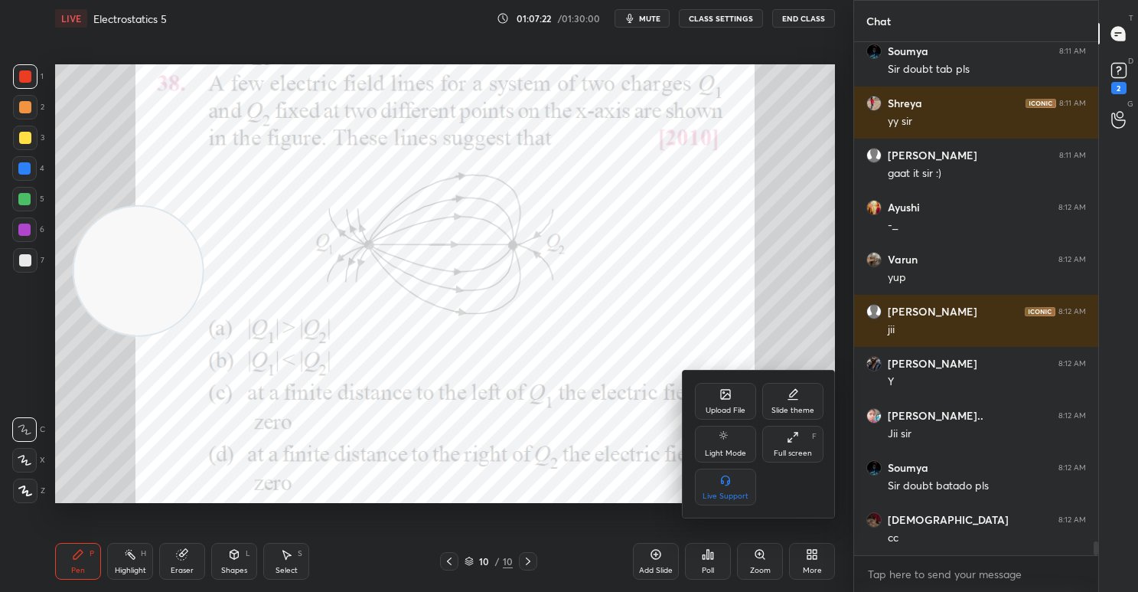
click at [726, 403] on div "Upload File" at bounding box center [725, 401] width 61 height 37
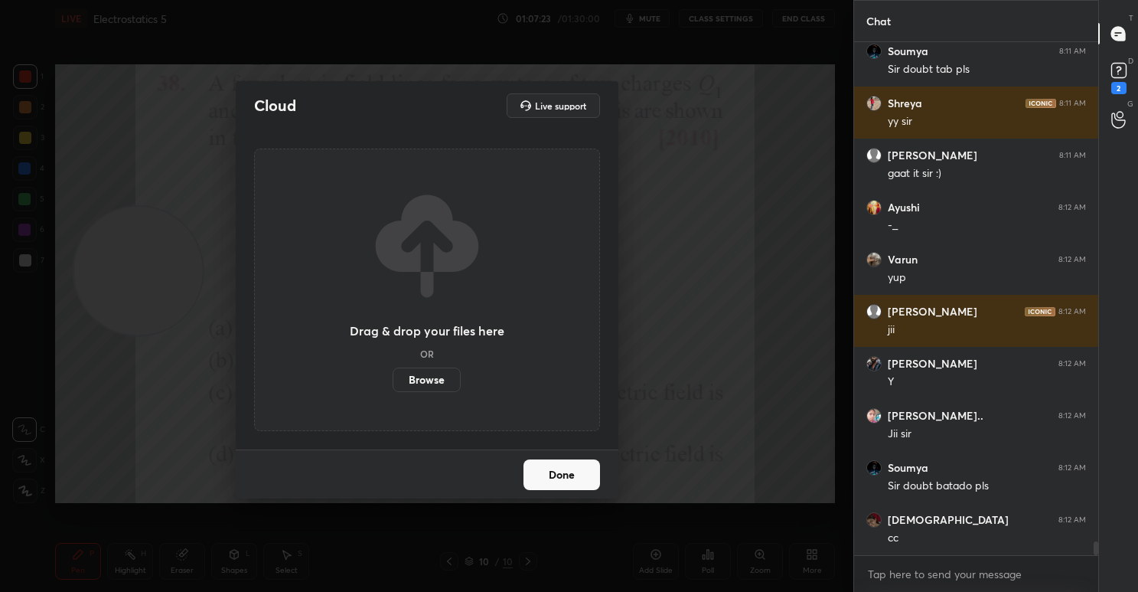
click at [439, 377] on label "Browse" at bounding box center [427, 379] width 68 height 24
click at [393, 377] on input "Browse" at bounding box center [393, 379] width 0 height 24
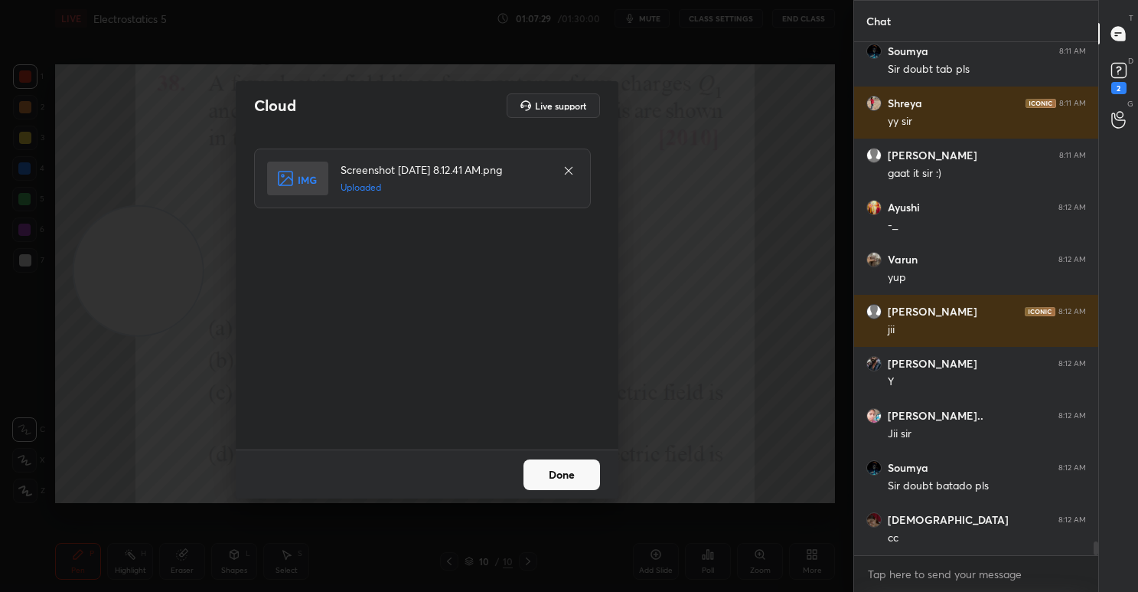
click at [586, 475] on button "Done" at bounding box center [562, 474] width 77 height 31
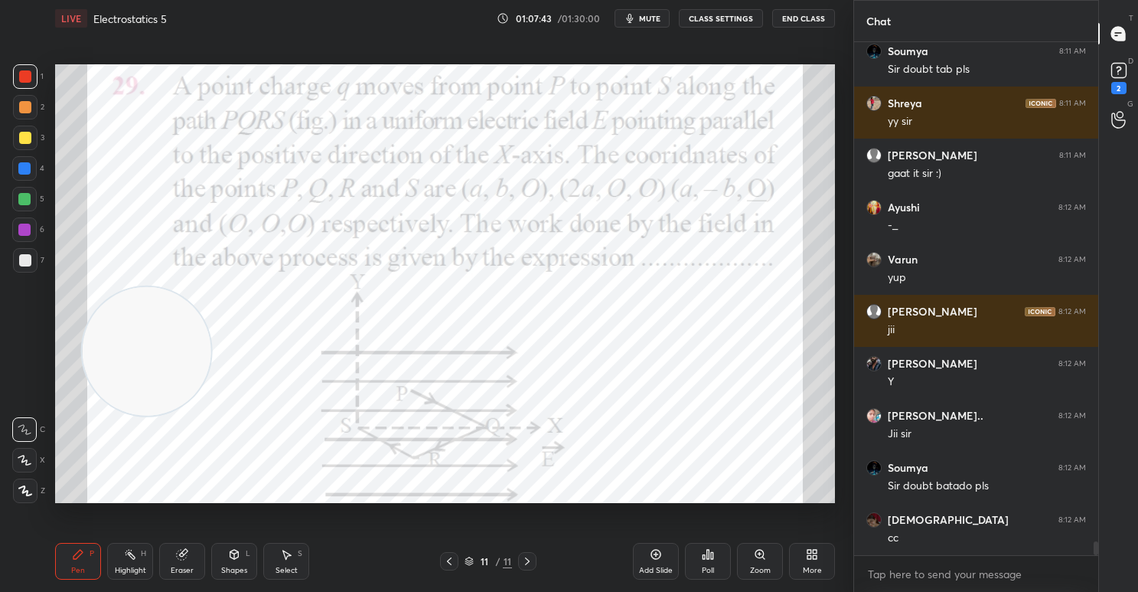
drag, startPoint x: 150, startPoint y: 286, endPoint x: 157, endPoint y: 366, distance: 79.9
click at [157, 366] on video at bounding box center [147, 351] width 129 height 129
click at [1114, 71] on rect at bounding box center [1118, 71] width 15 height 15
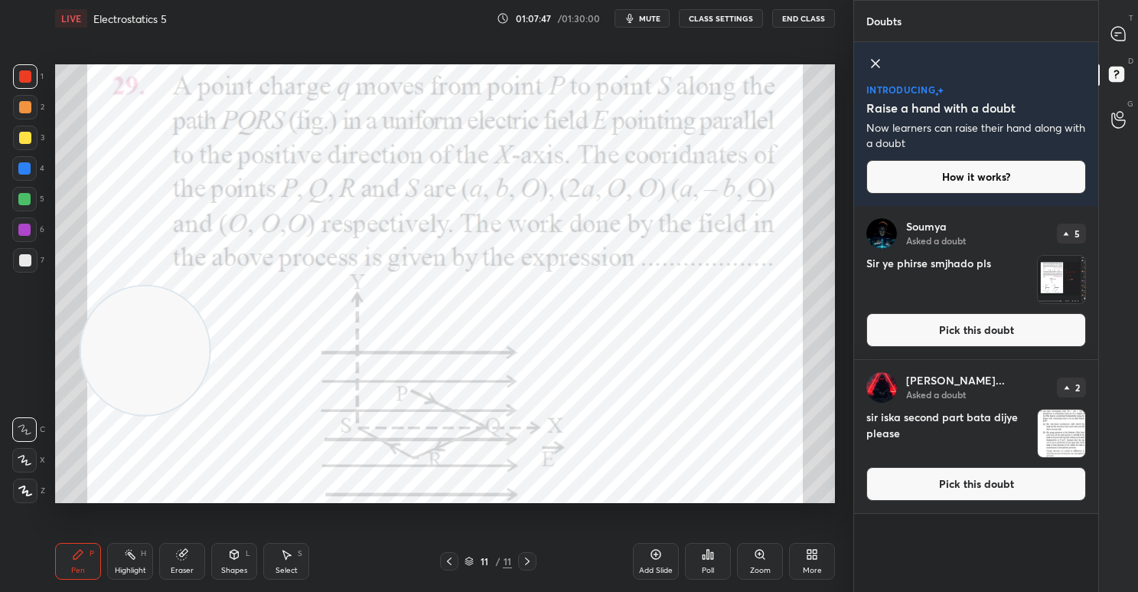
click at [989, 328] on button "Pick this doubt" at bounding box center [976, 330] width 220 height 34
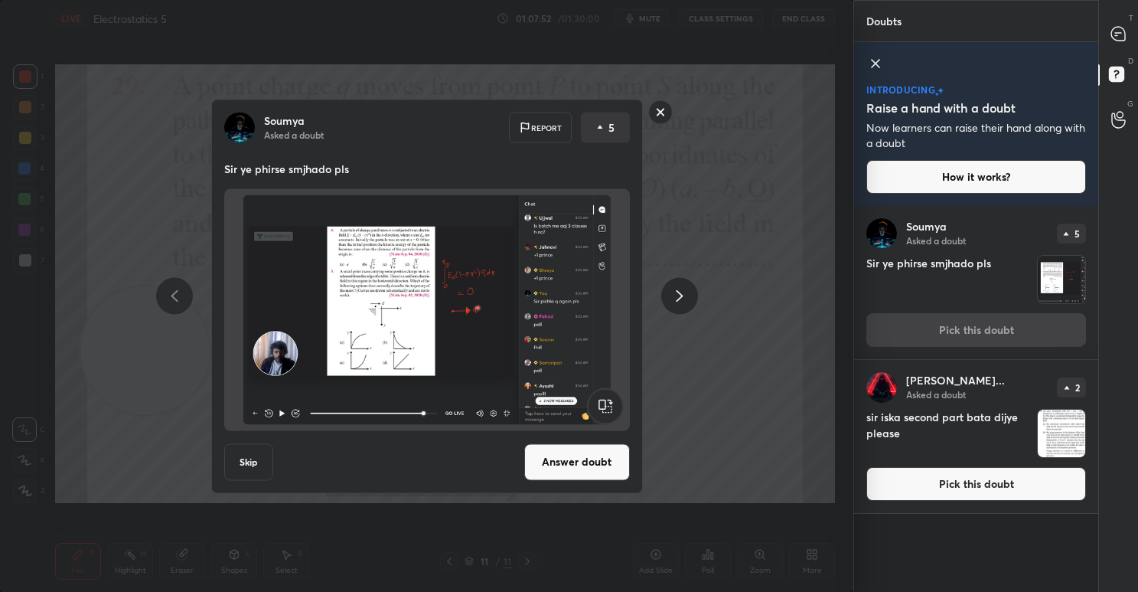
click at [660, 112] on rect at bounding box center [660, 112] width 24 height 24
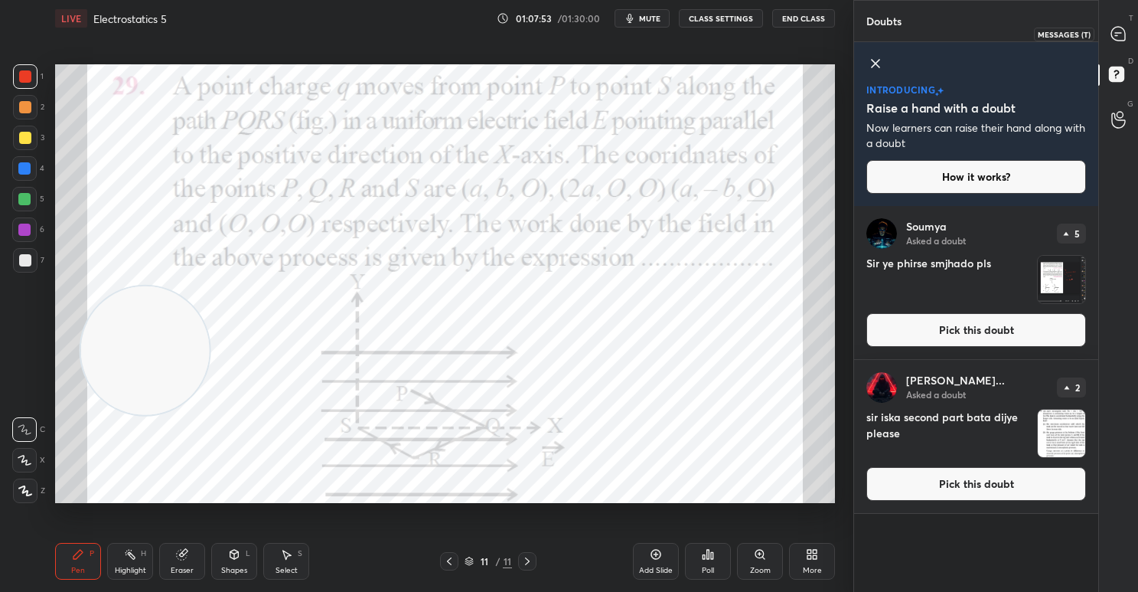
click at [1126, 32] on icon at bounding box center [1119, 34] width 16 height 16
type textarea "x"
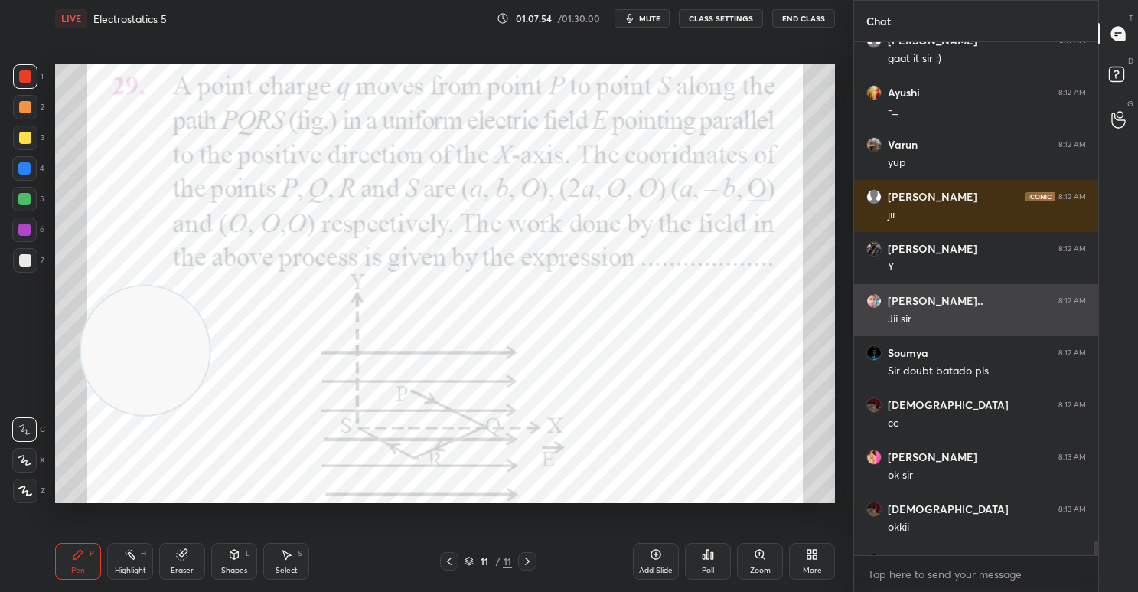
scroll to position [19310, 0]
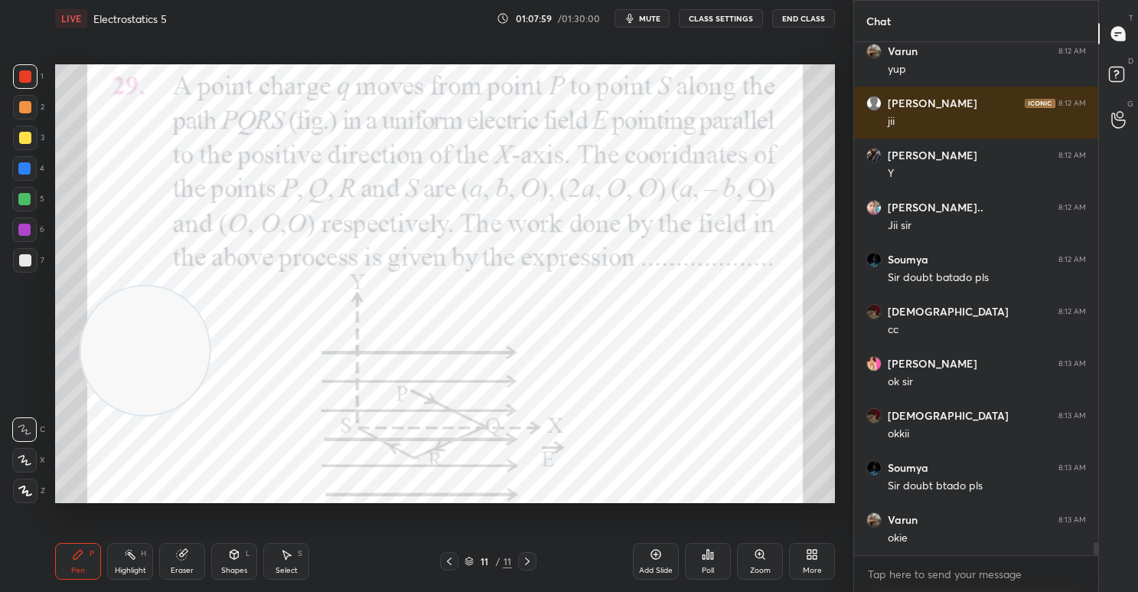
click at [642, 24] on button "mute" at bounding box center [642, 18] width 55 height 18
click at [736, 15] on button "CLASS SETTINGS" at bounding box center [721, 18] width 84 height 18
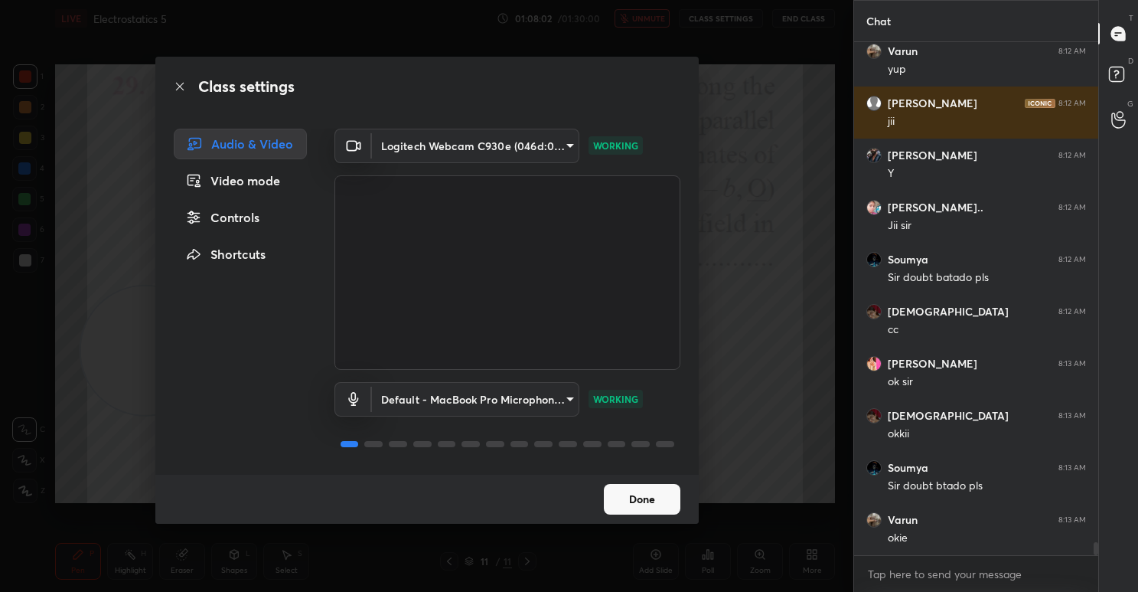
click at [270, 180] on div "Video mode" at bounding box center [240, 180] width 133 height 31
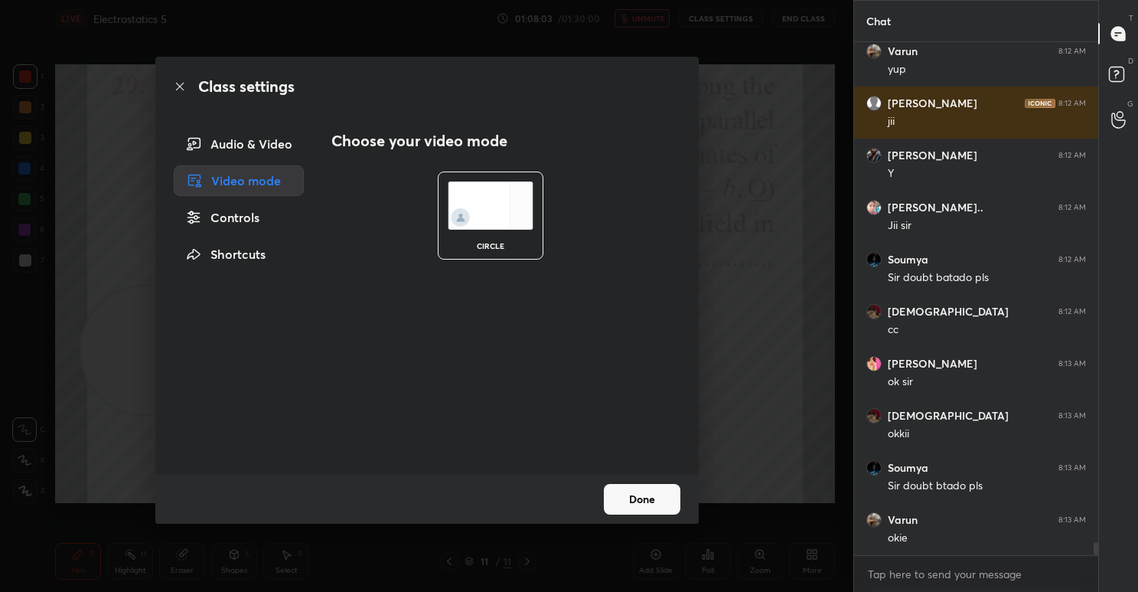
click at [254, 148] on div "Audio & Video" at bounding box center [239, 144] width 130 height 31
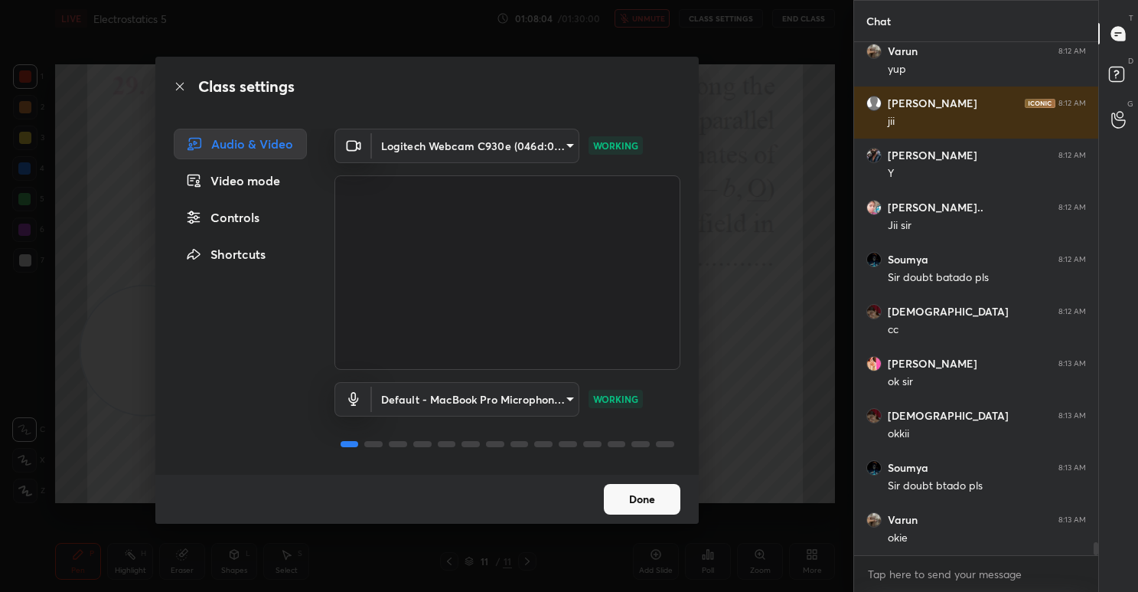
click at [554, 141] on body "1 2 3 4 5 6 7 C X Z C X Z E E Erase all H H LIVE Electrostatics 5 01:08:04 / 01…" at bounding box center [569, 296] width 1138 height 592
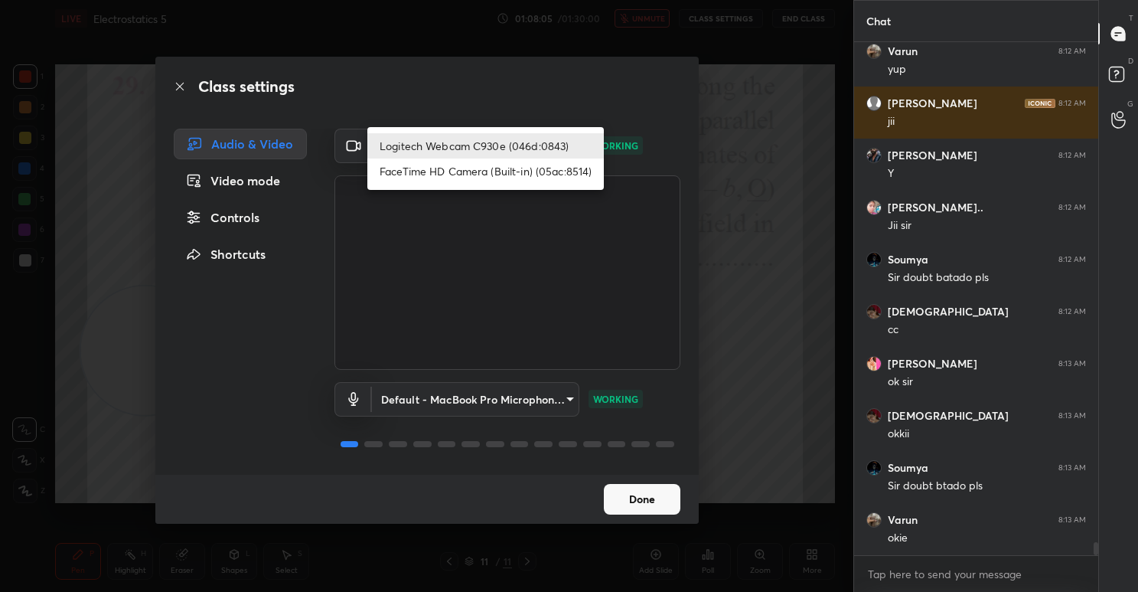
click at [453, 166] on li "FaceTime HD Camera (Built-in) (05ac:8514)" at bounding box center [485, 170] width 237 height 25
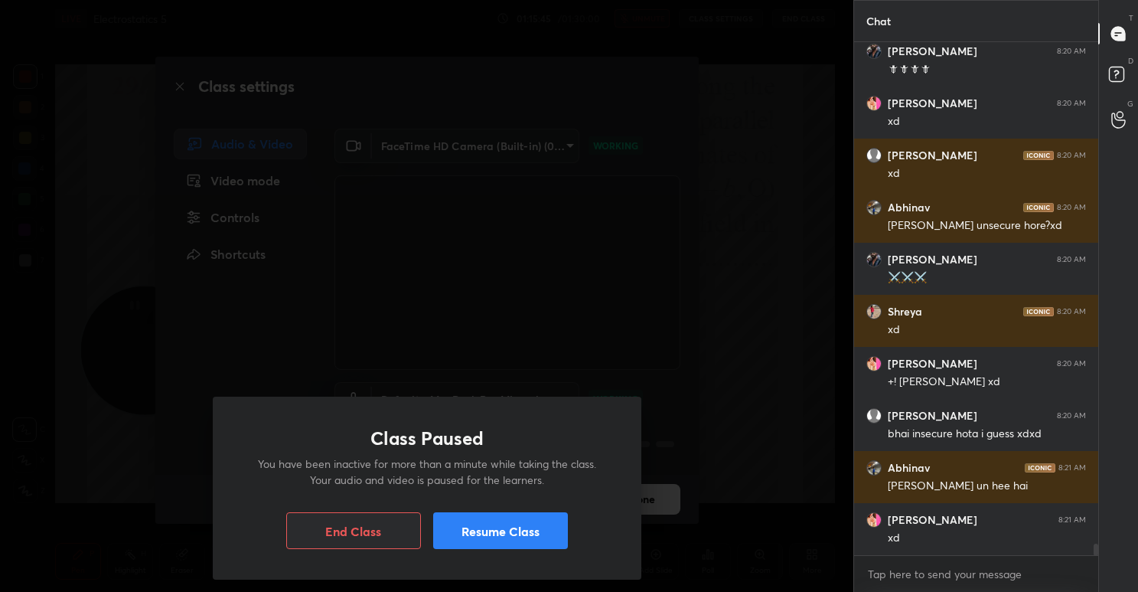
scroll to position [23179, 0]
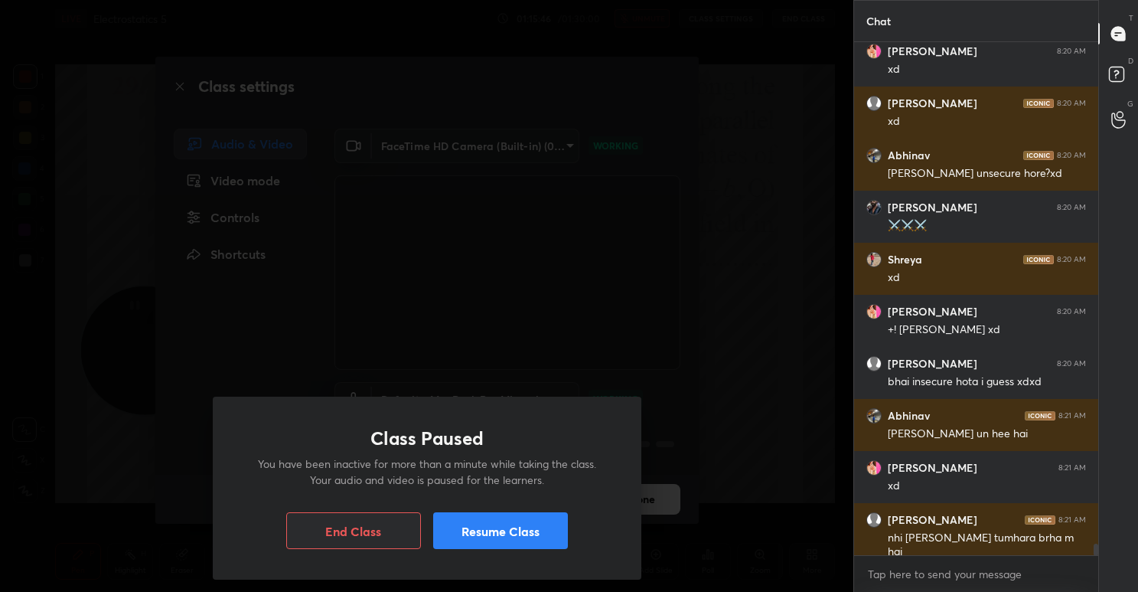
click at [545, 549] on div "Class Paused You have been inactive for more than a minute while taking the cla…" at bounding box center [427, 488] width 429 height 183
click at [529, 539] on button "Resume Class" at bounding box center [500, 530] width 135 height 37
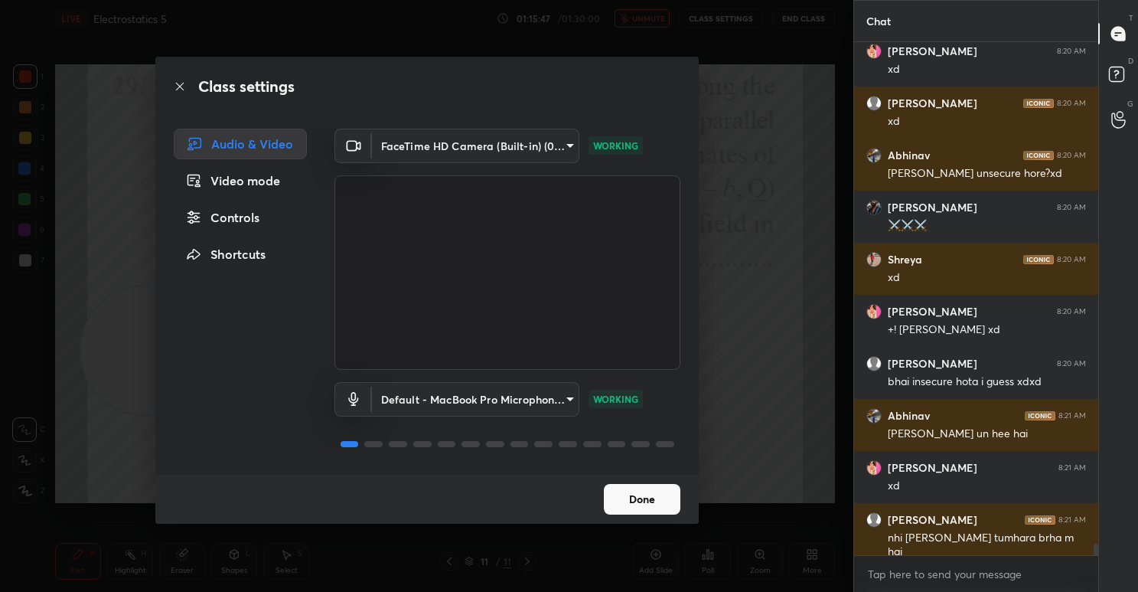
scroll to position [23231, 0]
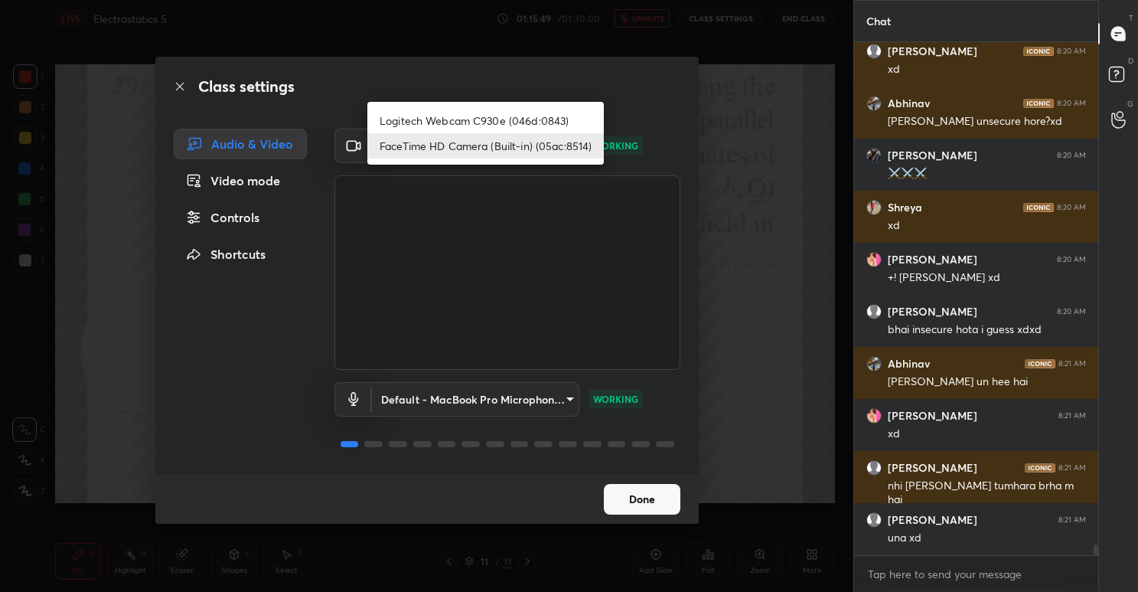
click at [564, 142] on body "1 2 3 4 5 6 7 C X Z C X Z E E Erase all H H LIVE Electrostatics 5 01:15:49 / 01…" at bounding box center [569, 296] width 1138 height 592
click at [498, 123] on li "Logitech Webcam C930e (046d:0843)" at bounding box center [485, 120] width 237 height 25
type input "ebdcf50b2301685601d797a7a5a16dd30925fb69636cc7fa81dc869e99e17153"
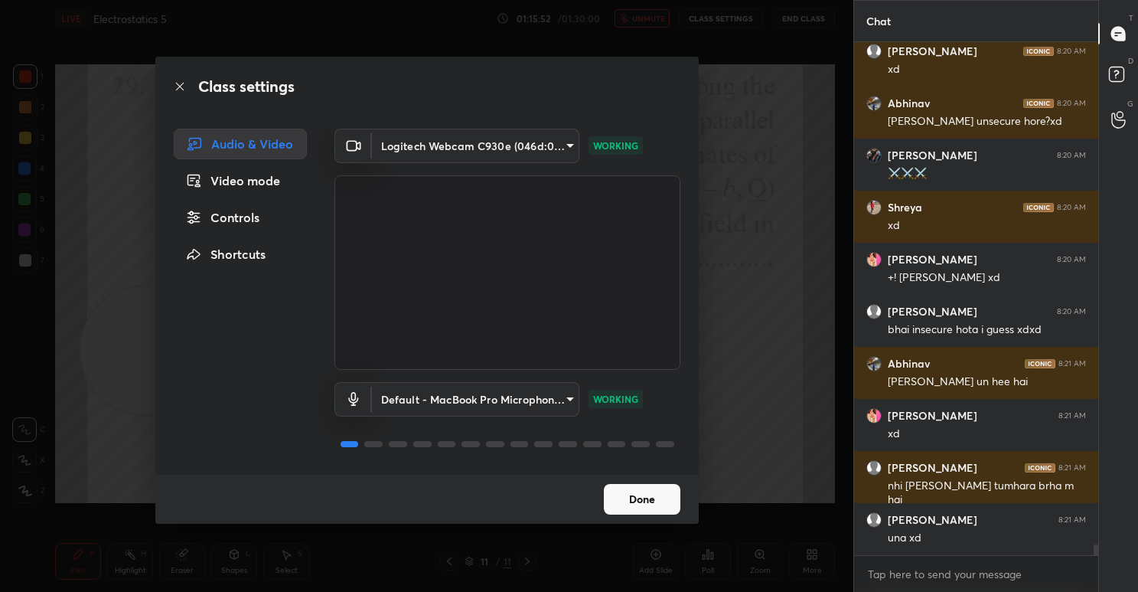
click at [646, 502] on button "Done" at bounding box center [642, 499] width 77 height 31
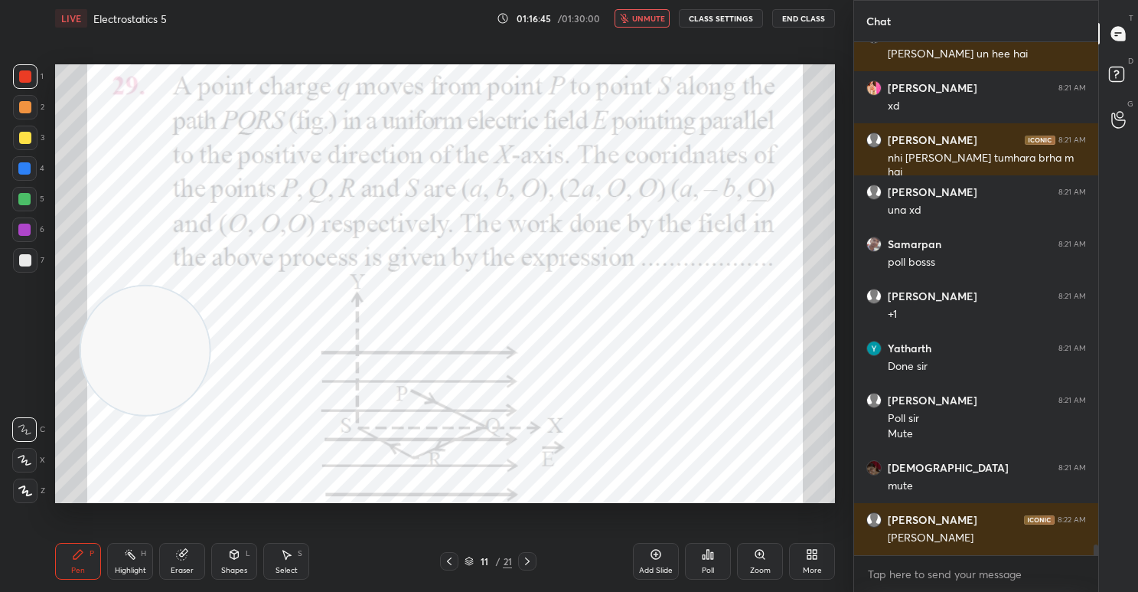
scroll to position [23610, 0]
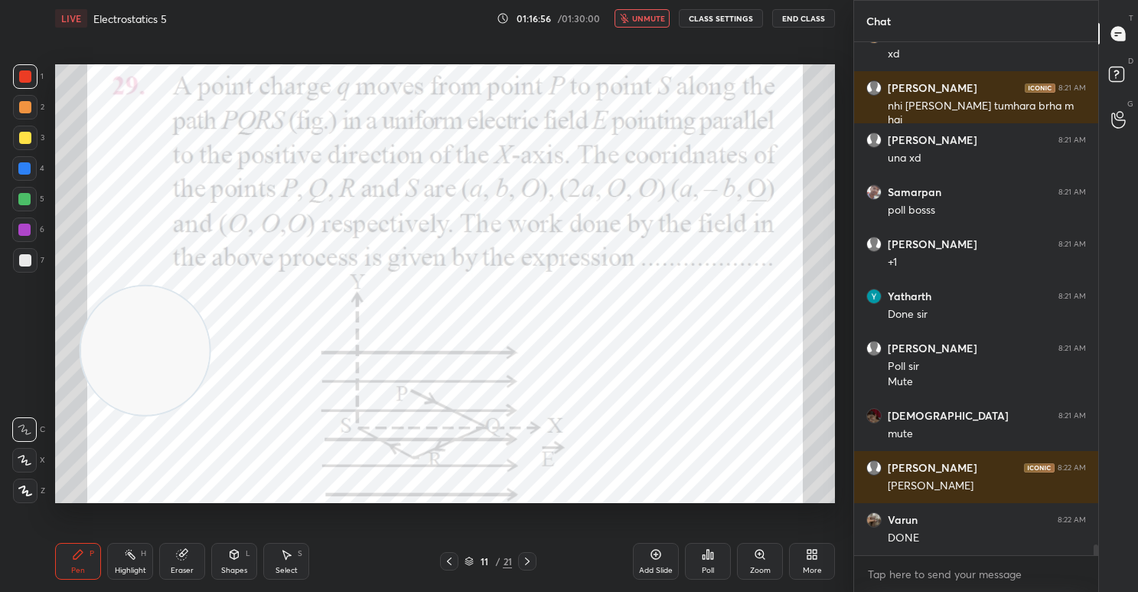
click at [650, 33] on div "LIVE Electrostatics 5 01:16:56 / 01:30:00 unmute CLASS SETTINGS End Class" at bounding box center [445, 18] width 780 height 37
click at [641, 21] on span "unmute" at bounding box center [648, 18] width 33 height 11
drag, startPoint x: 188, startPoint y: 557, endPoint x: 227, endPoint y: 521, distance: 53.1
click at [191, 555] on div "Eraser" at bounding box center [182, 561] width 46 height 37
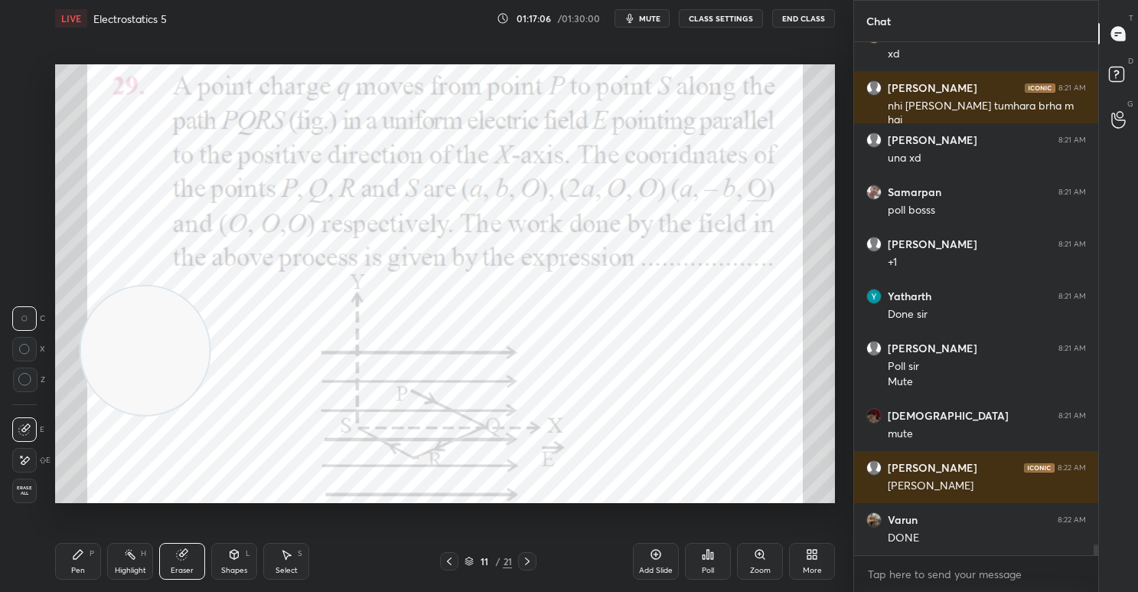
click at [86, 572] on div "Pen P" at bounding box center [78, 561] width 46 height 37
click at [711, 561] on div "Poll" at bounding box center [708, 561] width 46 height 37
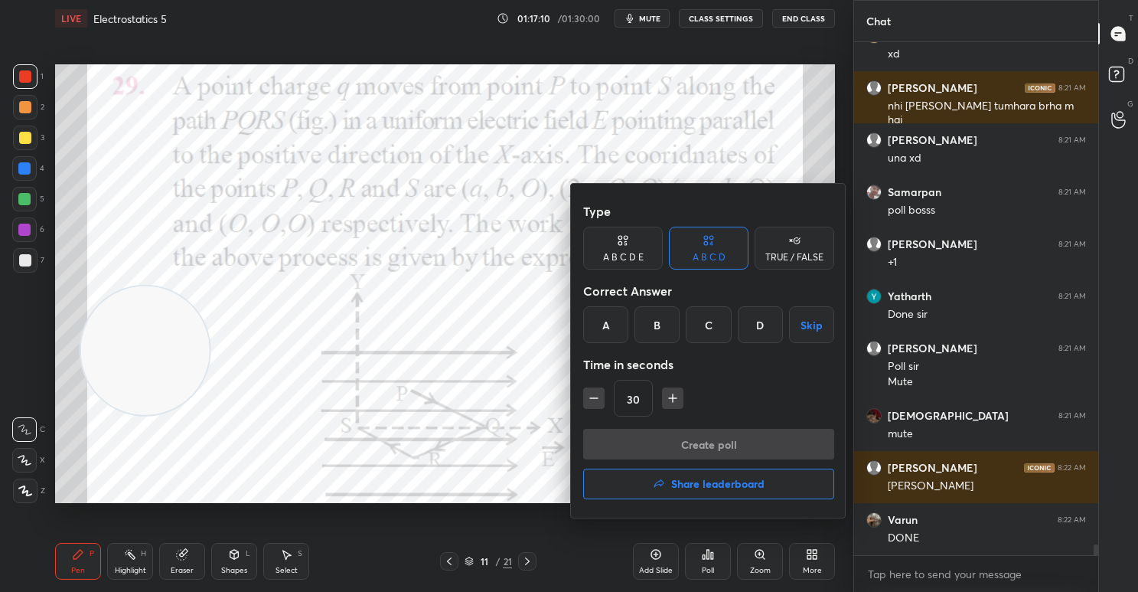
click at [791, 245] on icon at bounding box center [794, 240] width 12 height 15
click at [624, 323] on div "True" at bounding box center [623, 324] width 80 height 37
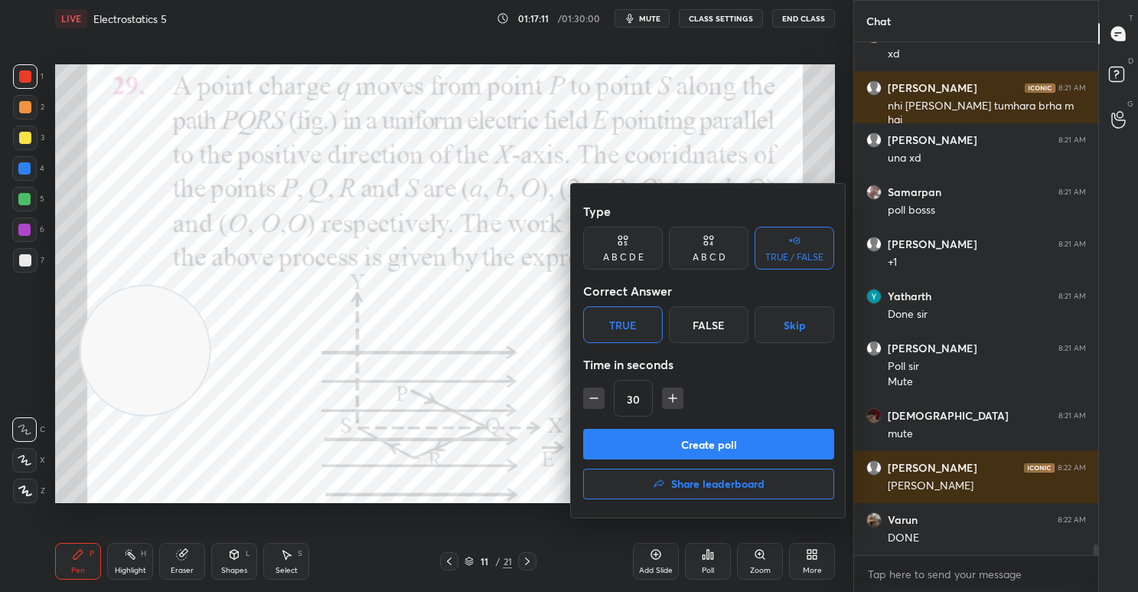
click at [729, 441] on button "Create poll" at bounding box center [708, 444] width 251 height 31
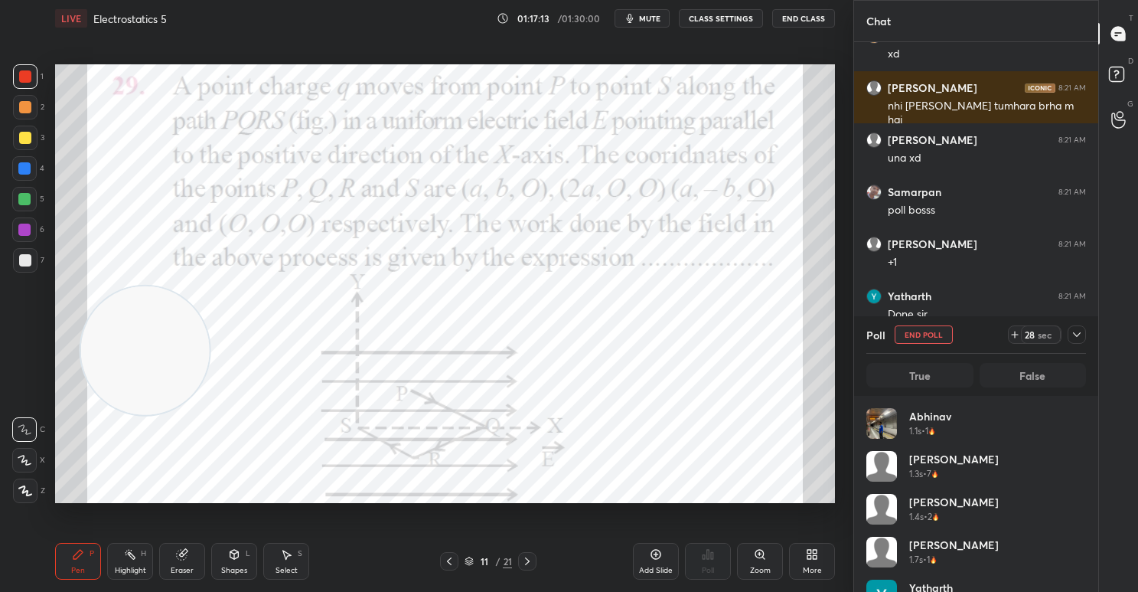
scroll to position [179, 214]
click at [1079, 332] on icon at bounding box center [1077, 334] width 12 height 12
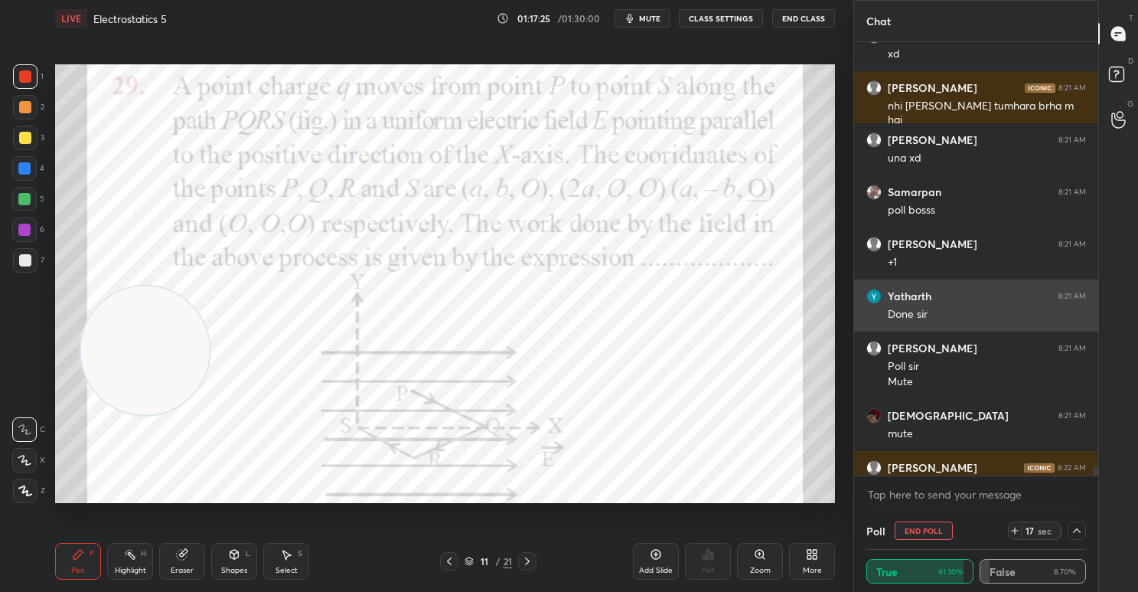
scroll to position [23690, 0]
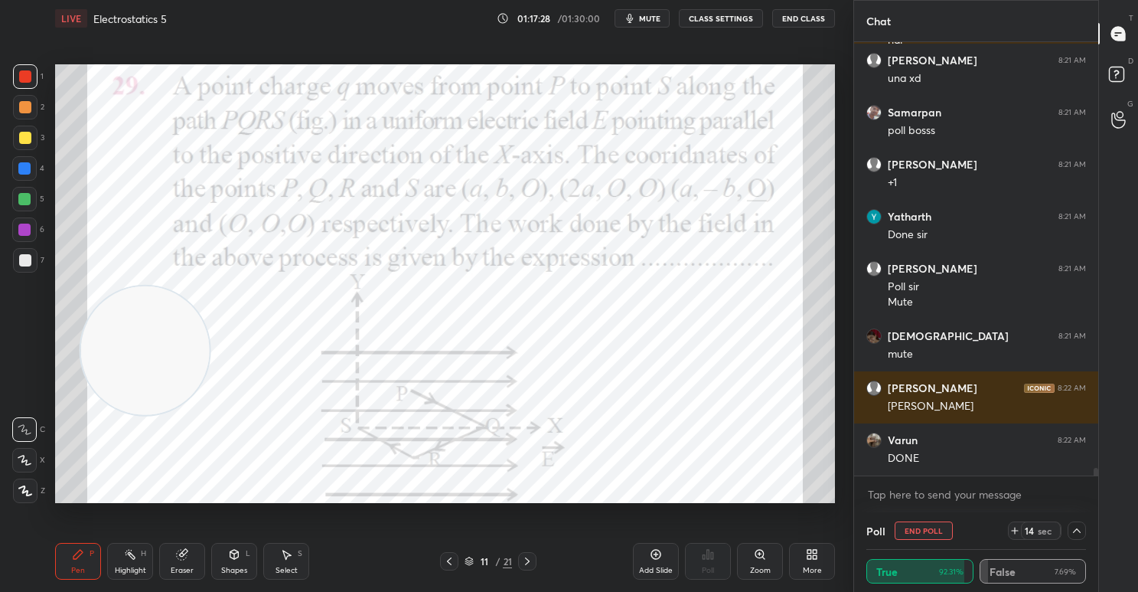
click at [1030, 531] on div "14" at bounding box center [1029, 530] width 12 height 12
click at [1032, 525] on div "15" at bounding box center [1029, 530] width 12 height 12
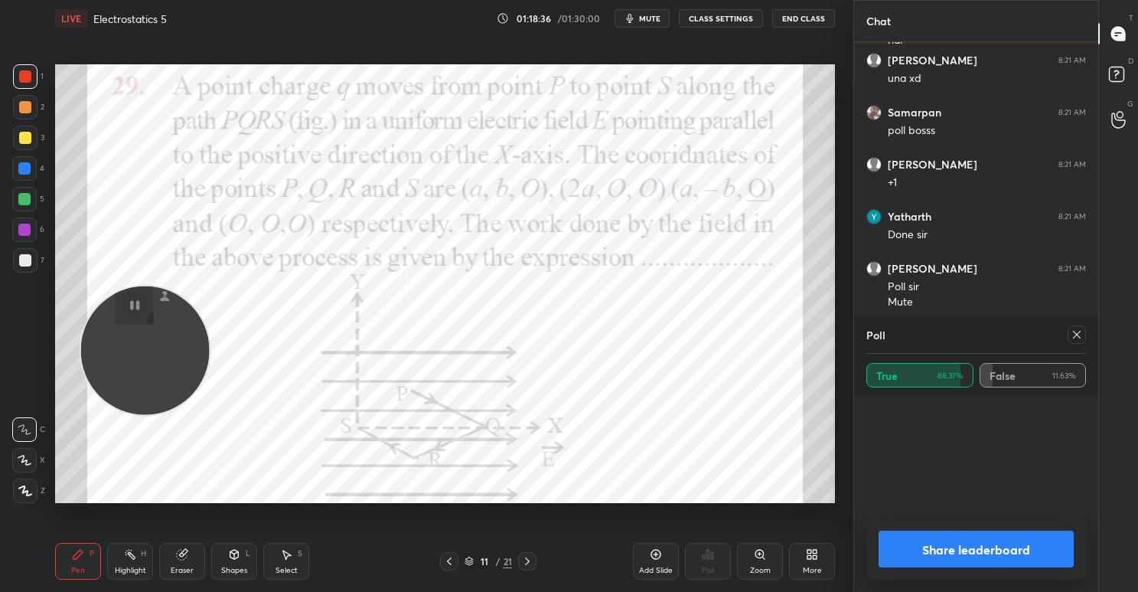
scroll to position [23846, 0]
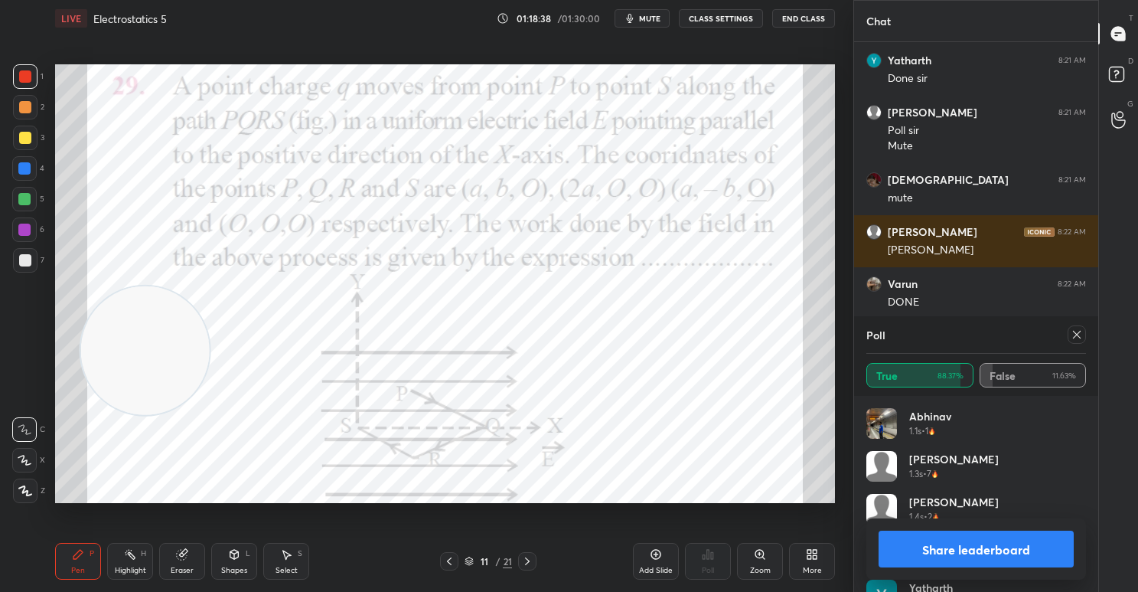
click at [962, 537] on button "Share leaderboard" at bounding box center [976, 548] width 195 height 37
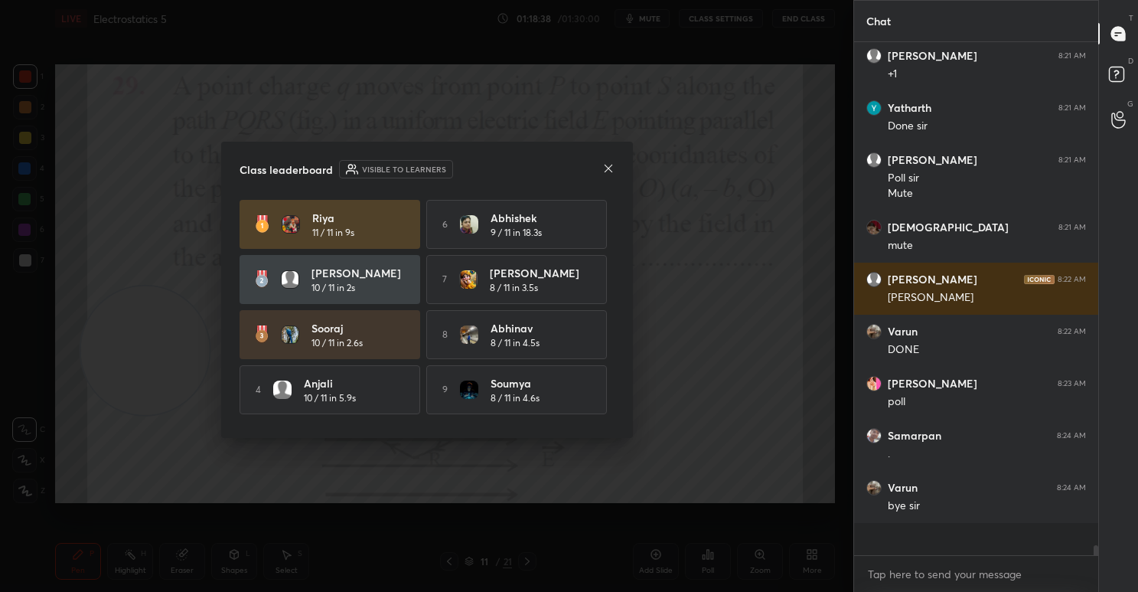
scroll to position [495, 239]
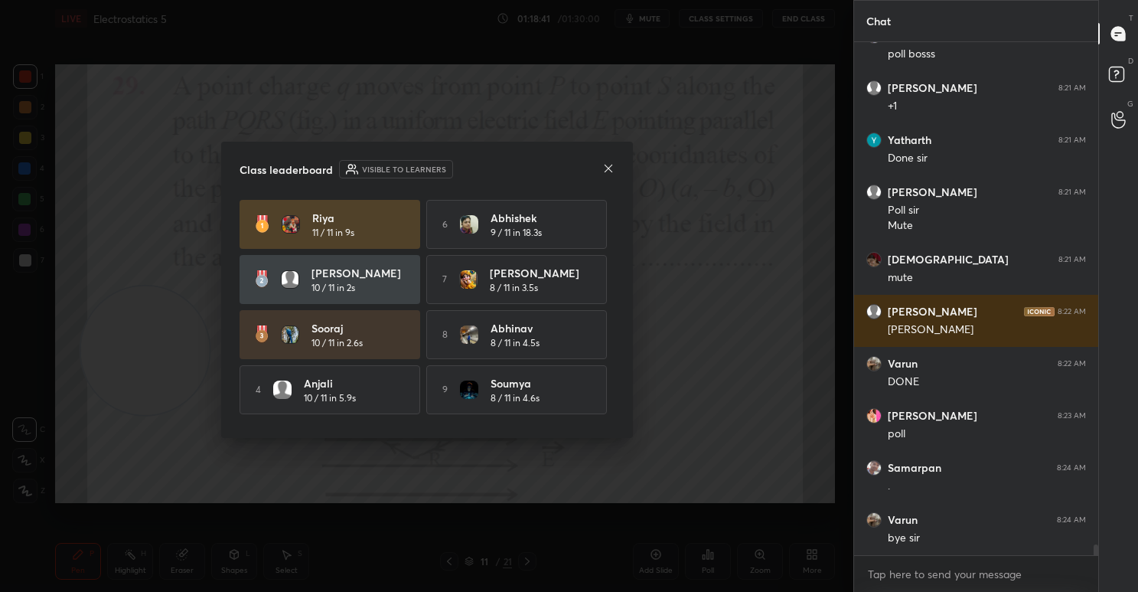
click at [615, 165] on div "Class leaderboard Visible to learners [PERSON_NAME] 11 / 11 in 9s 6 Abhishek 9 …" at bounding box center [427, 290] width 412 height 296
click at [609, 167] on icon at bounding box center [608, 168] width 12 height 12
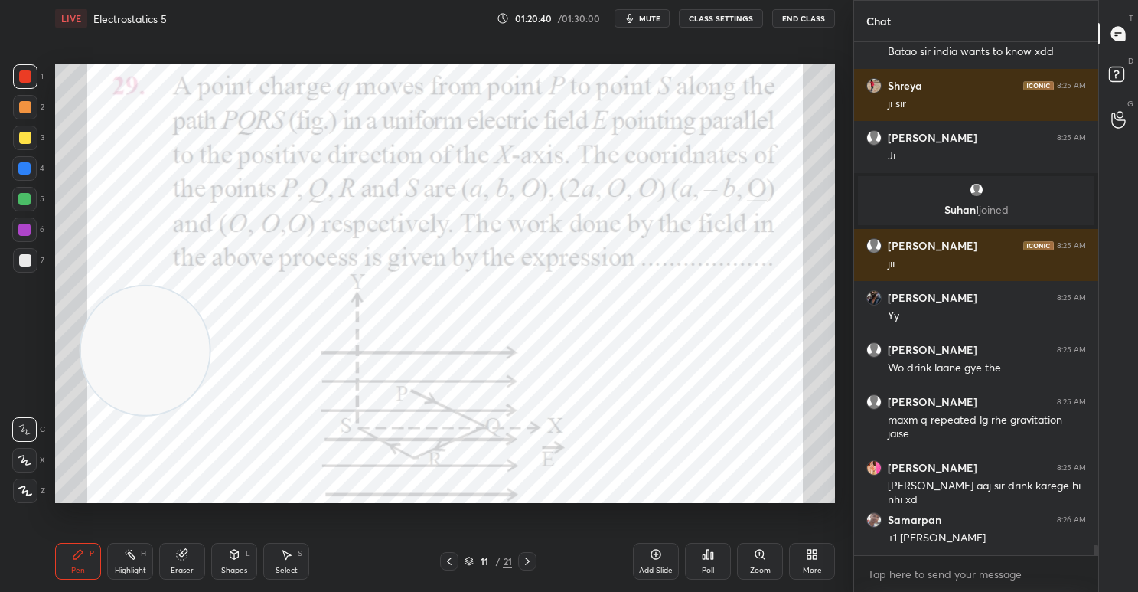
scroll to position [23303, 0]
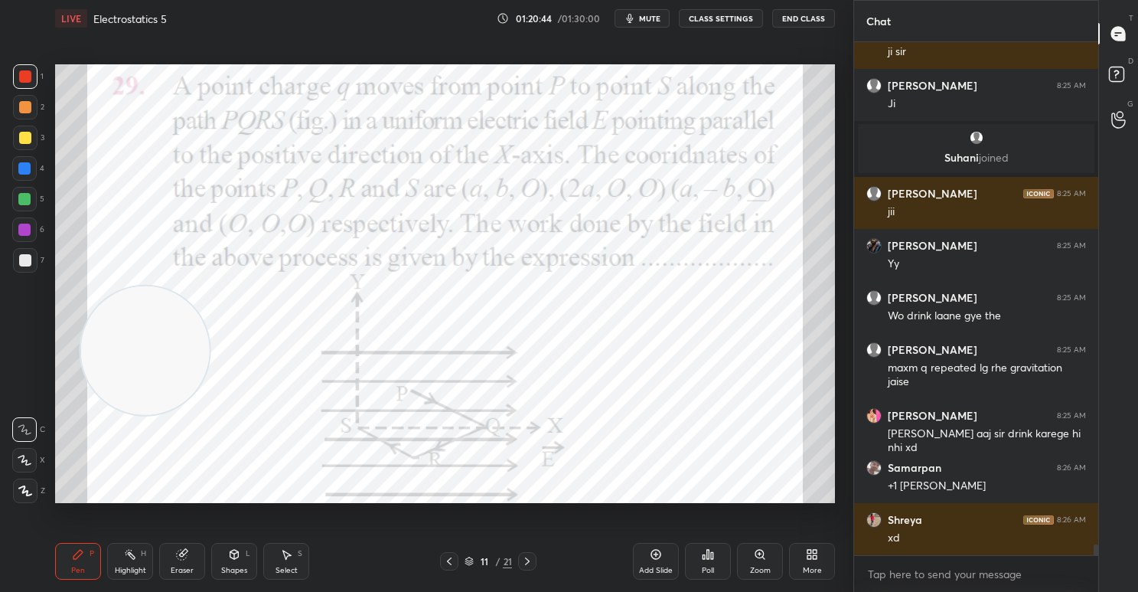
click at [807, 557] on icon at bounding box center [812, 554] width 12 height 12
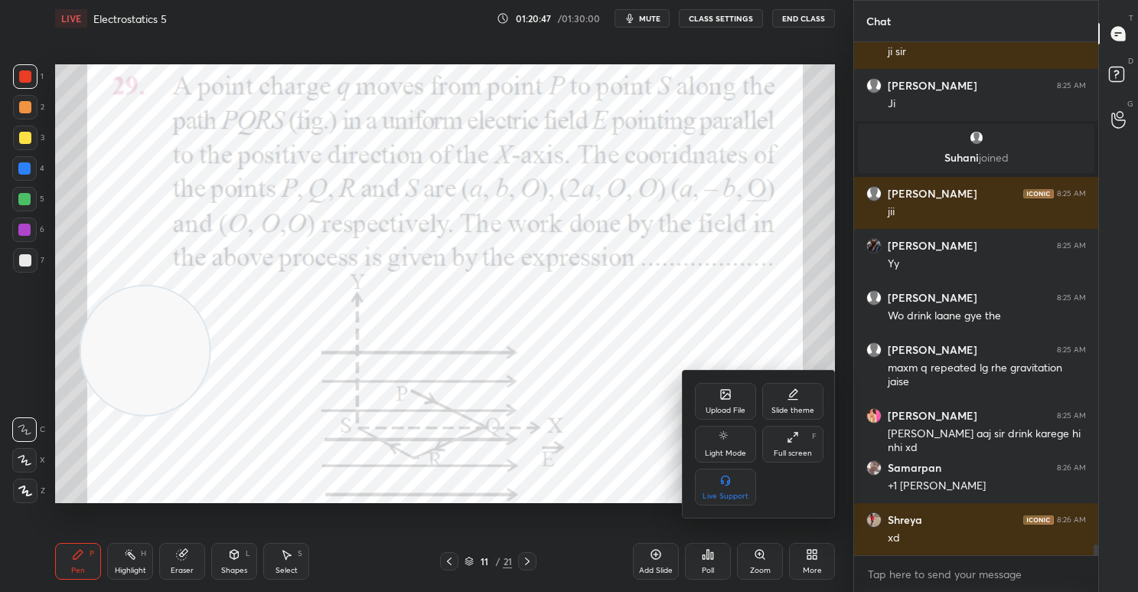
click at [707, 406] on div "Upload File" at bounding box center [726, 410] width 40 height 8
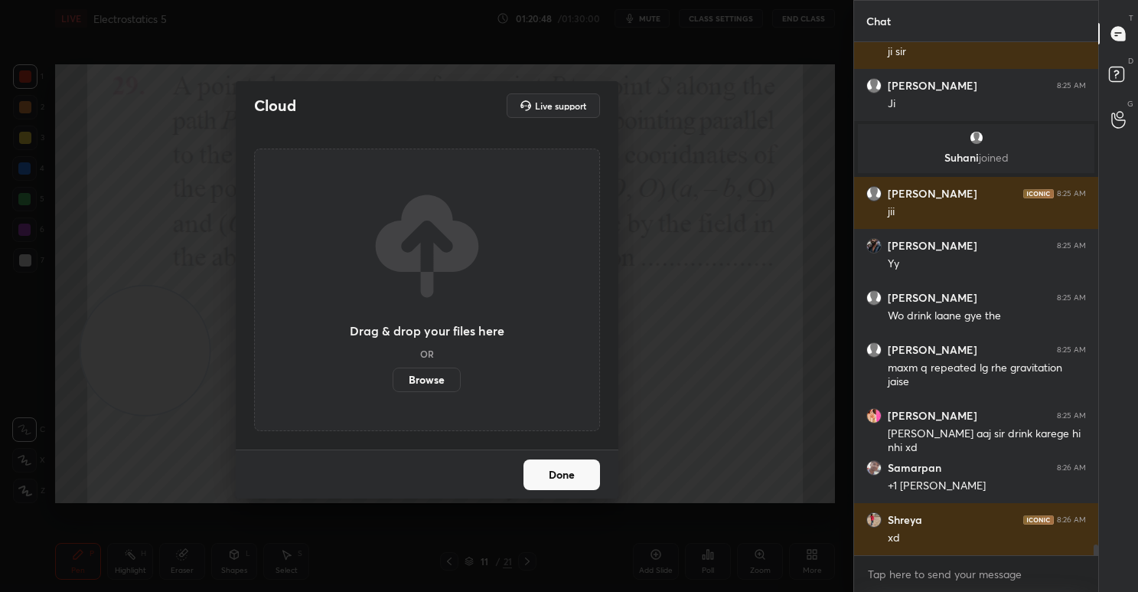
click at [435, 382] on label "Browse" at bounding box center [427, 379] width 68 height 24
click at [393, 382] on input "Browse" at bounding box center [393, 379] width 0 height 24
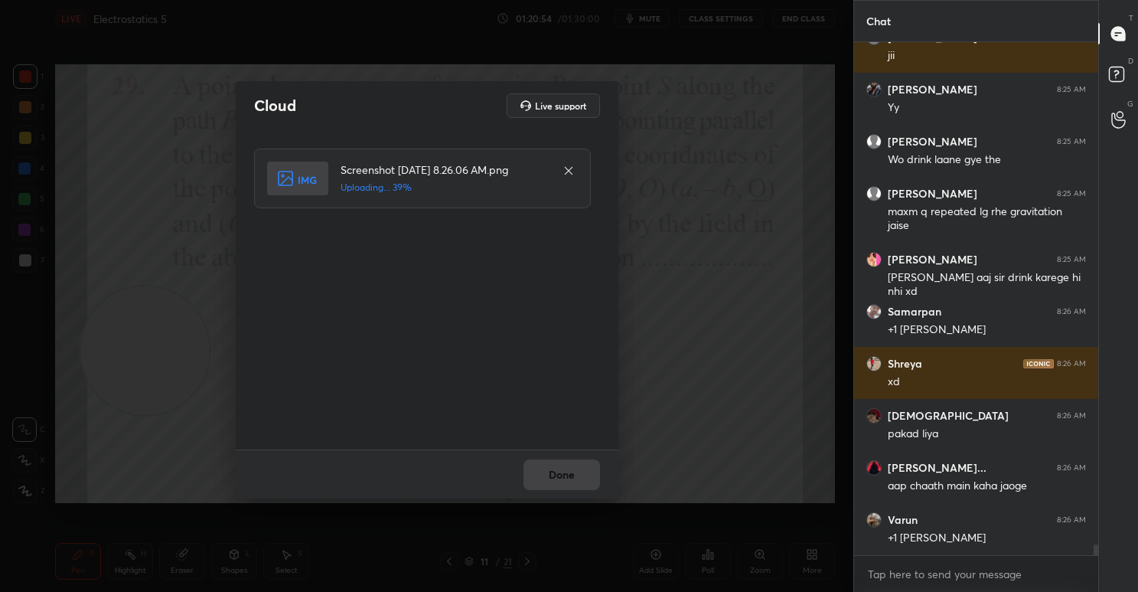
scroll to position [23511, 0]
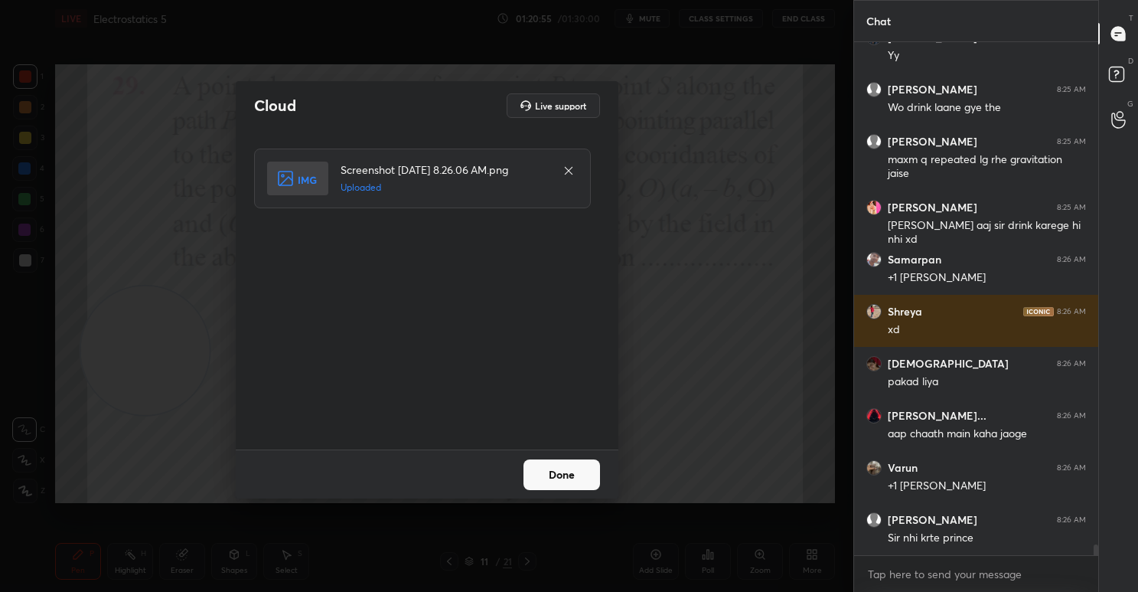
click at [550, 467] on button "Done" at bounding box center [562, 474] width 77 height 31
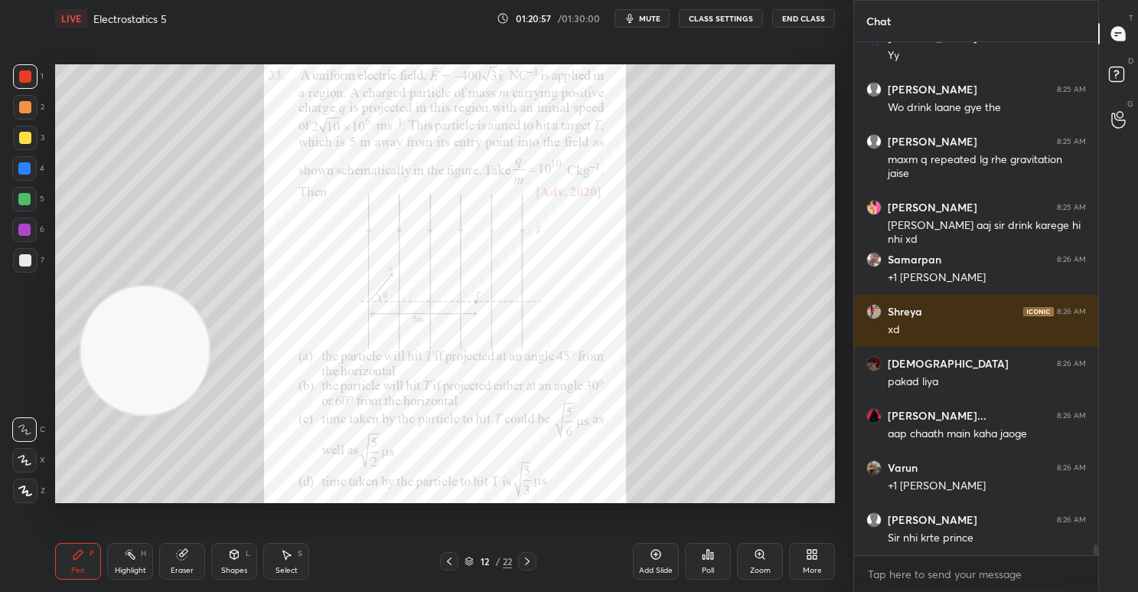
scroll to position [23577, 0]
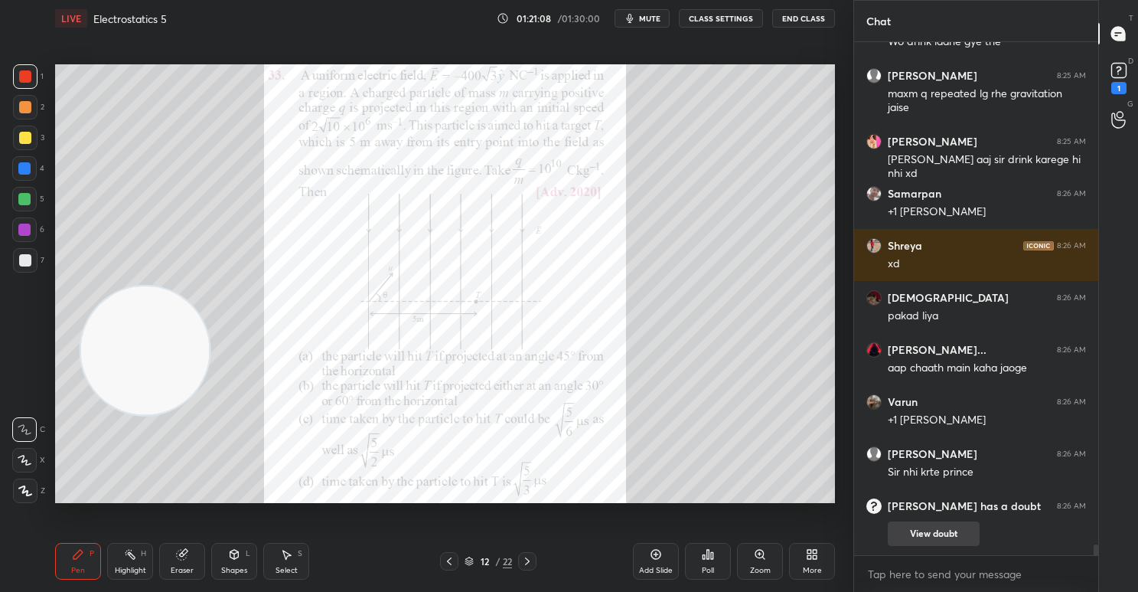
click at [915, 524] on button "View doubt" at bounding box center [934, 533] width 92 height 24
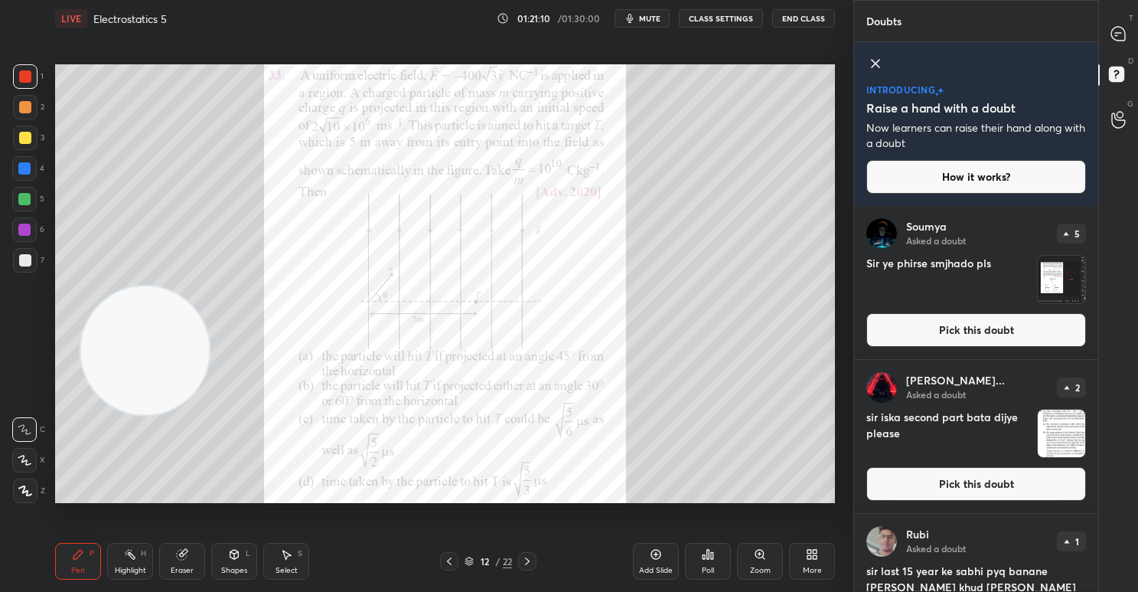
scroll to position [60, 0]
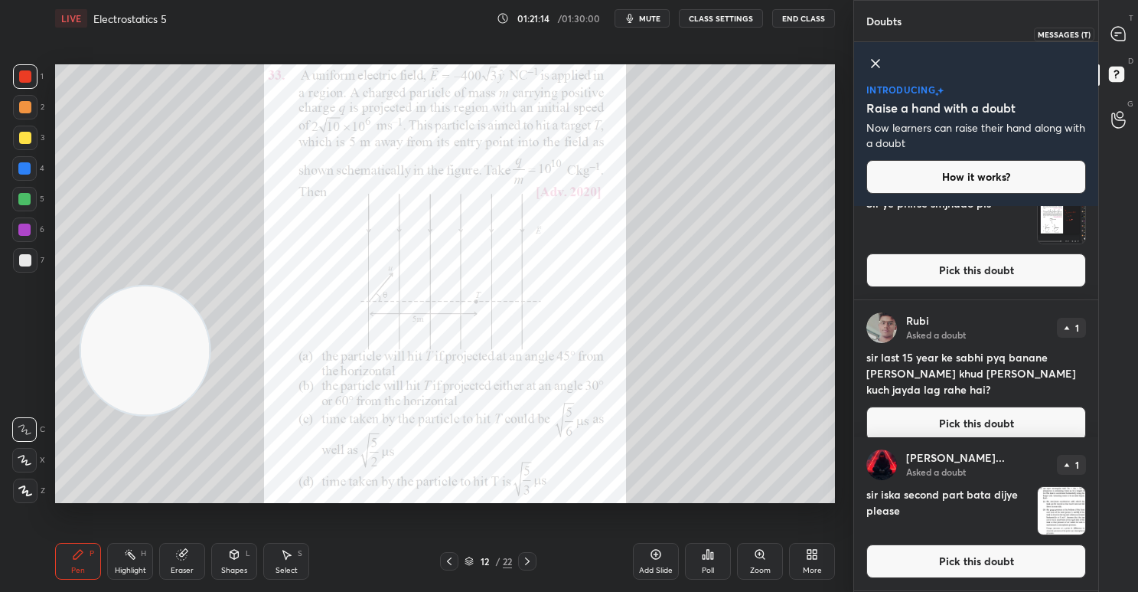
click at [1121, 37] on icon at bounding box center [1118, 34] width 14 height 14
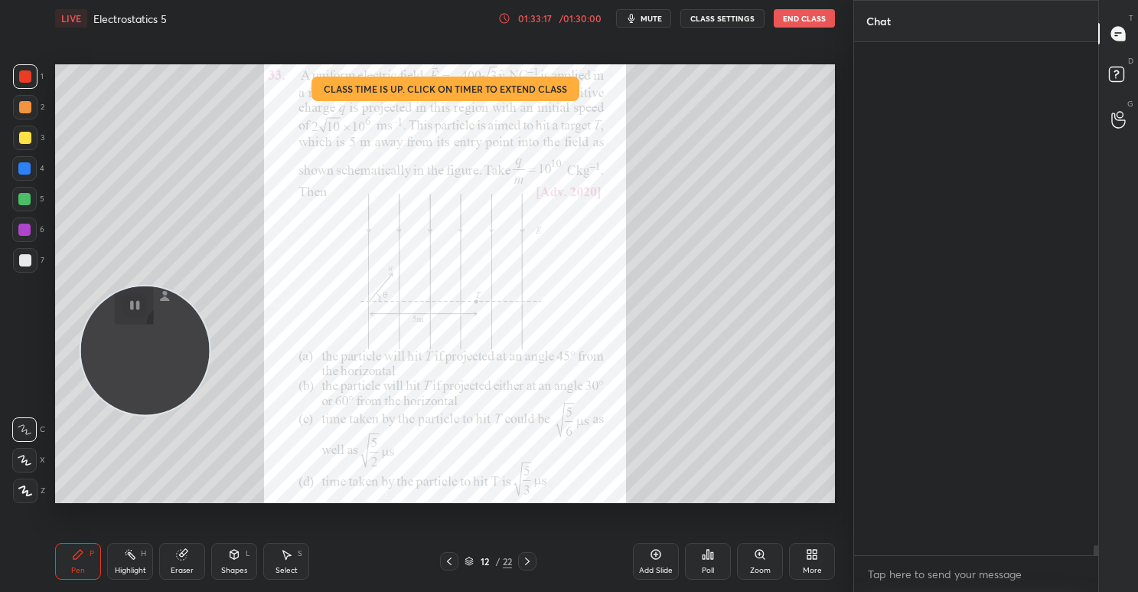
scroll to position [29387, 0]
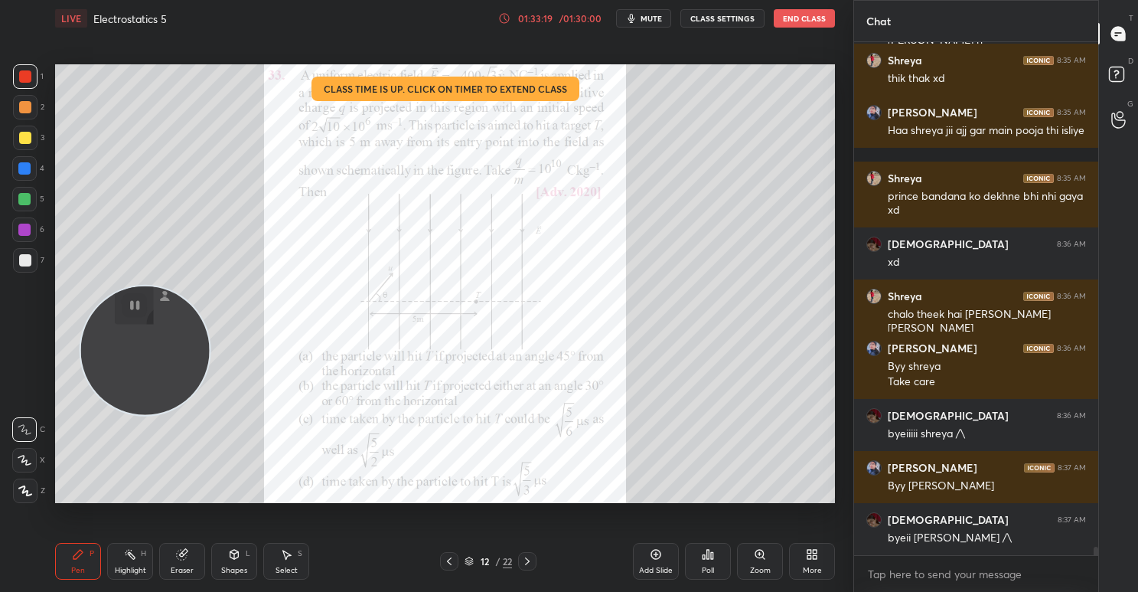
click at [799, 21] on button "End Class" at bounding box center [804, 18] width 61 height 18
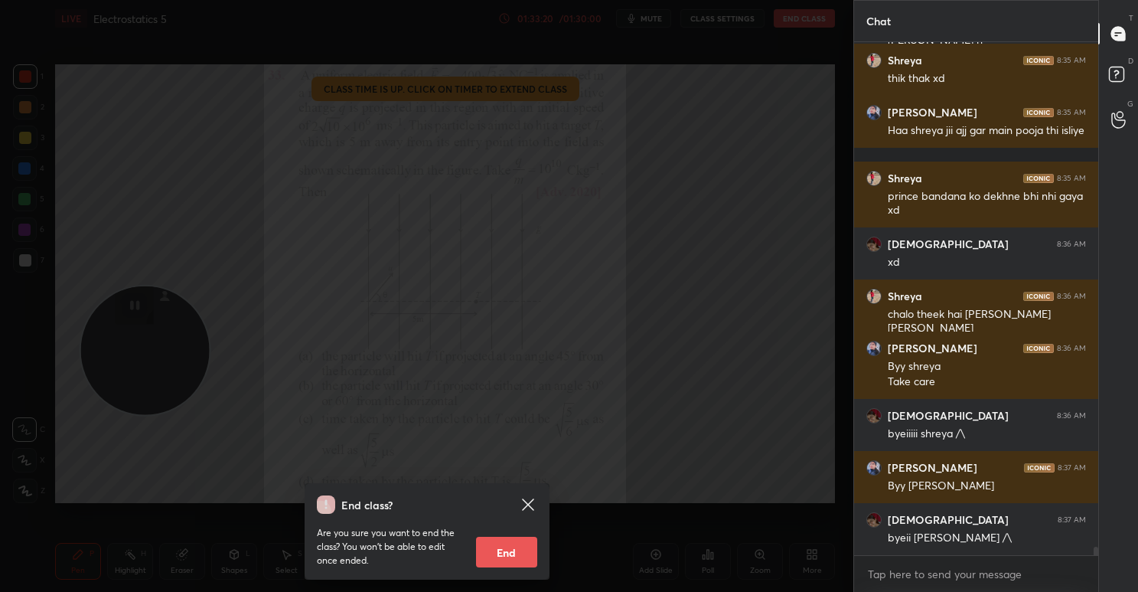
click at [527, 564] on button "End" at bounding box center [506, 552] width 61 height 31
type textarea "x"
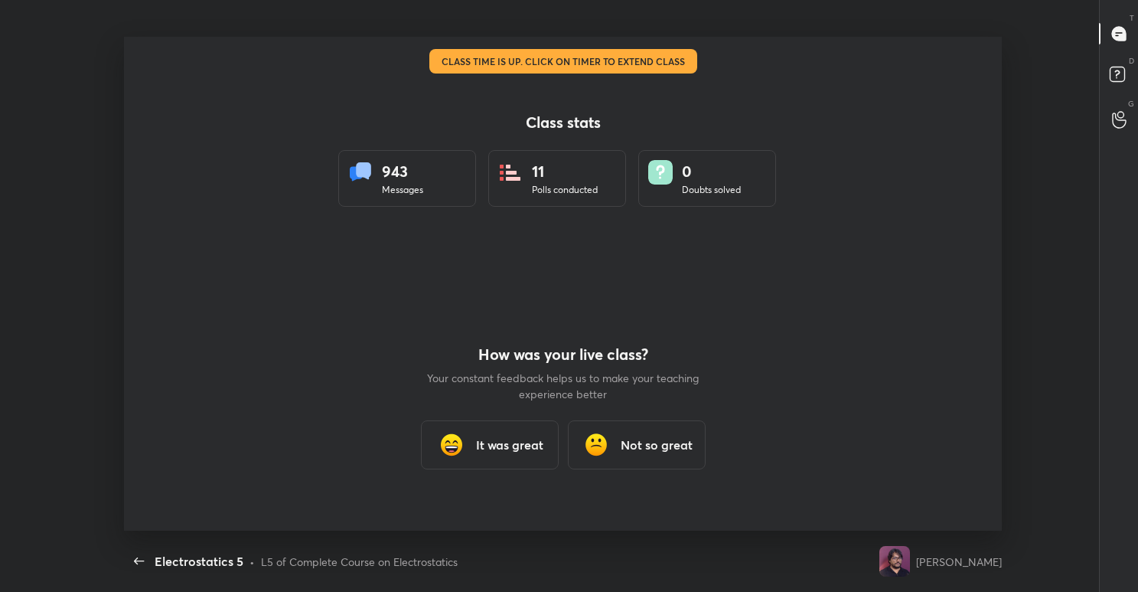
scroll to position [0, 0]
